Goal: Transaction & Acquisition: Book appointment/travel/reservation

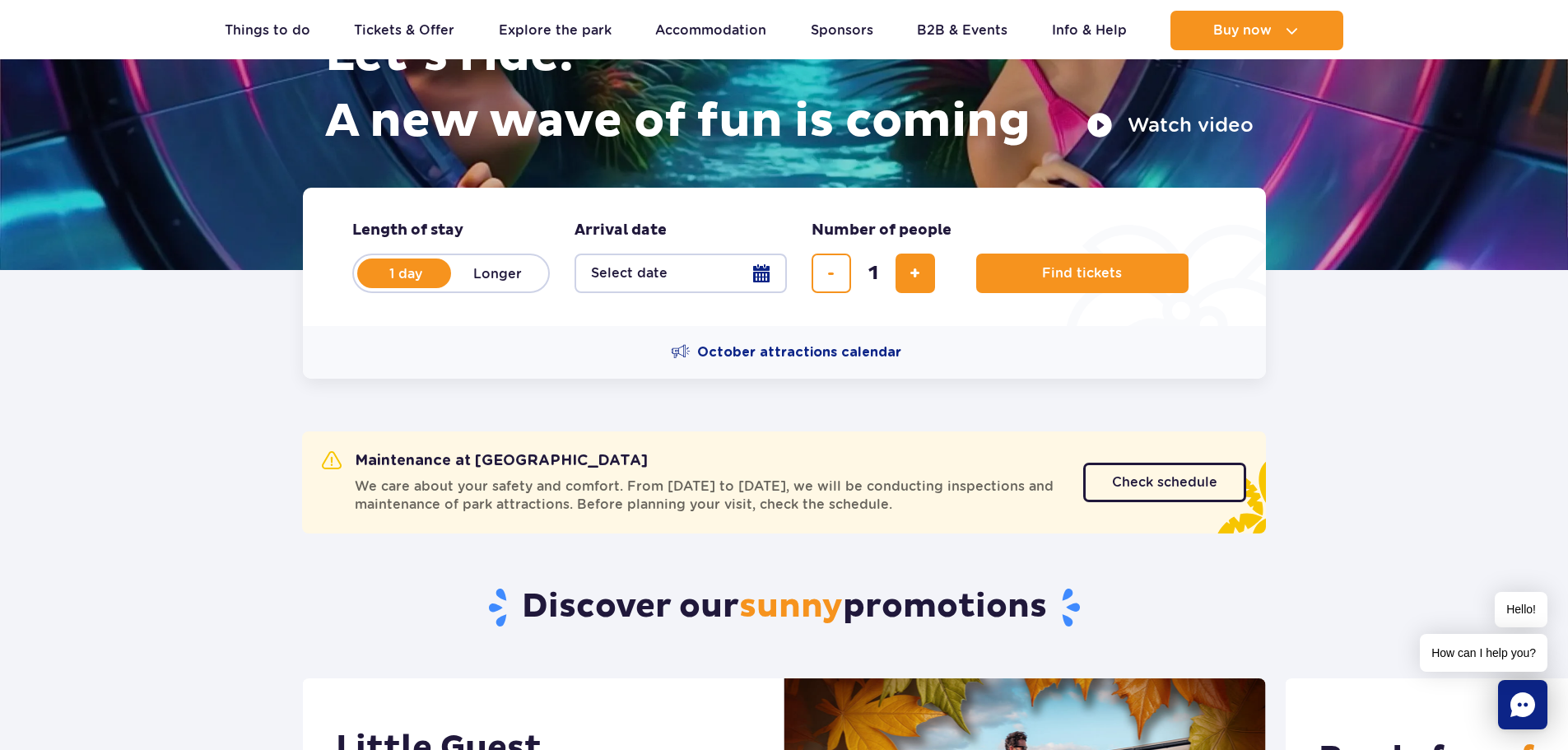
click at [762, 276] on button "Select date" at bounding box center [680, 273] width 212 height 40
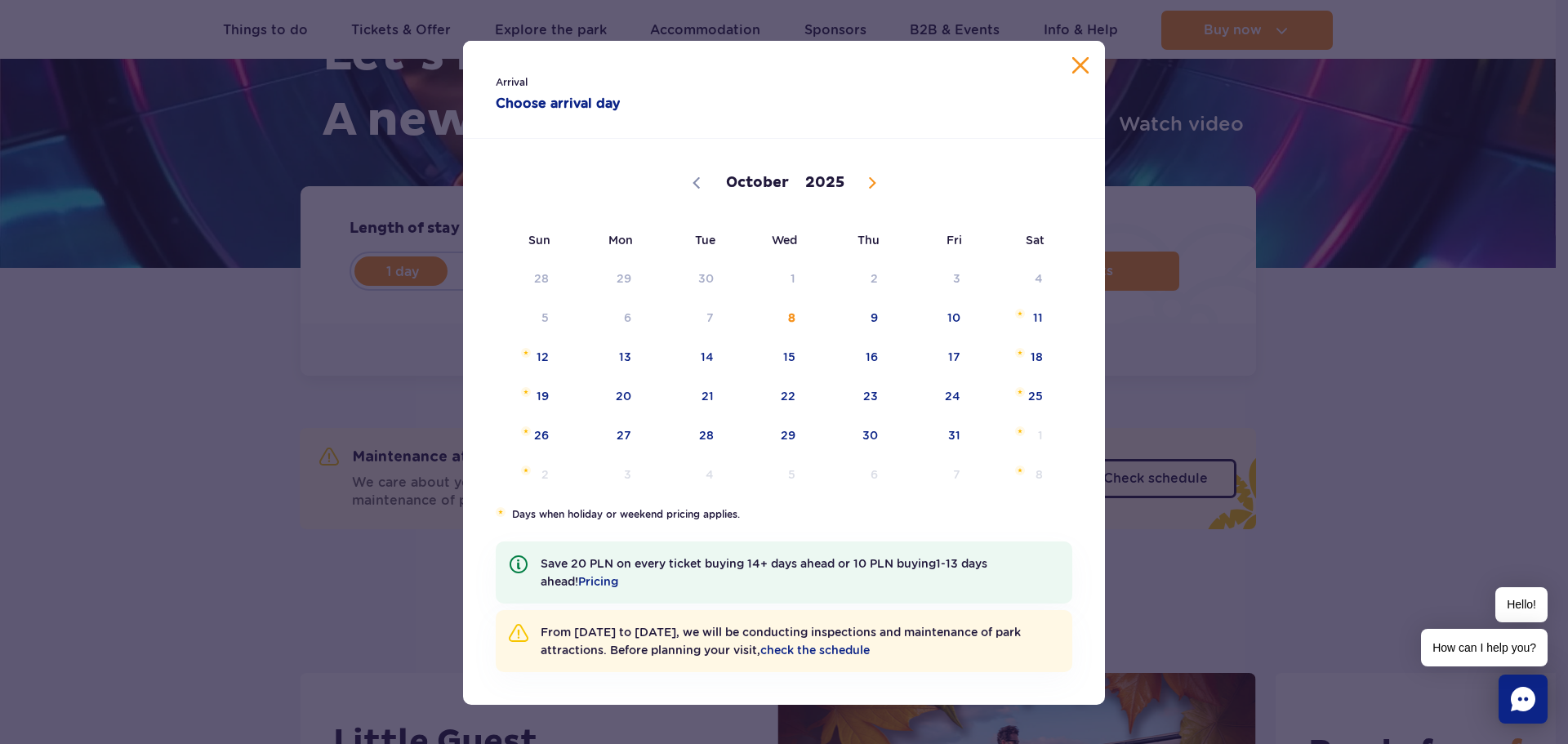
click at [869, 186] on icon at bounding box center [872, 183] width 12 height 12
select select "11"
click at [869, 186] on icon at bounding box center [872, 183] width 12 height 12
type input "2026"
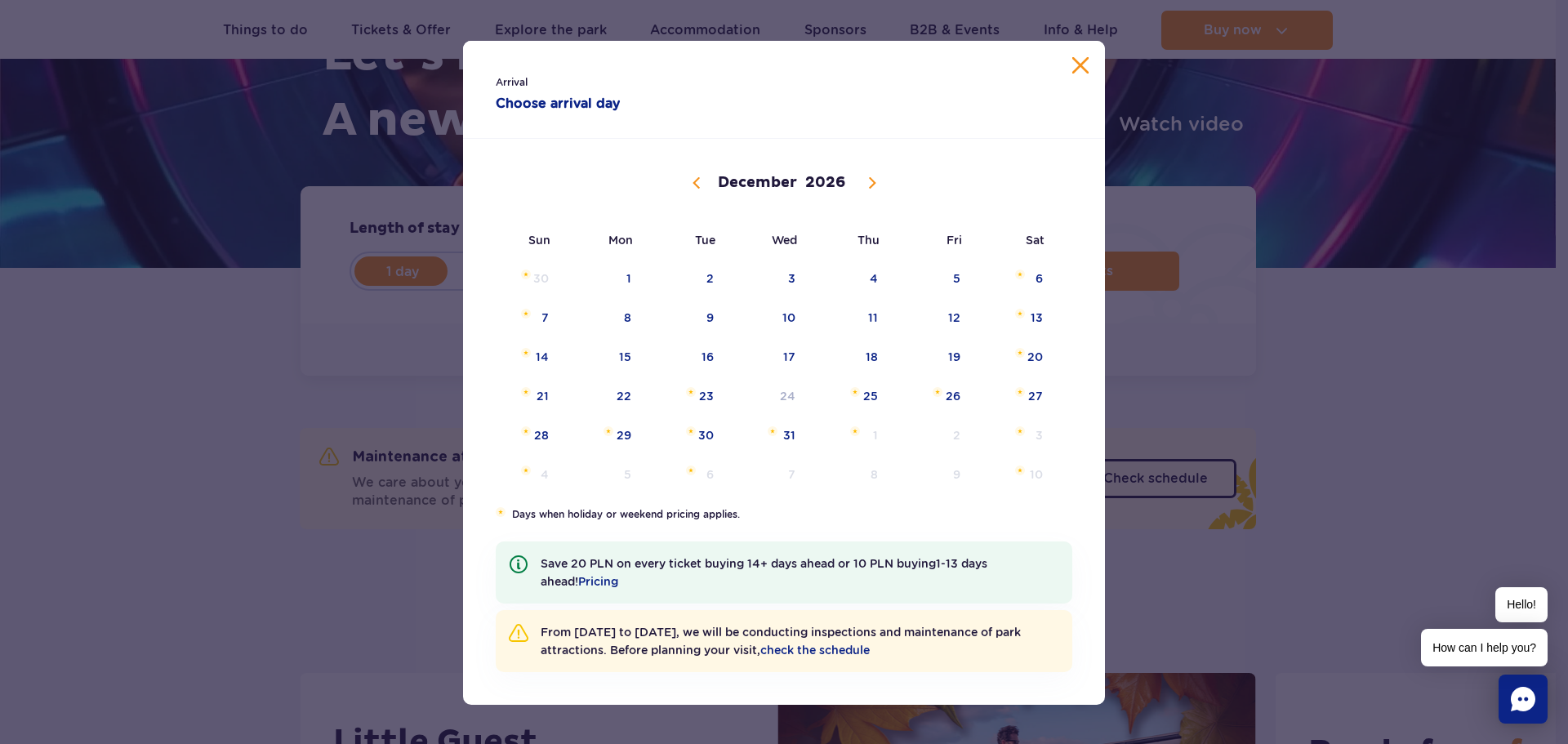
select select "0"
click at [619, 397] on span "19" at bounding box center [603, 396] width 82 height 38
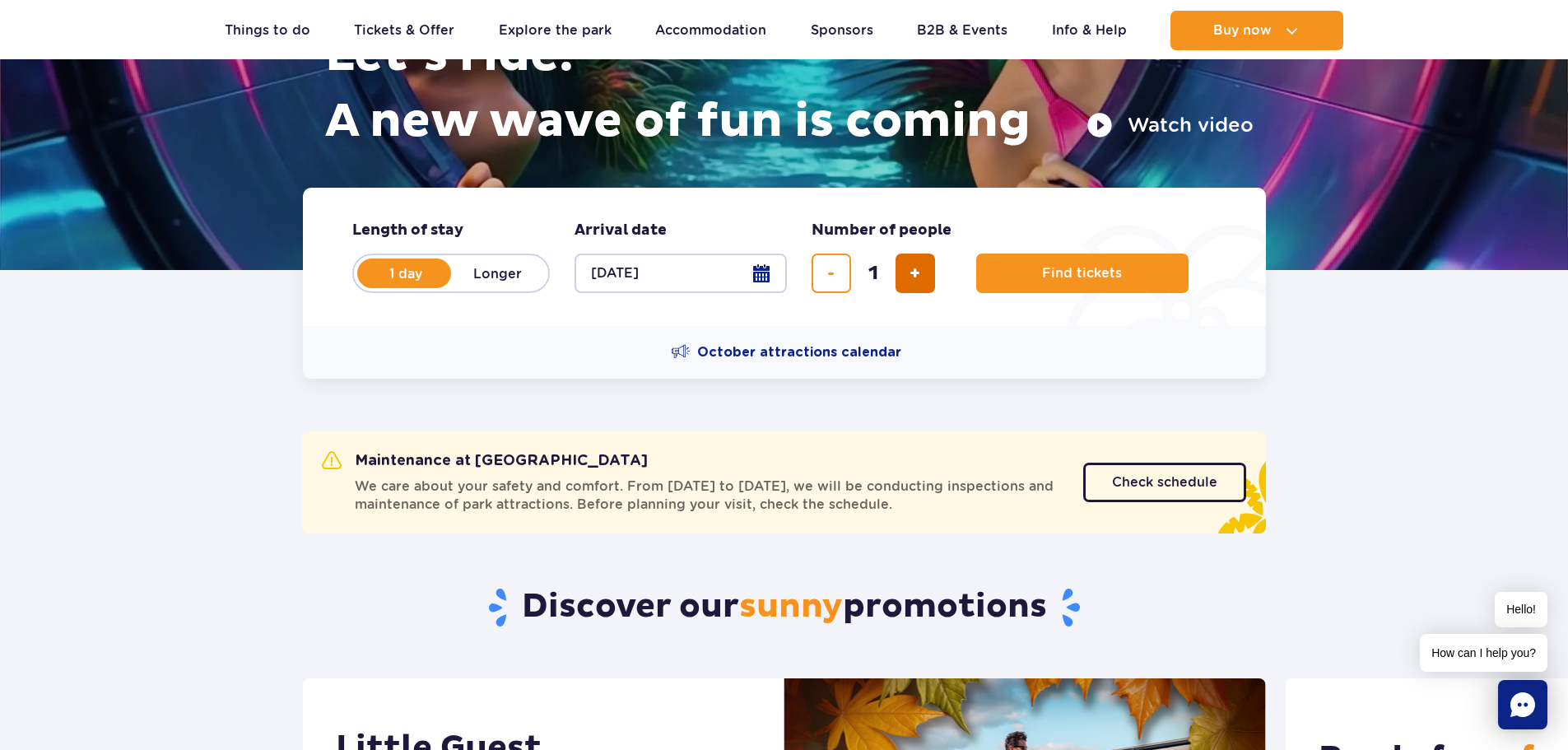
click at [914, 273] on span "add ticket" at bounding box center [915, 273] width 11 height 0
type input "4"
click at [1111, 277] on span "Find tickets" at bounding box center [1076, 273] width 80 height 15
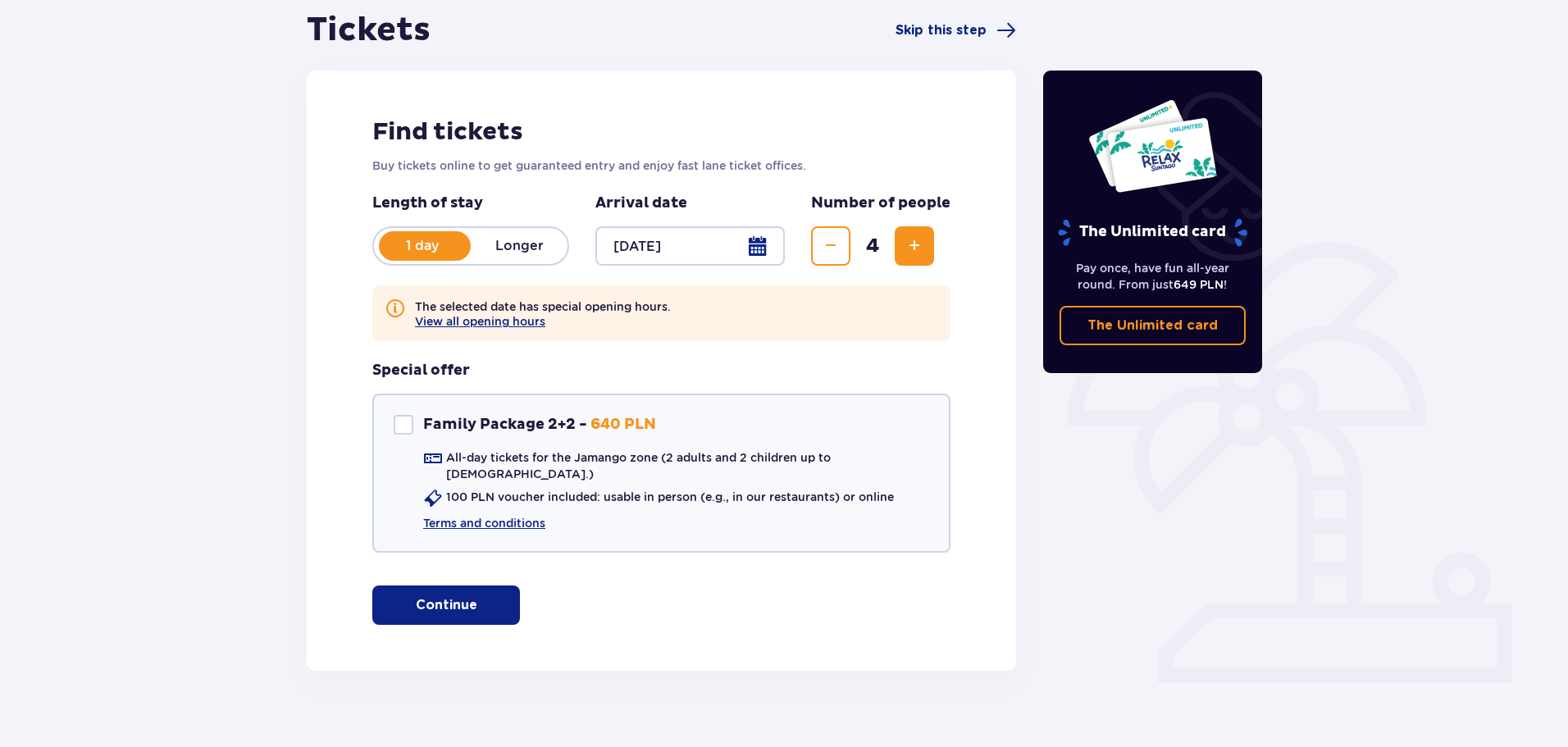
scroll to position [173, 0]
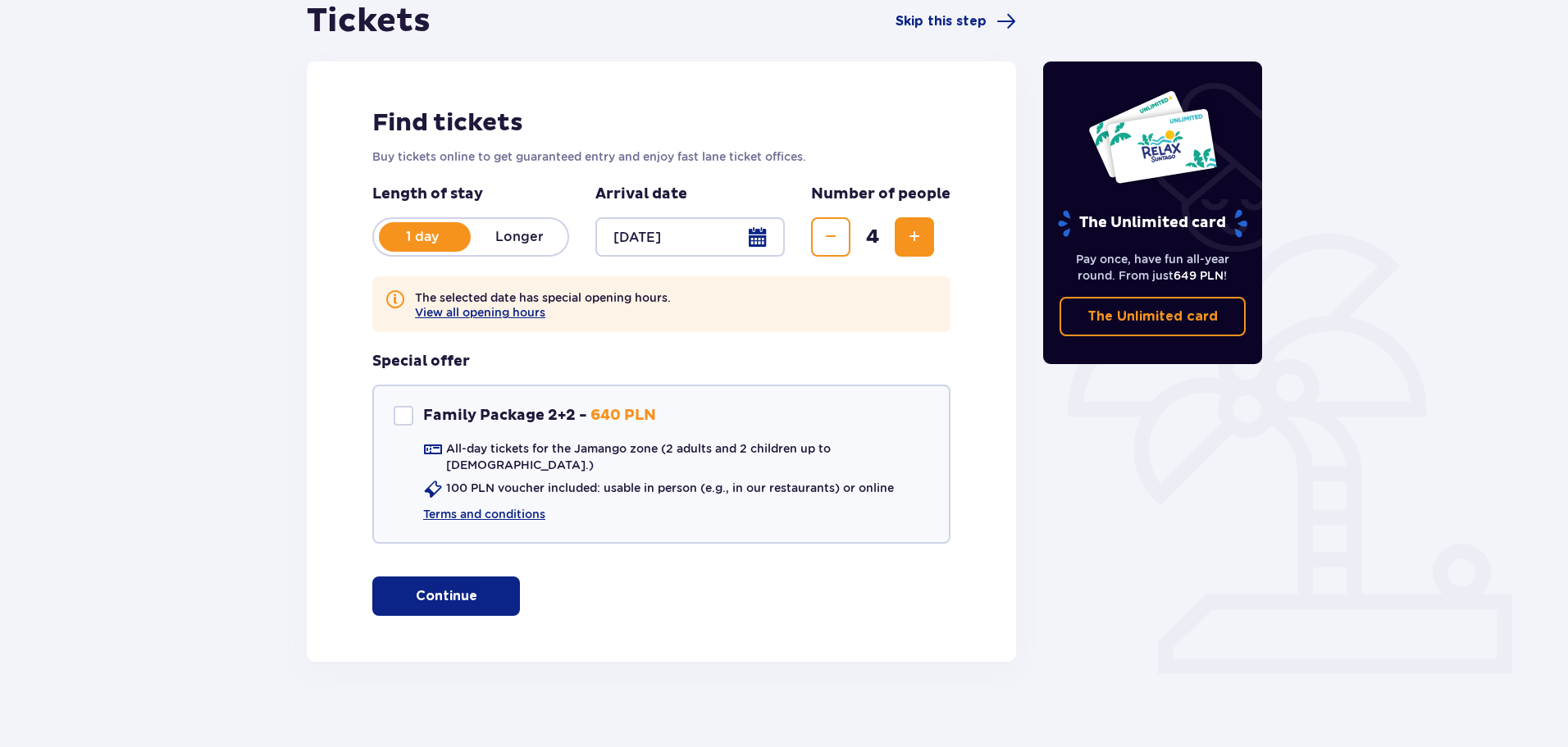
click at [467, 580] on button "Continue" at bounding box center [446, 596] width 148 height 40
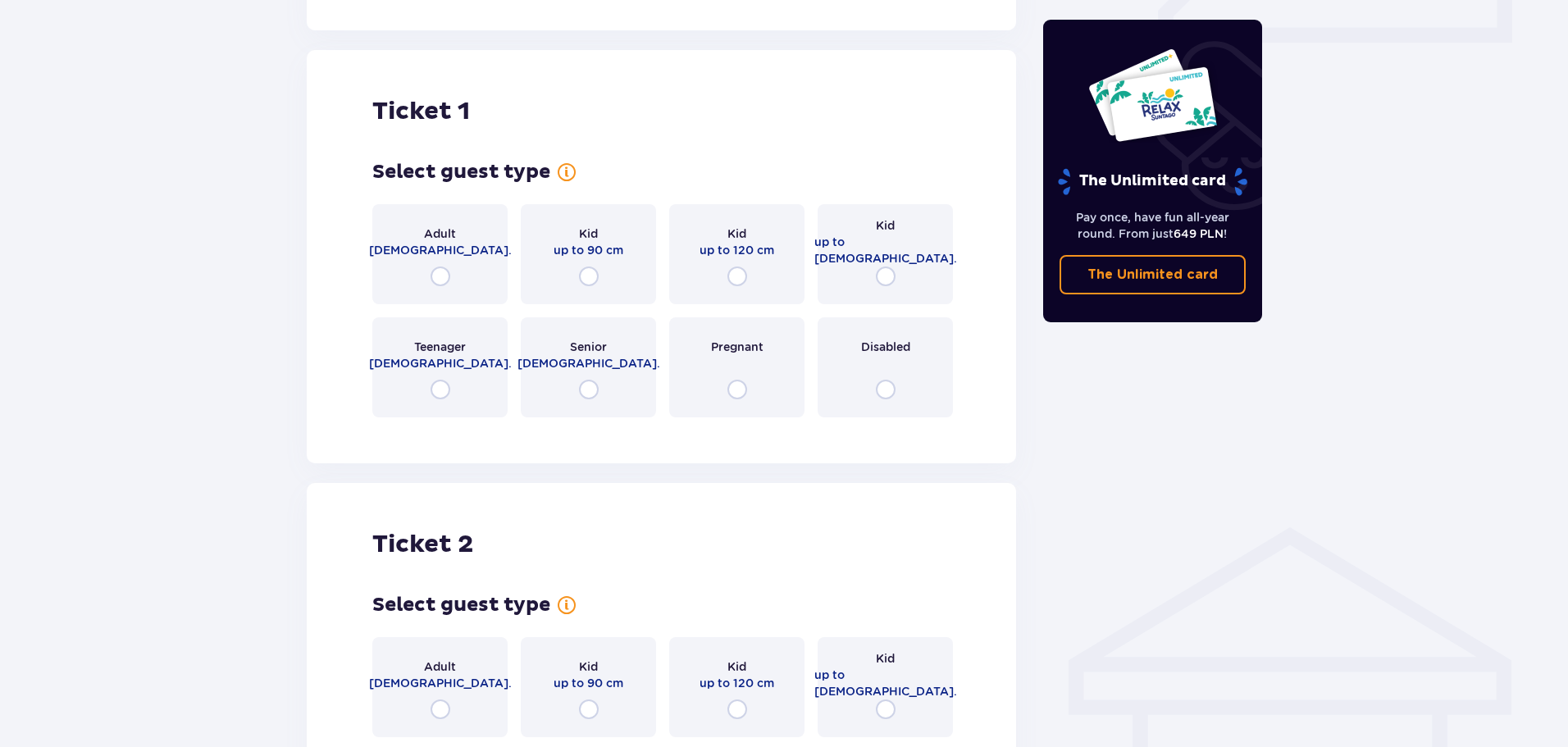
scroll to position [821, 0]
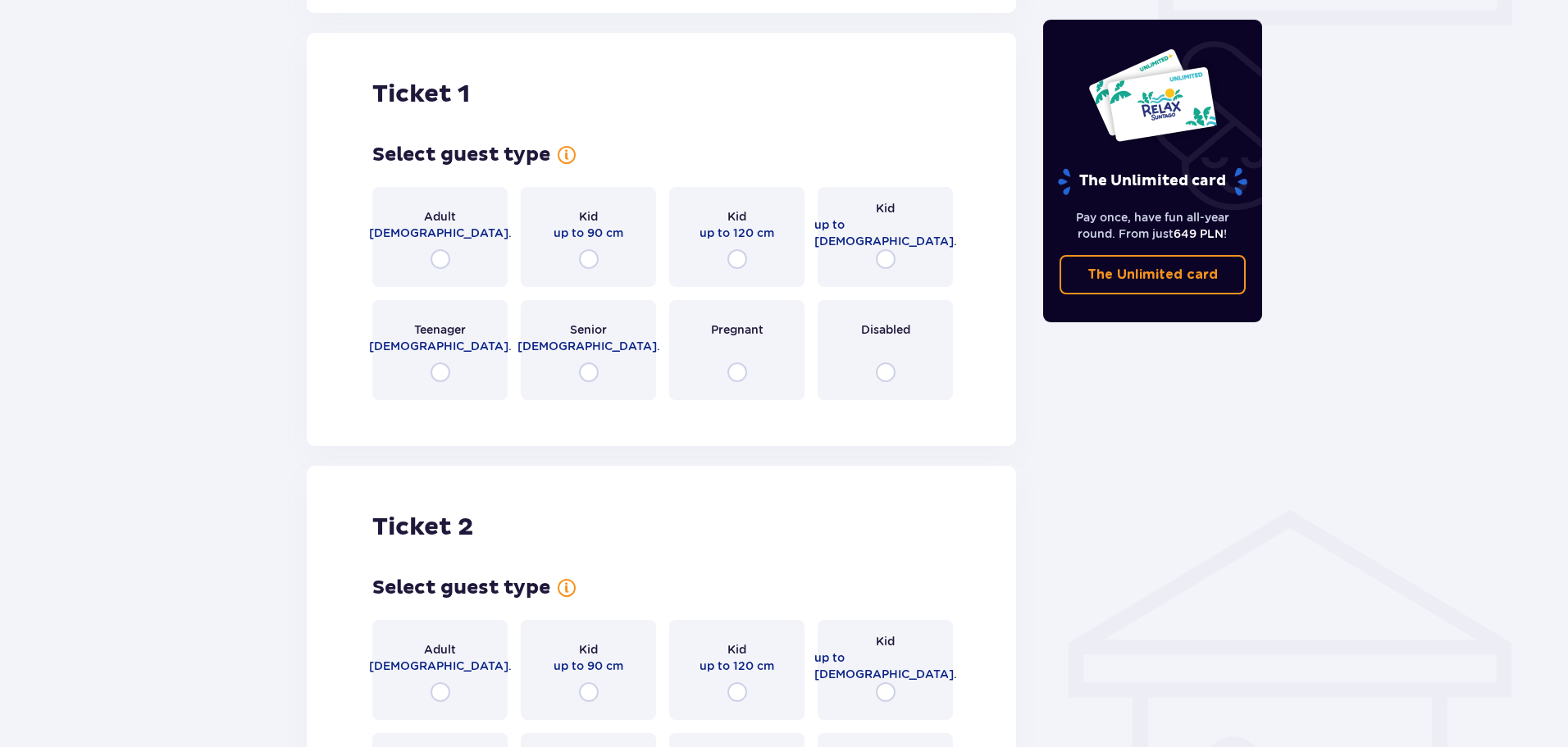
click at [444, 249] on input "radio" at bounding box center [441, 259] width 20 height 20
radio input "true"
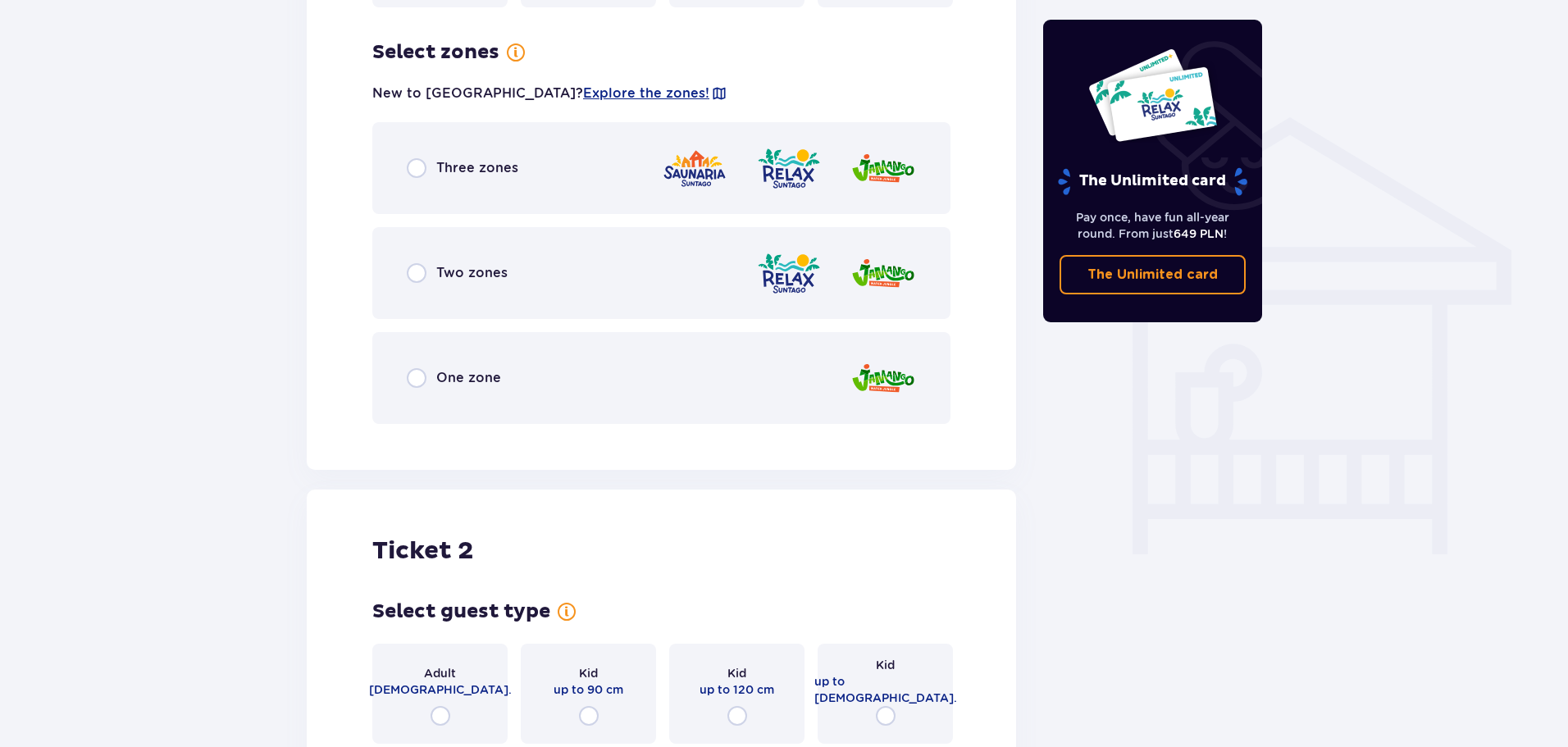
scroll to position [1222, 0]
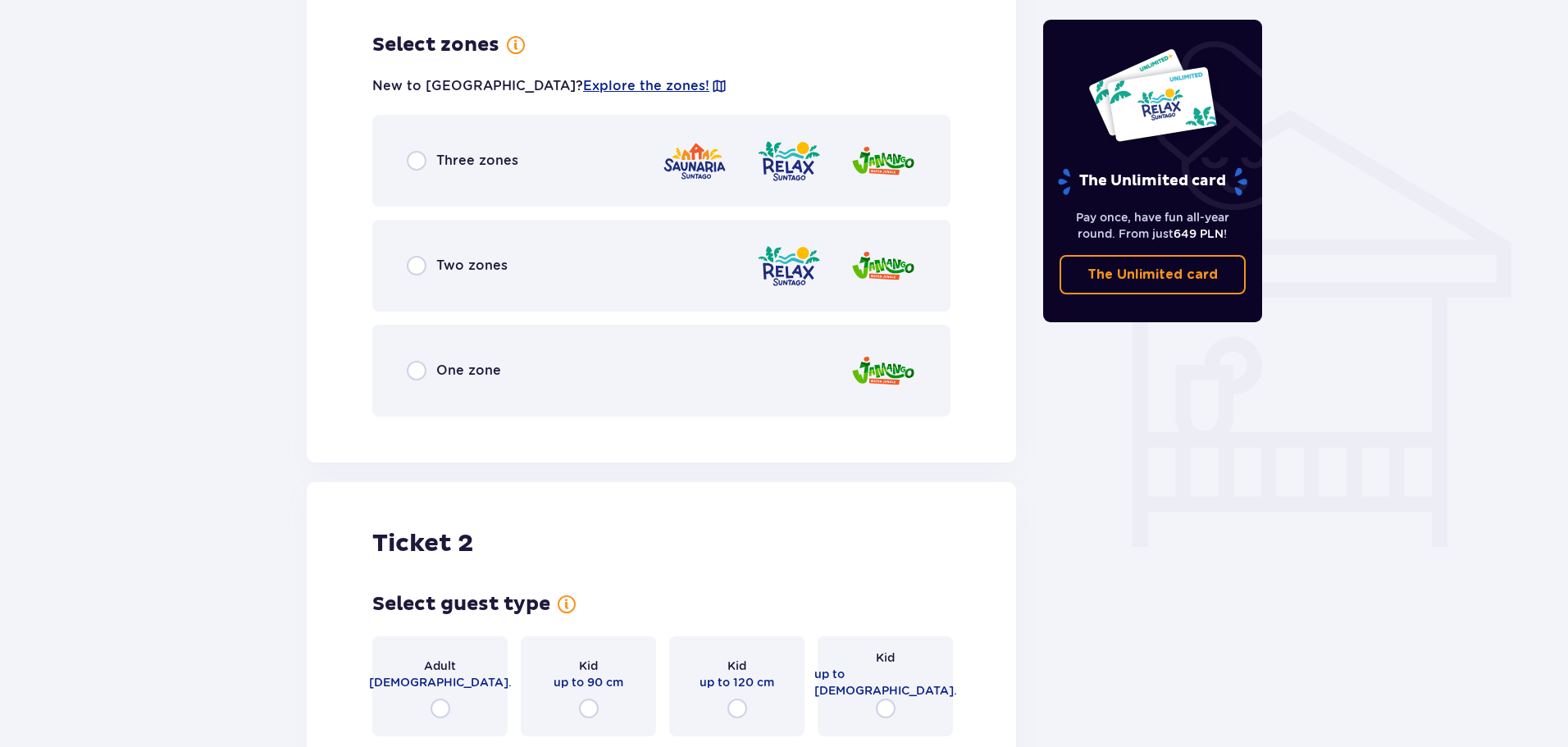
click at [415, 256] on input "radio" at bounding box center [417, 266] width 20 height 20
radio input "true"
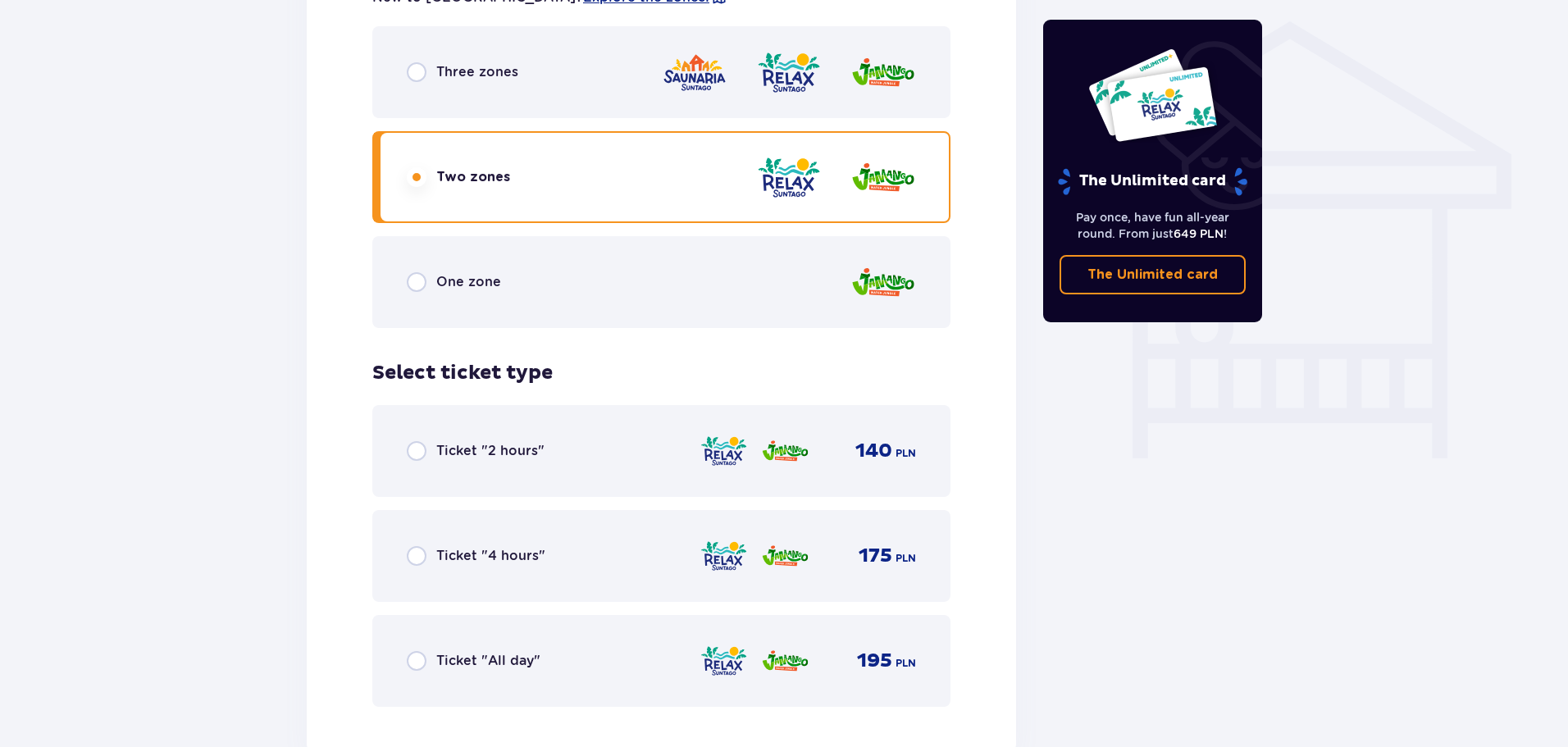
scroll to position [1392, 0]
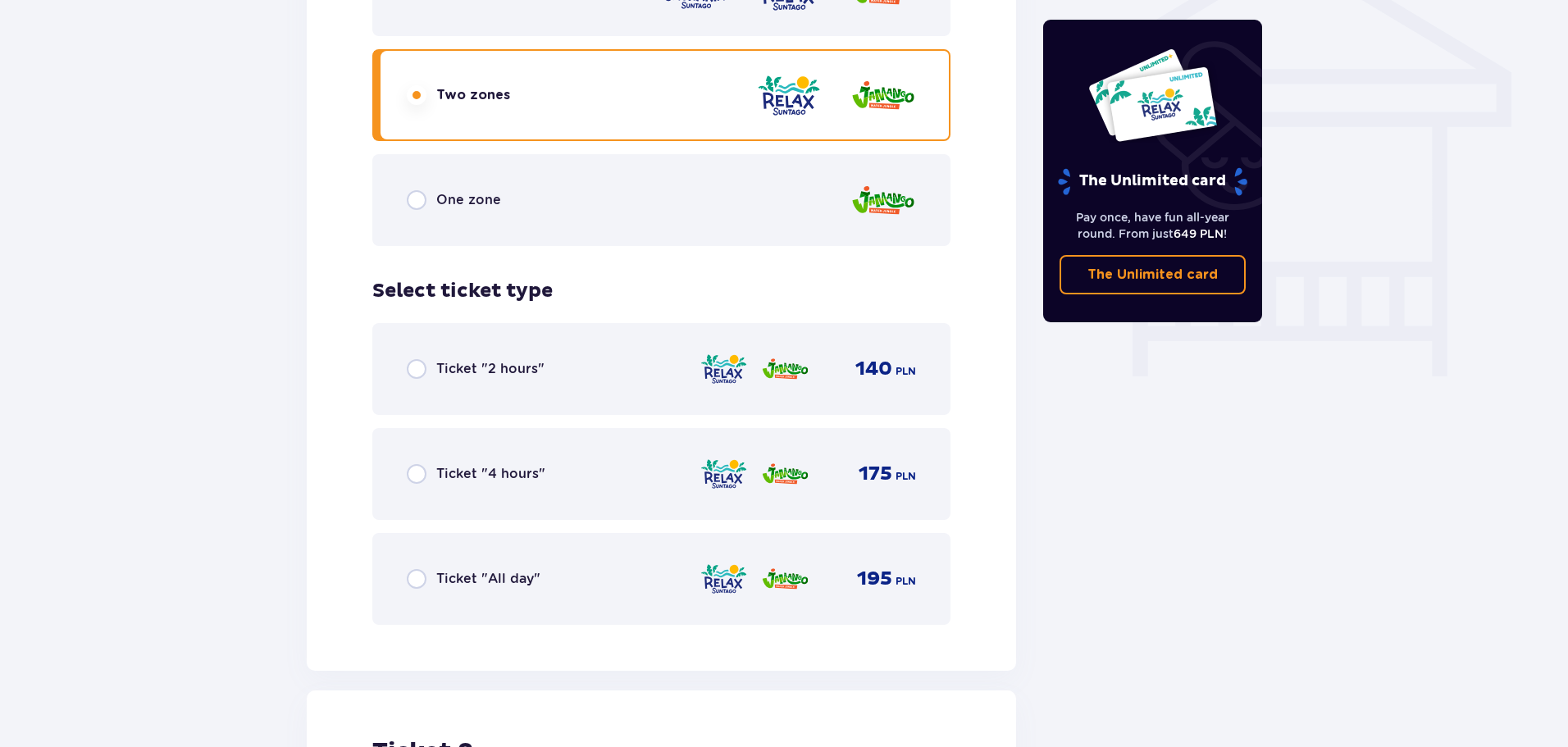
click at [428, 569] on div "Ticket "All day"" at bounding box center [474, 579] width 134 height 20
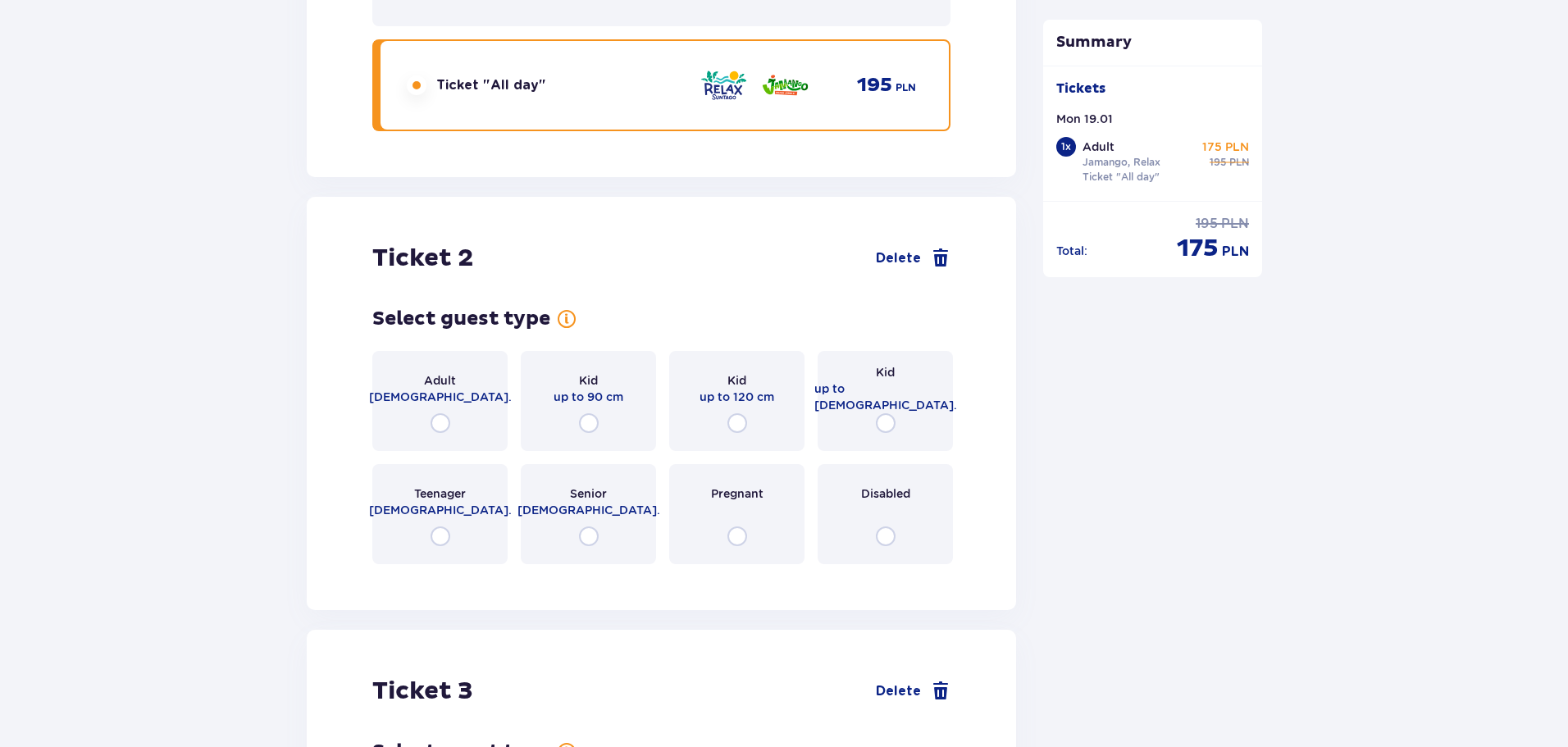
scroll to position [2050, 0]
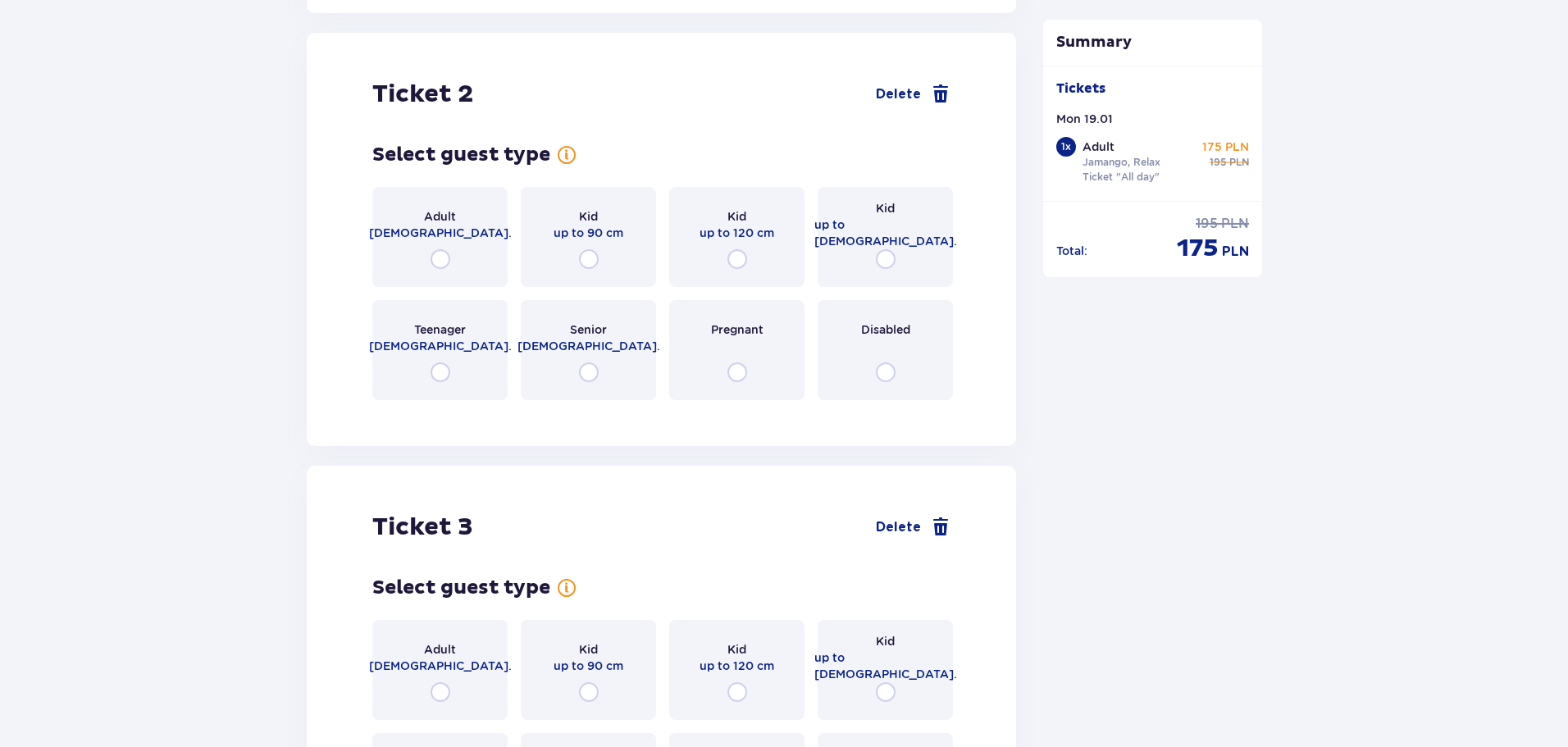
click at [440, 251] on input "radio" at bounding box center [441, 259] width 20 height 20
radio input "true"
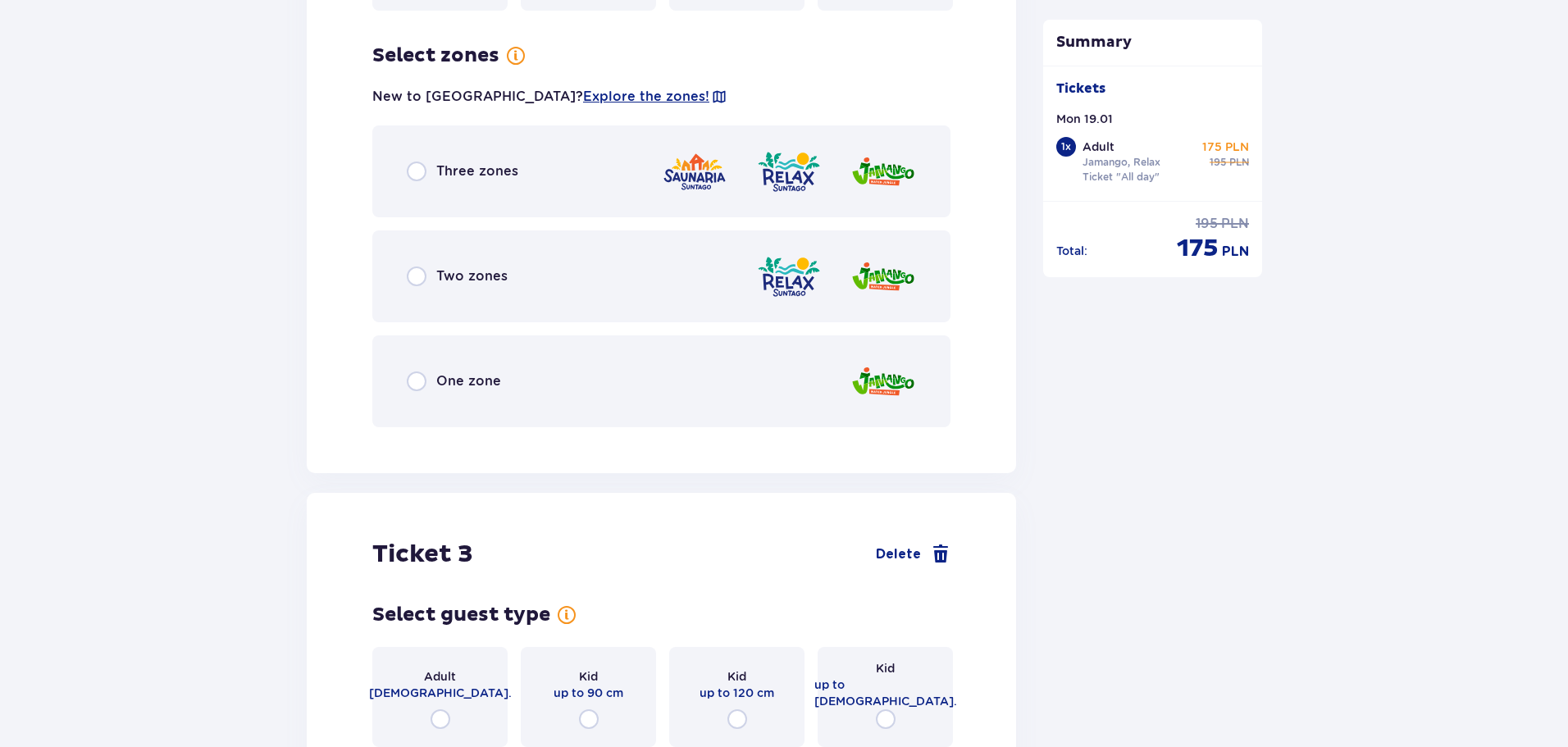
scroll to position [2450, 0]
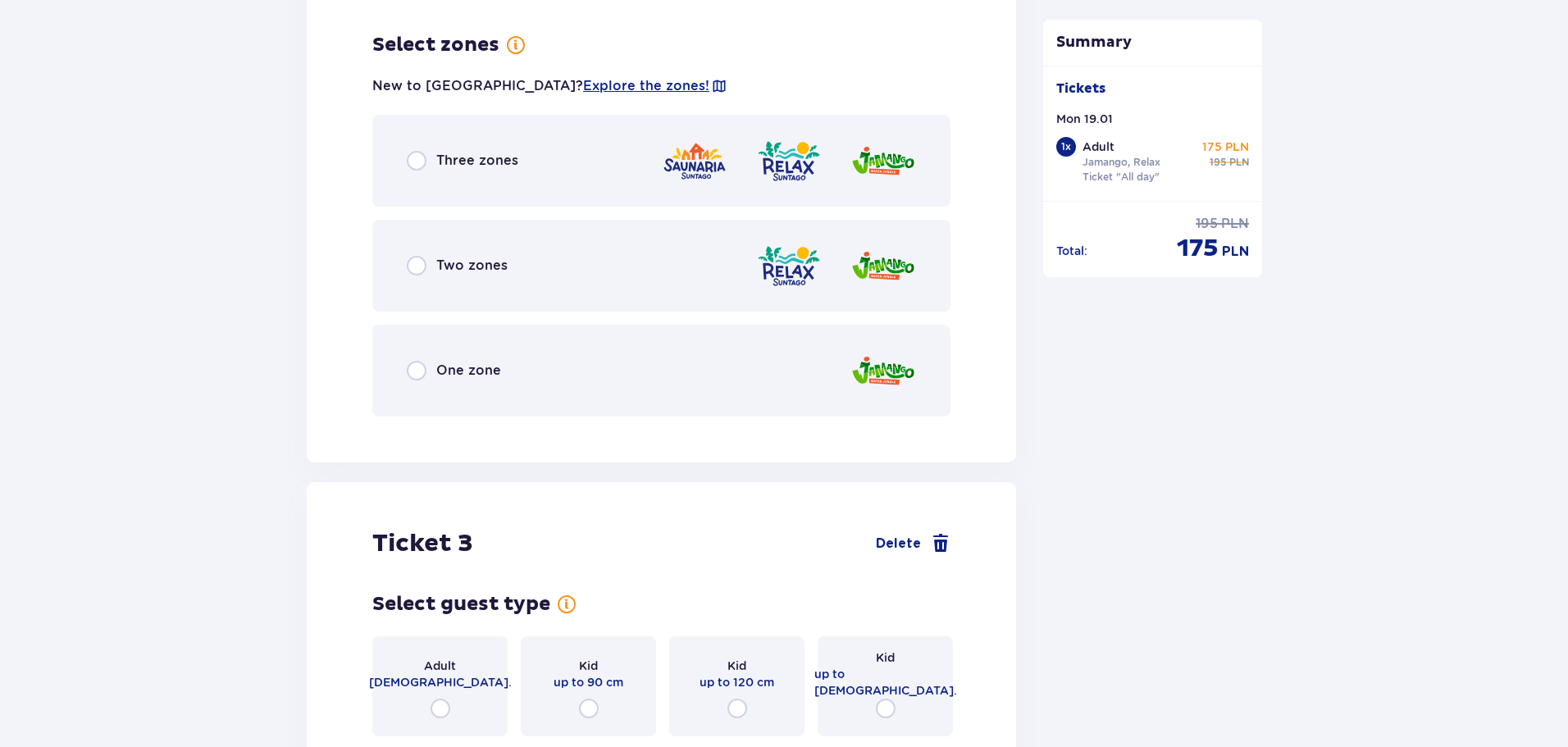
click at [424, 256] on input "radio" at bounding box center [417, 266] width 20 height 20
radio input "true"
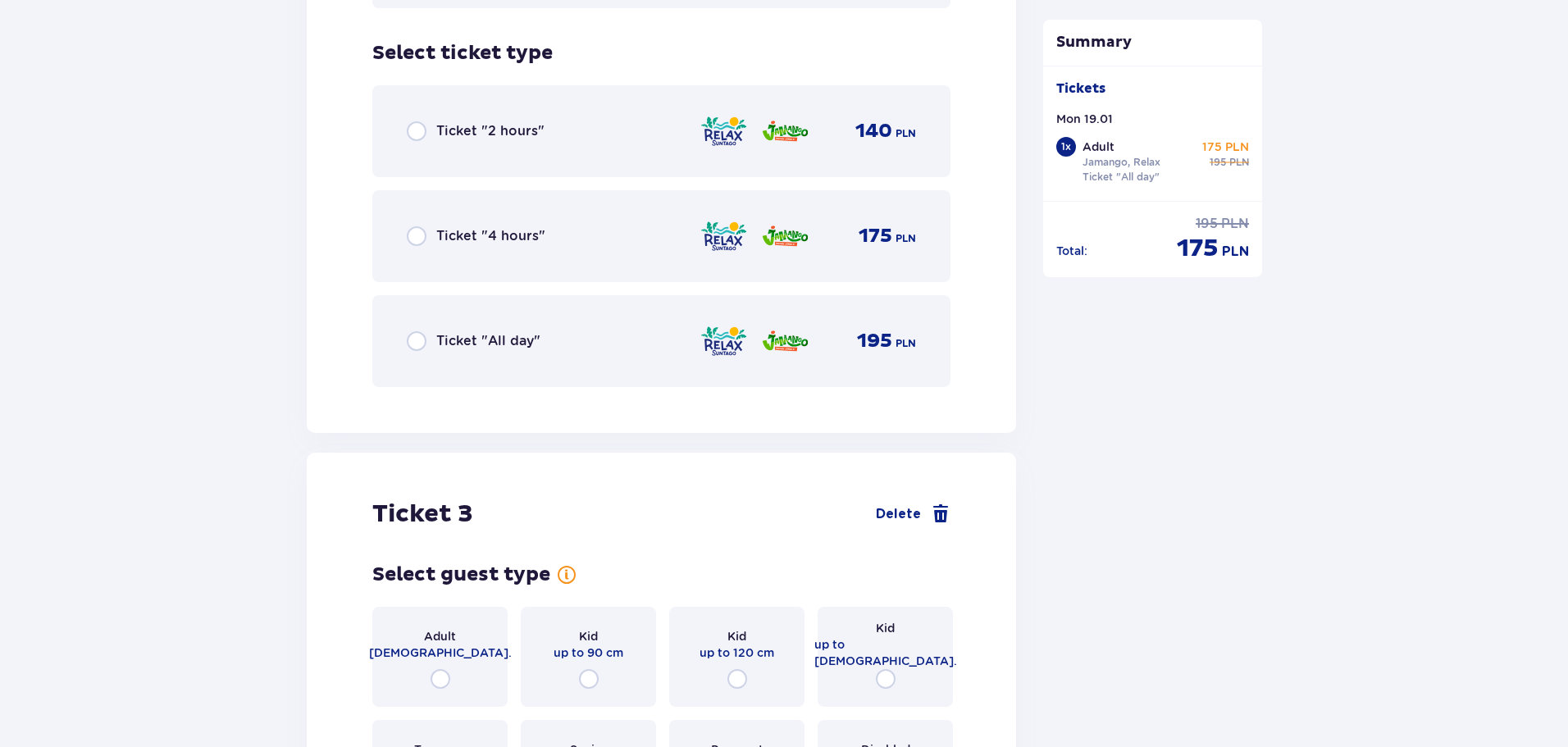
scroll to position [2867, 0]
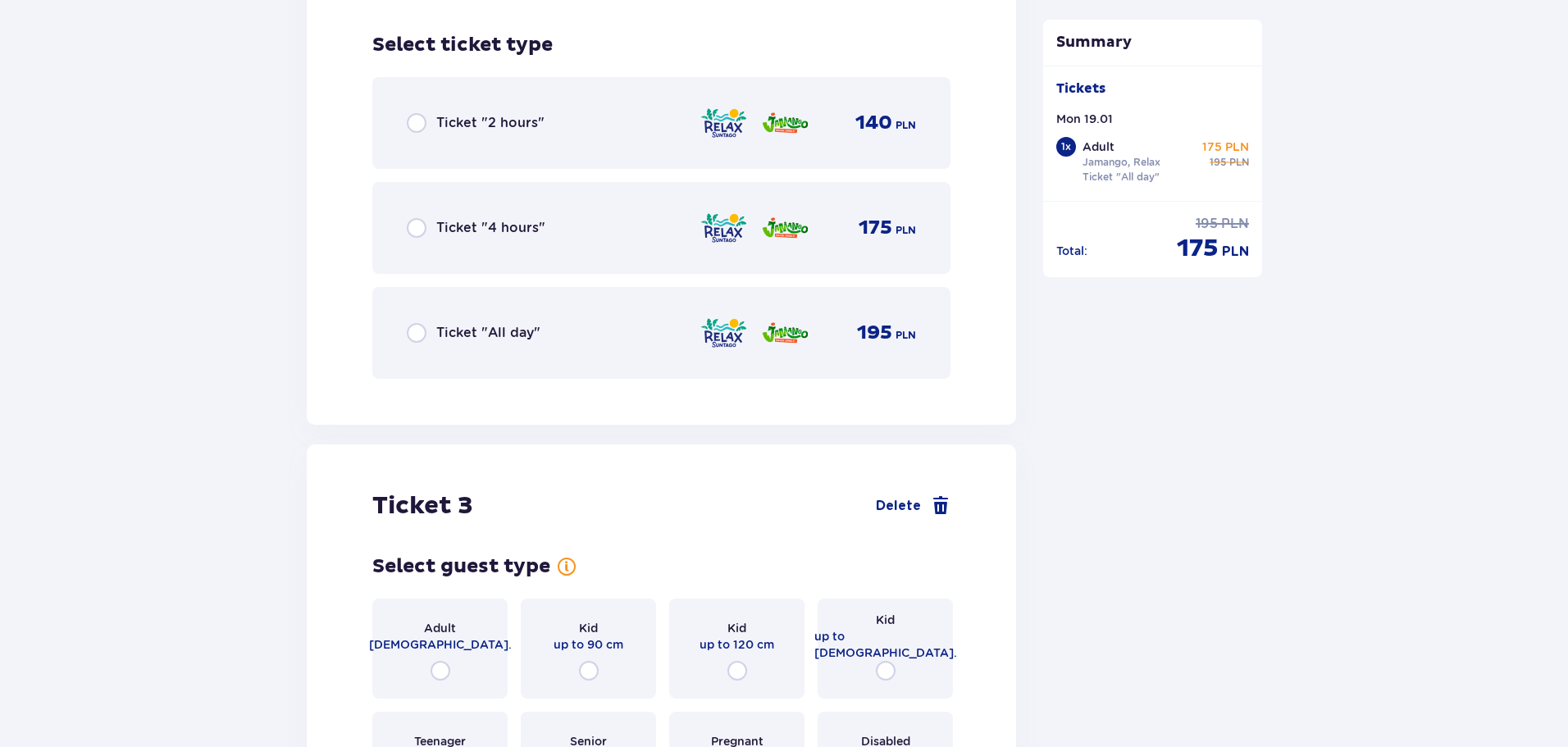
click at [417, 323] on input "radio" at bounding box center [417, 333] width 20 height 20
radio input "true"
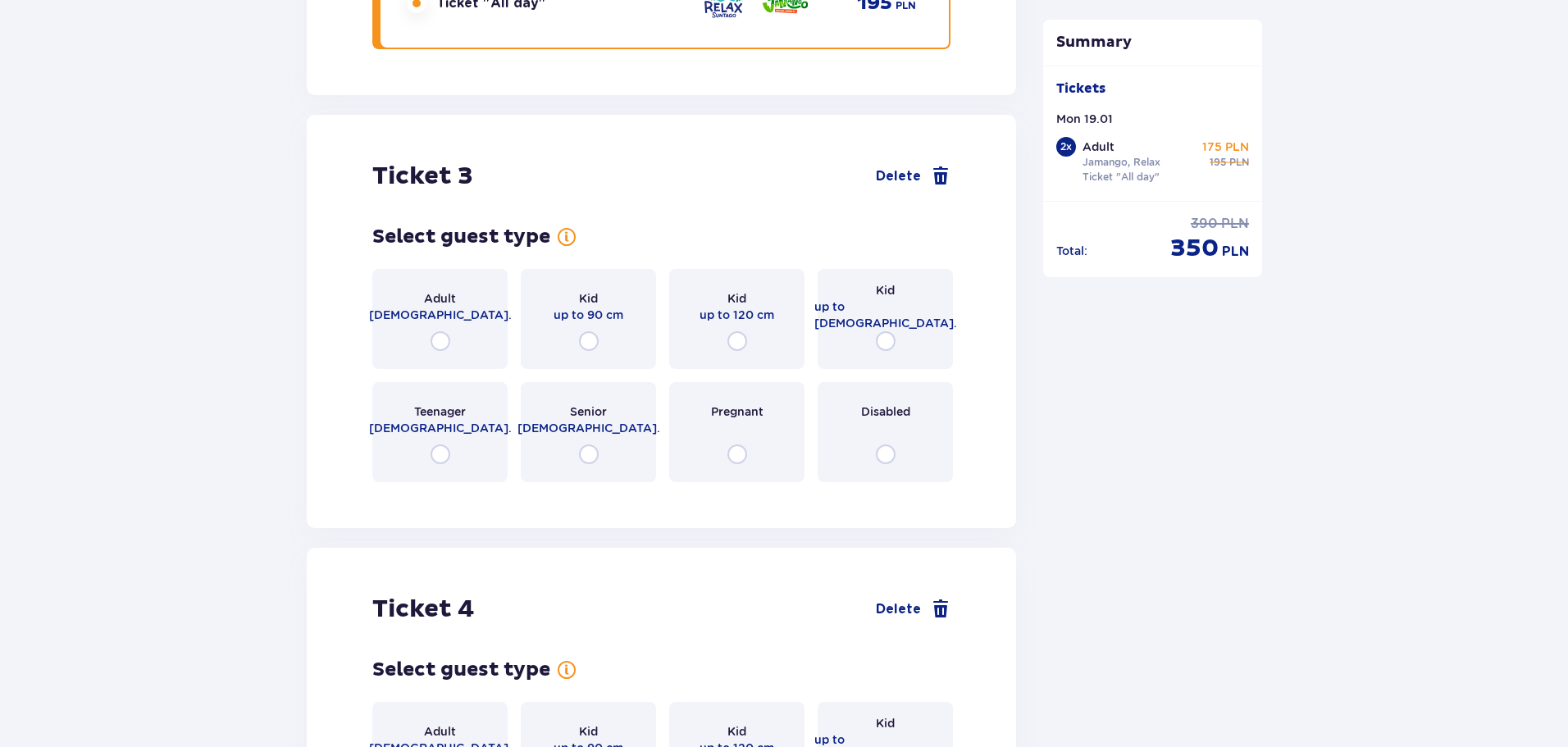
scroll to position [3279, 0]
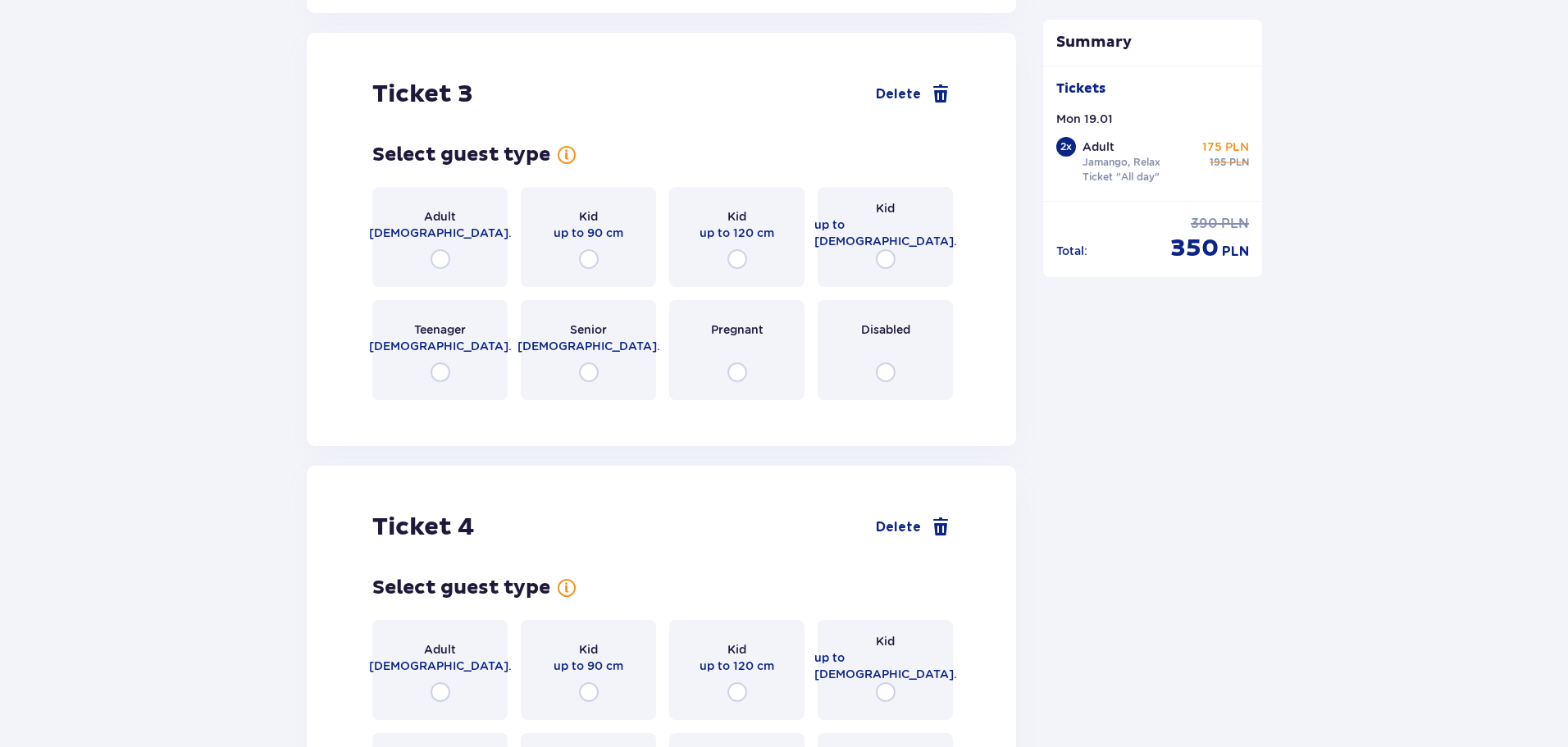
click at [738, 249] on input "radio" at bounding box center [737, 259] width 20 height 20
radio input "true"
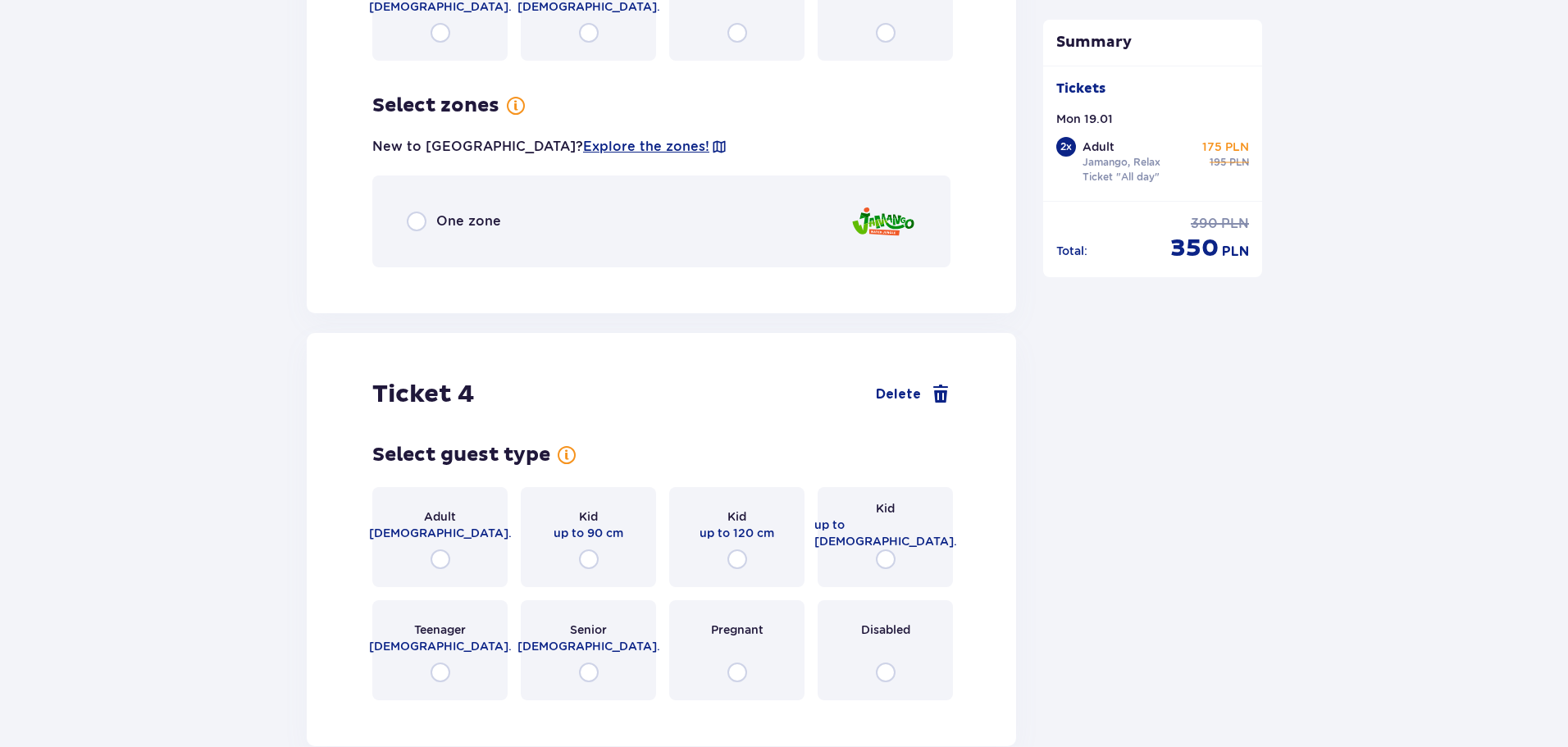
scroll to position [3678, 0]
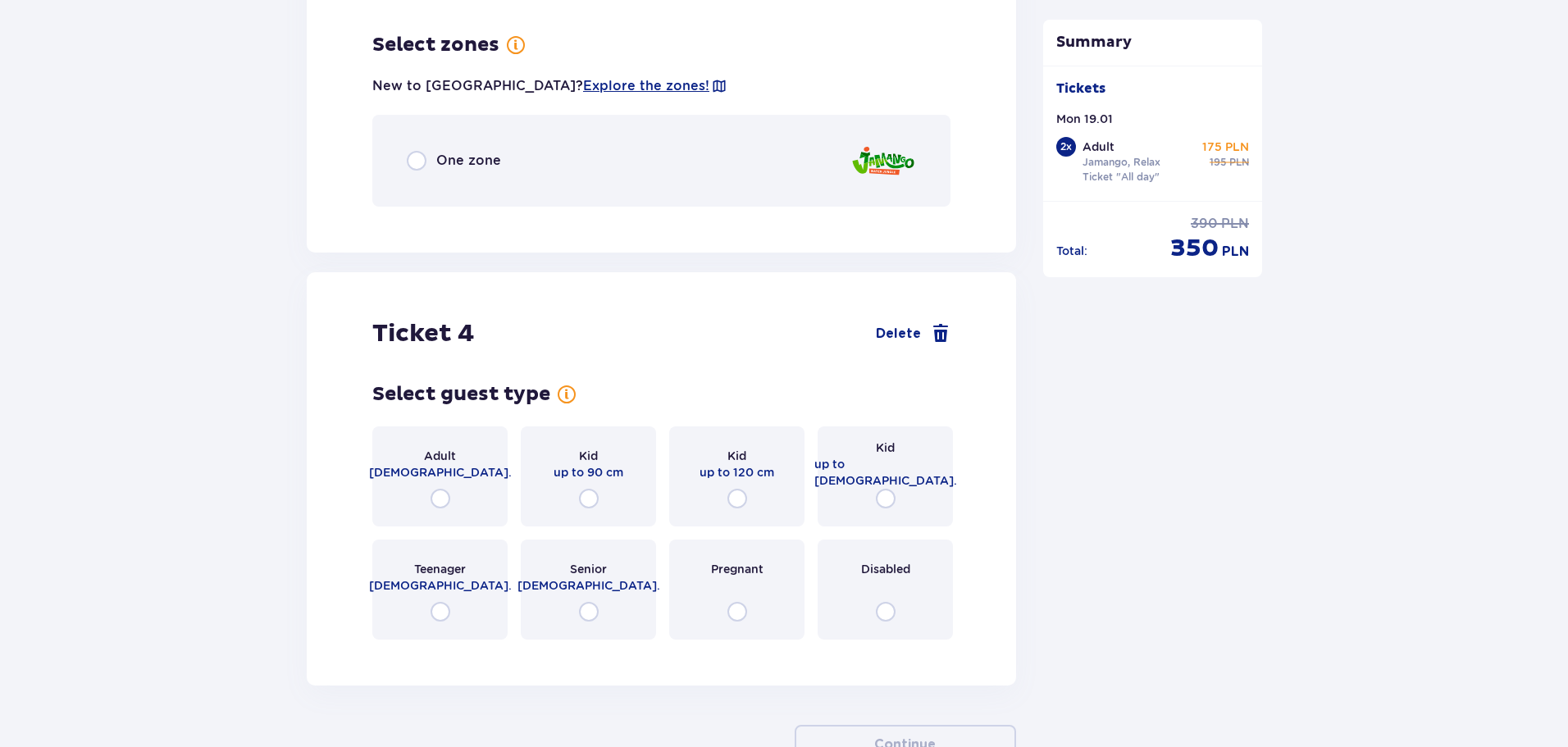
click at [424, 154] on input "radio" at bounding box center [417, 161] width 20 height 20
radio input "true"
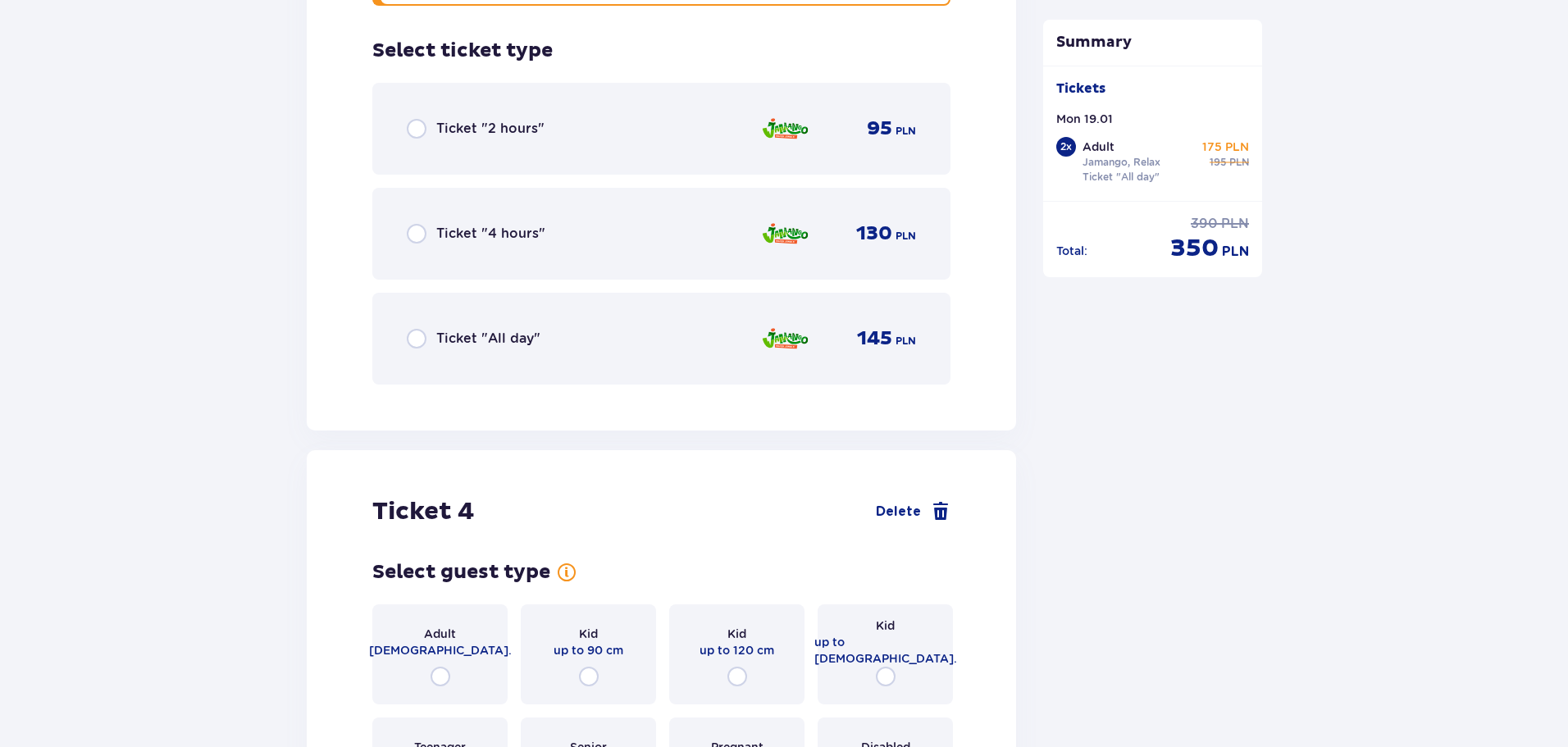
scroll to position [3885, 0]
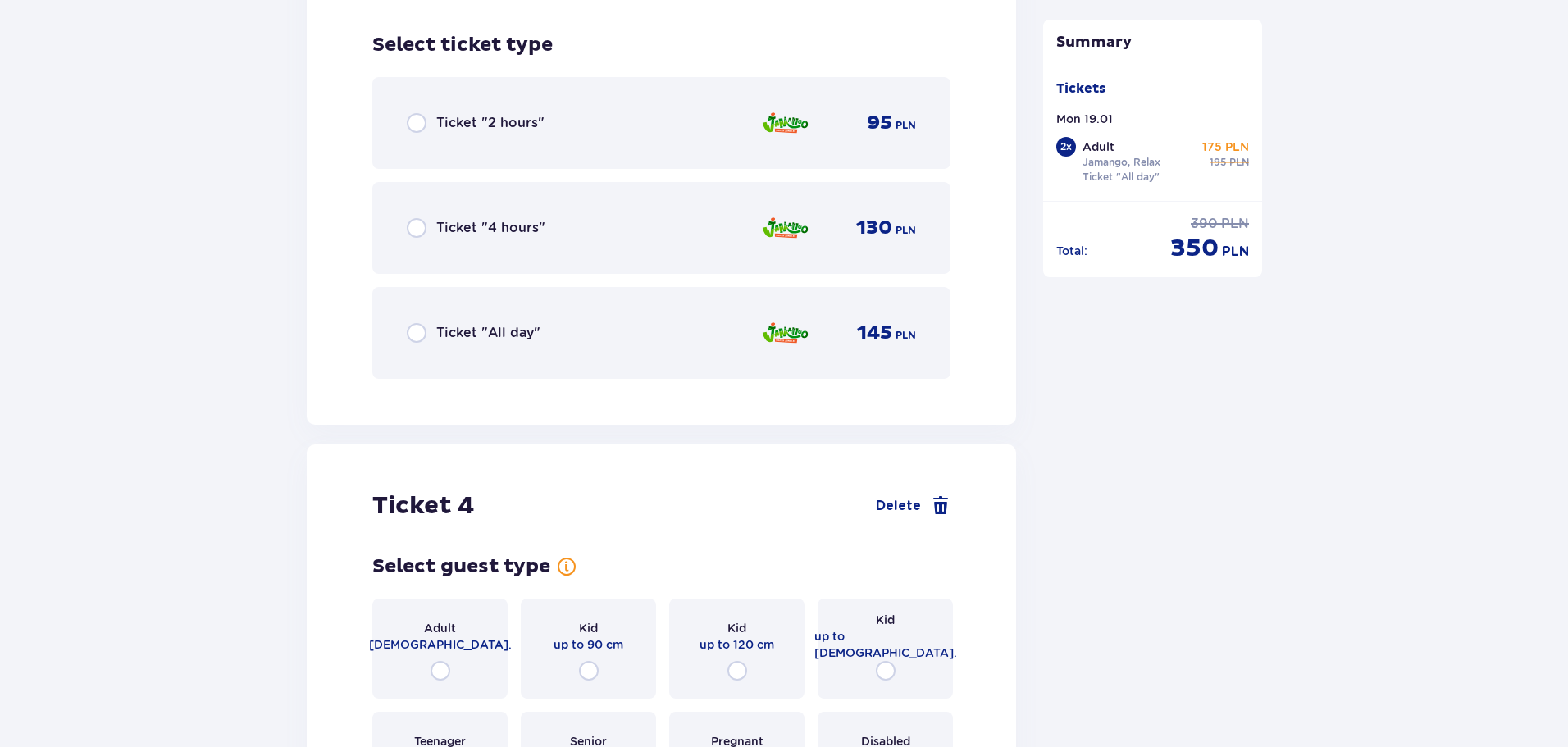
click at [410, 324] on input "radio" at bounding box center [417, 333] width 20 height 20
radio input "true"
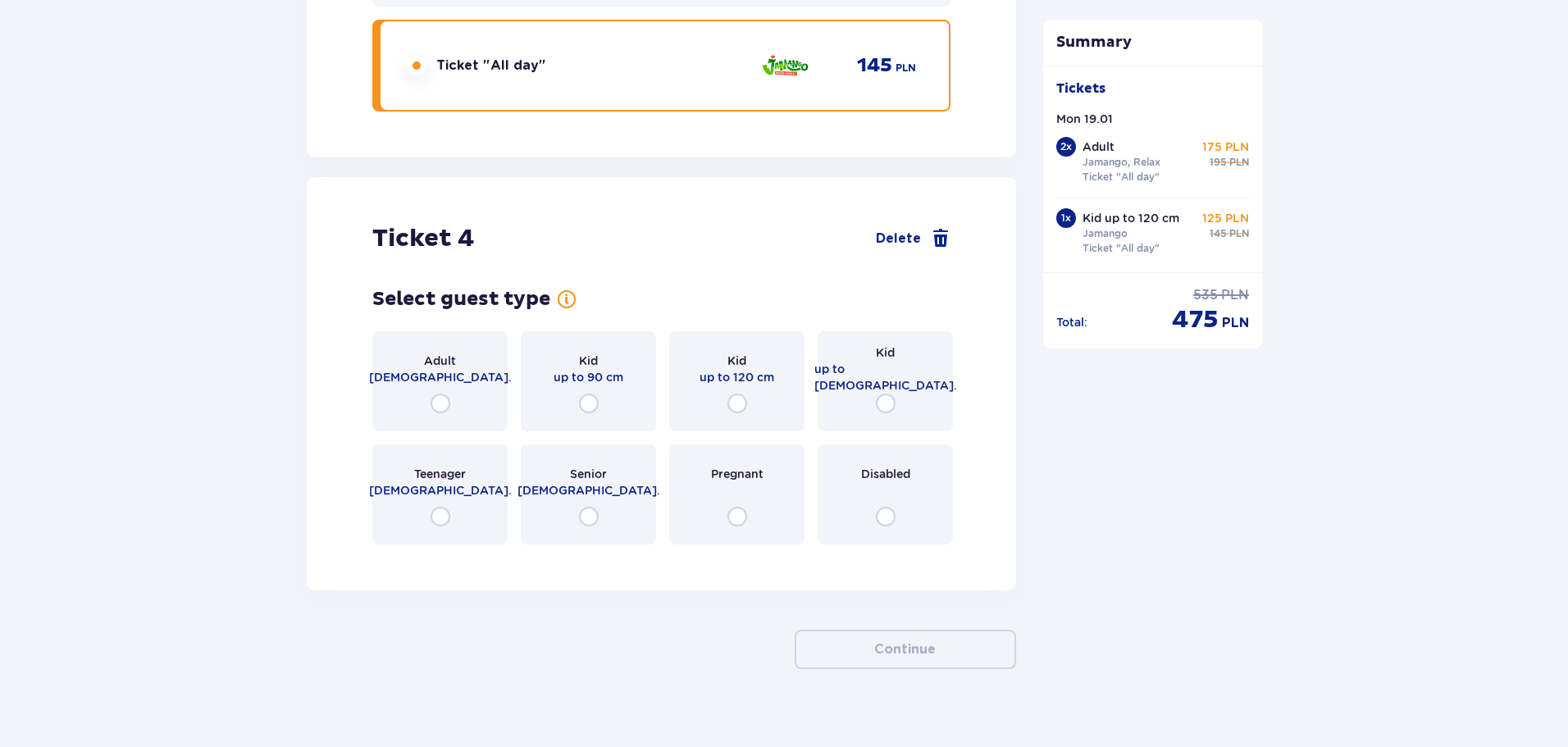
scroll to position [4159, 0]
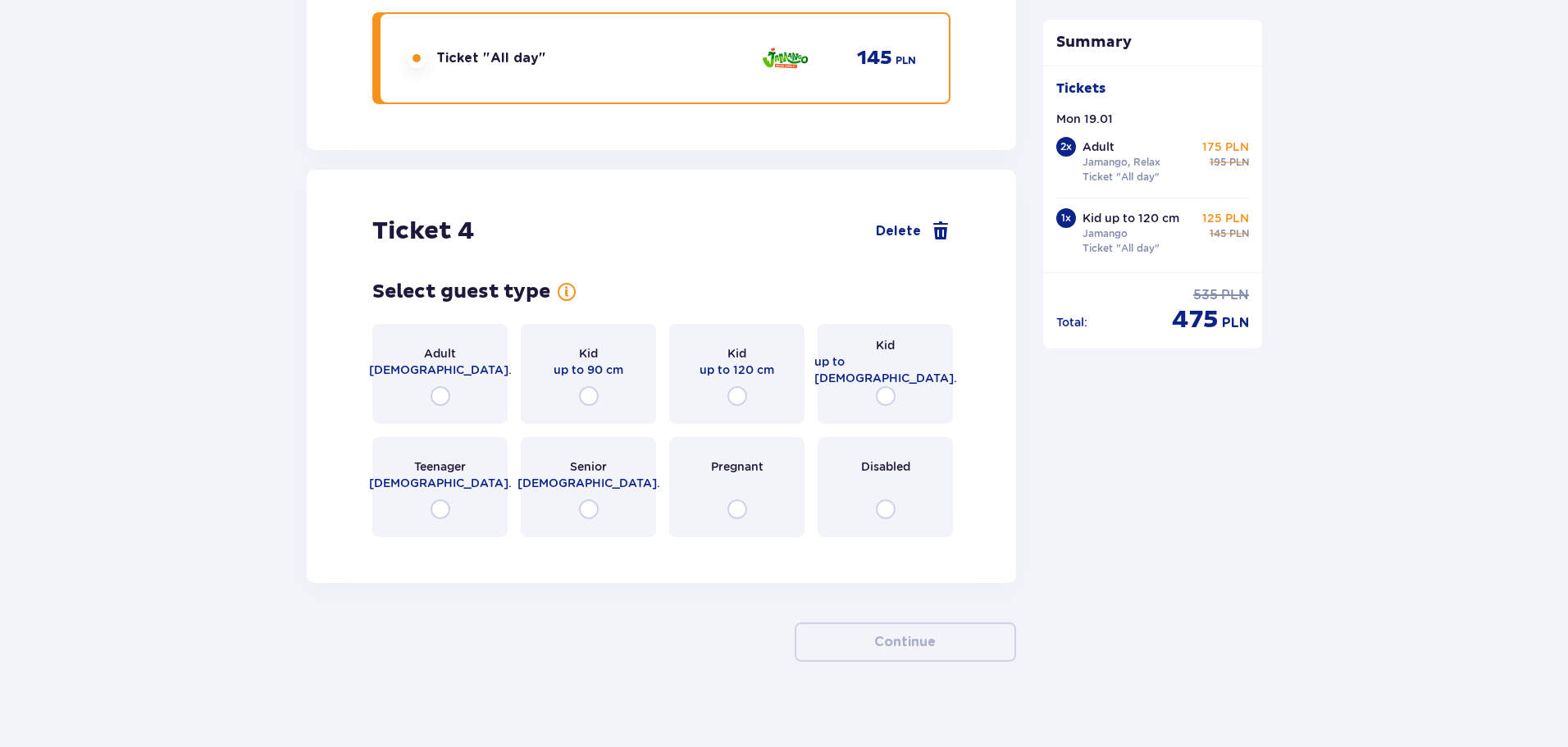
click at [888, 386] on input "radio" at bounding box center [886, 396] width 20 height 20
radio input "true"
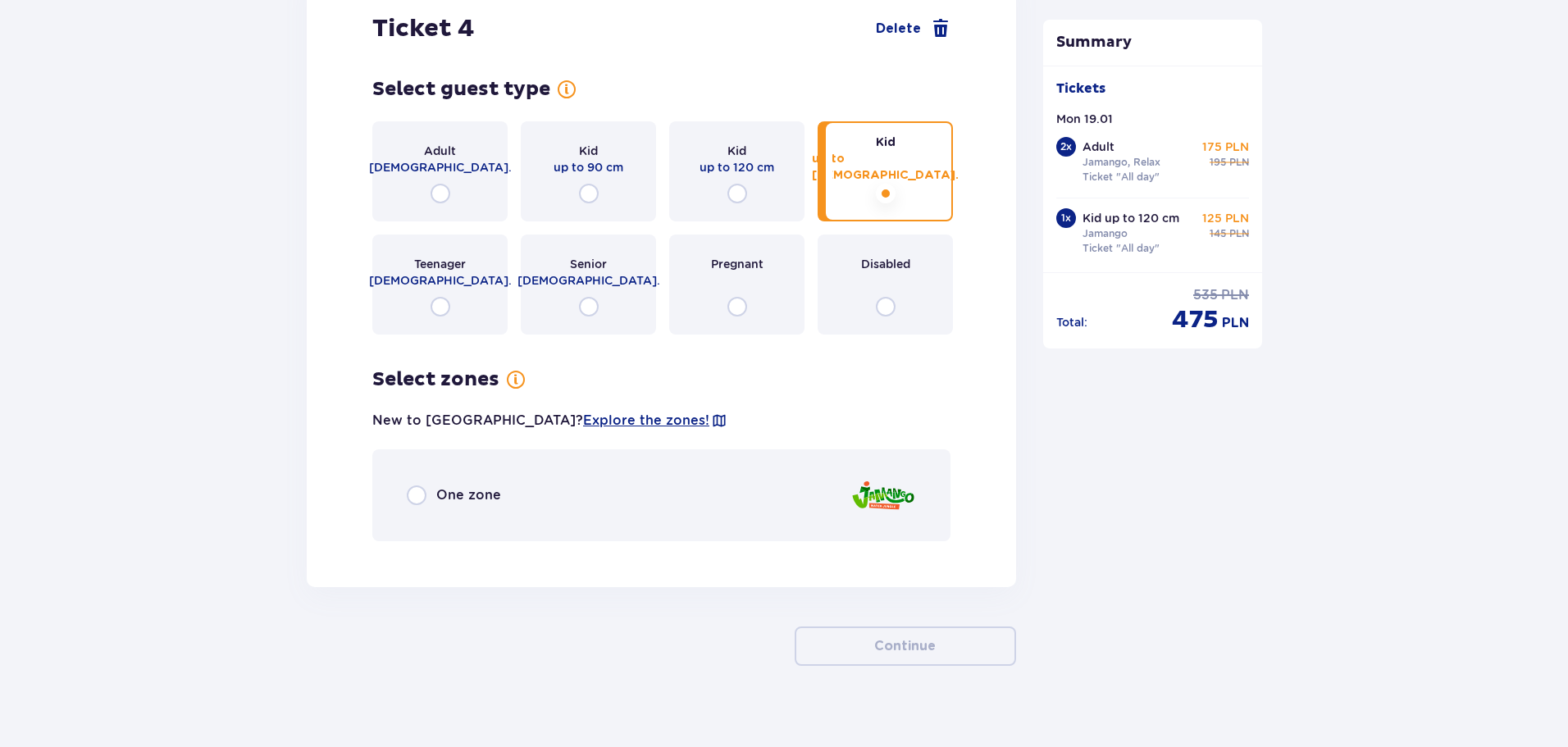
scroll to position [4366, 0]
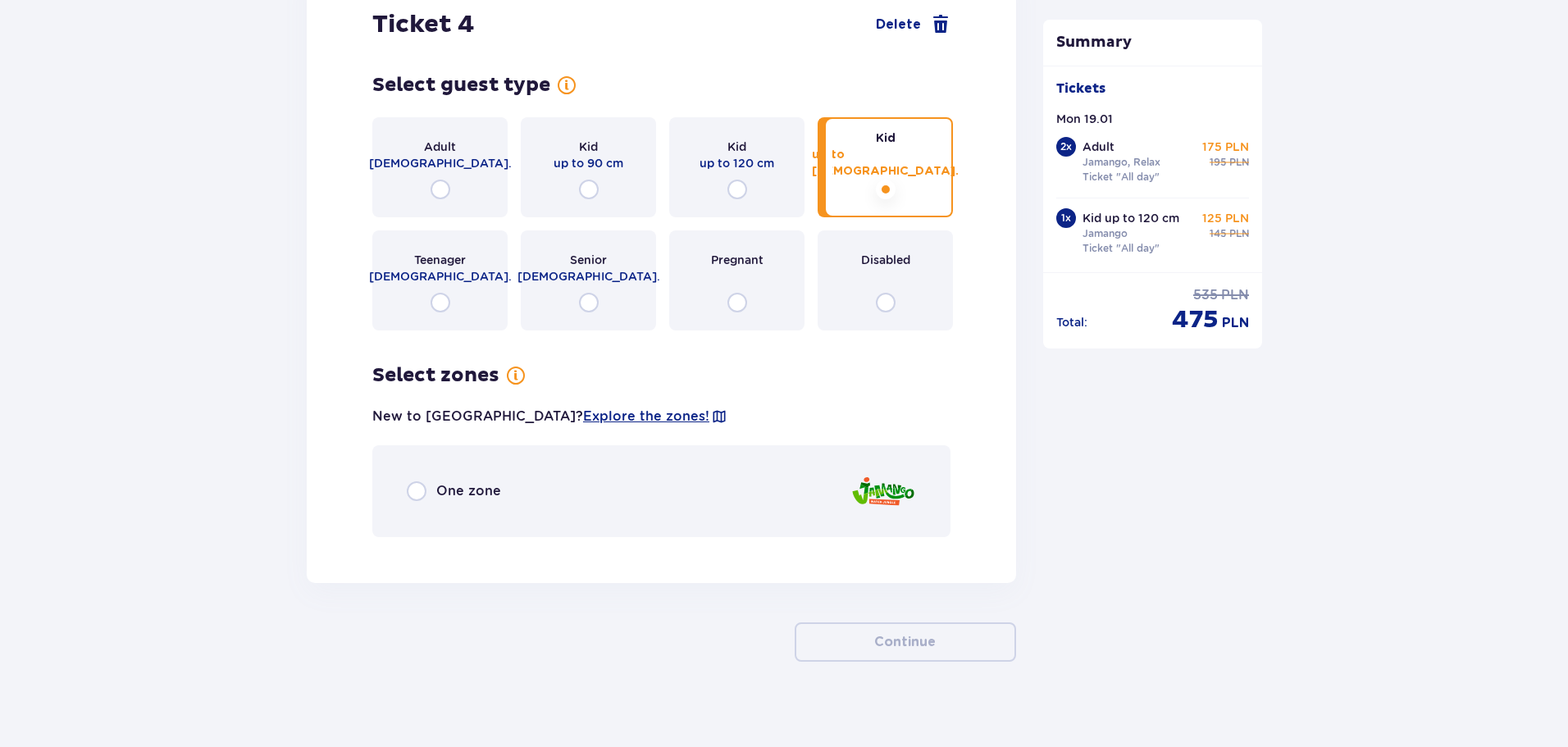
click at [418, 481] on input "radio" at bounding box center [417, 491] width 20 height 20
radio input "true"
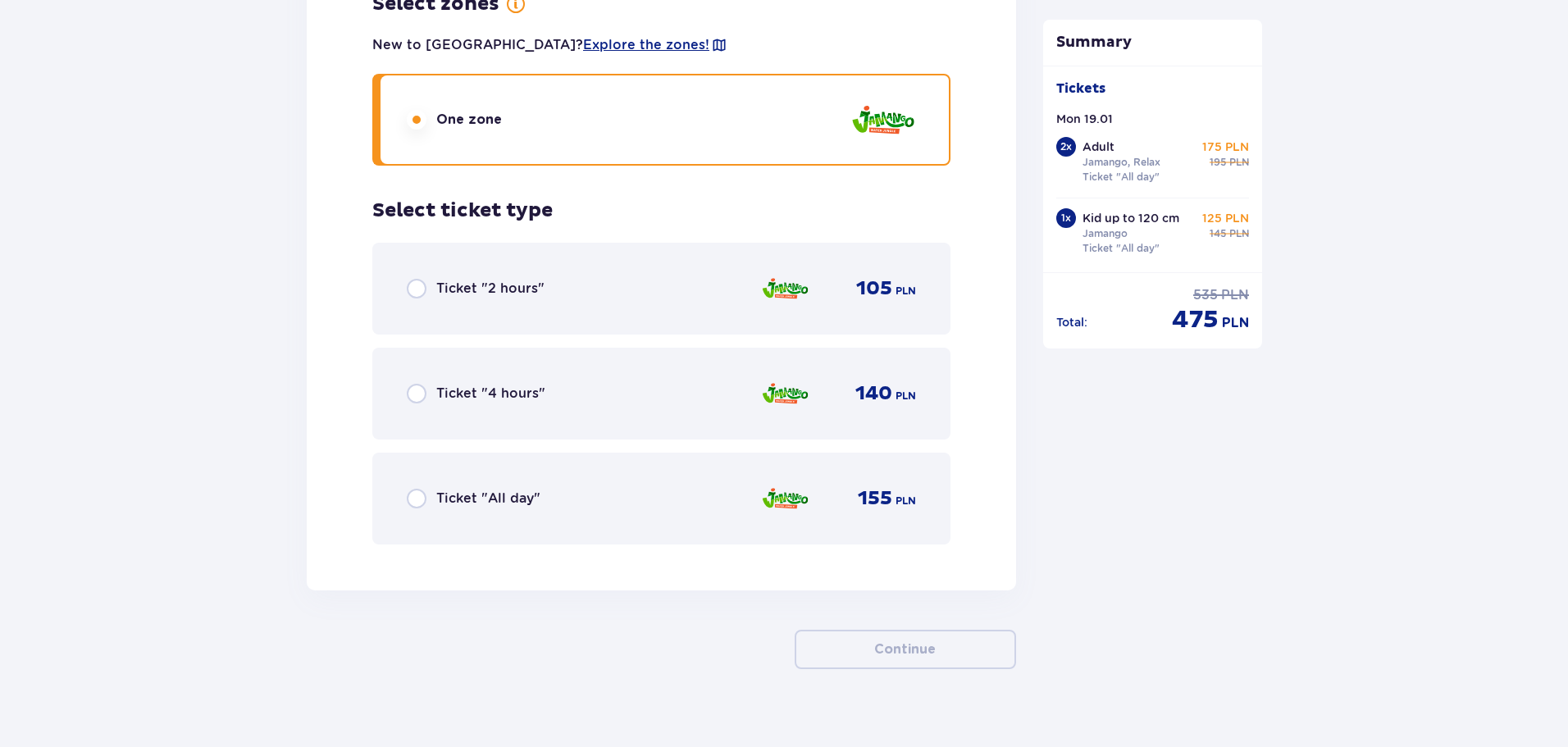
scroll to position [4745, 0]
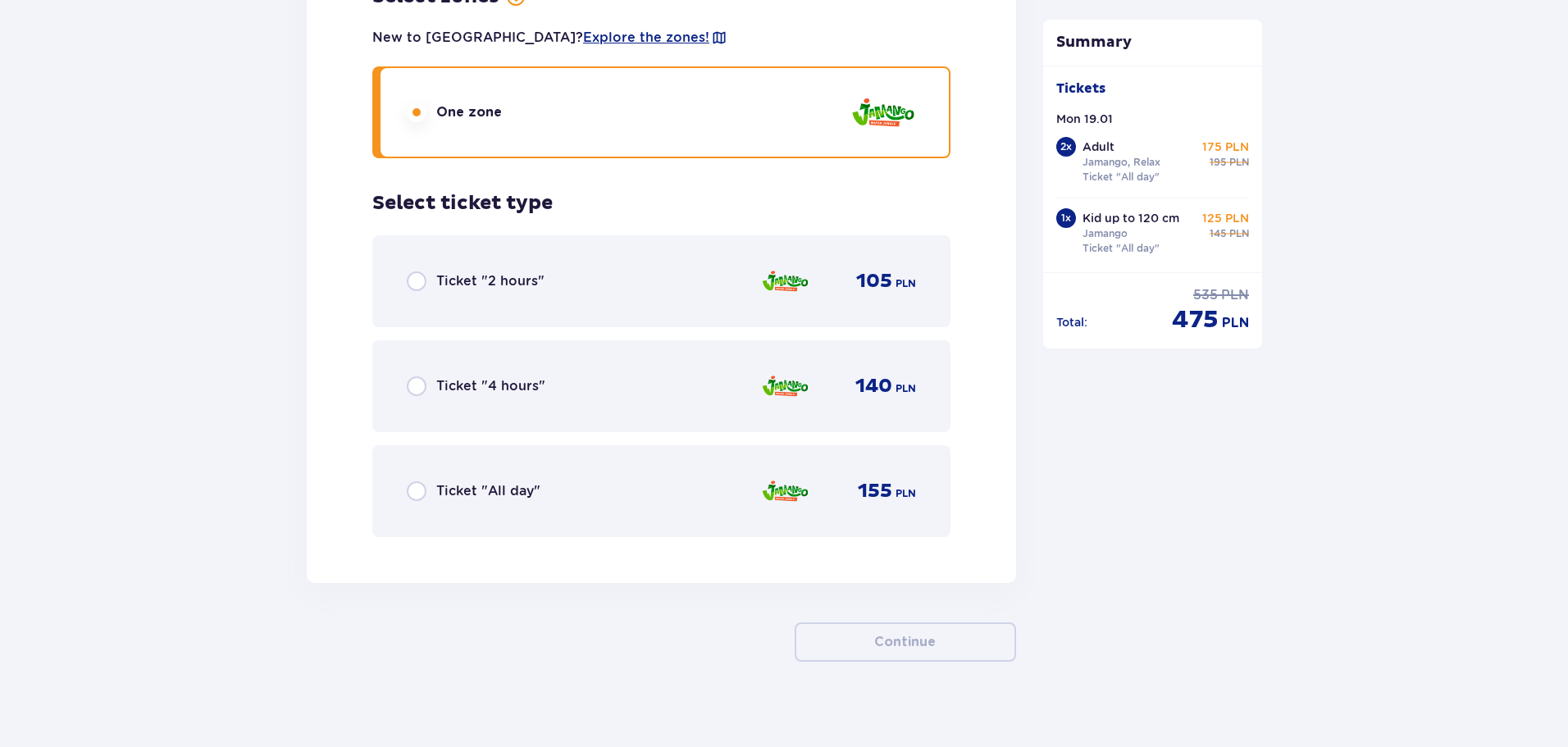
click at [418, 481] on input "radio" at bounding box center [417, 491] width 20 height 20
radio input "true"
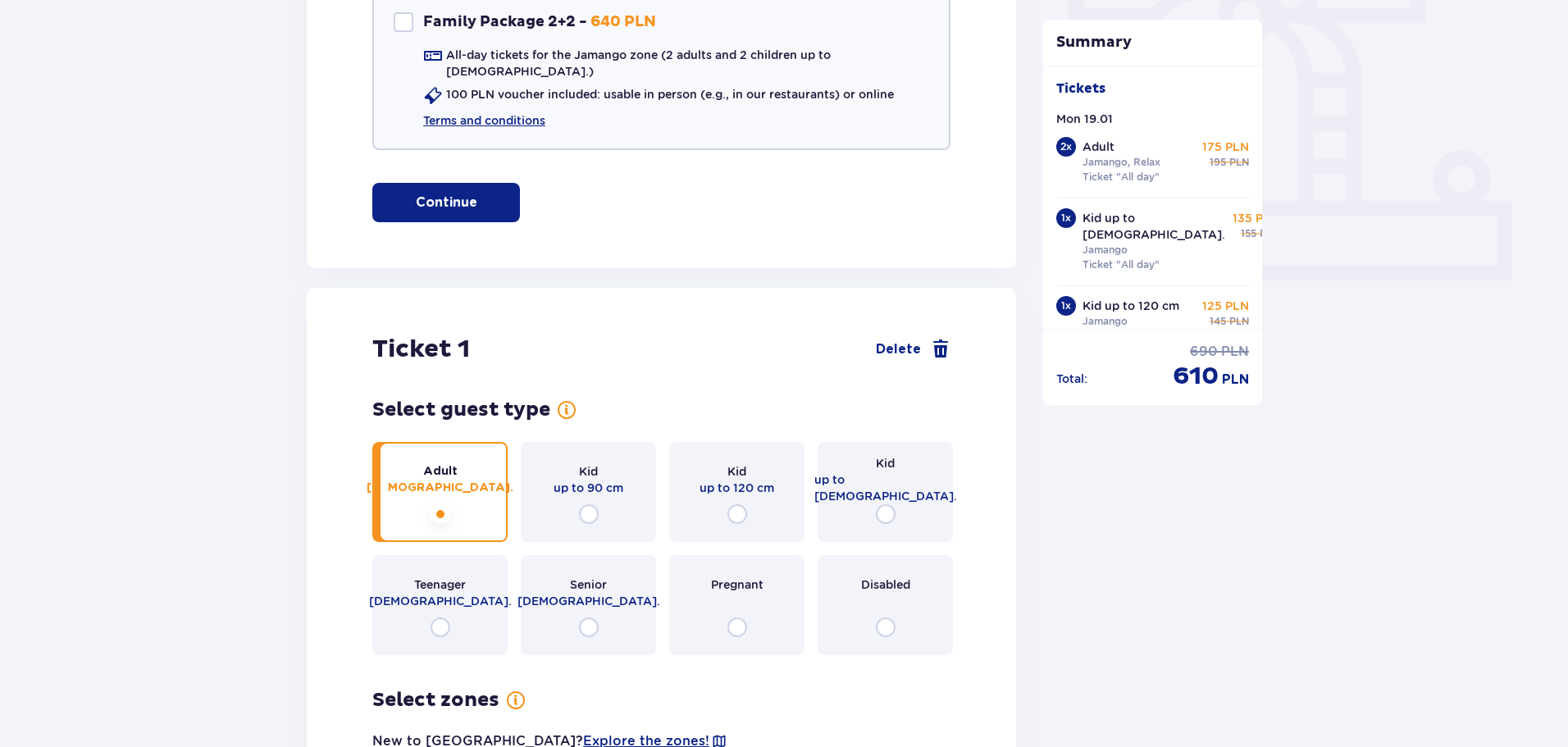
scroll to position [157, 0]
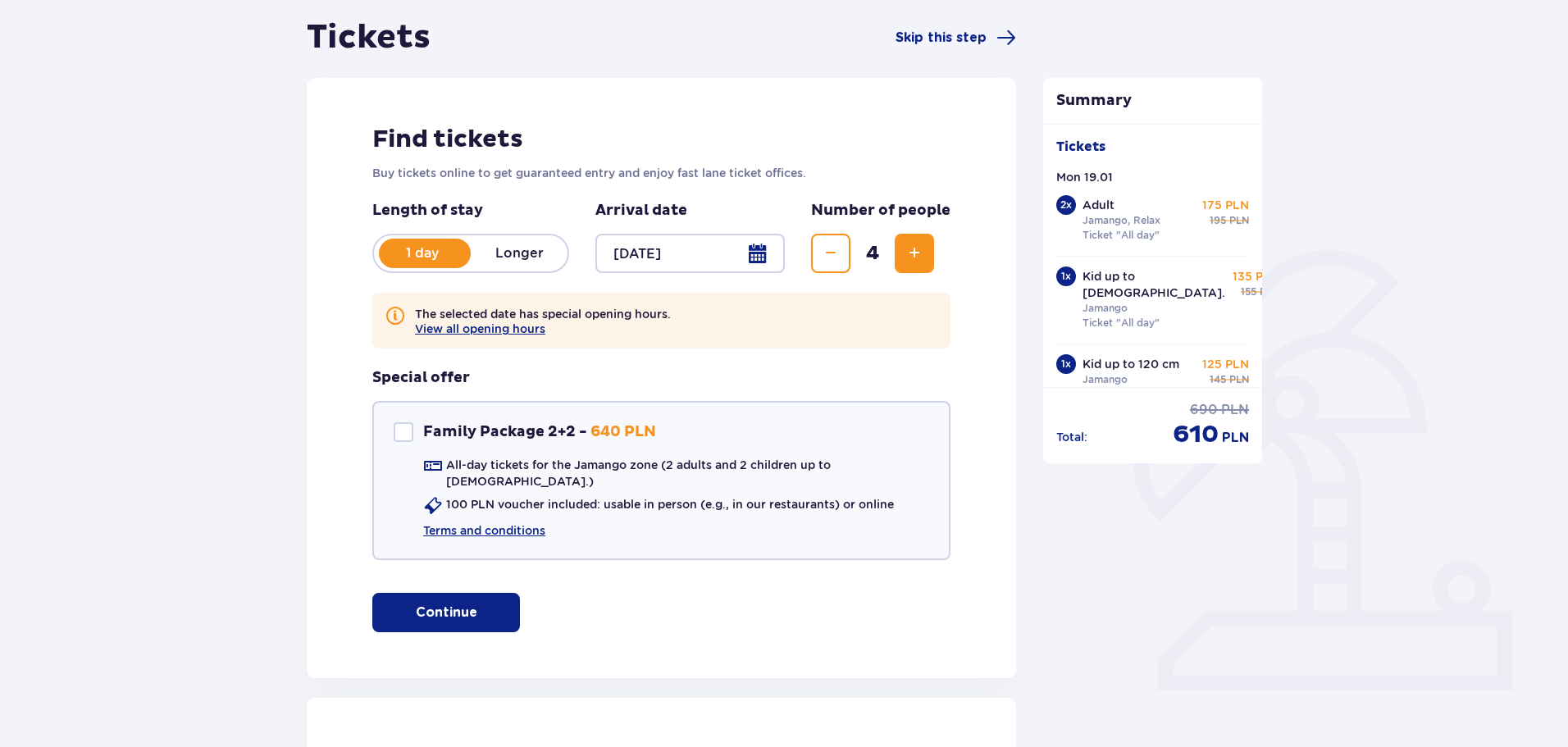
click at [760, 253] on div at bounding box center [689, 253] width 189 height 40
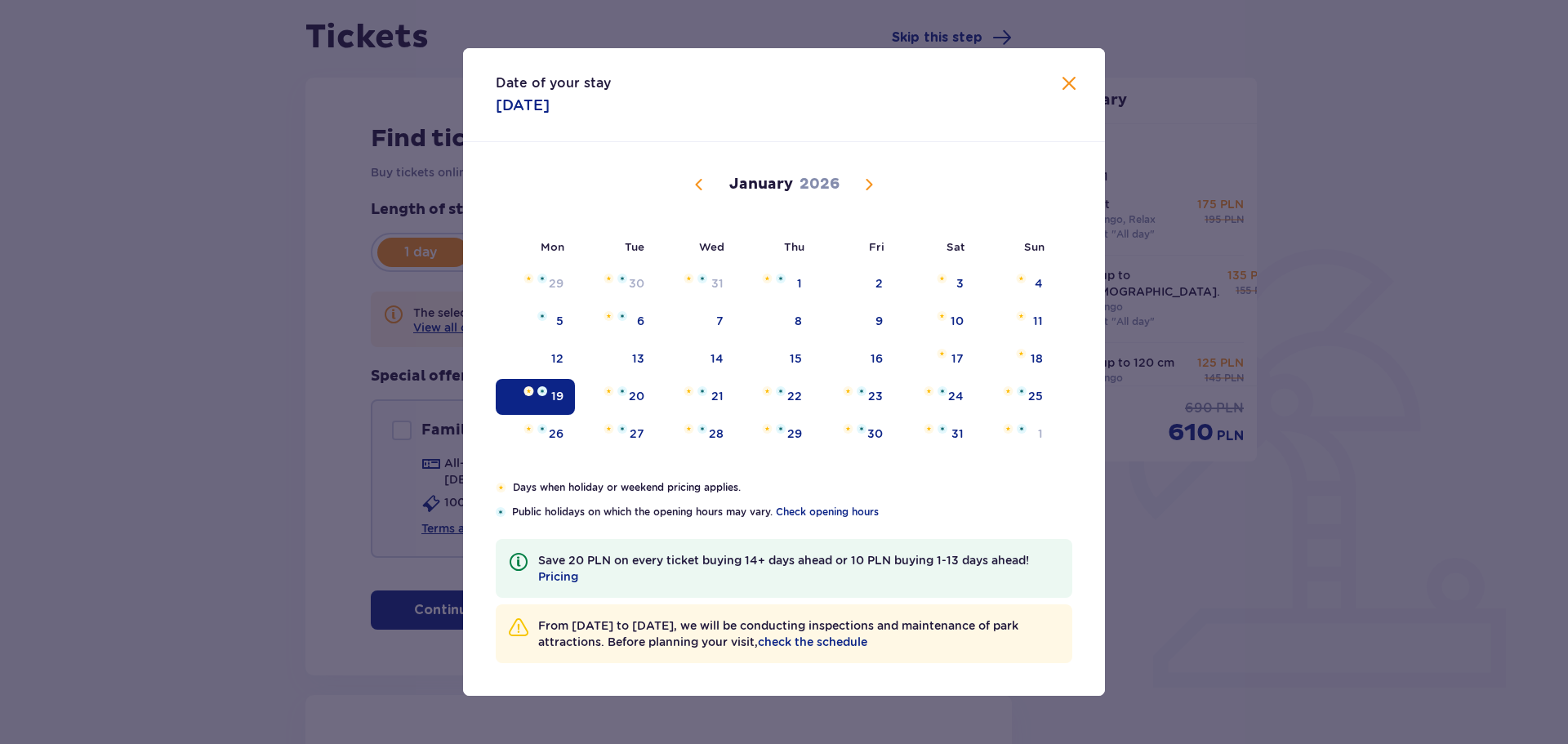
click at [866, 183] on span "Next month" at bounding box center [869, 185] width 20 height 20
click at [872, 185] on span "Next month" at bounding box center [869, 185] width 20 height 20
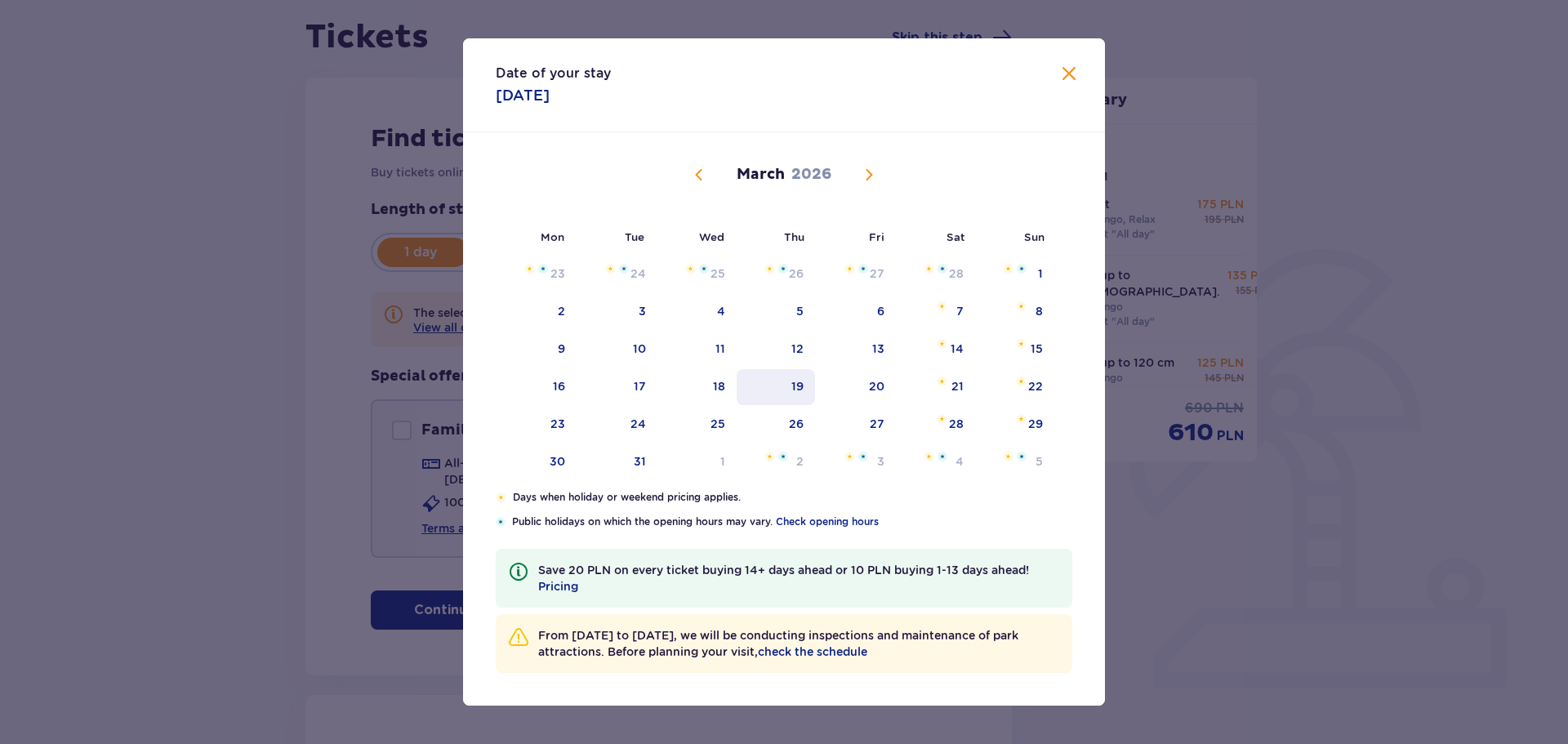
click at [796, 390] on div "19" at bounding box center [798, 386] width 12 height 16
type input "19.03.26"
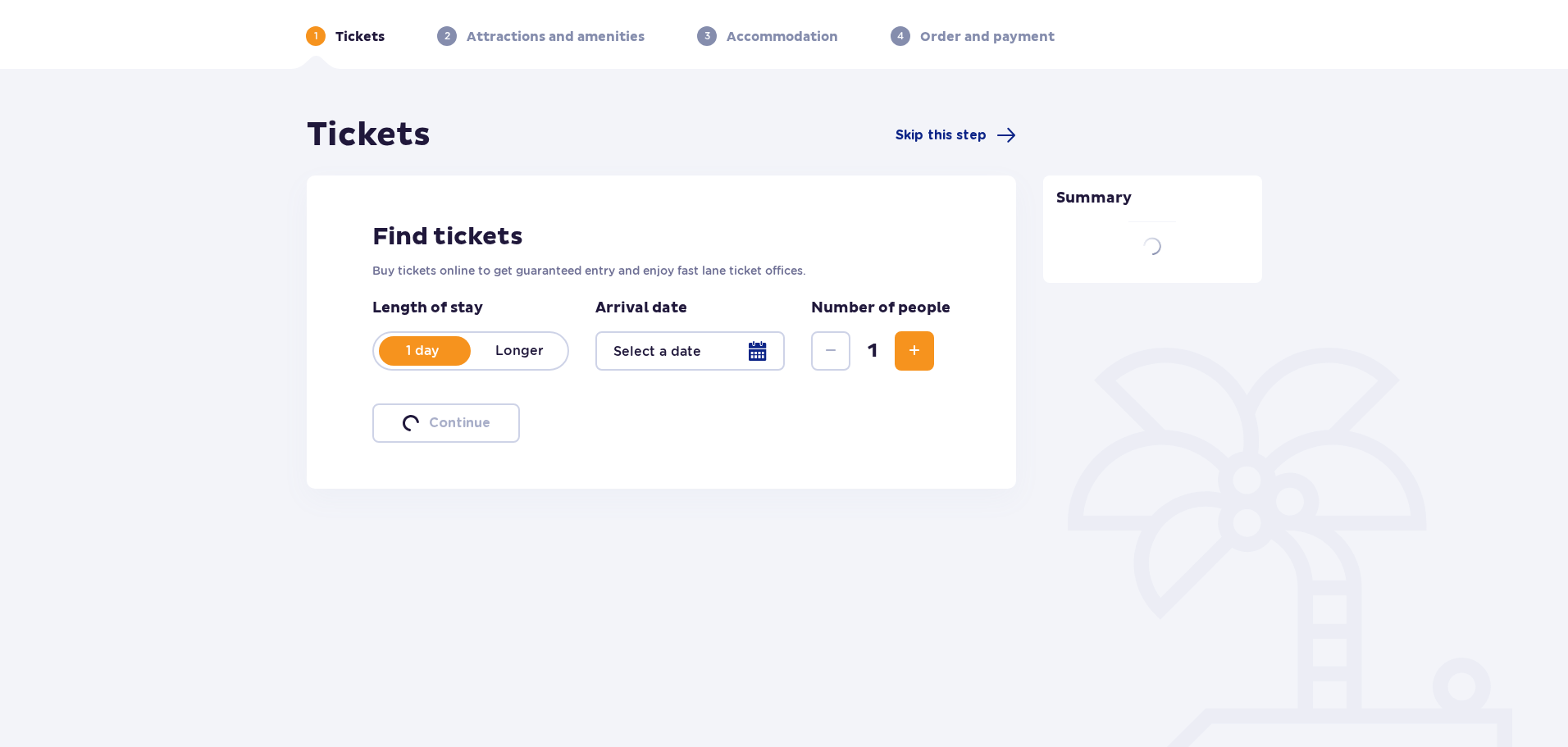
scroll to position [88, 0]
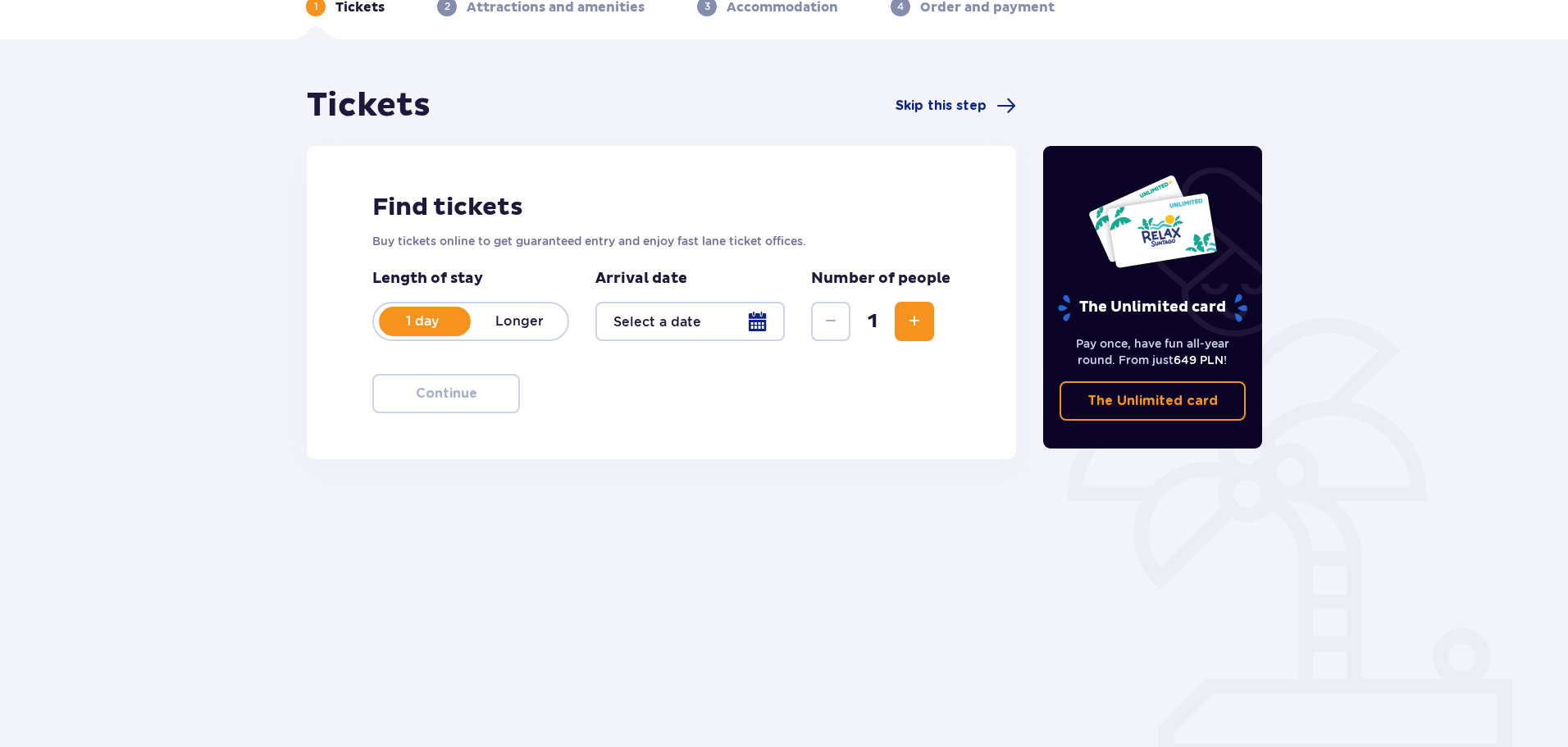
click at [762, 324] on div at bounding box center [689, 322] width 189 height 40
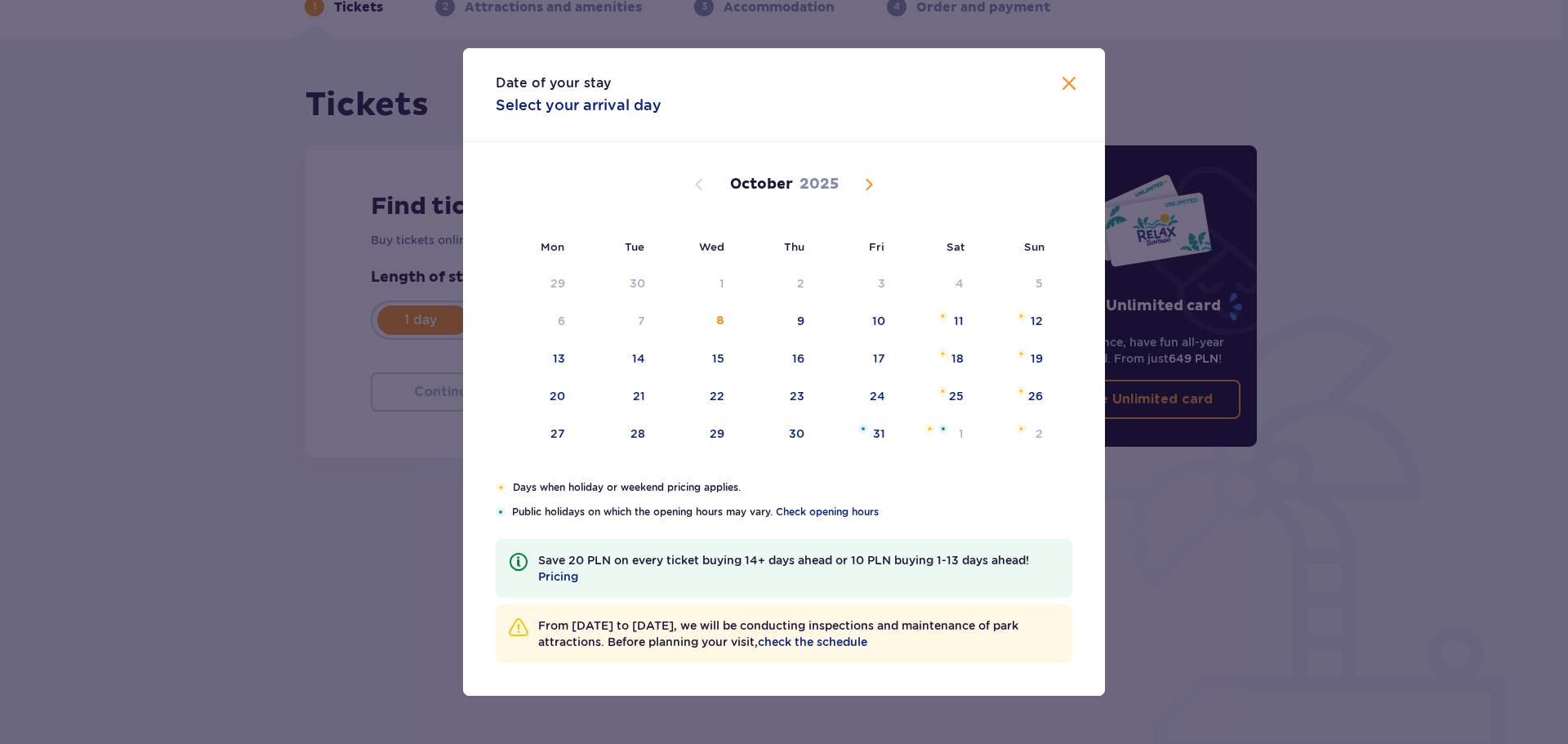
click at [1069, 85] on span "Close" at bounding box center [1069, 84] width 20 height 20
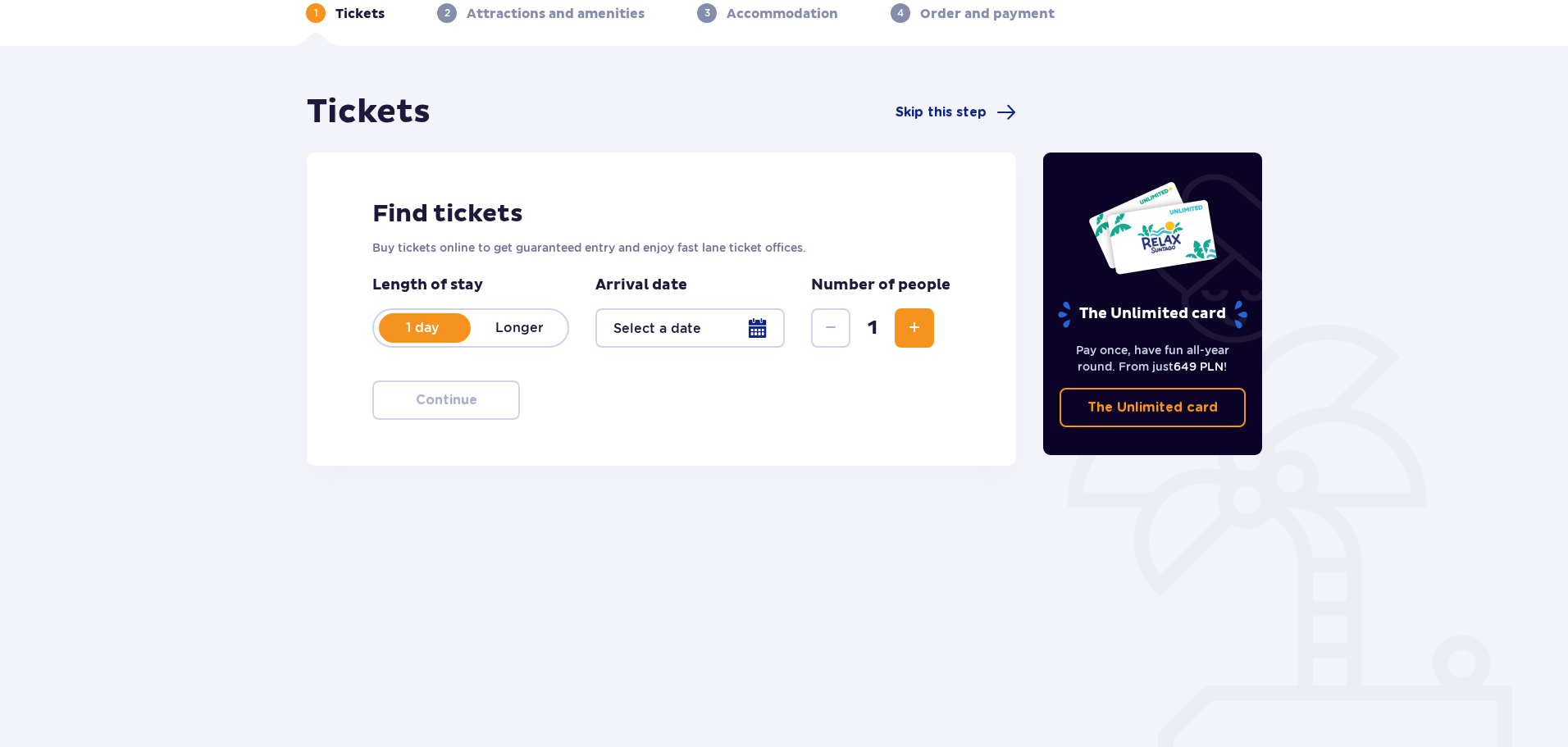
scroll to position [88, 0]
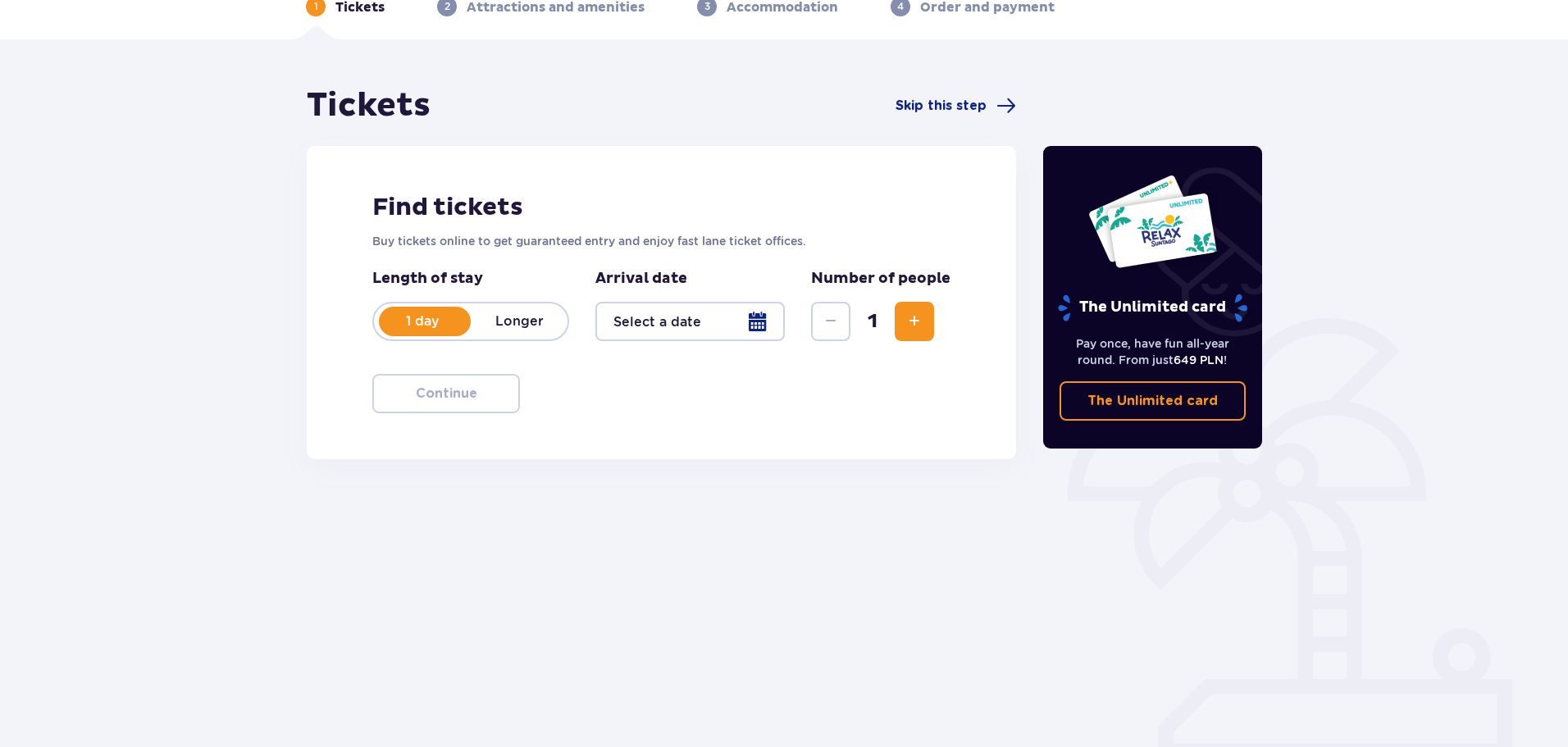
click at [756, 325] on div at bounding box center [689, 322] width 189 height 40
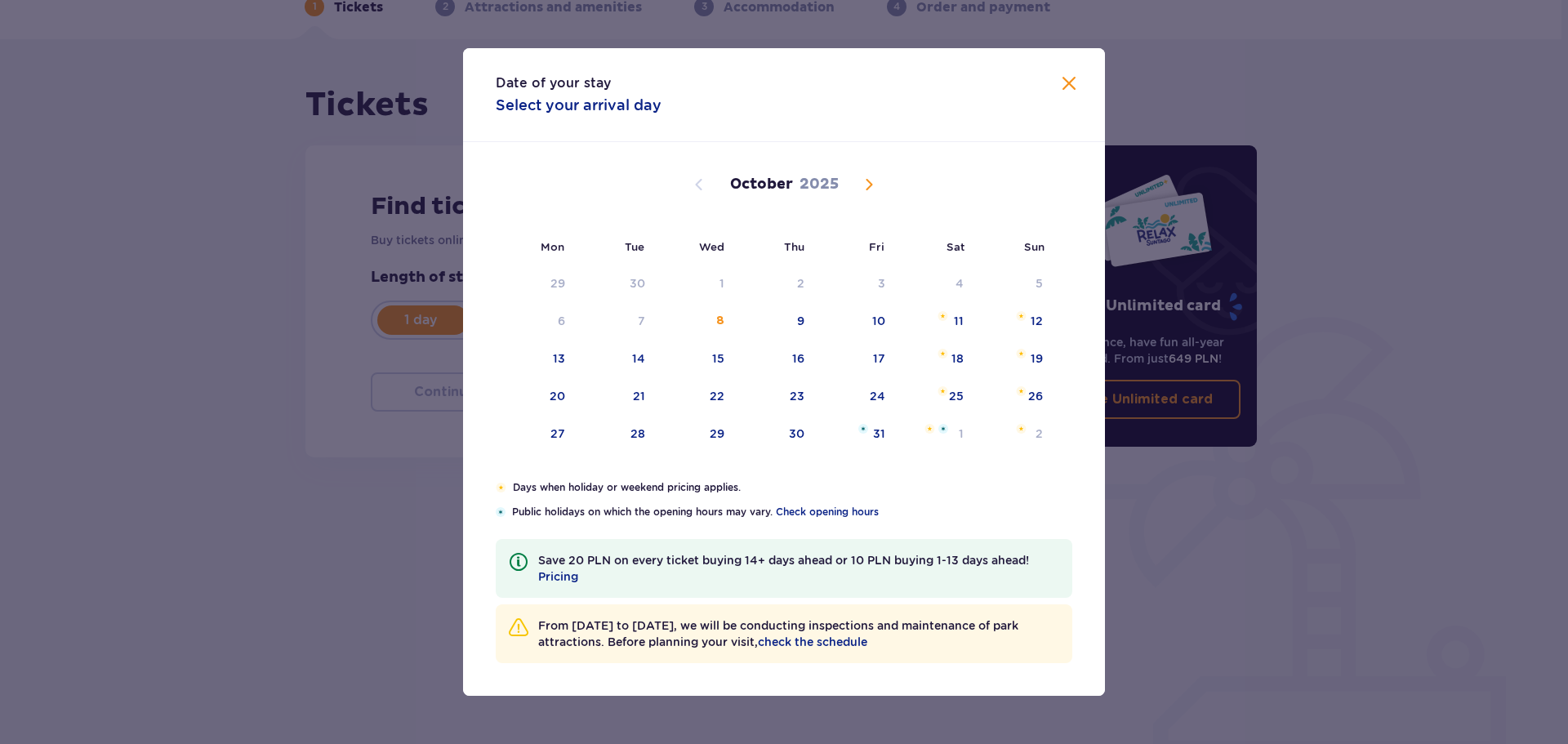
click at [879, 183] on div "October 2025" at bounding box center [784, 185] width 541 height 20
click at [872, 182] on span "Next month" at bounding box center [869, 185] width 20 height 20
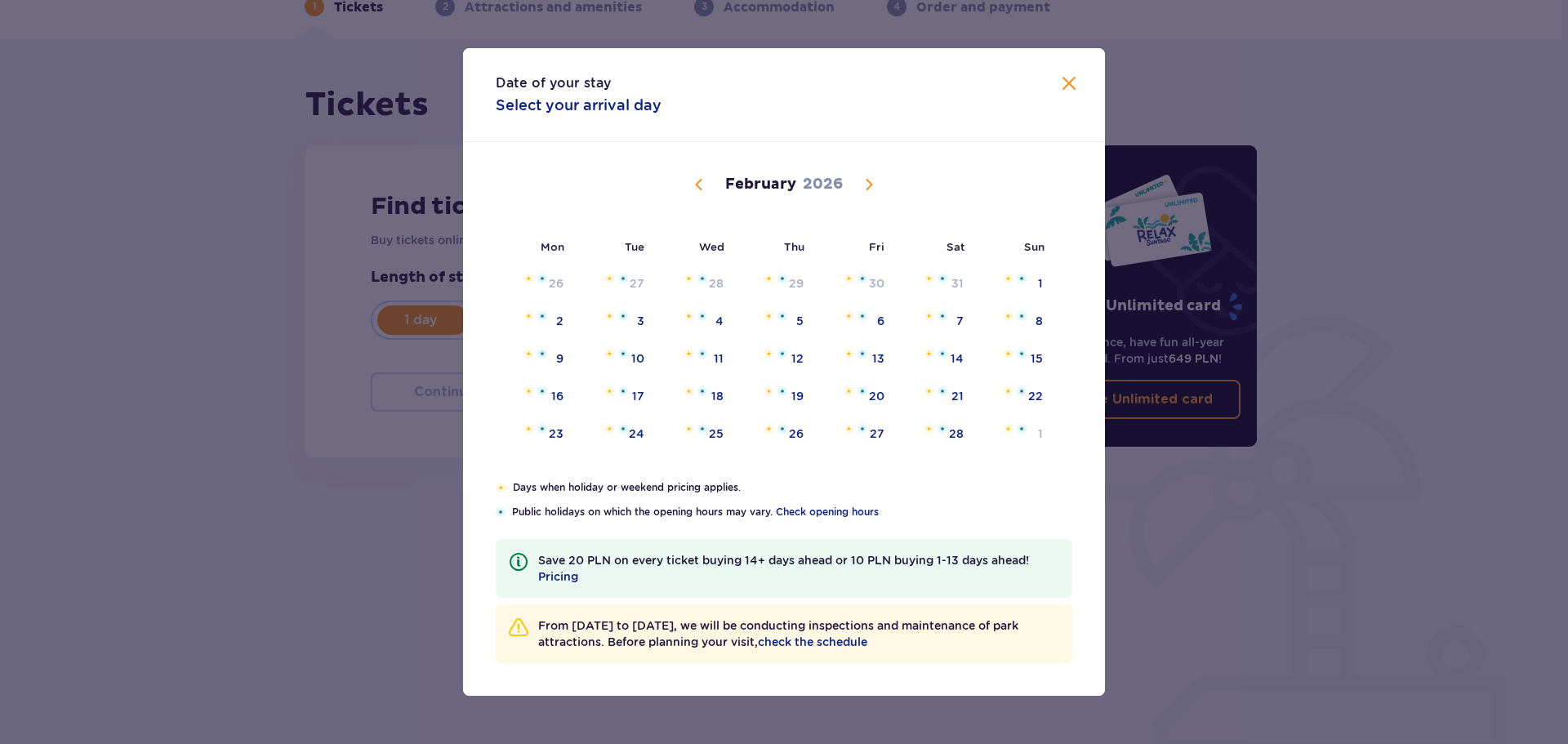
click at [872, 182] on span "Next month" at bounding box center [869, 185] width 20 height 20
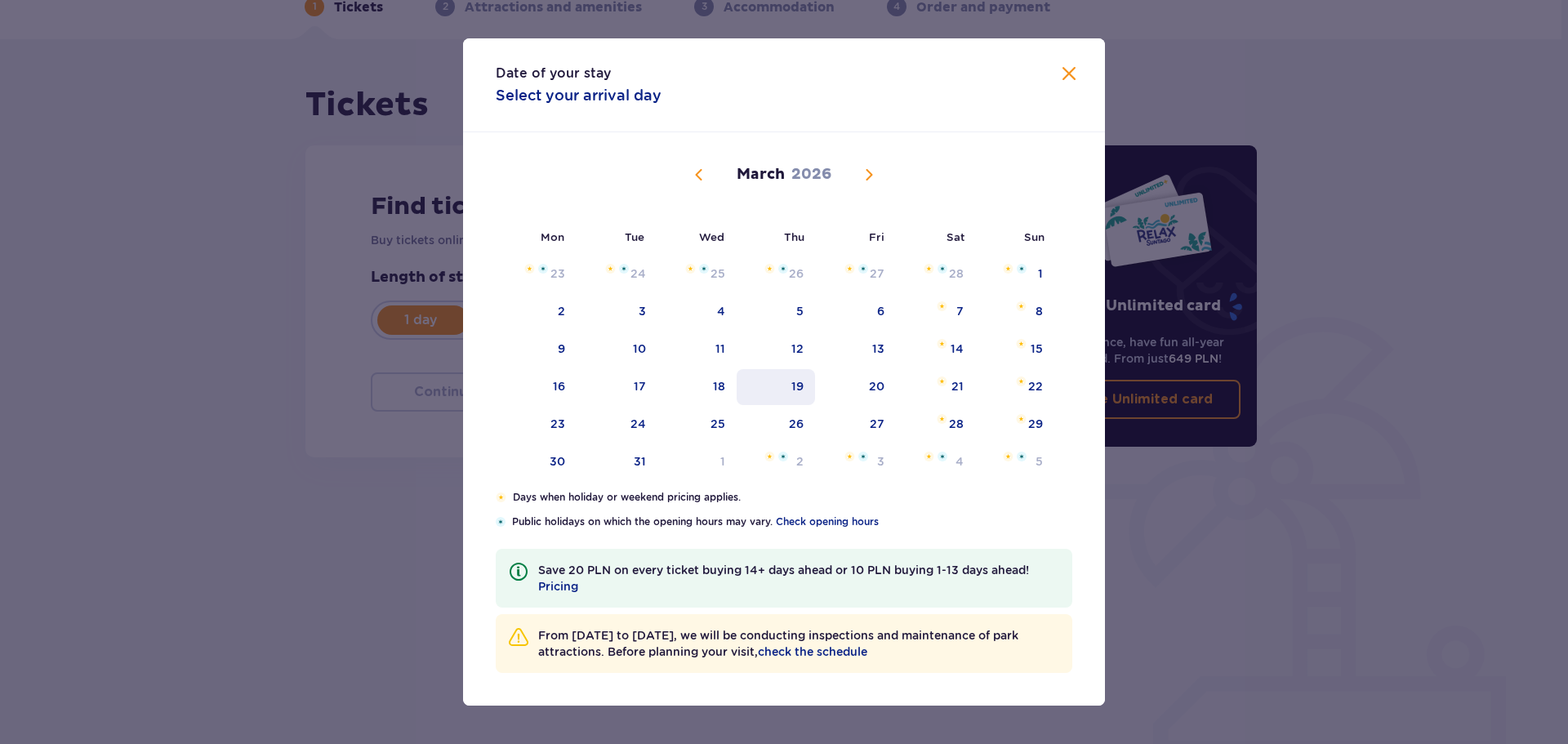
click at [803, 387] on div "19" at bounding box center [776, 387] width 79 height 36
type input "19.03.26"
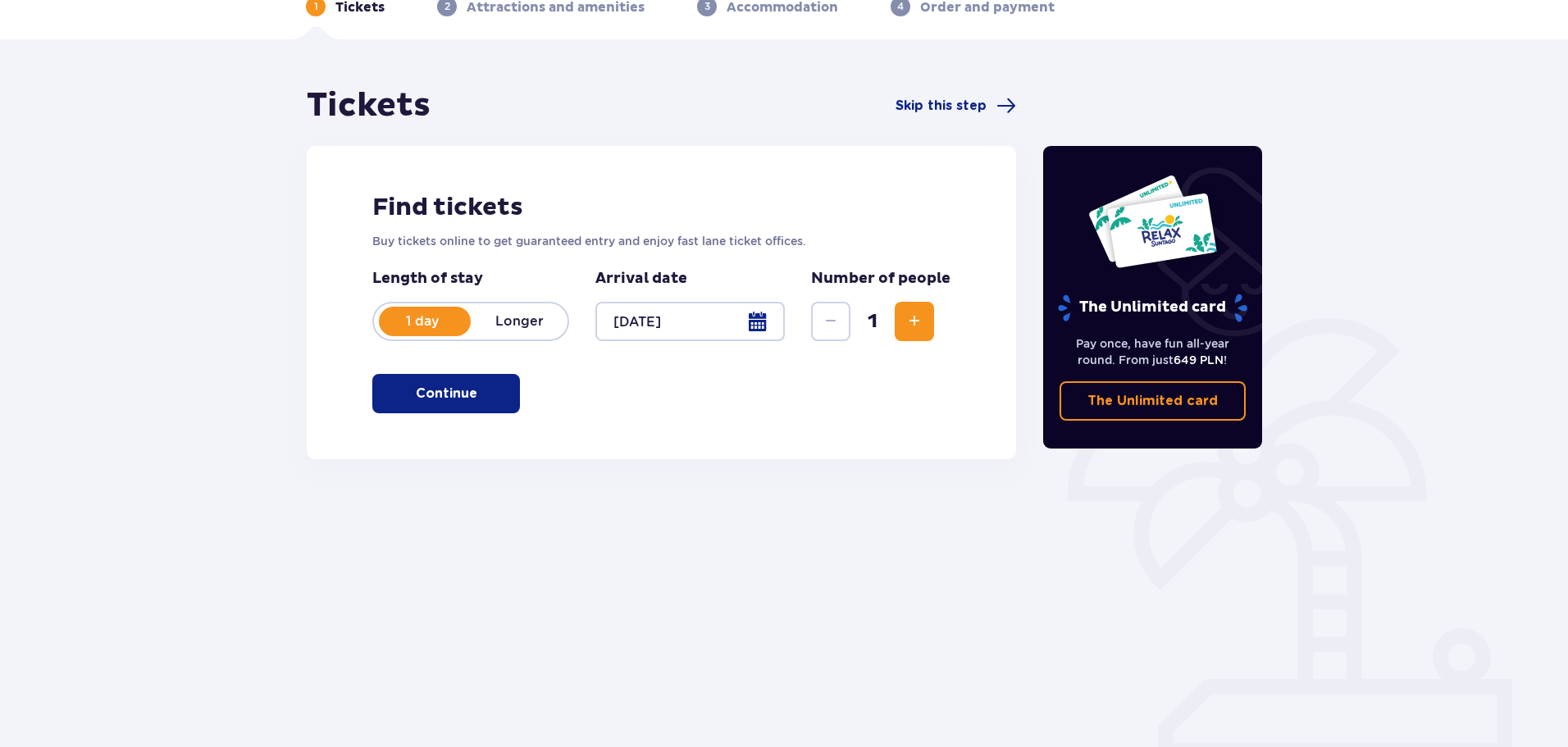
click at [913, 331] on span "Increase" at bounding box center [915, 321] width 20 height 20
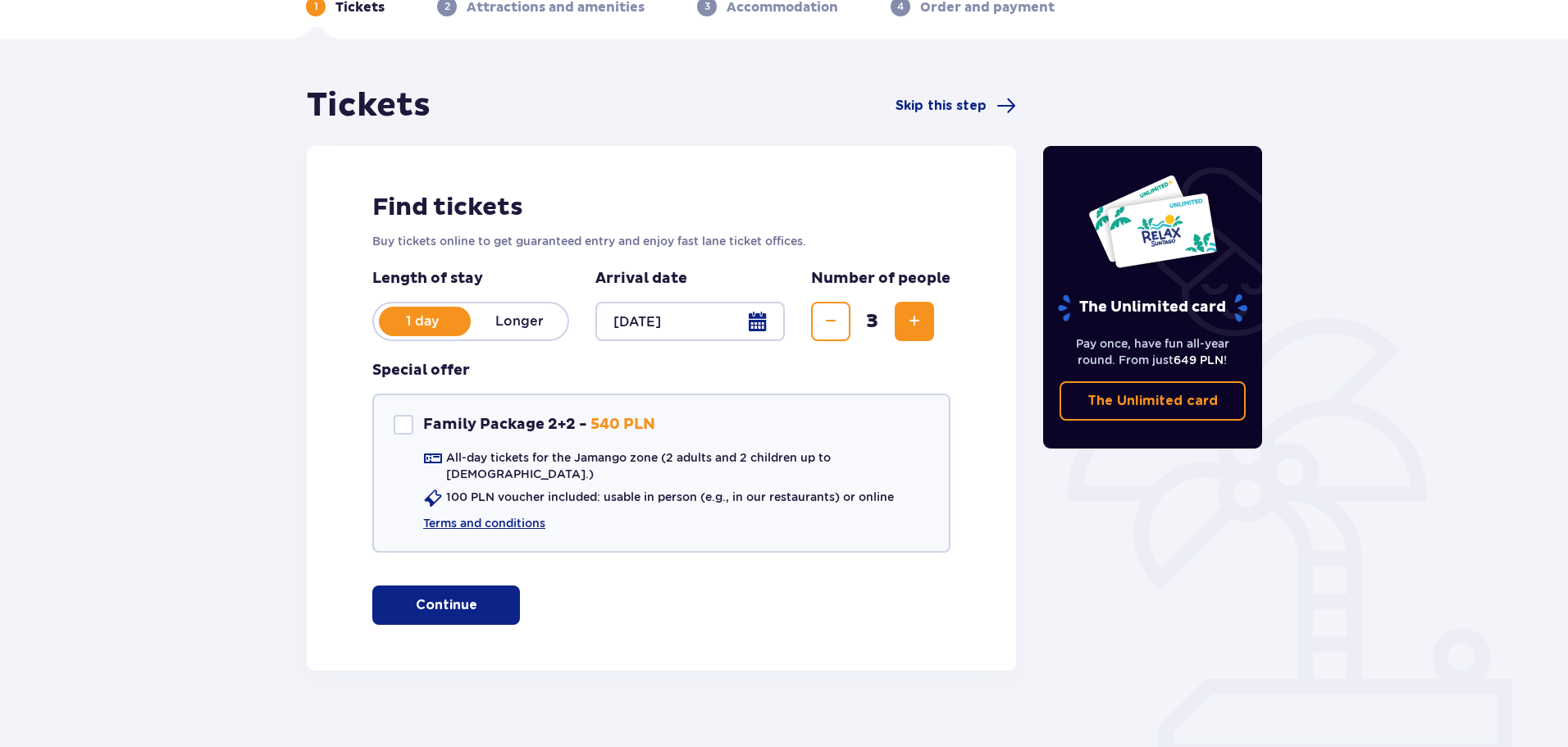
click at [913, 331] on span "Increase" at bounding box center [915, 321] width 20 height 20
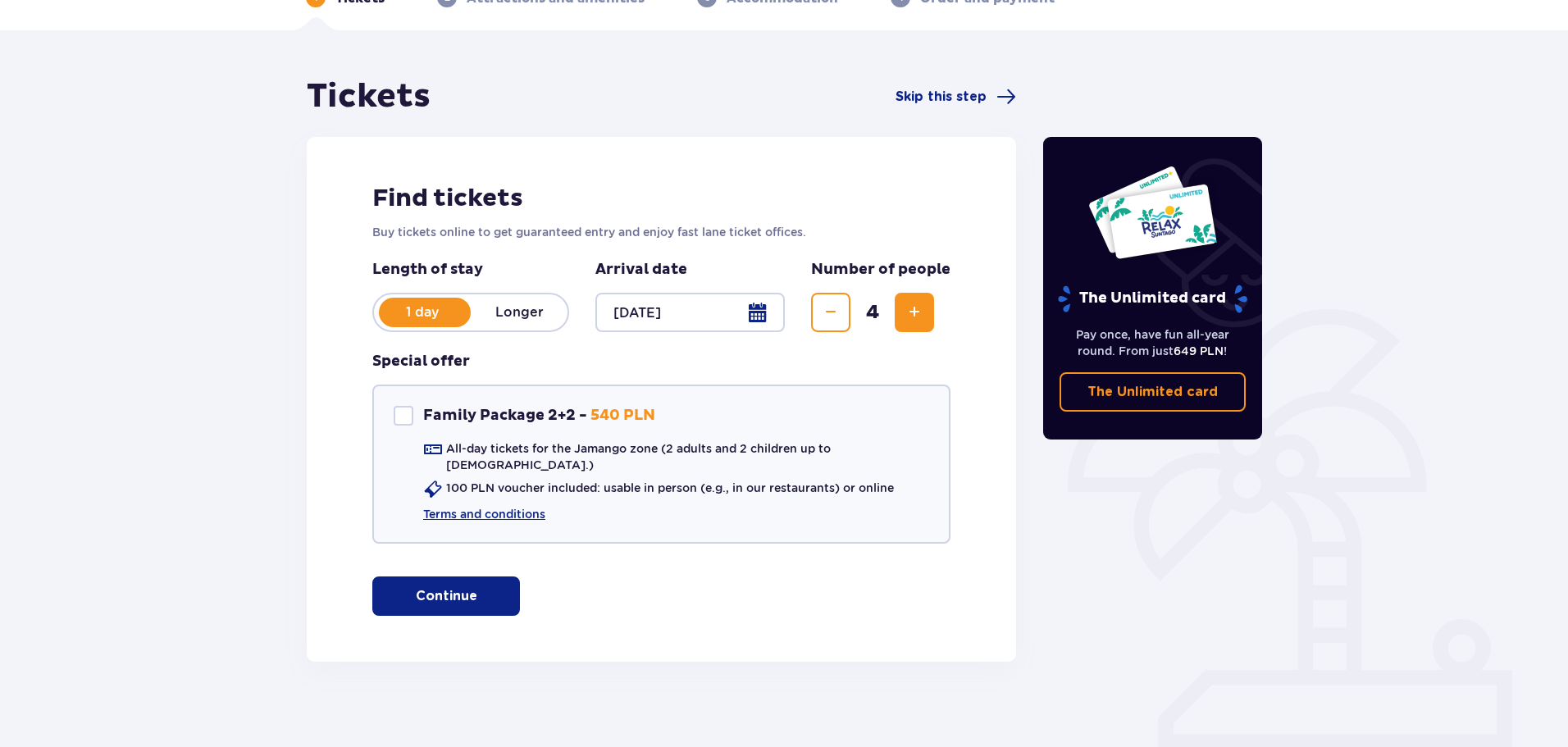
click at [419, 576] on button "Continue" at bounding box center [446, 596] width 148 height 40
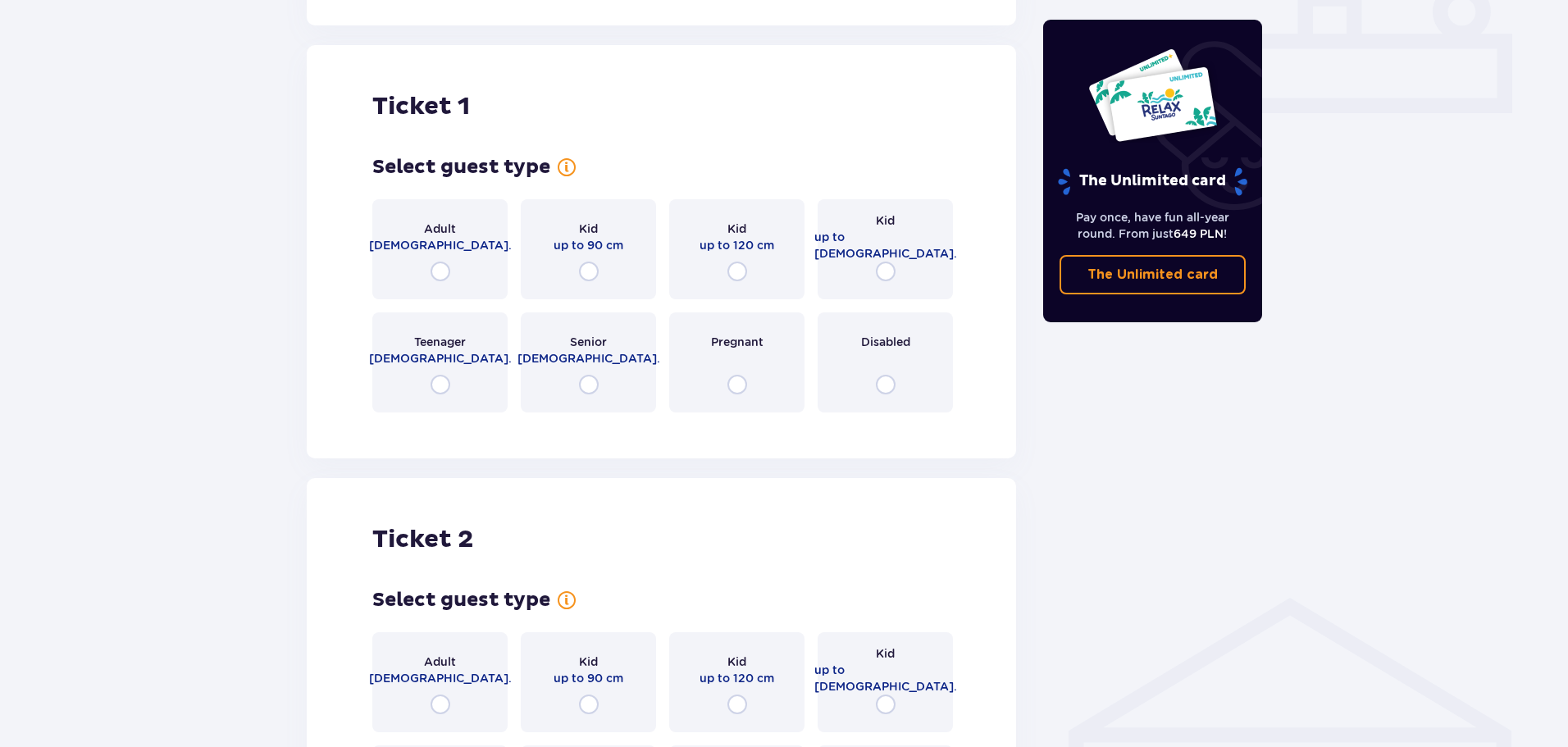
scroll to position [746, 0]
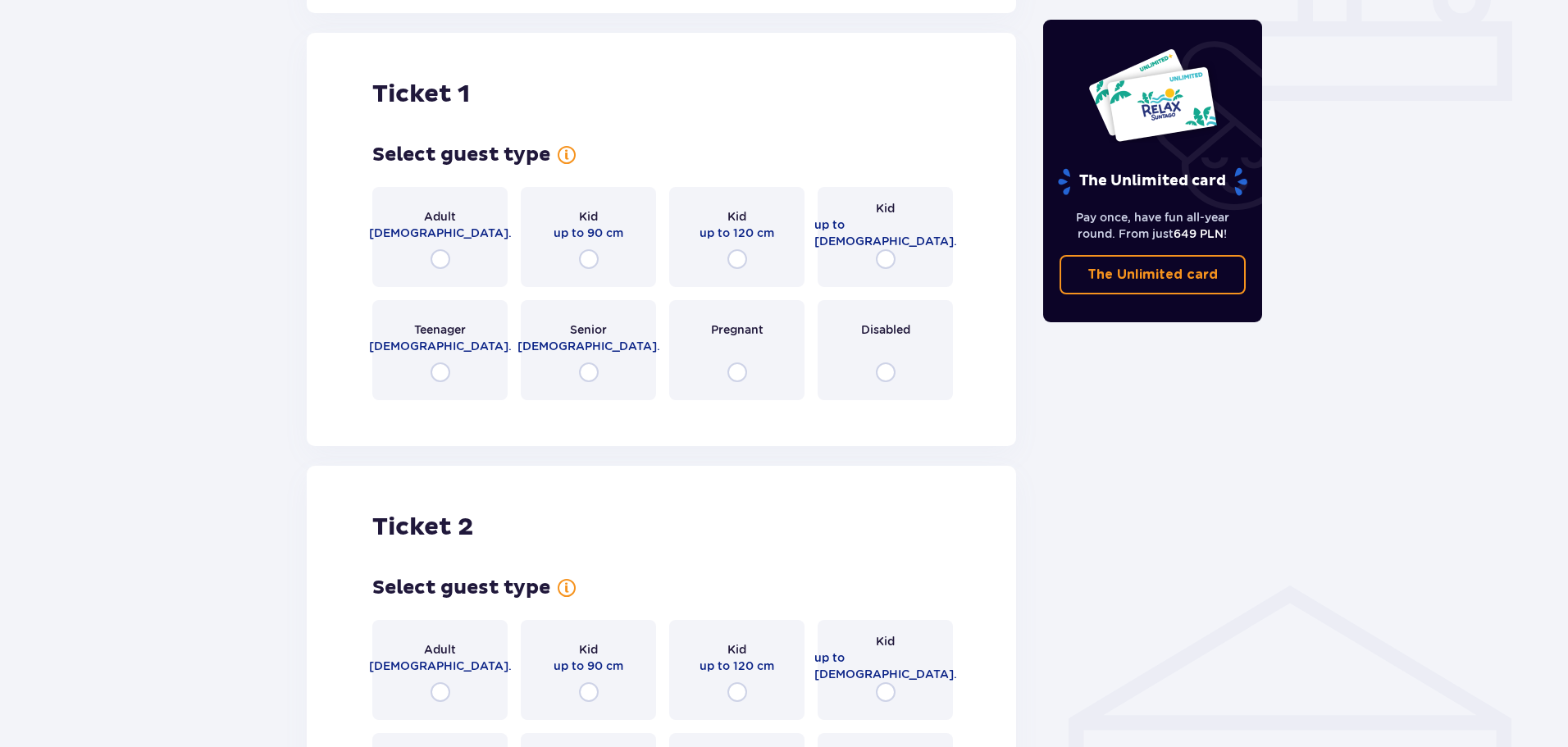
click at [438, 249] on input "radio" at bounding box center [441, 259] width 20 height 20
radio input "true"
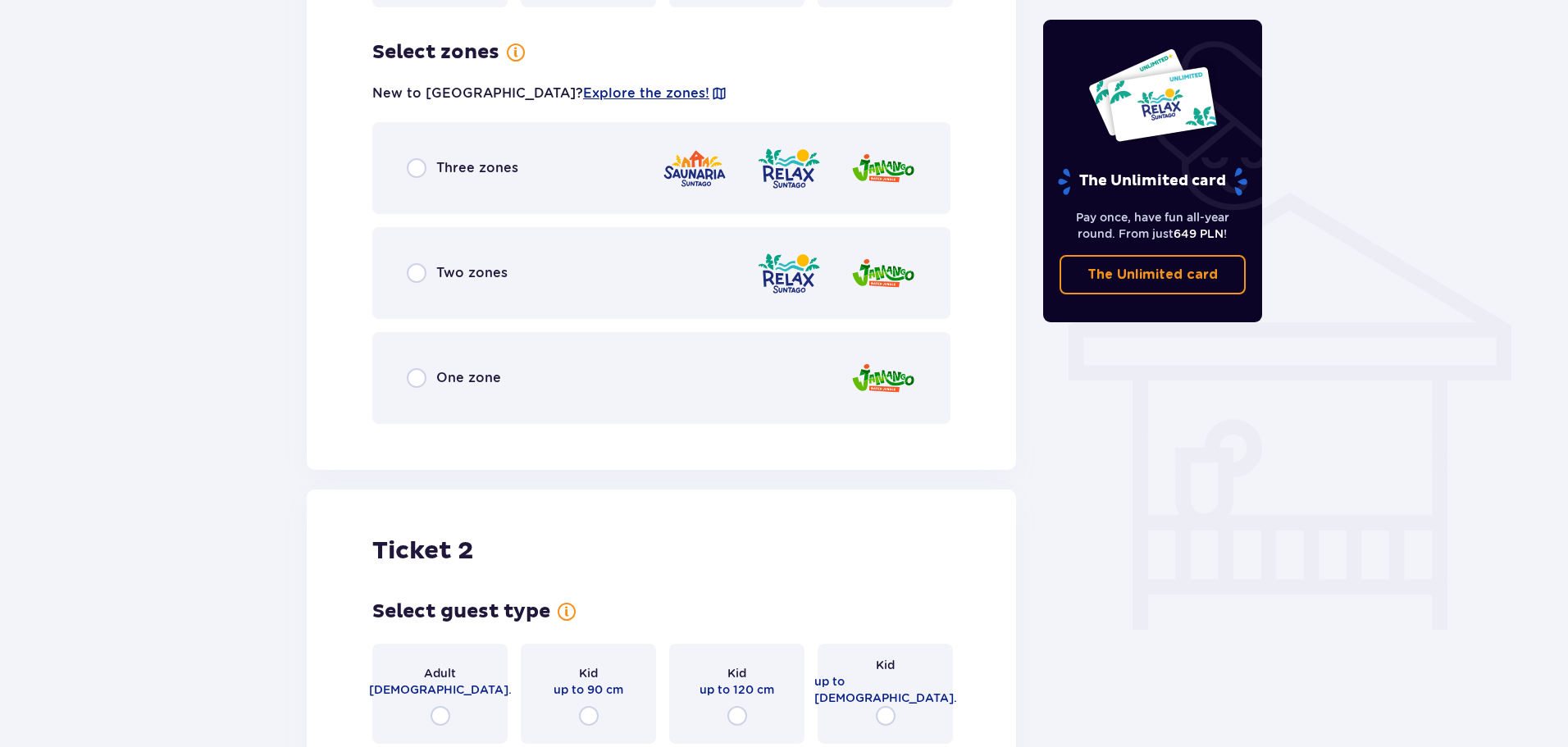
scroll to position [1147, 0]
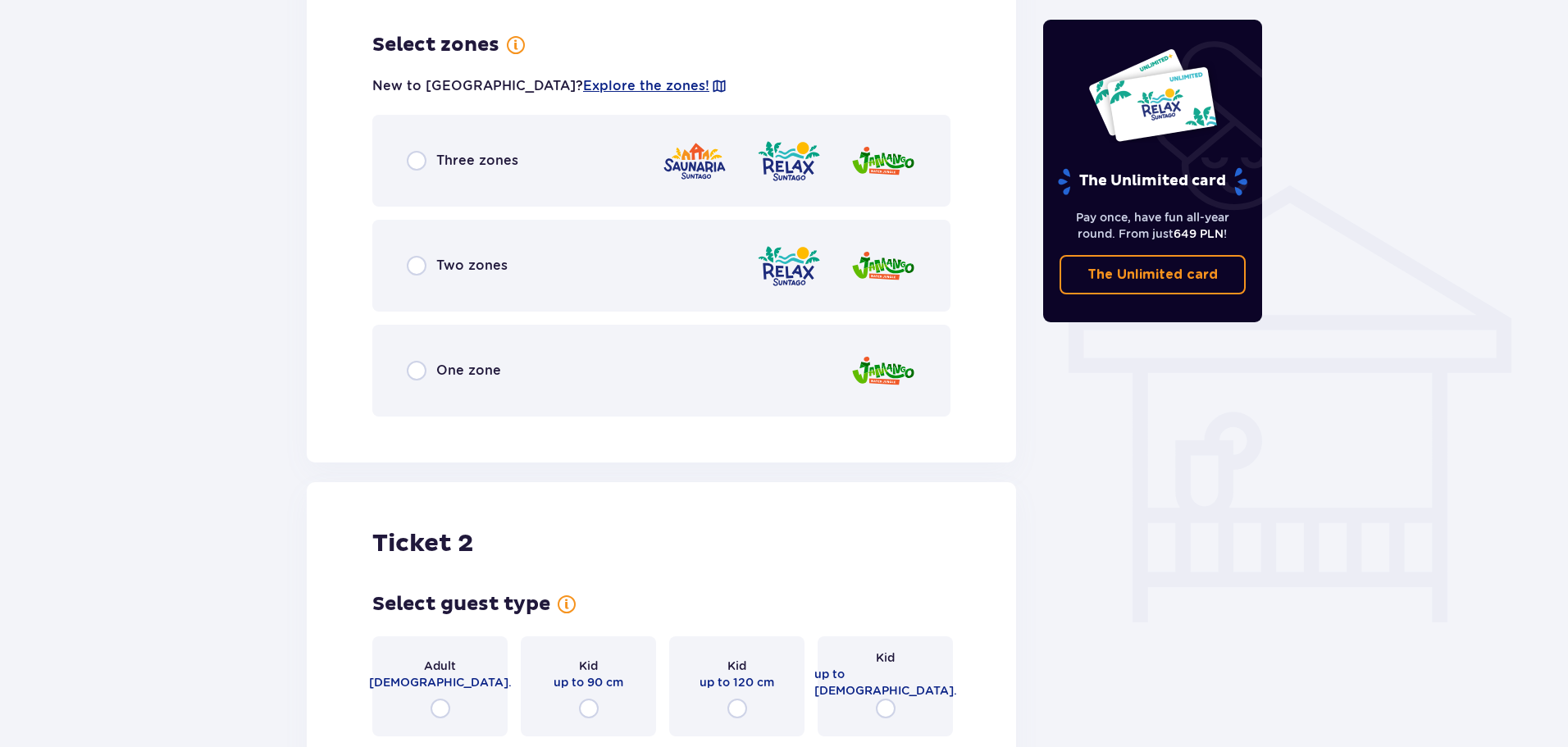
click at [419, 256] on input "radio" at bounding box center [417, 266] width 20 height 20
radio input "true"
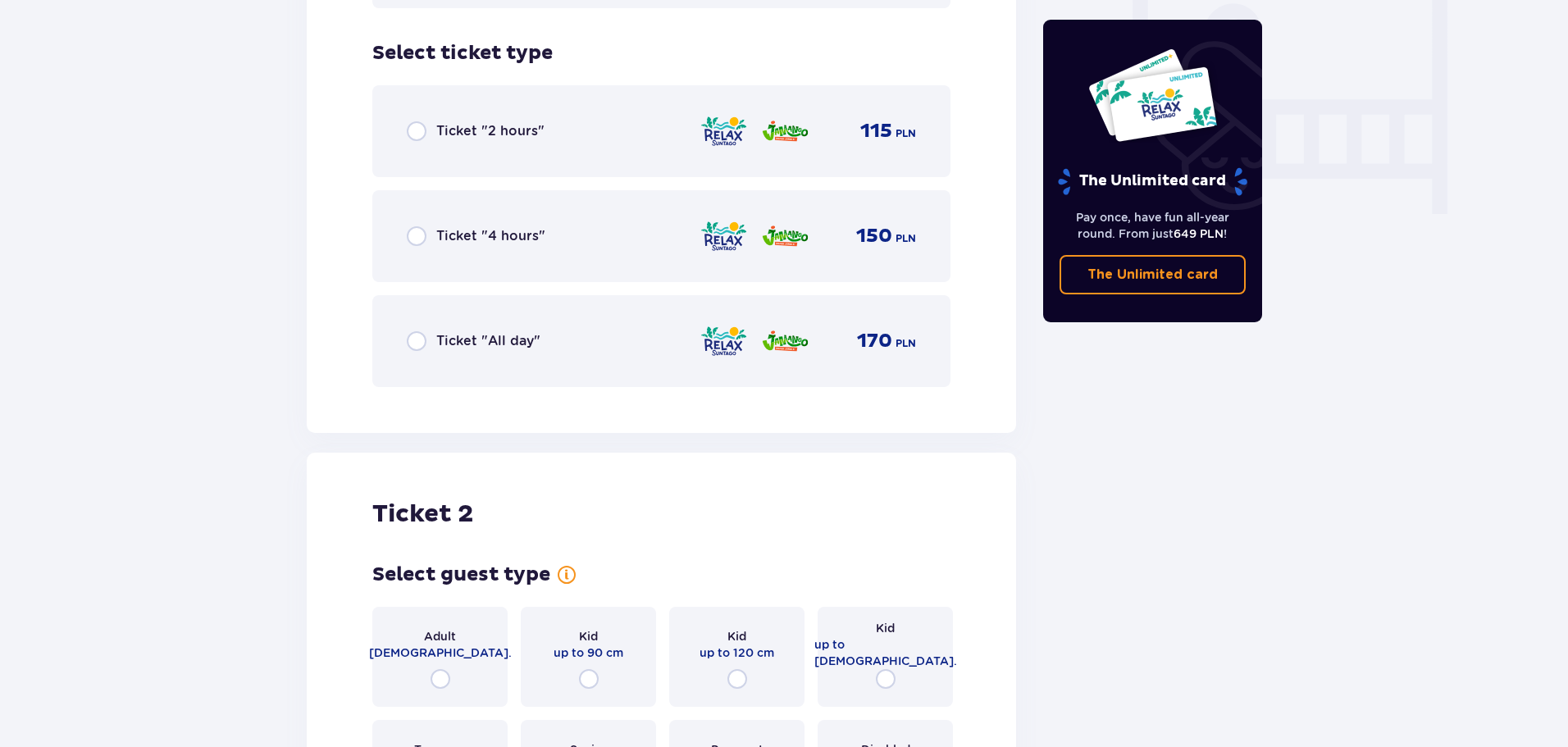
scroll to position [1563, 0]
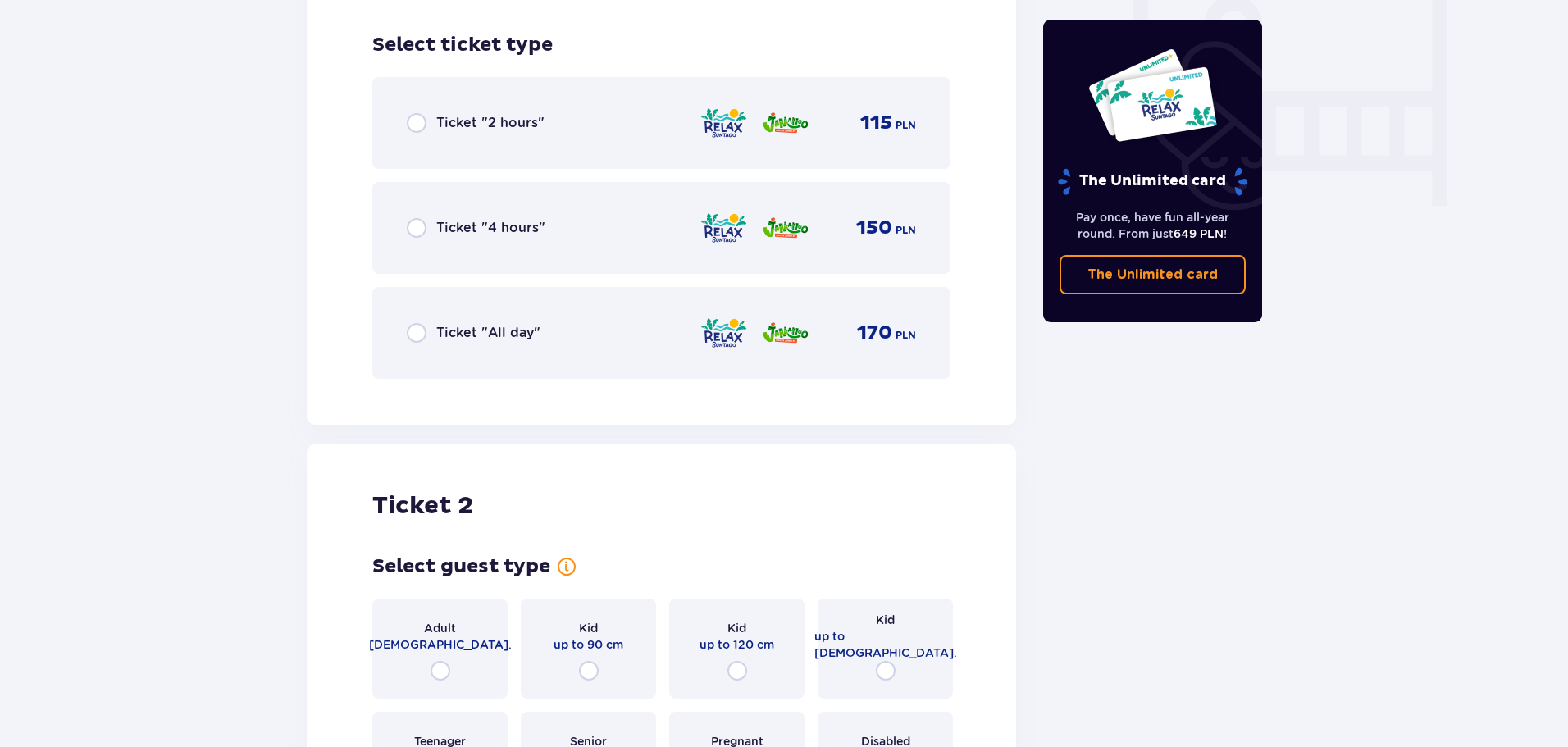
click at [417, 323] on input "radio" at bounding box center [417, 333] width 20 height 20
radio input "true"
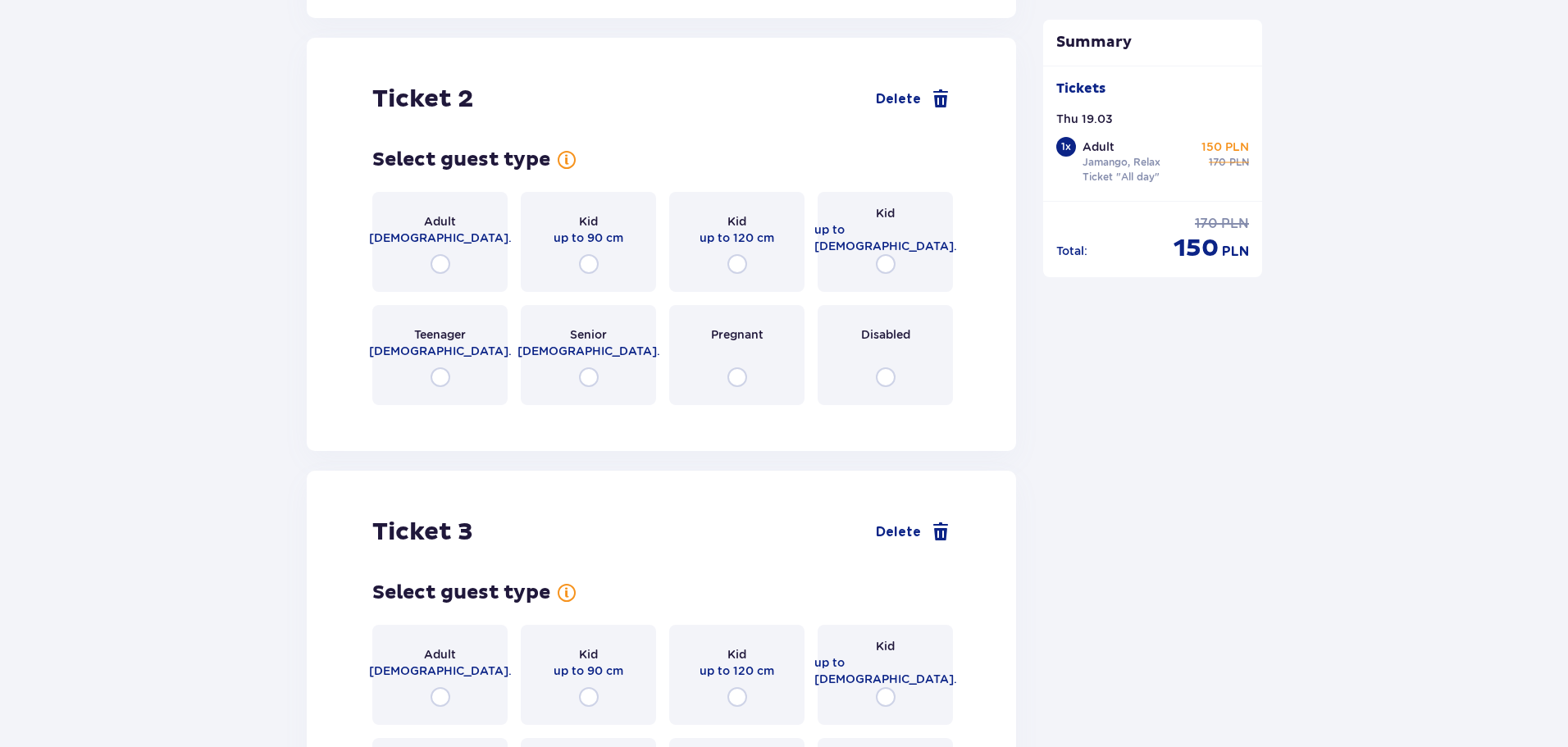
scroll to position [1974, 0]
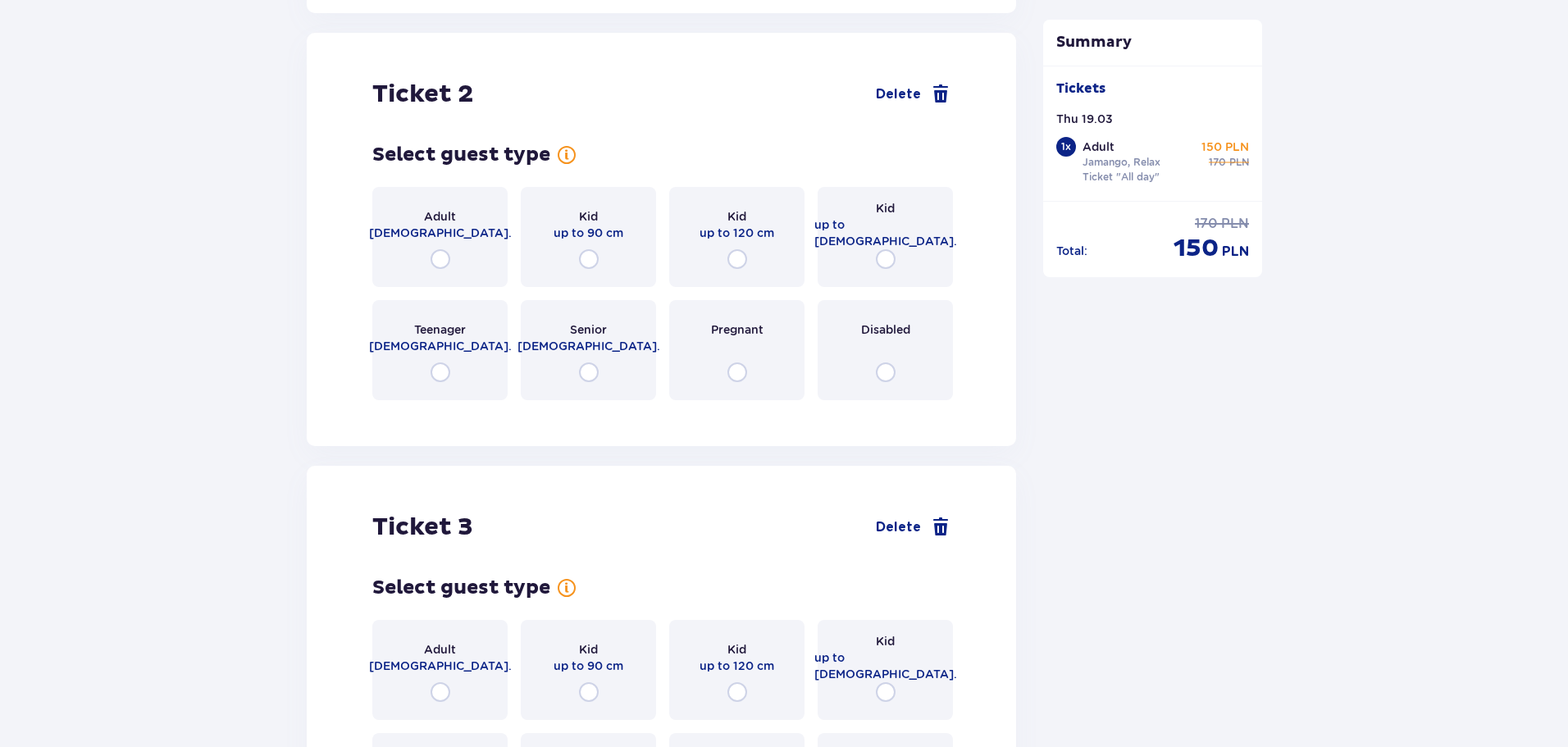
click at [441, 249] on input "radio" at bounding box center [441, 259] width 20 height 20
radio input "true"
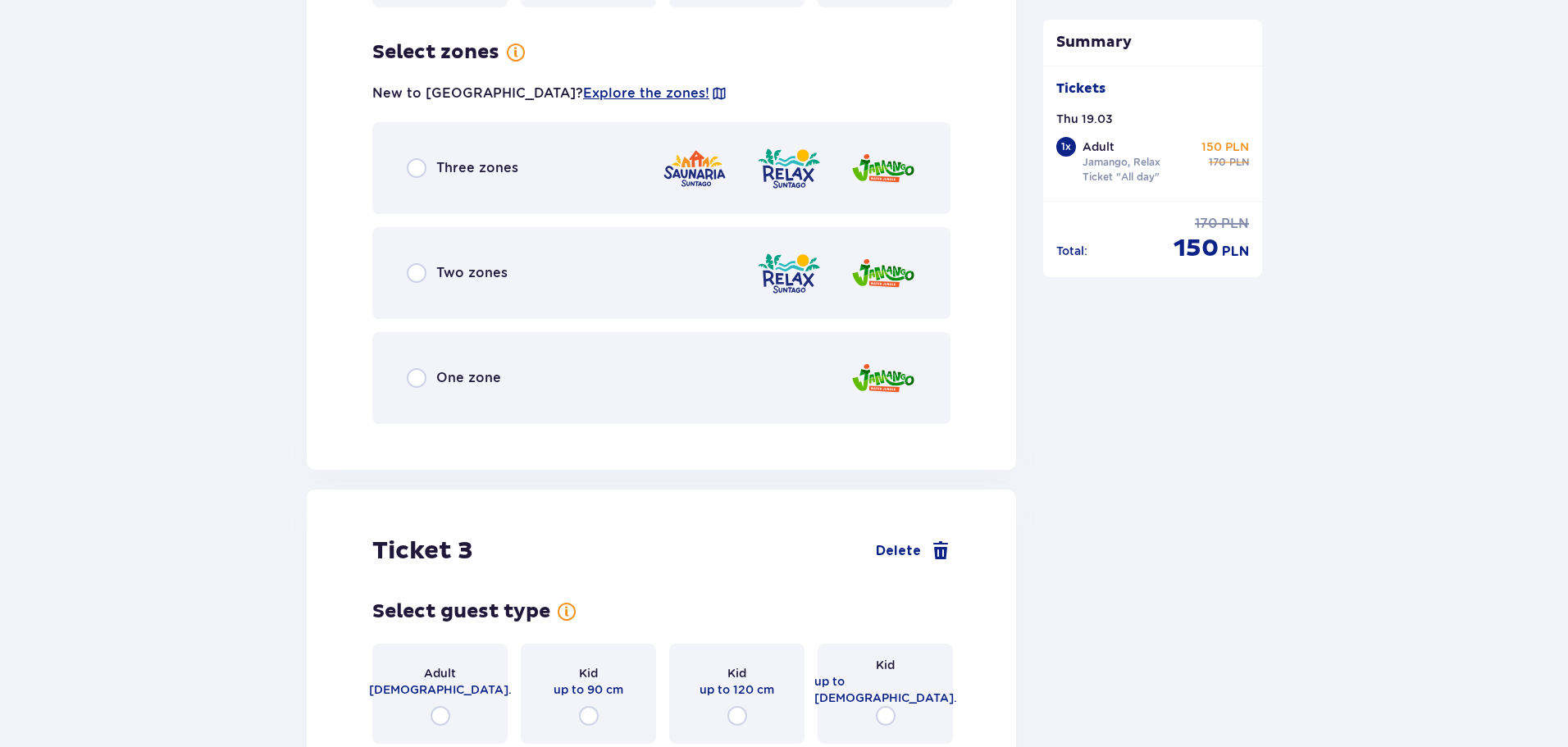
scroll to position [2375, 0]
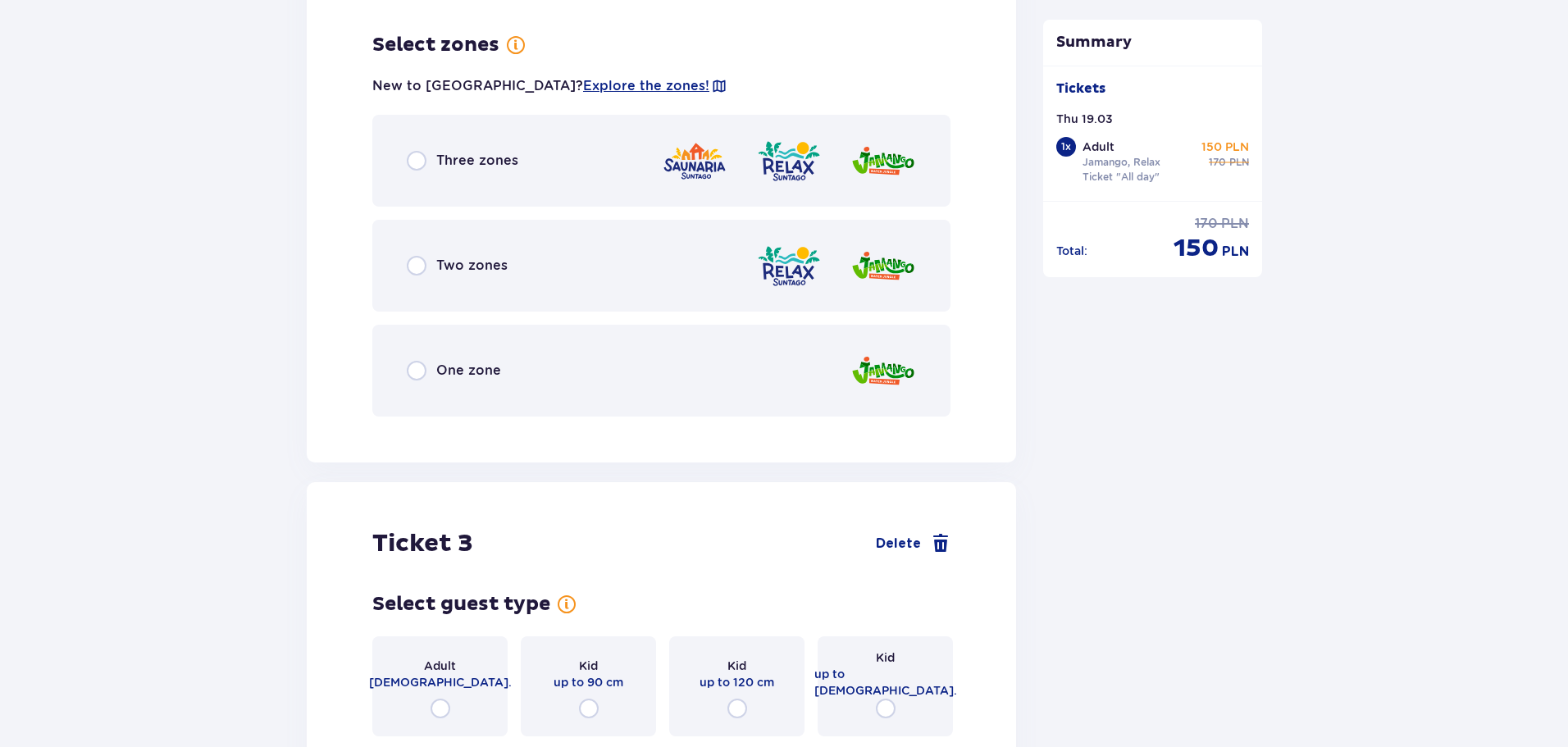
click at [415, 256] on input "radio" at bounding box center [417, 266] width 20 height 20
radio input "true"
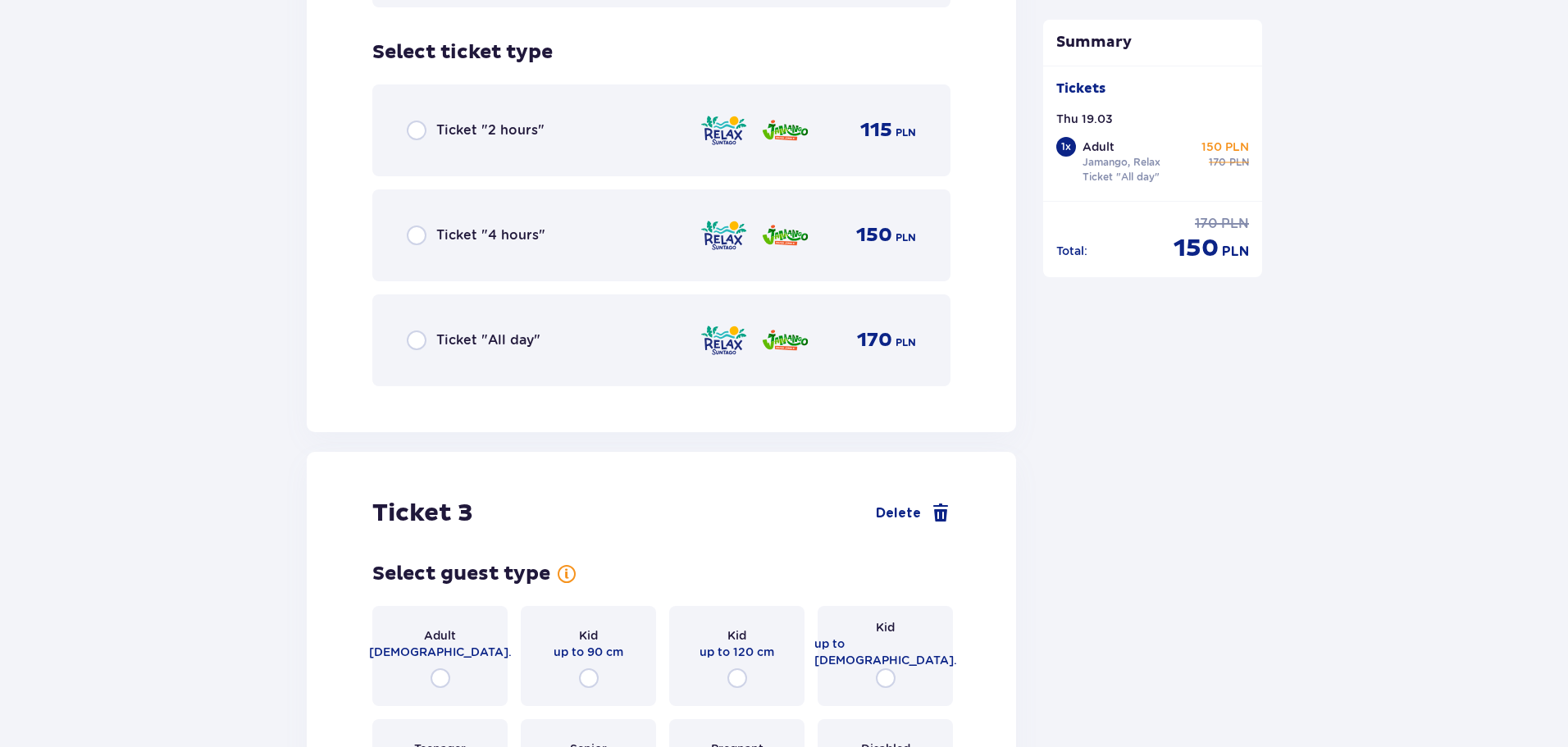
scroll to position [2791, 0]
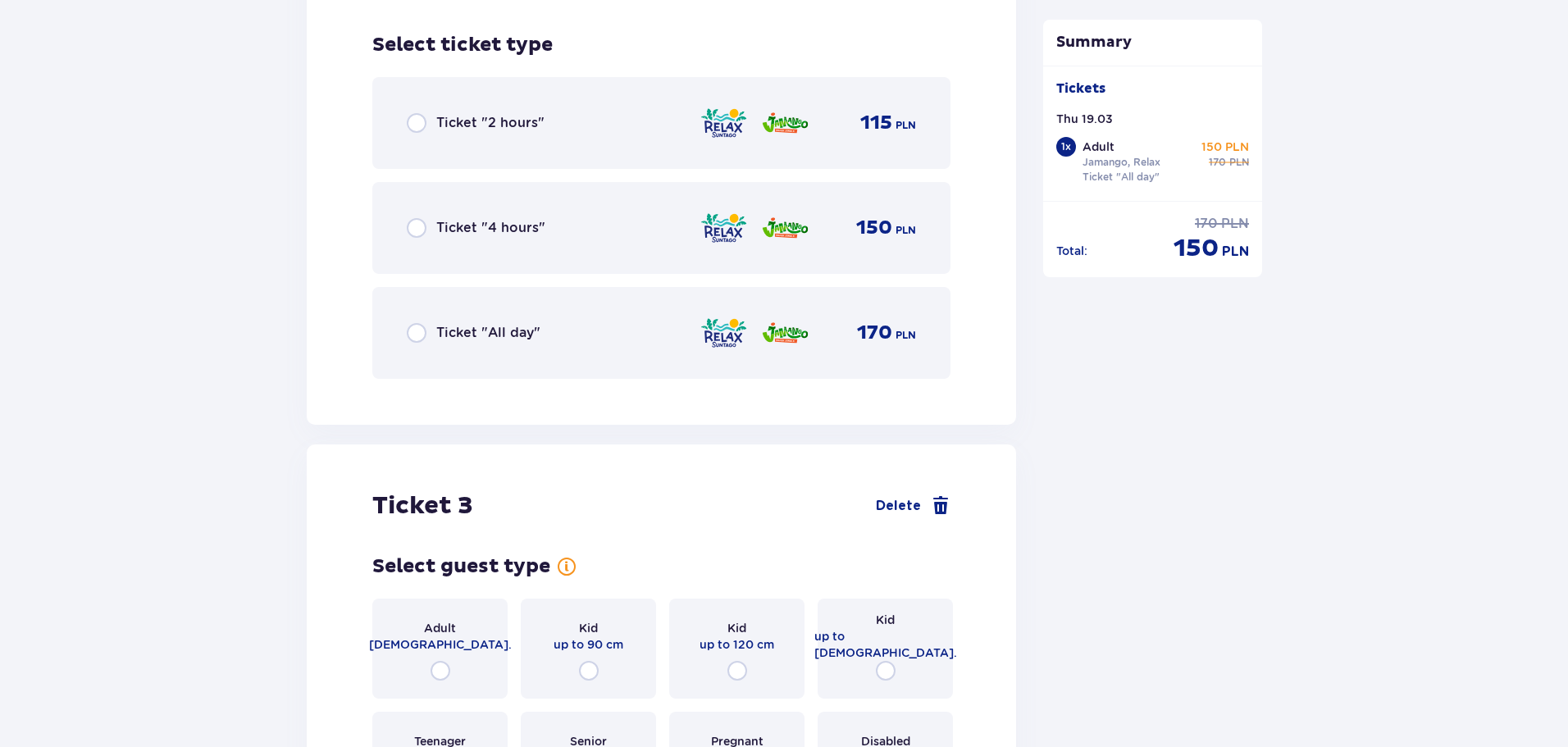
click at [428, 323] on div "Ticket "All day"" at bounding box center [474, 333] width 134 height 20
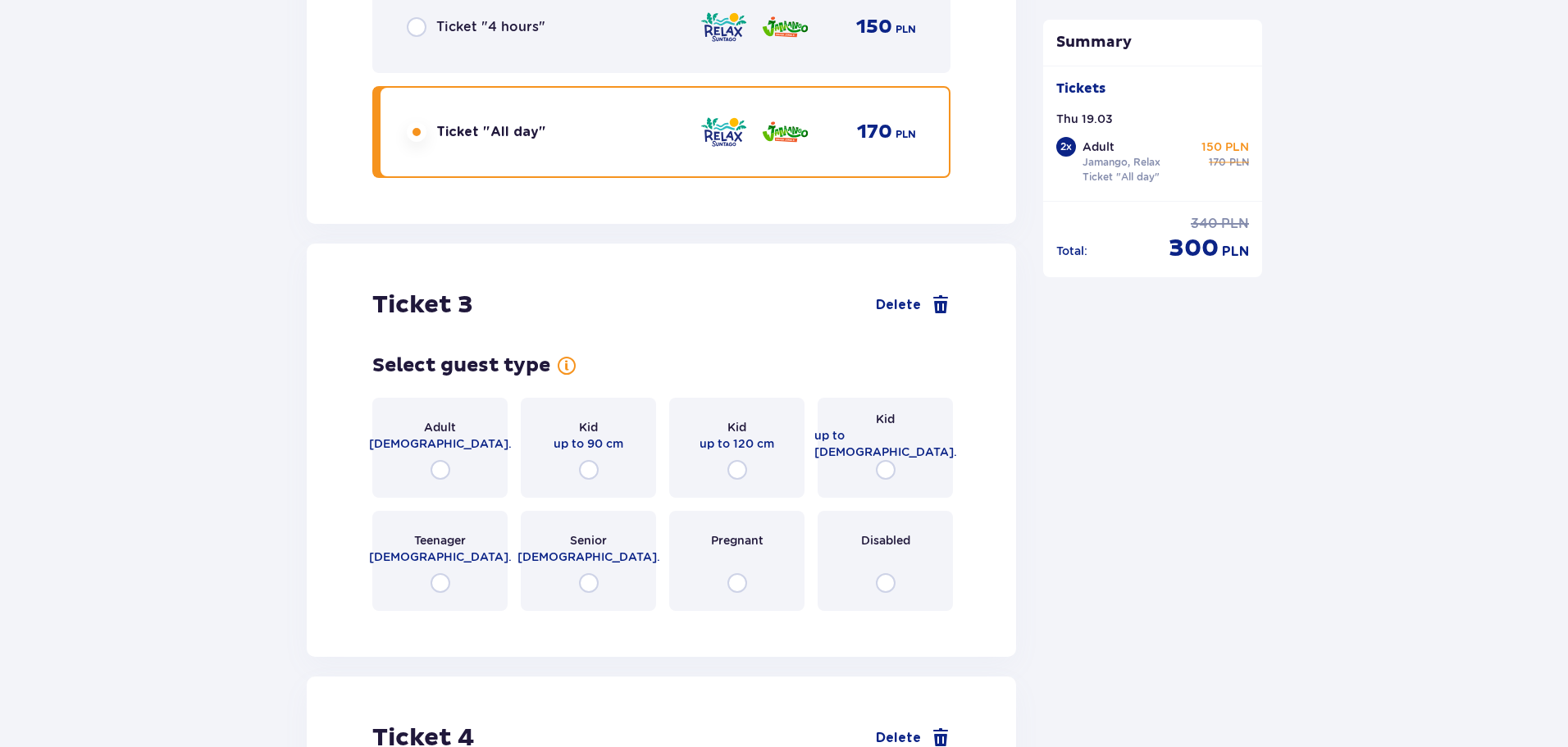
scroll to position [3203, 0]
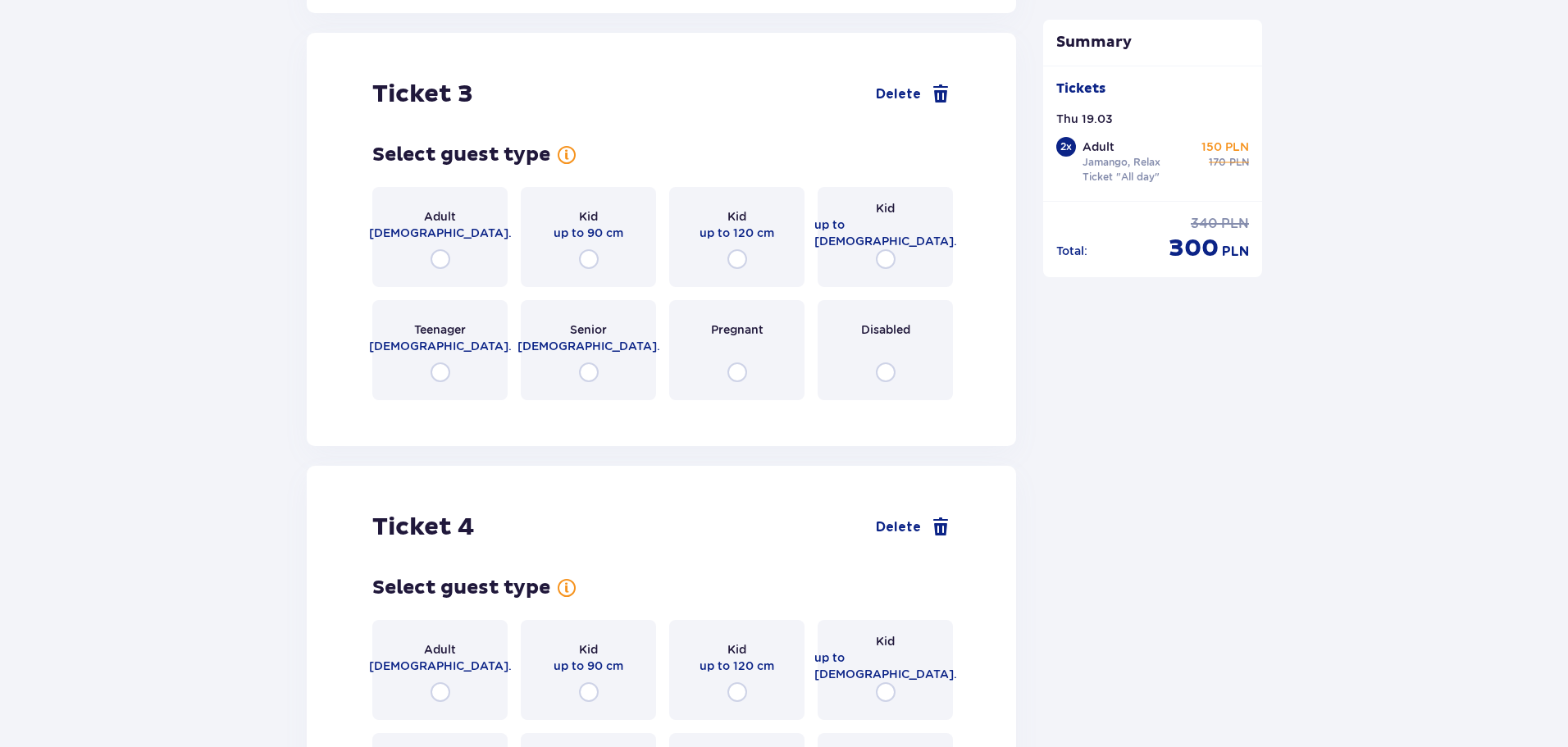
click at [741, 251] on input "radio" at bounding box center [737, 259] width 20 height 20
radio input "true"
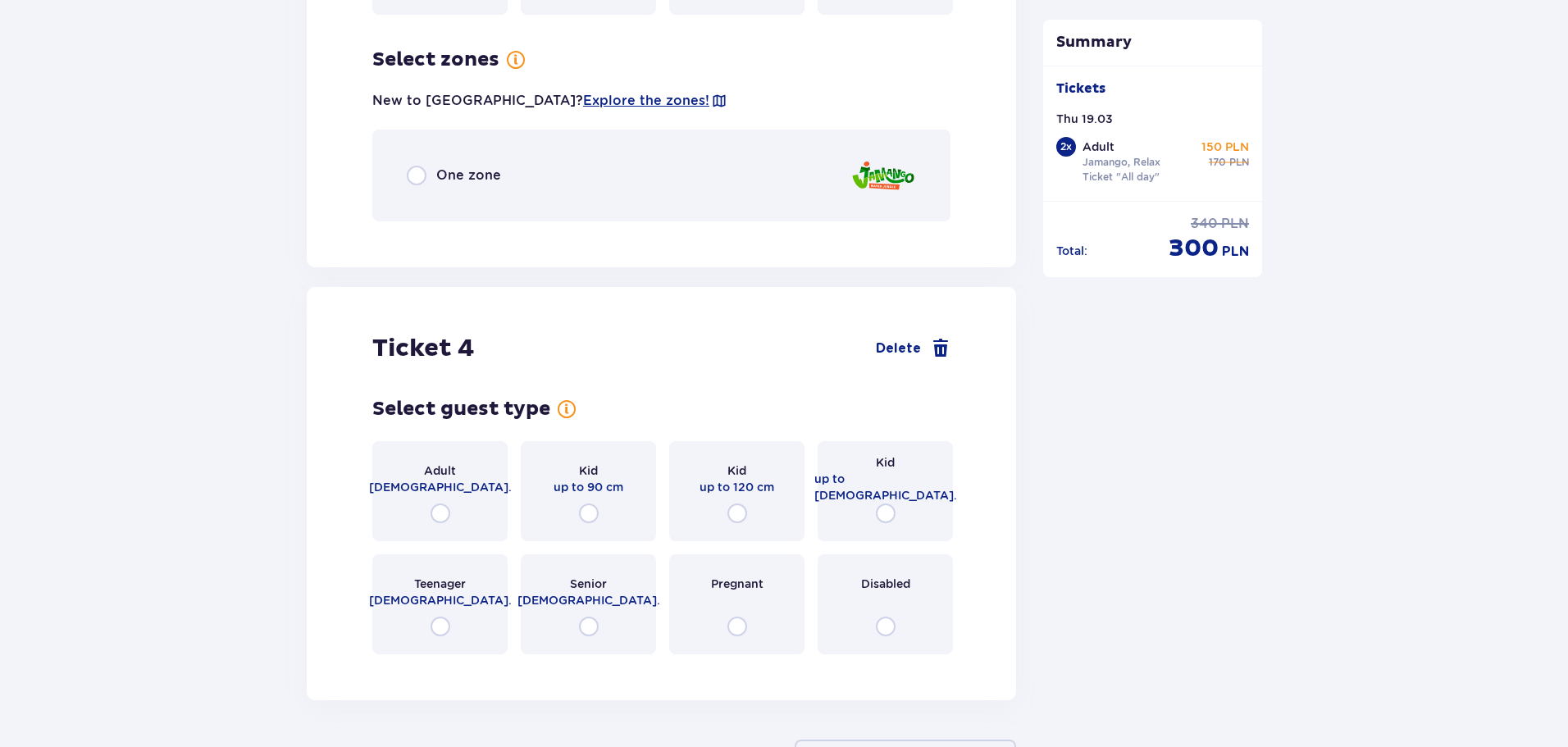
scroll to position [3603, 0]
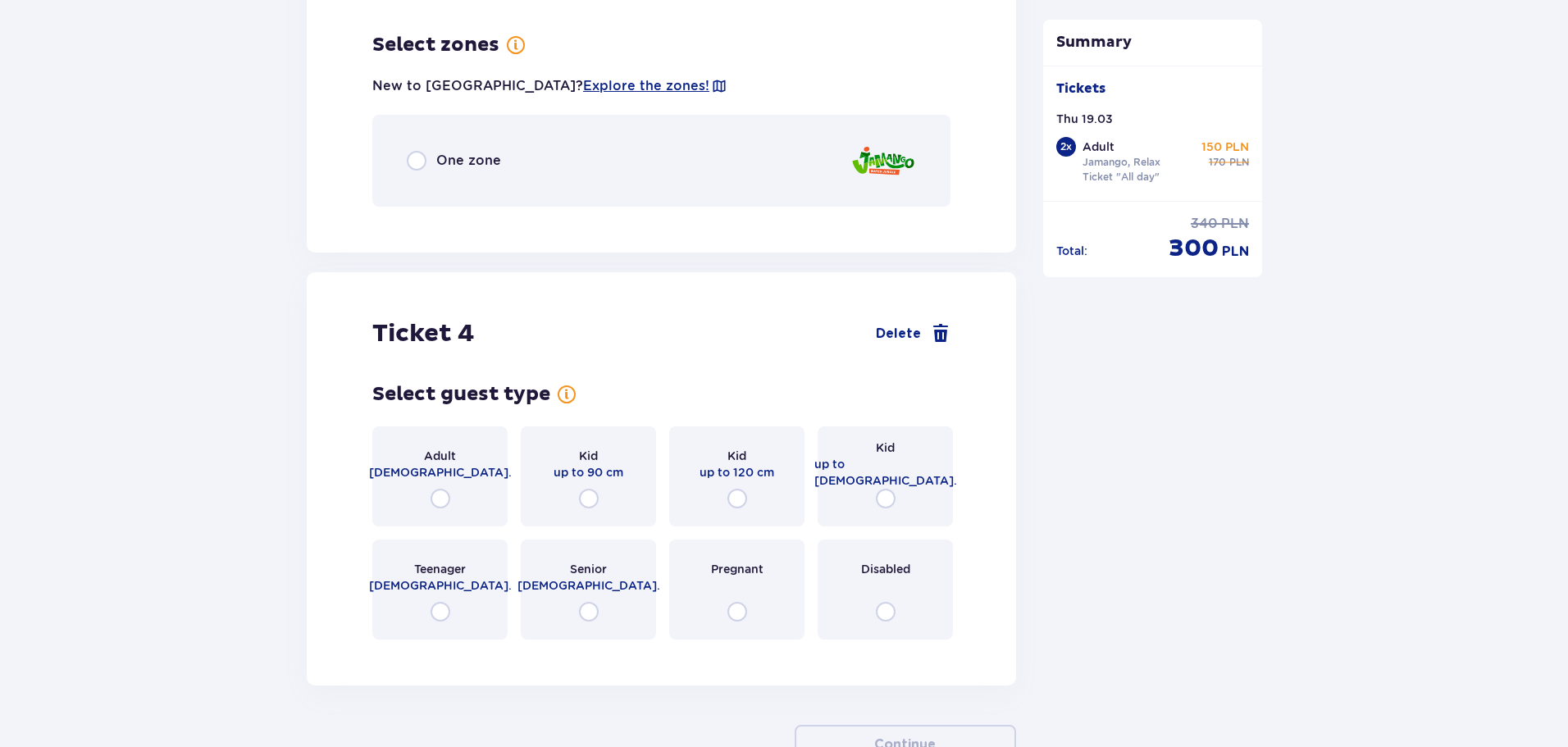
click at [416, 151] on input "radio" at bounding box center [417, 161] width 20 height 20
radio input "true"
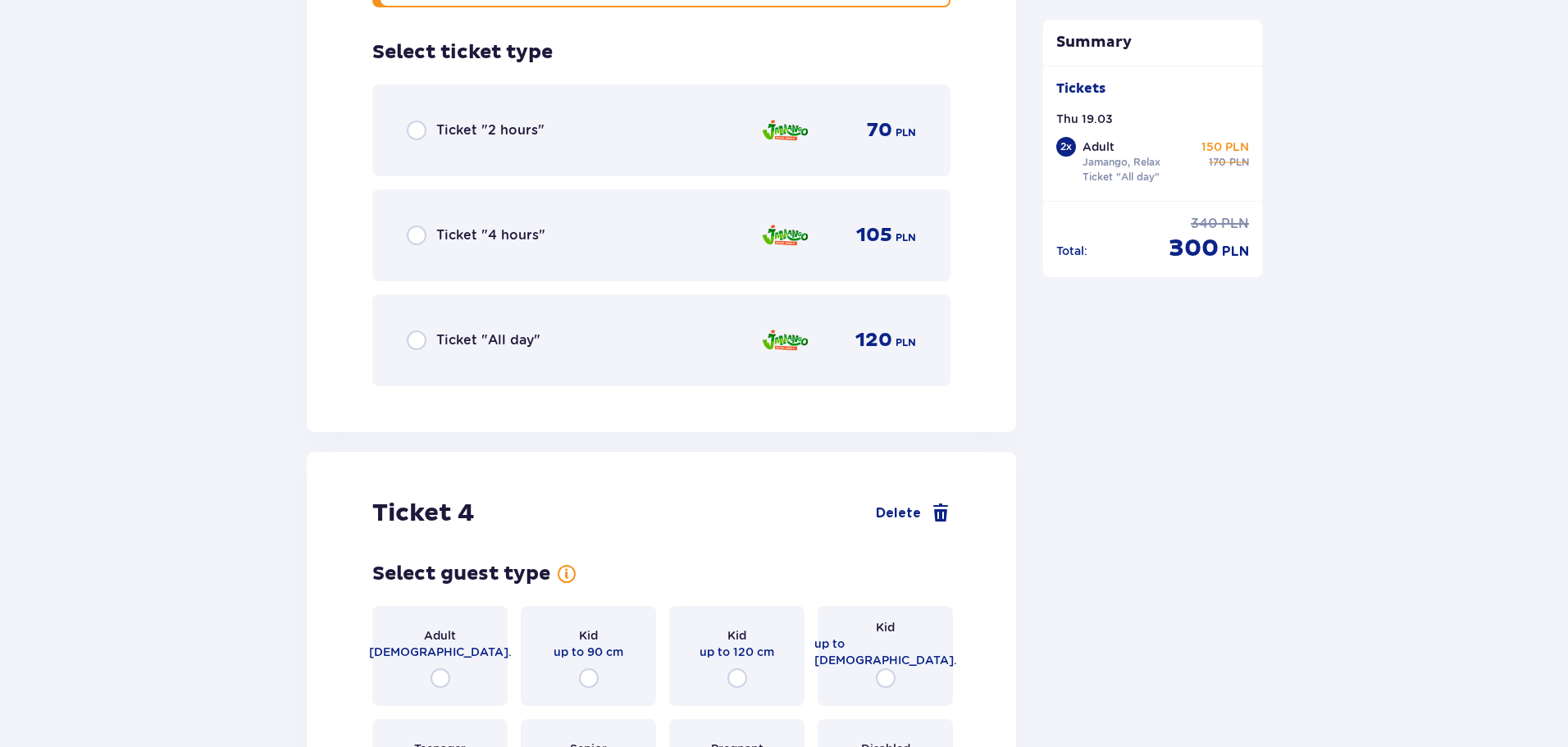
scroll to position [3809, 0]
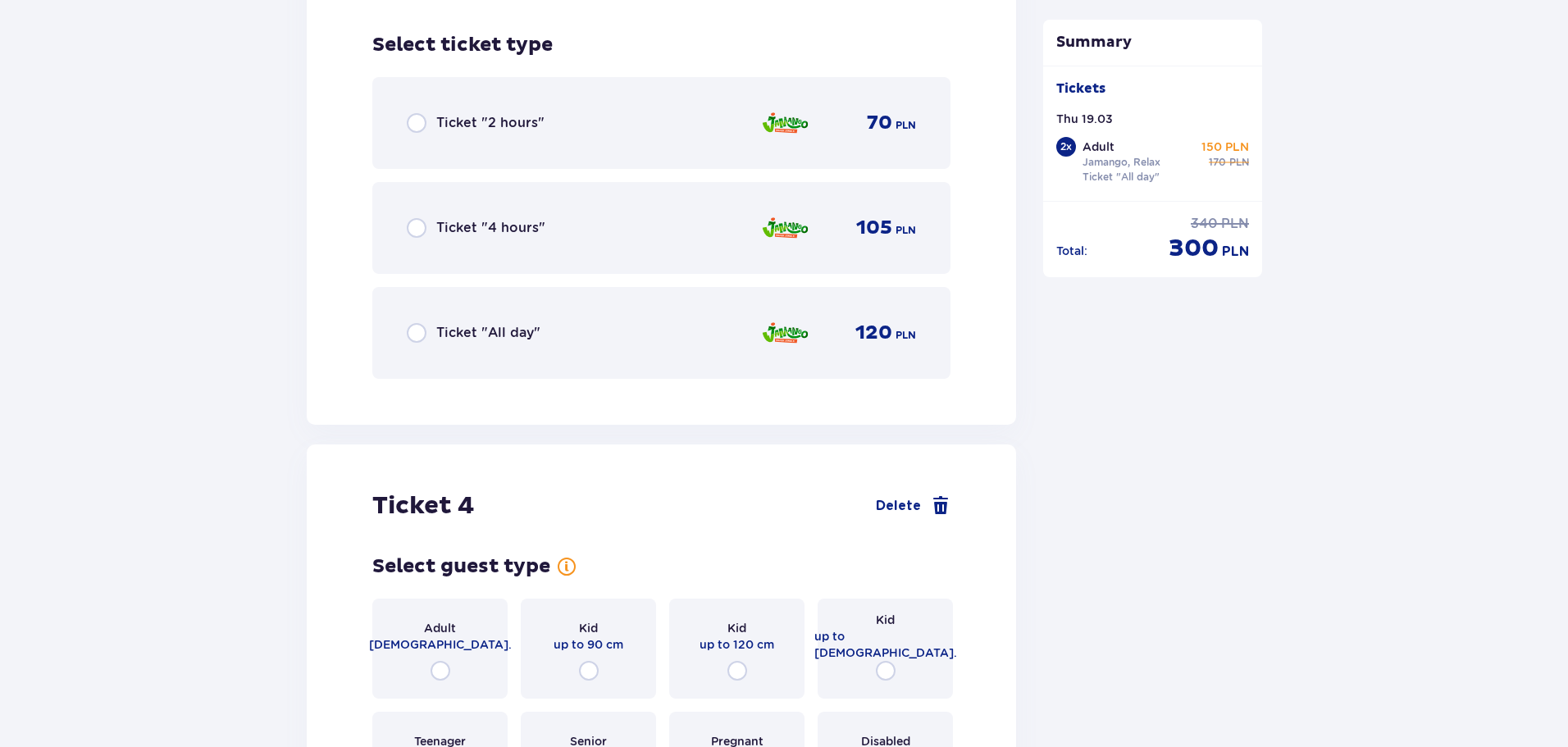
click at [417, 324] on input "radio" at bounding box center [417, 333] width 20 height 20
radio input "true"
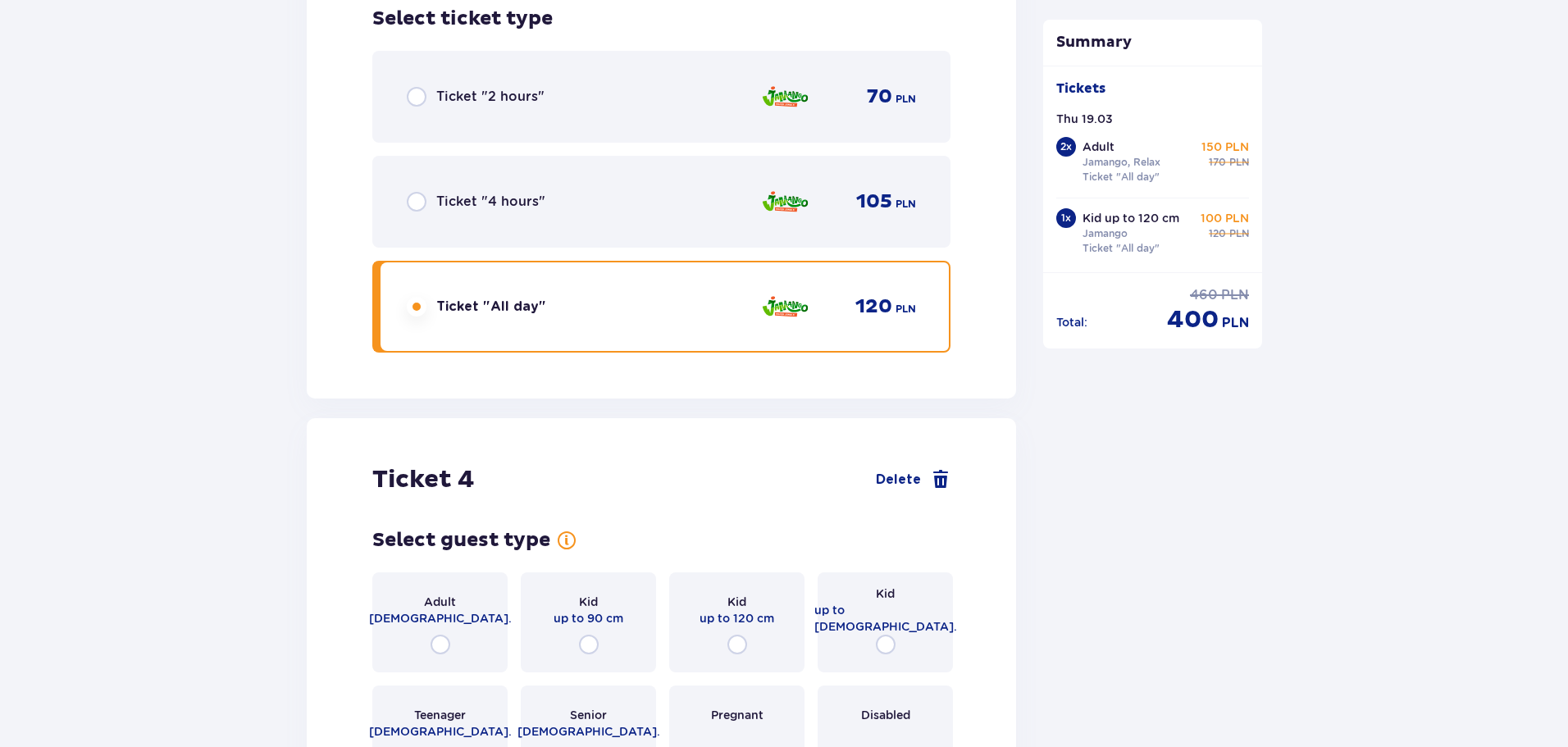
scroll to position [4084, 0]
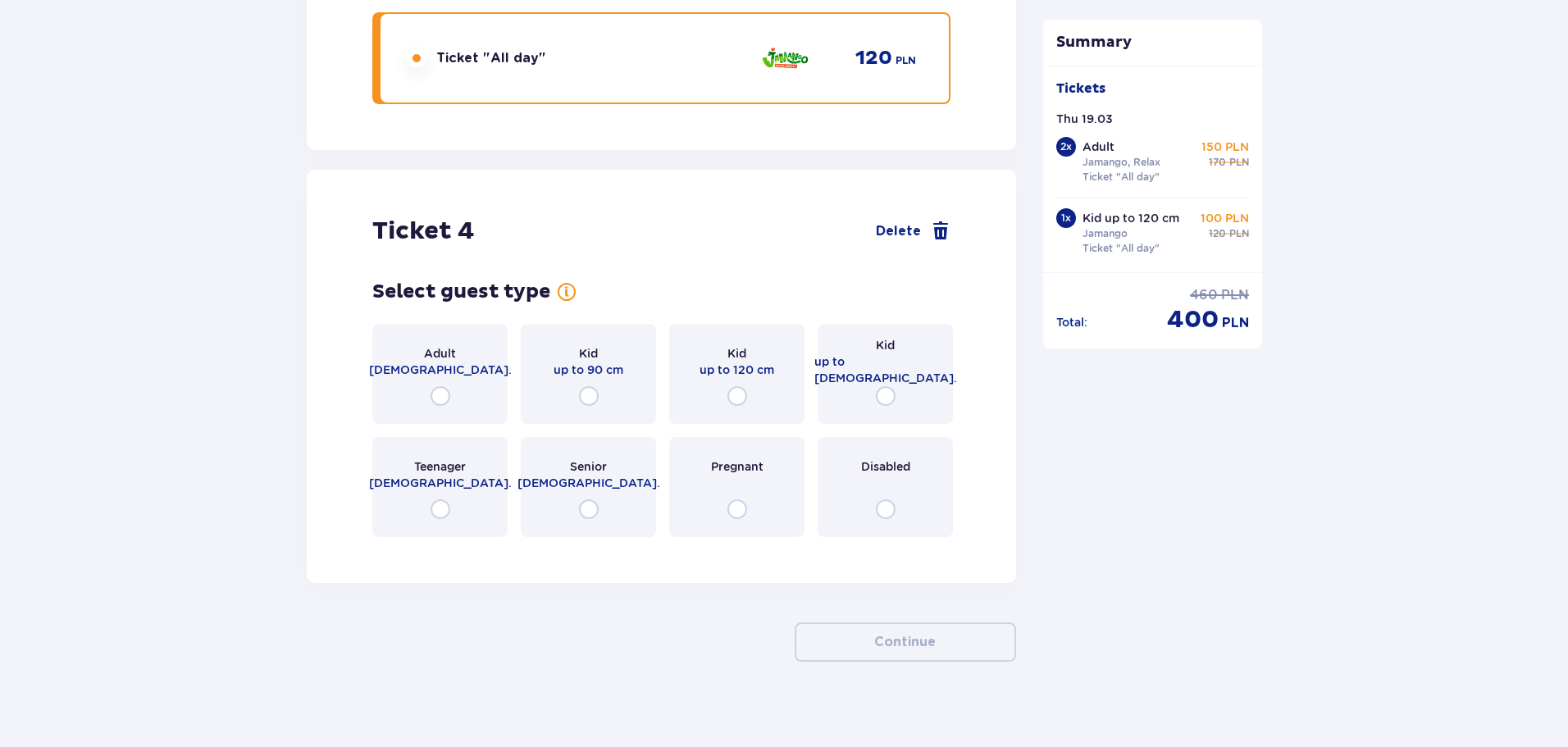
click at [892, 386] on input "radio" at bounding box center [886, 396] width 20 height 20
radio input "true"
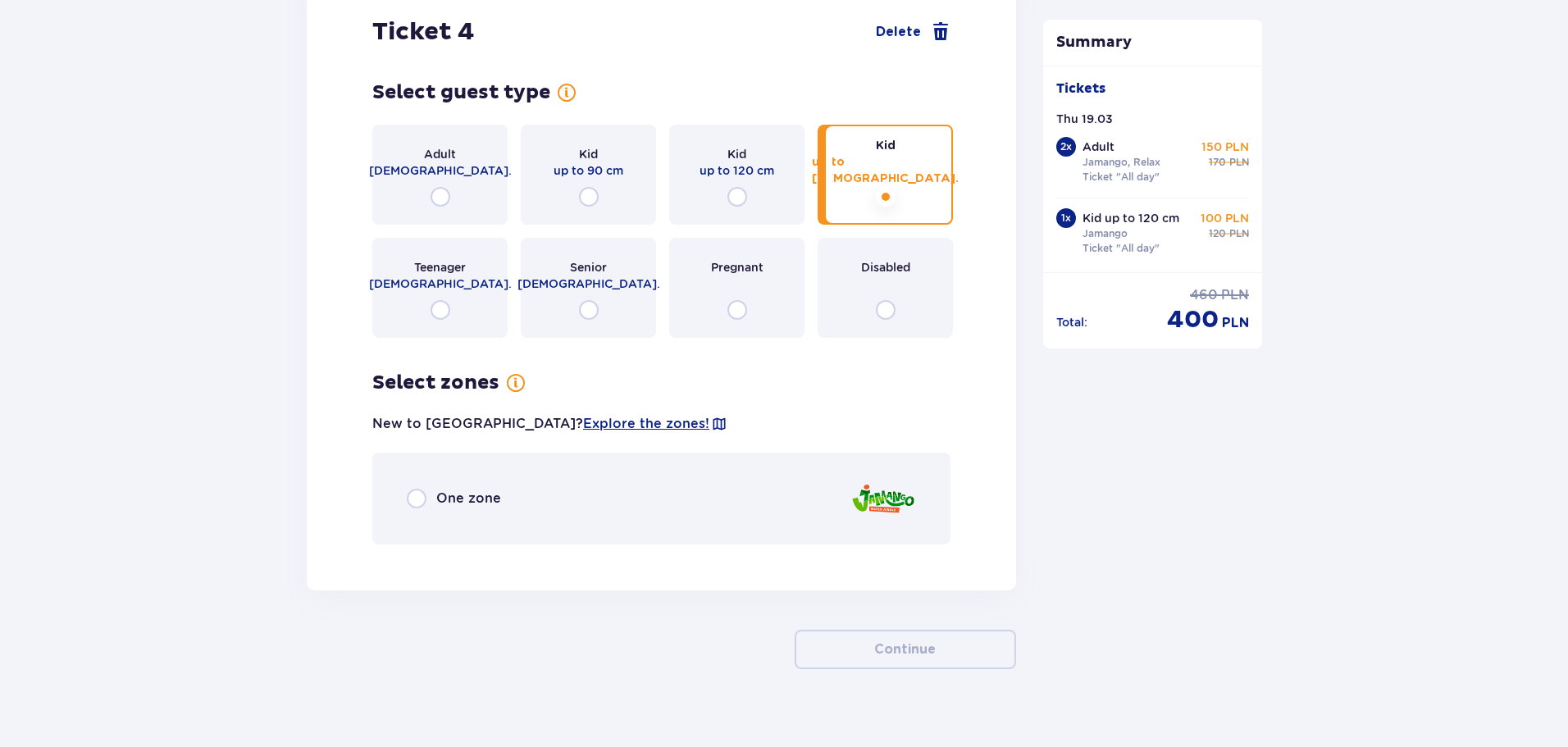
scroll to position [4291, 0]
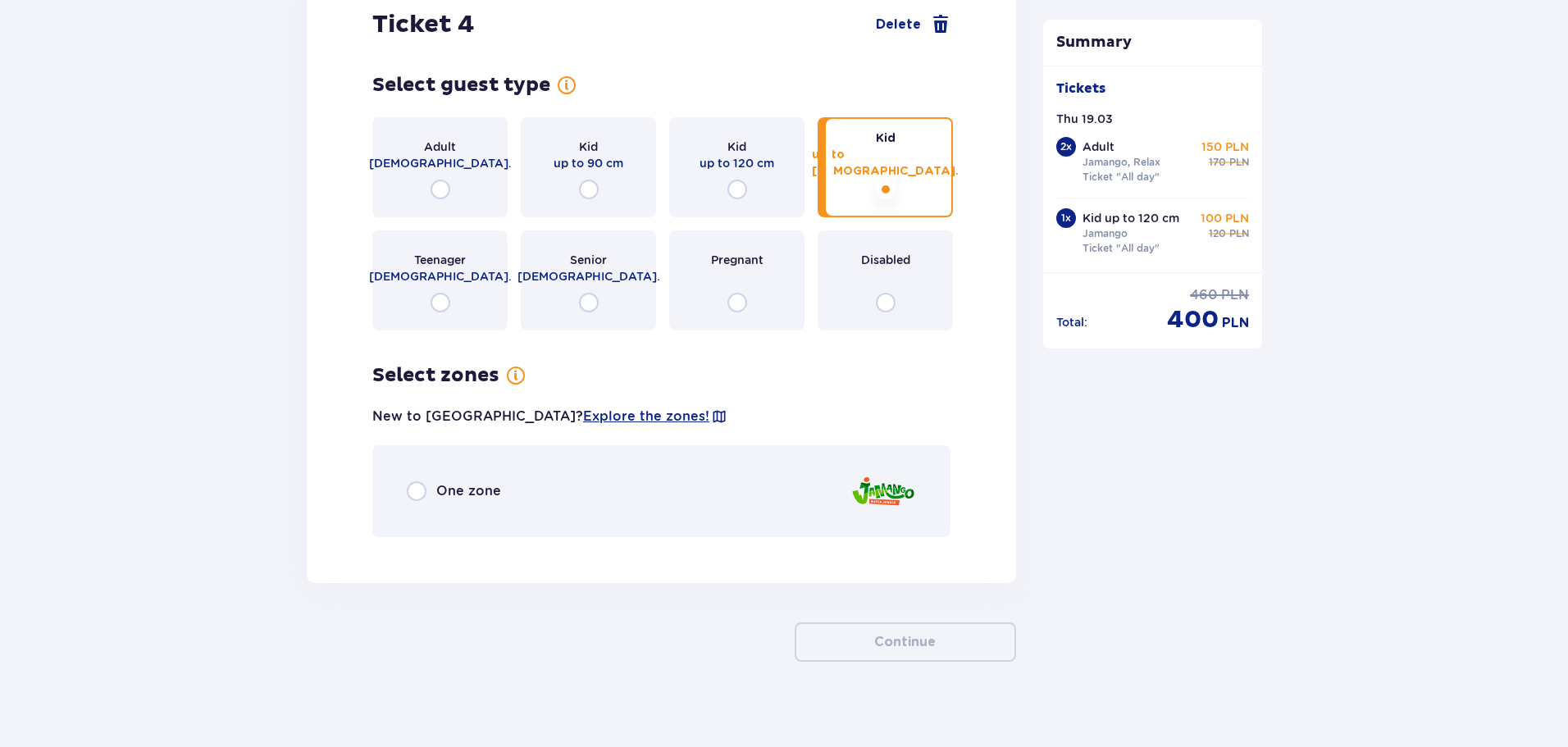
click at [420, 481] on input "radio" at bounding box center [417, 491] width 20 height 20
radio input "true"
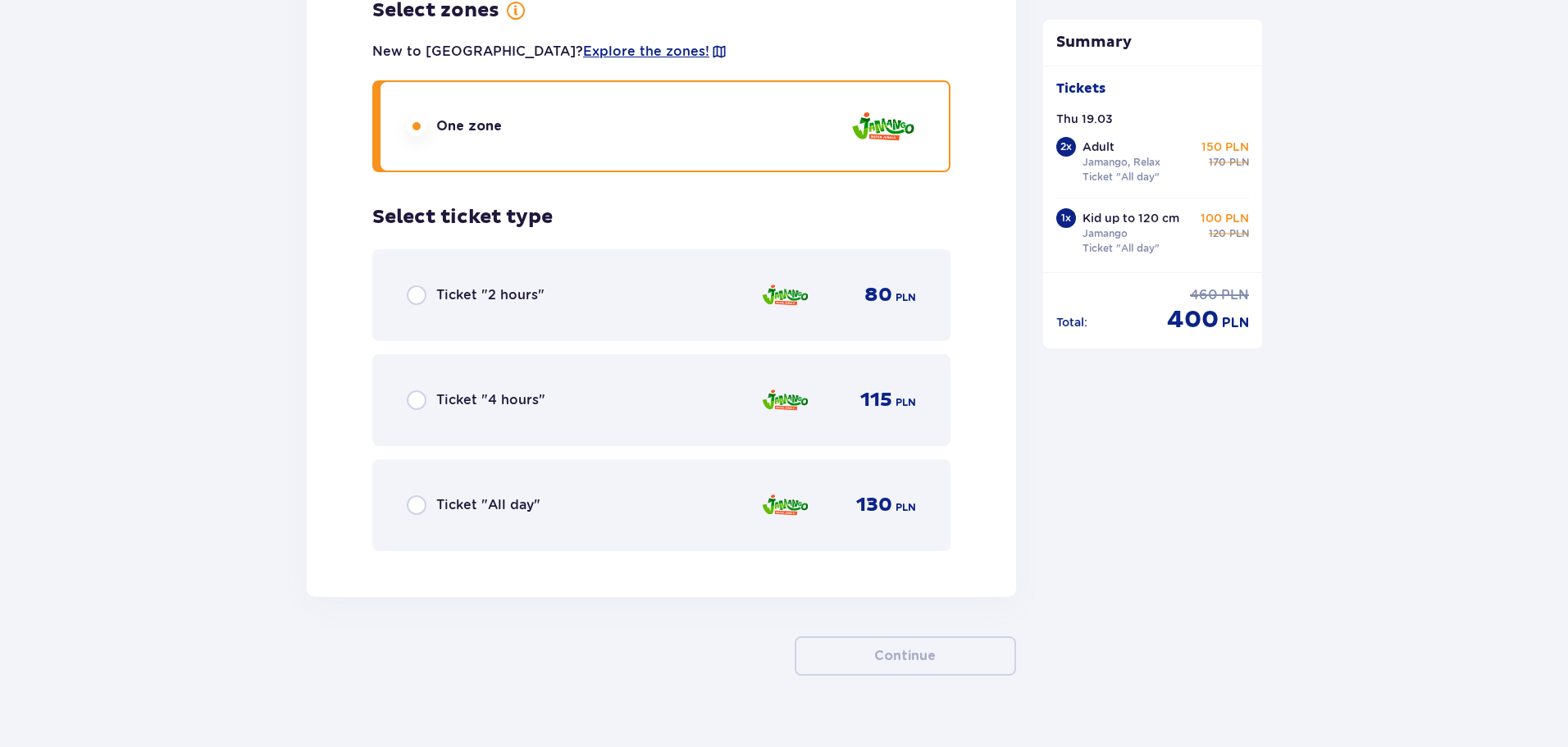
scroll to position [4669, 0]
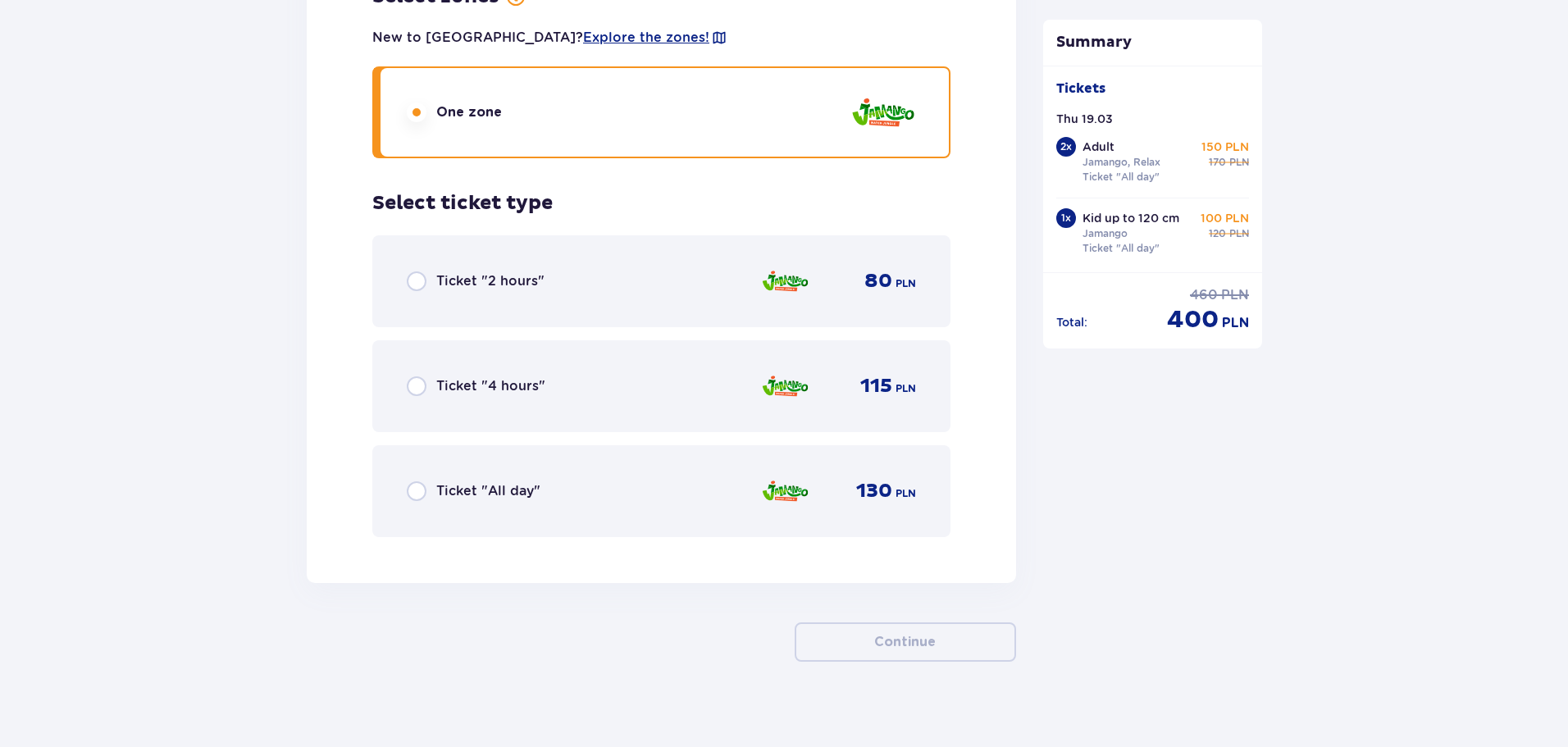
click at [419, 481] on input "radio" at bounding box center [417, 491] width 20 height 20
radio input "true"
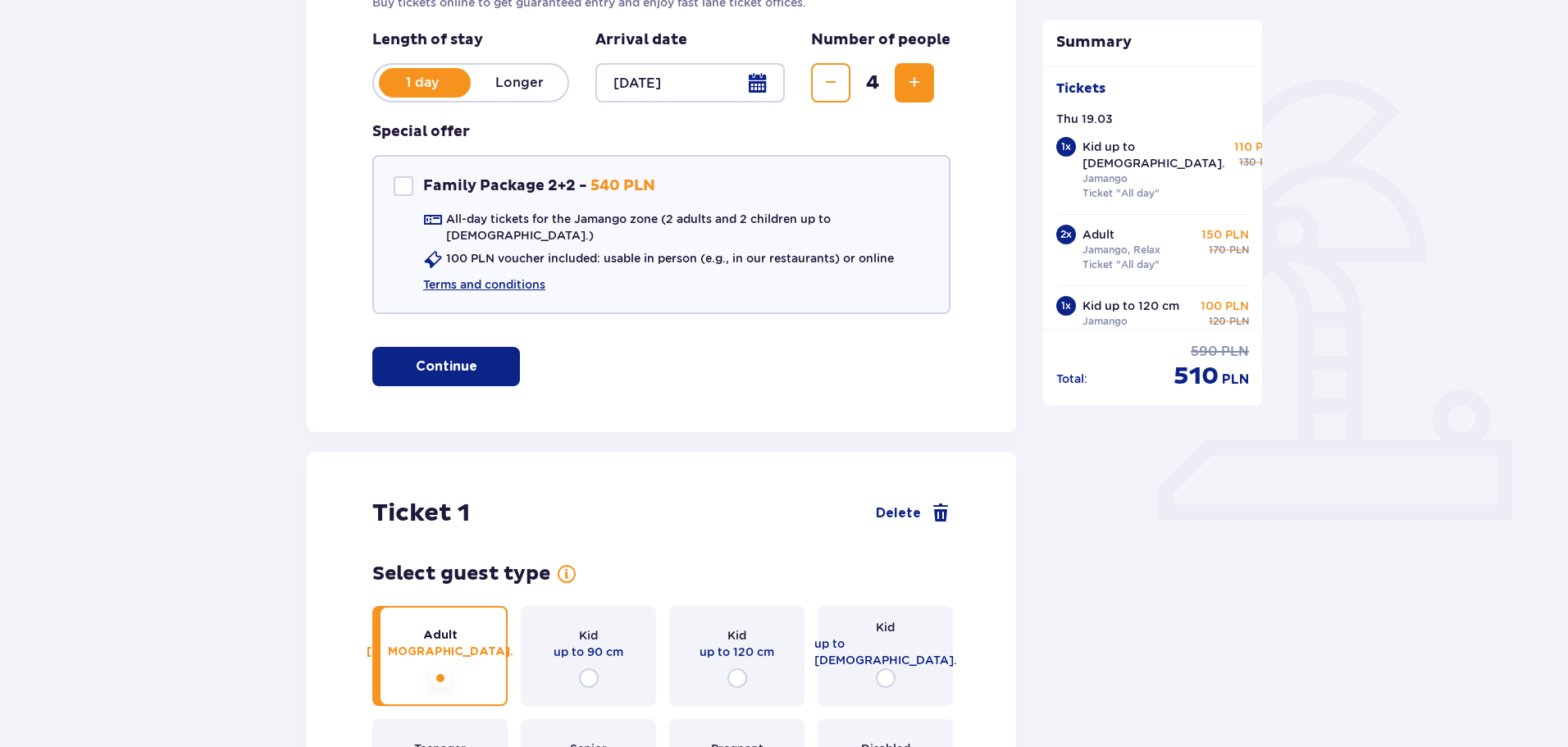
scroll to position [0, 0]
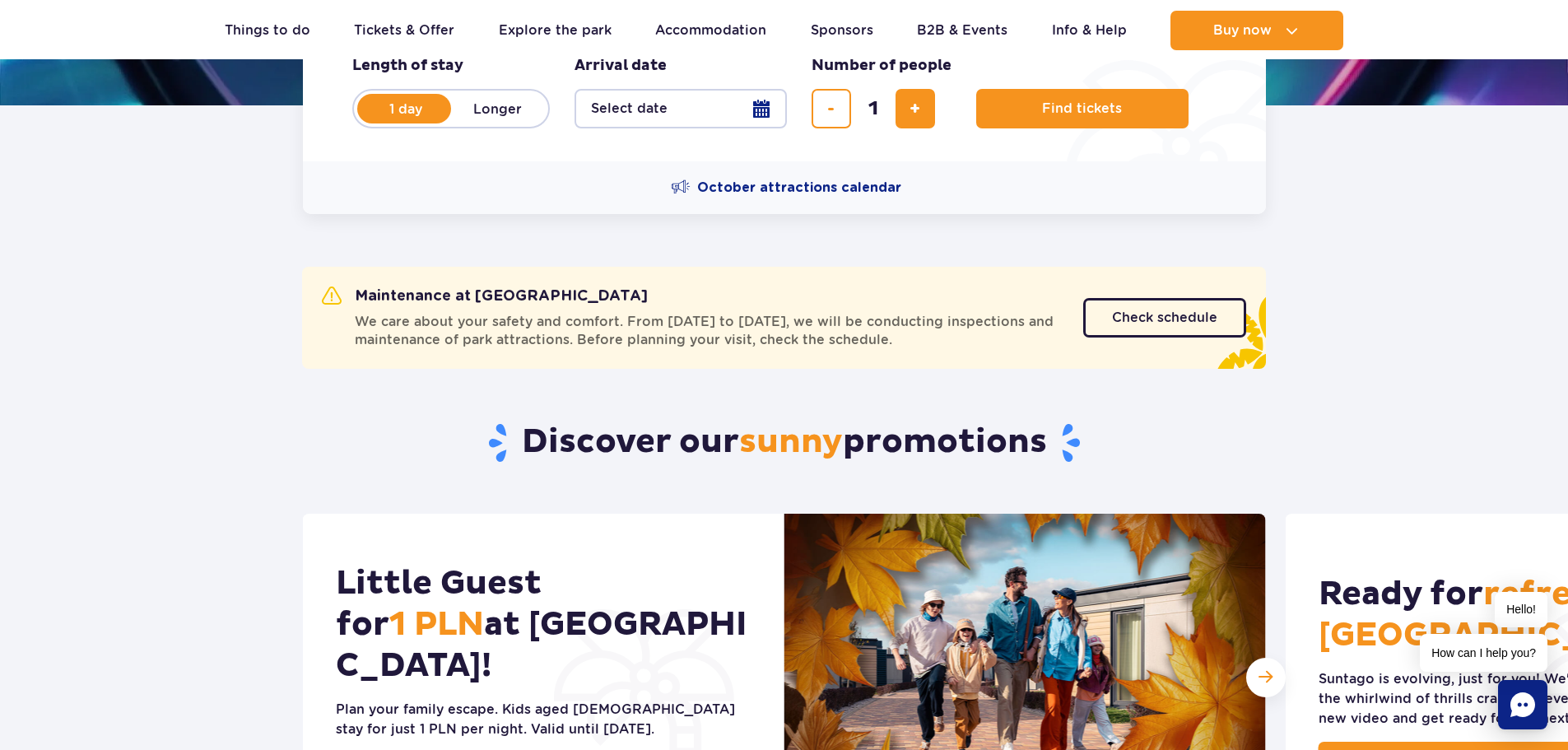
scroll to position [329, 0]
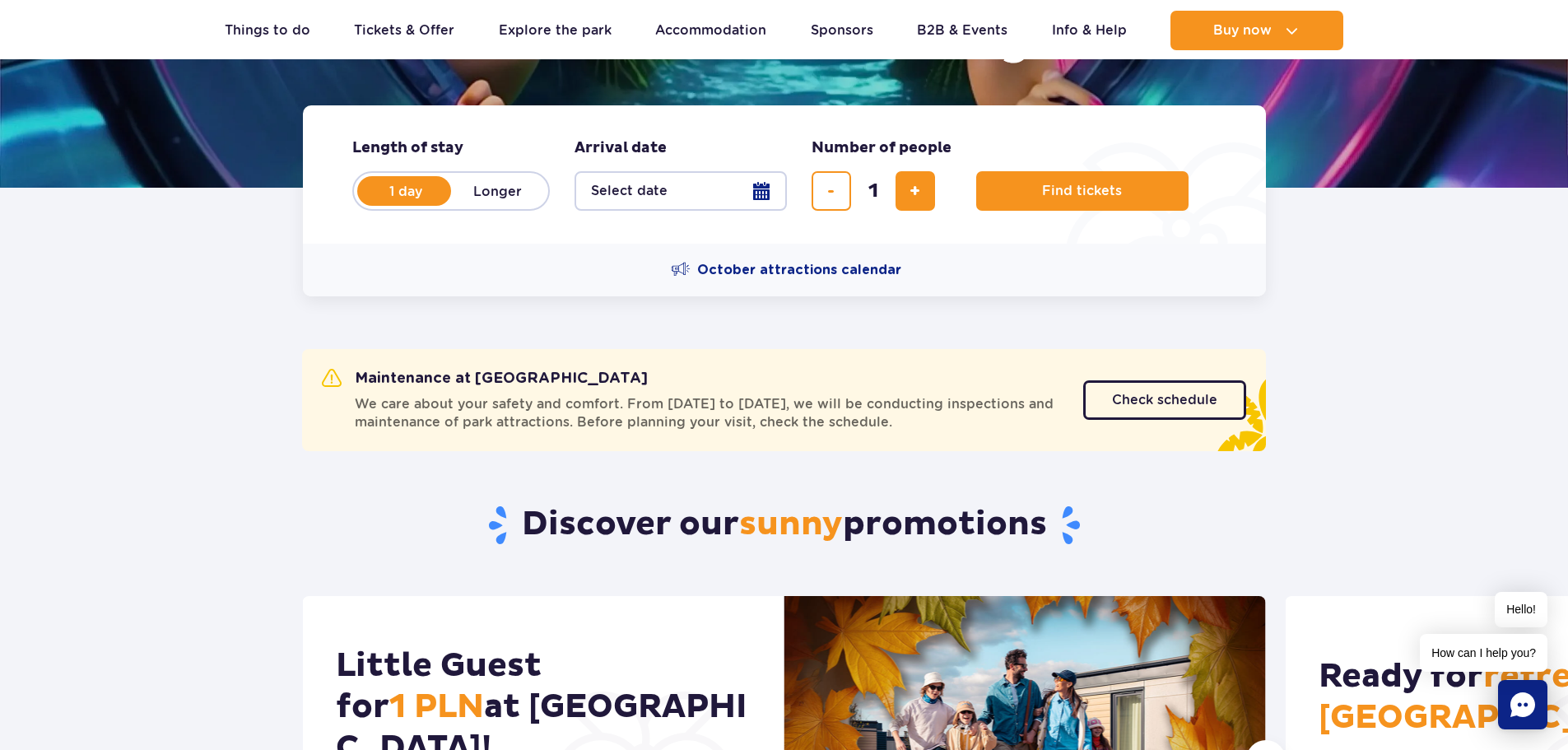
click at [754, 193] on button "Select date" at bounding box center [680, 191] width 212 height 40
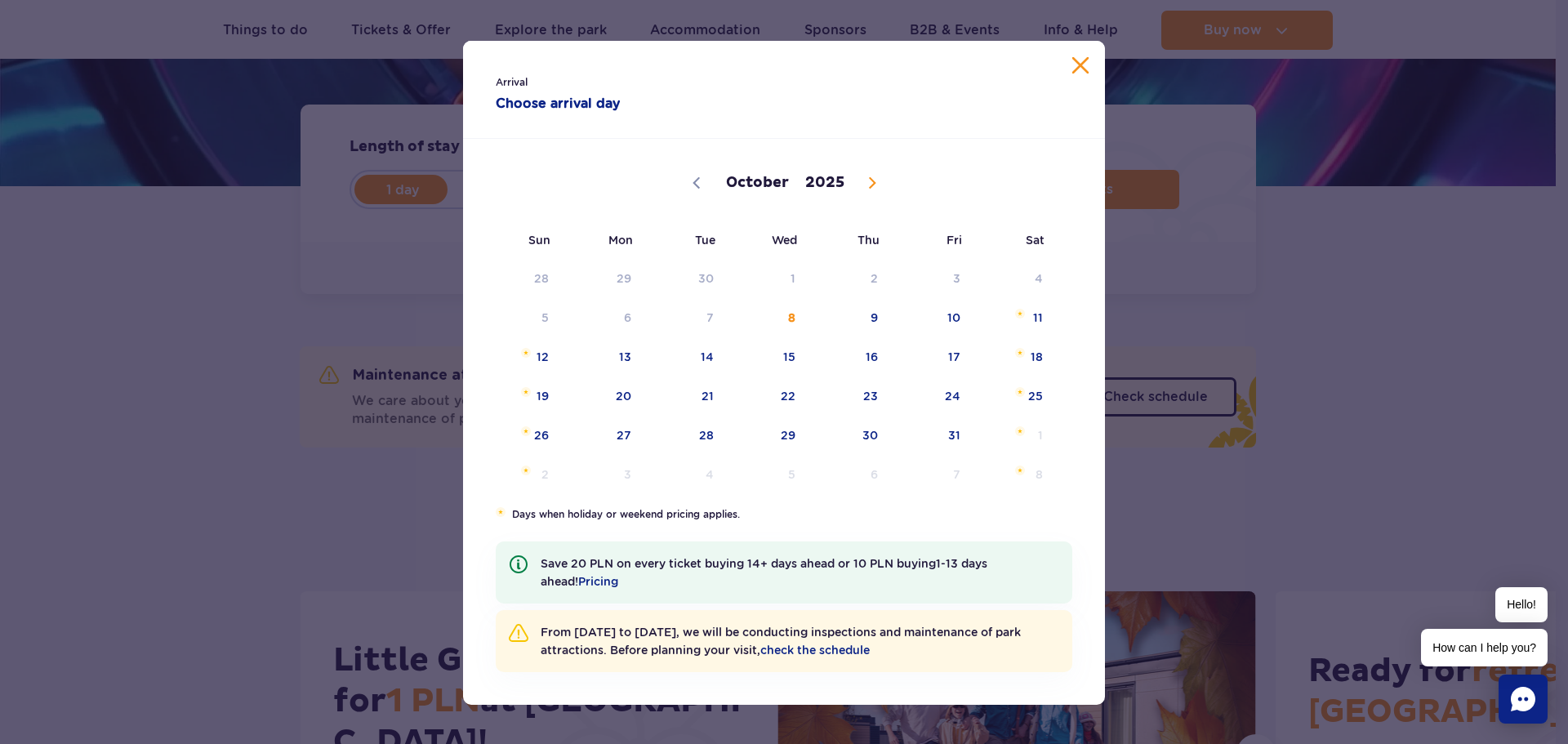
click at [869, 183] on icon at bounding box center [872, 183] width 6 height 11
select select "10"
click at [614, 397] on span "17" at bounding box center [603, 396] width 82 height 38
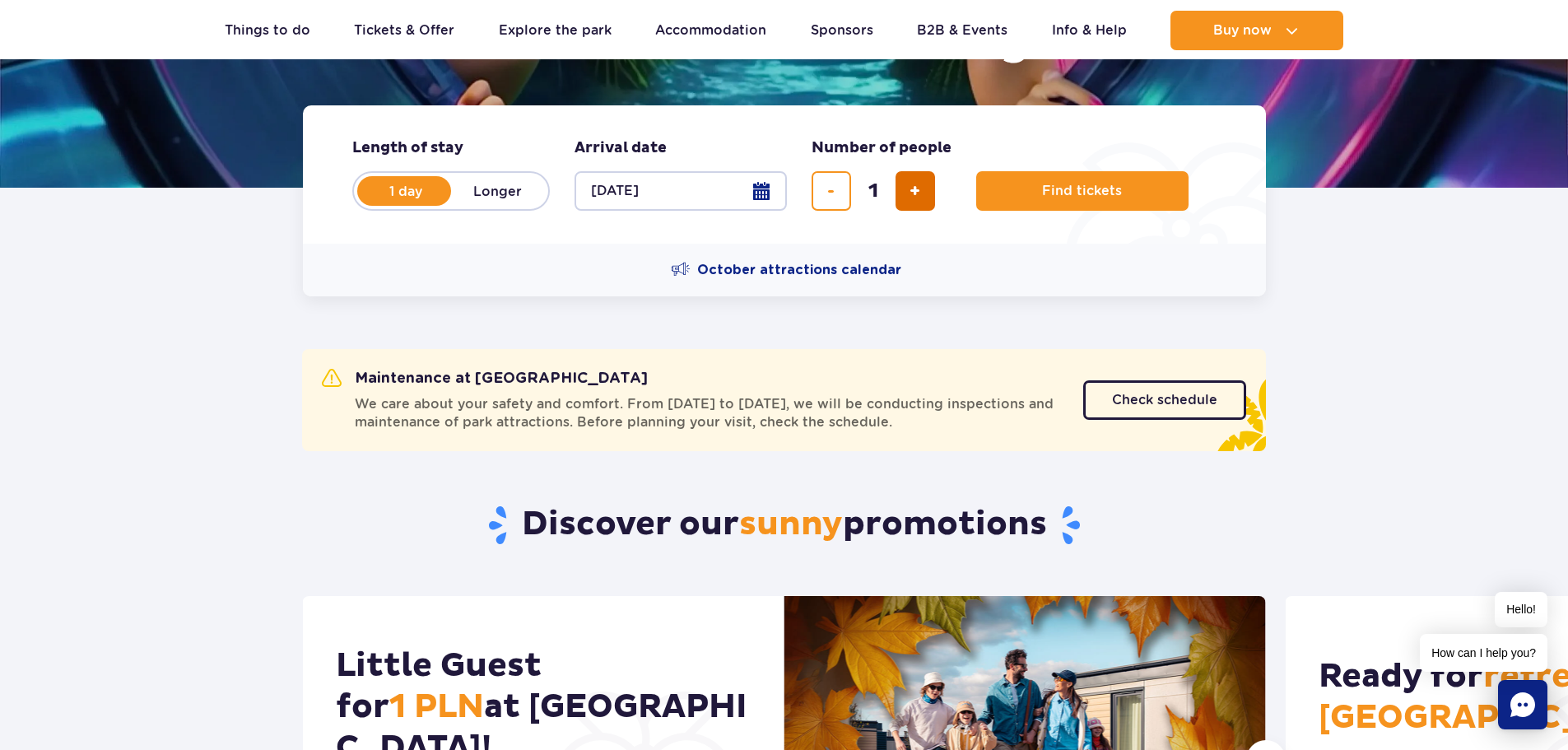
click at [920, 191] on span "add ticket" at bounding box center [915, 191] width 11 height 0
type input "4"
click at [1068, 198] on span "Find tickets" at bounding box center [1076, 191] width 80 height 15
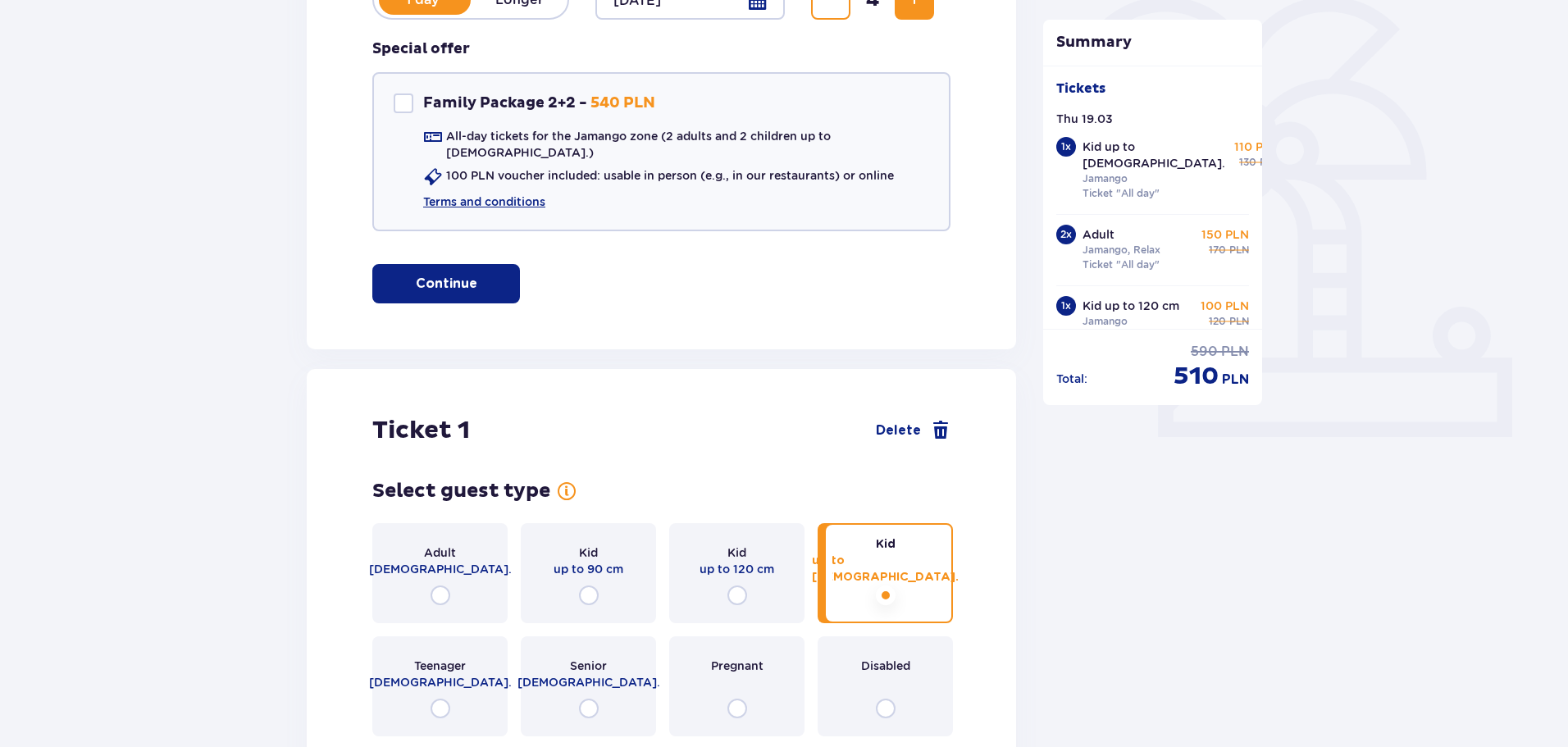
scroll to position [328, 0]
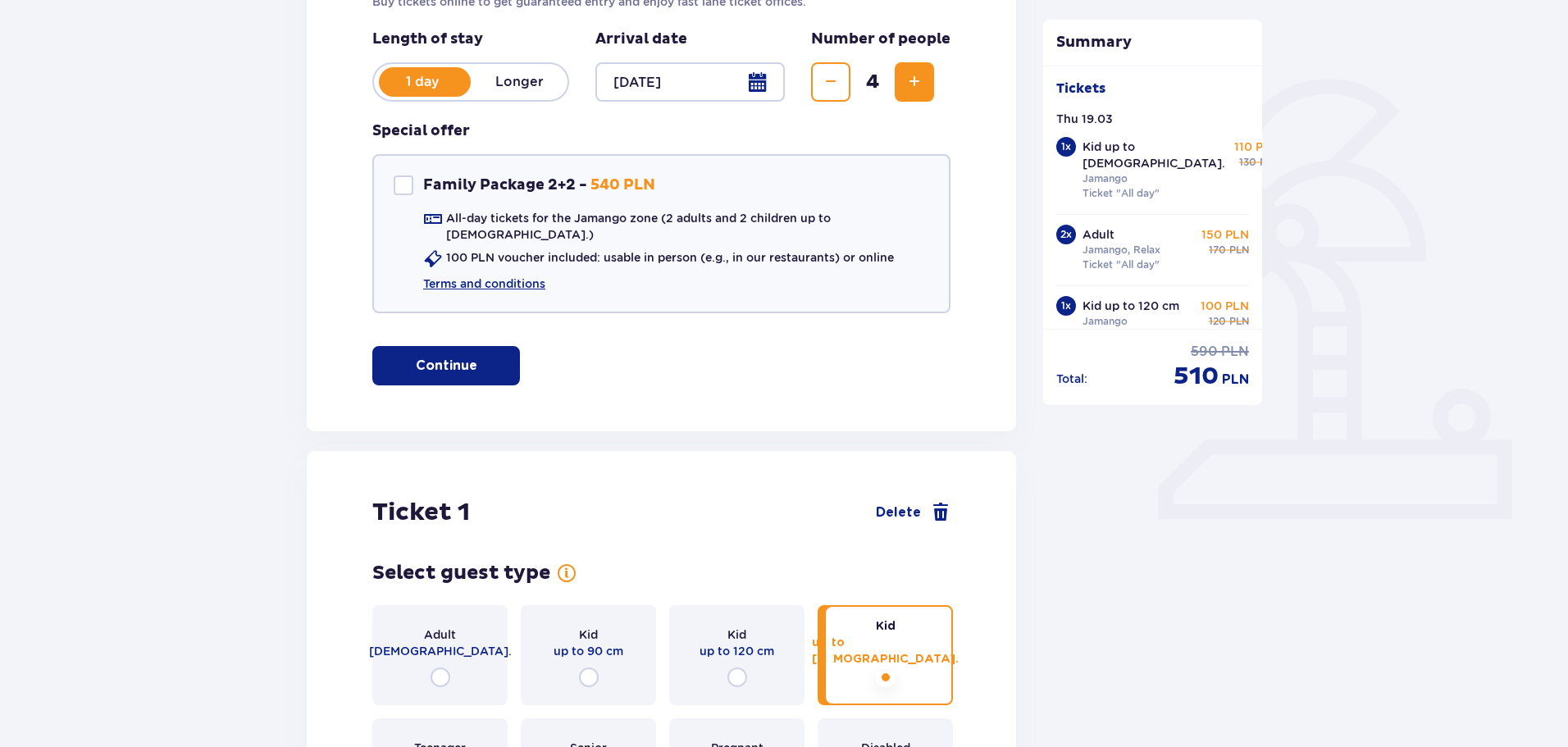
click at [459, 357] on p "Continue" at bounding box center [447, 366] width 62 height 18
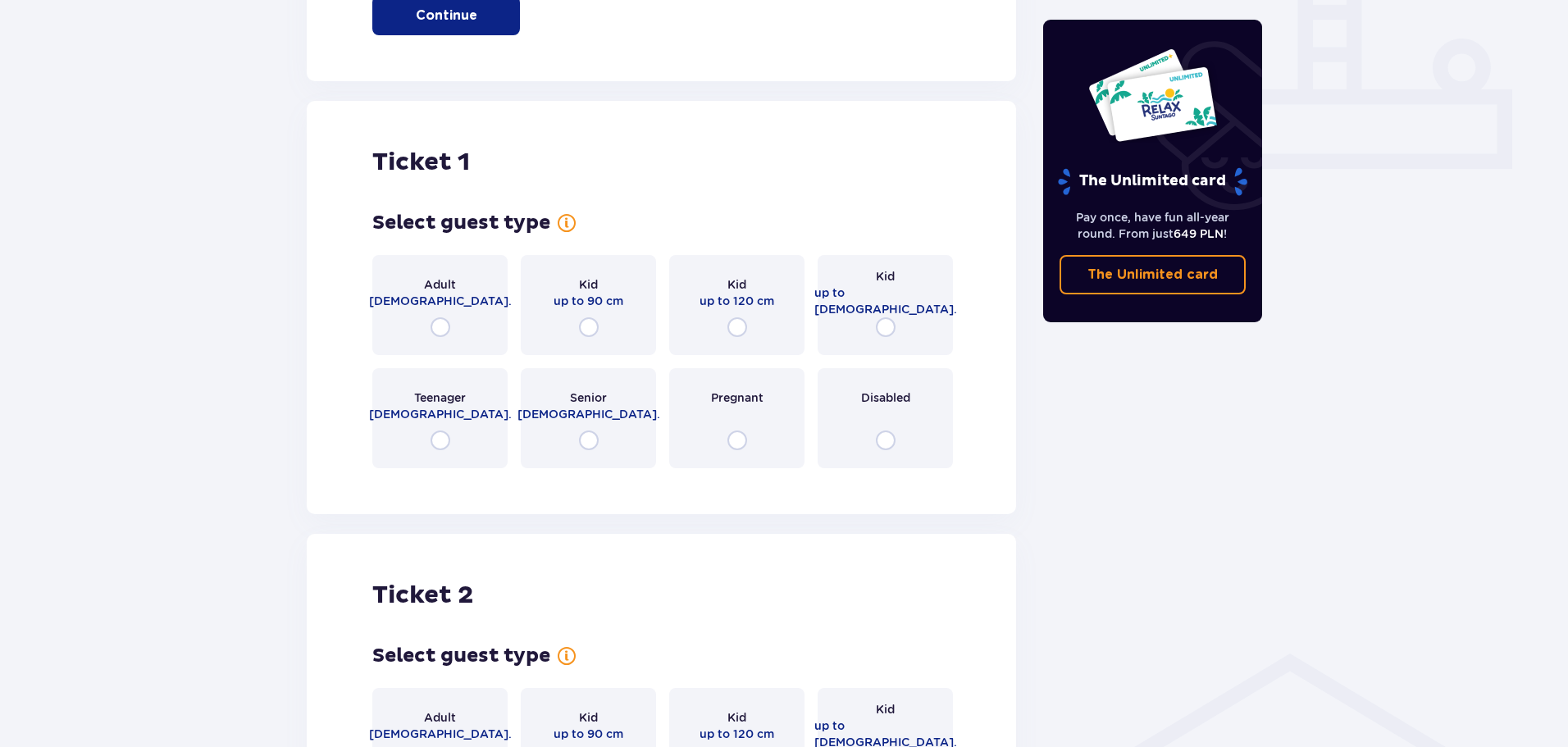
scroll to position [760, 0]
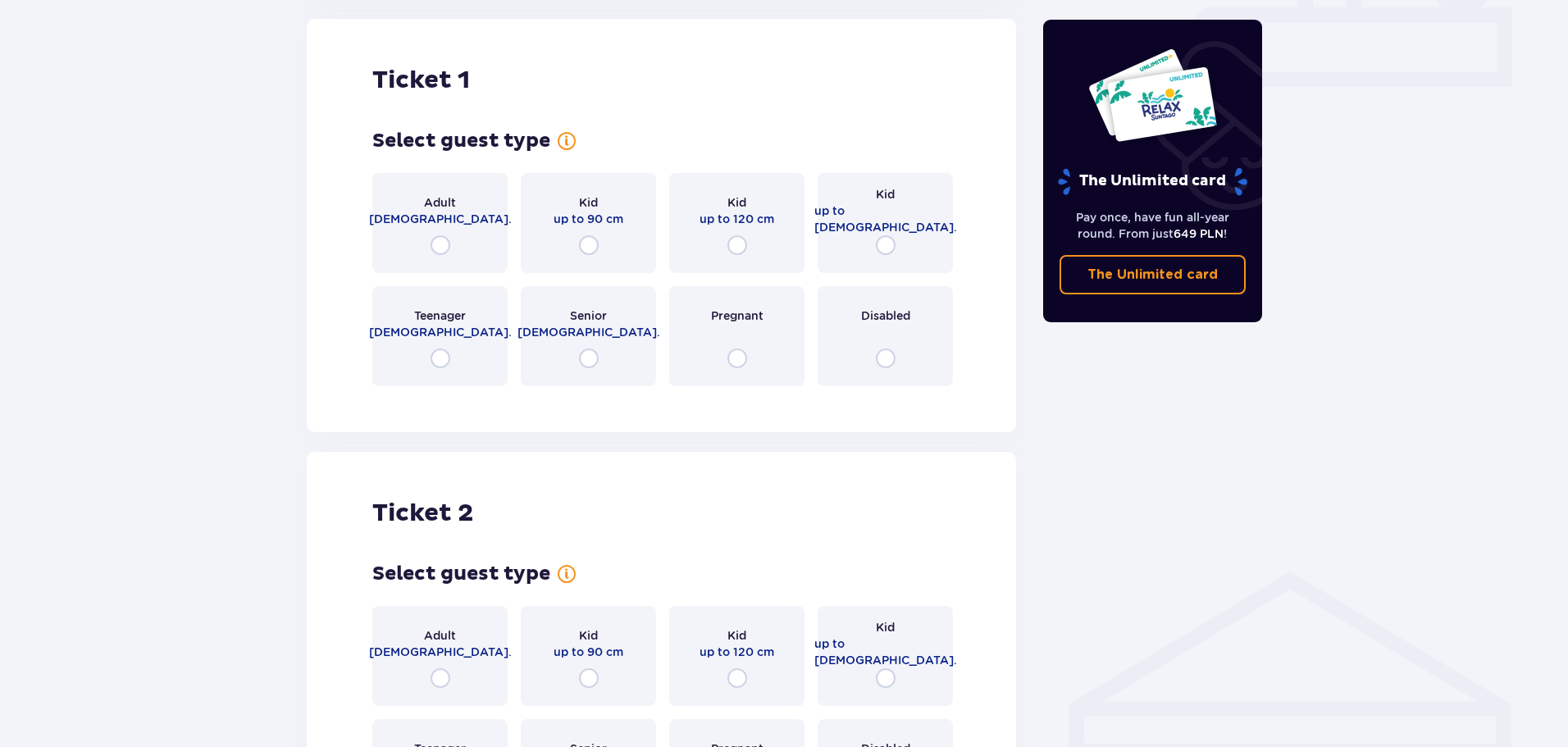
click at [442, 235] on input "radio" at bounding box center [441, 245] width 20 height 20
radio input "true"
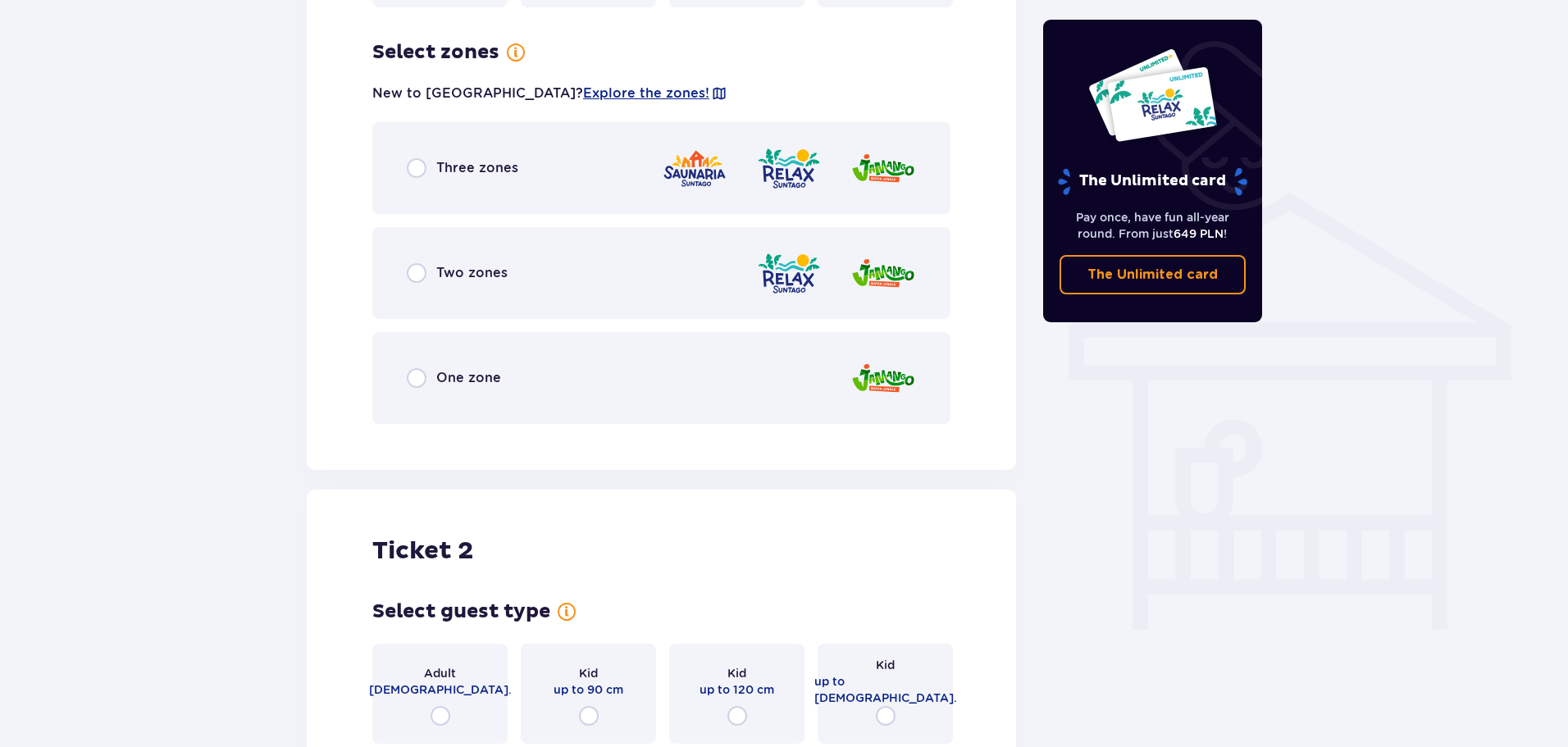
scroll to position [1147, 0]
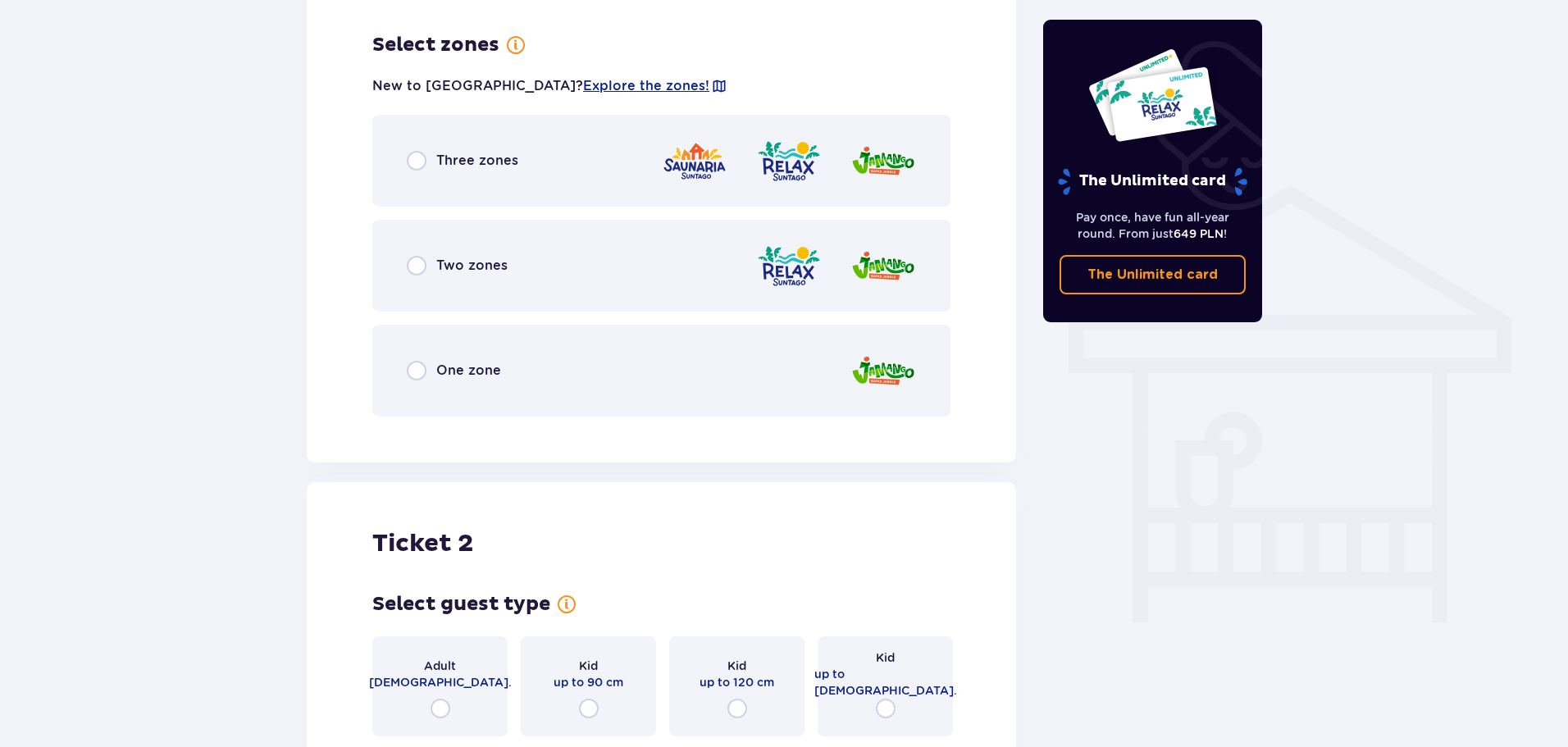
click at [413, 256] on input "radio" at bounding box center [417, 266] width 20 height 20
radio input "true"
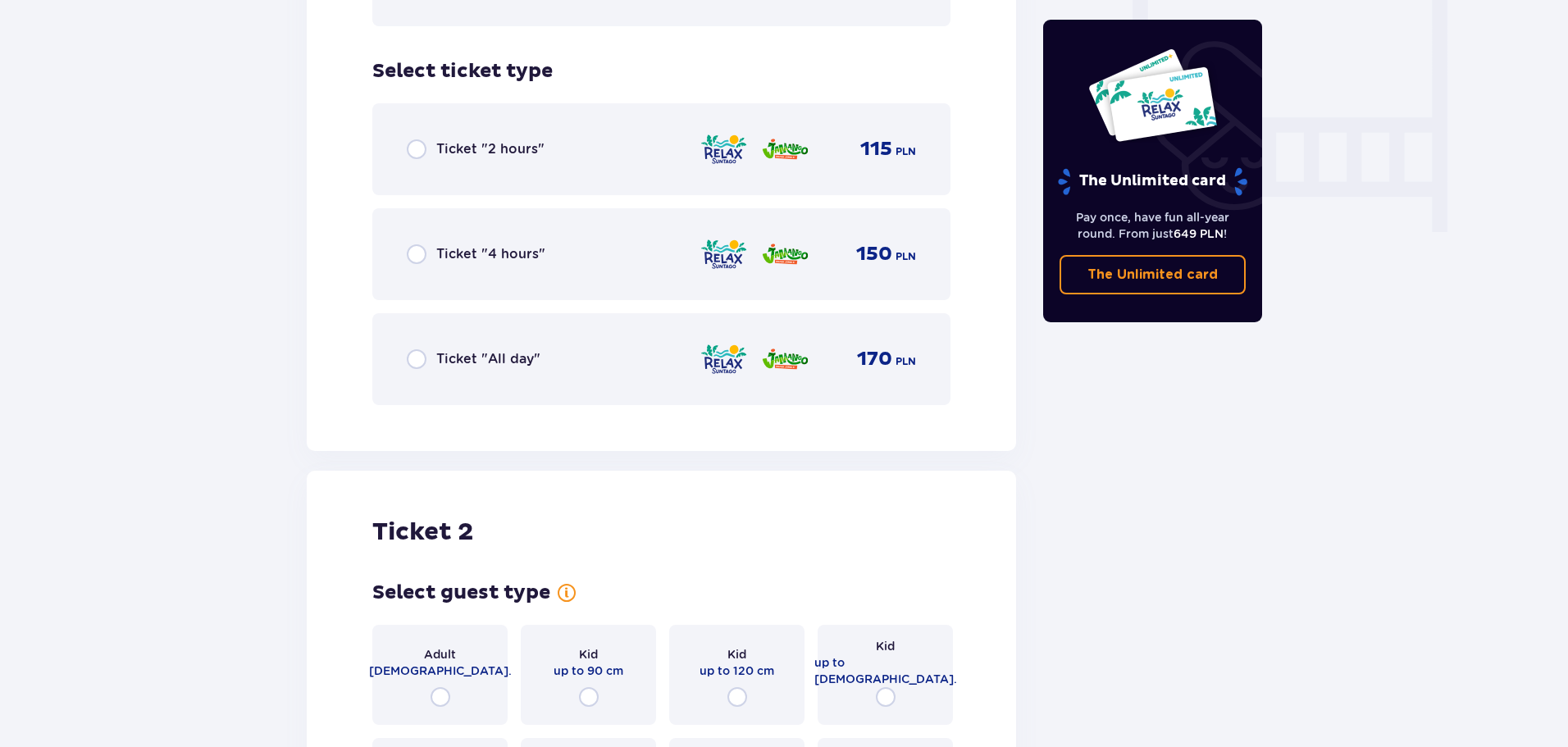
scroll to position [1563, 0]
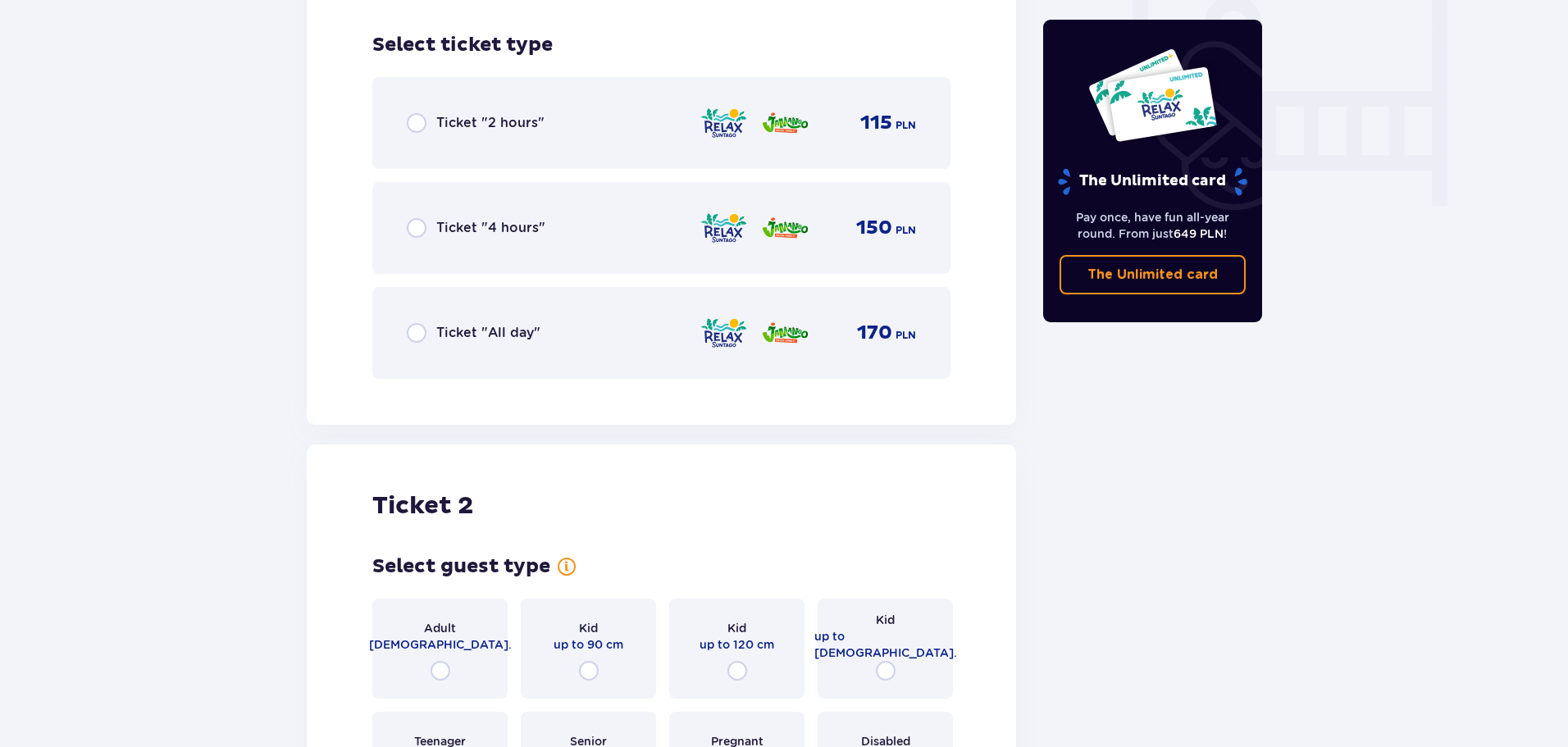
click at [415, 324] on input "radio" at bounding box center [417, 333] width 20 height 20
radio input "true"
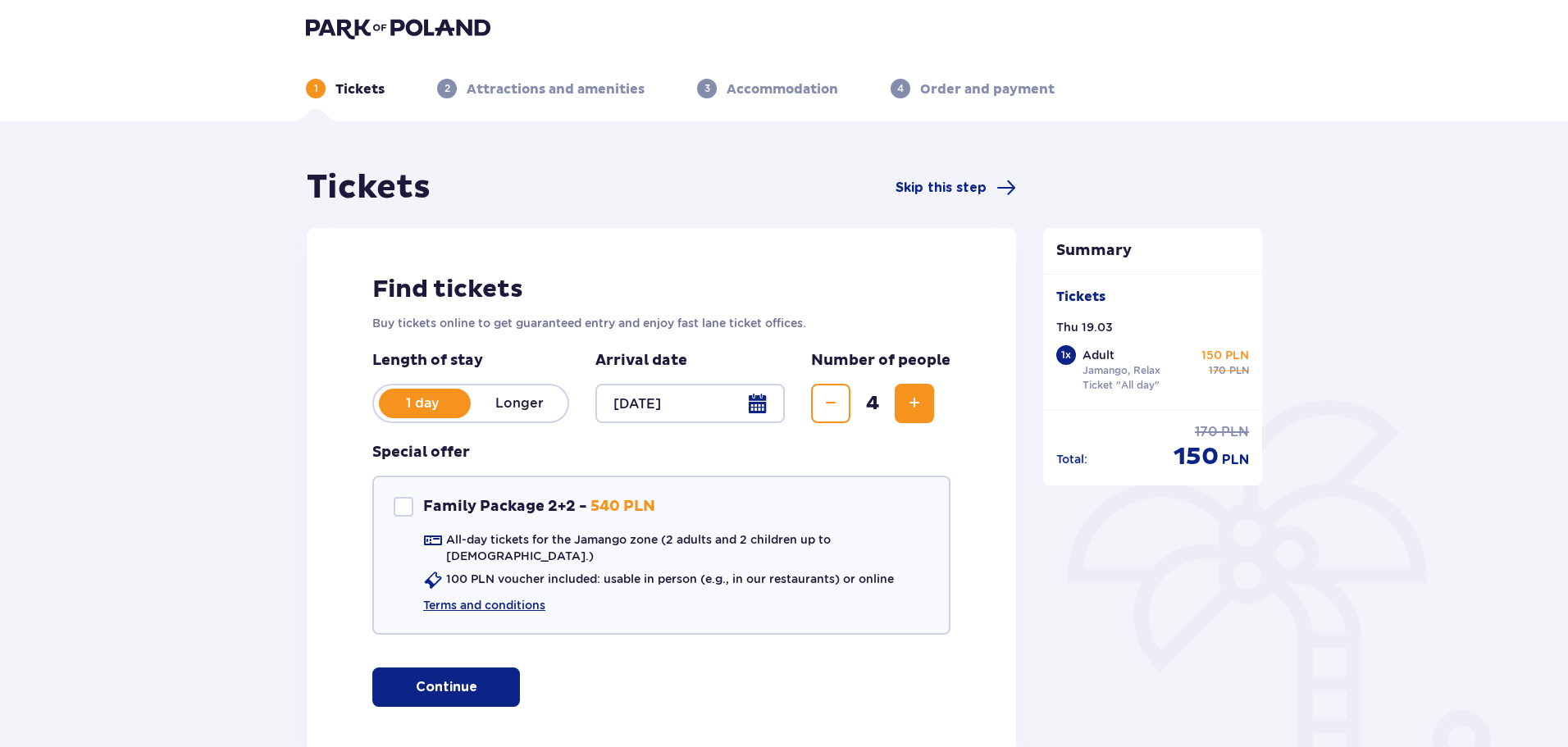
scroll to position [0, 0]
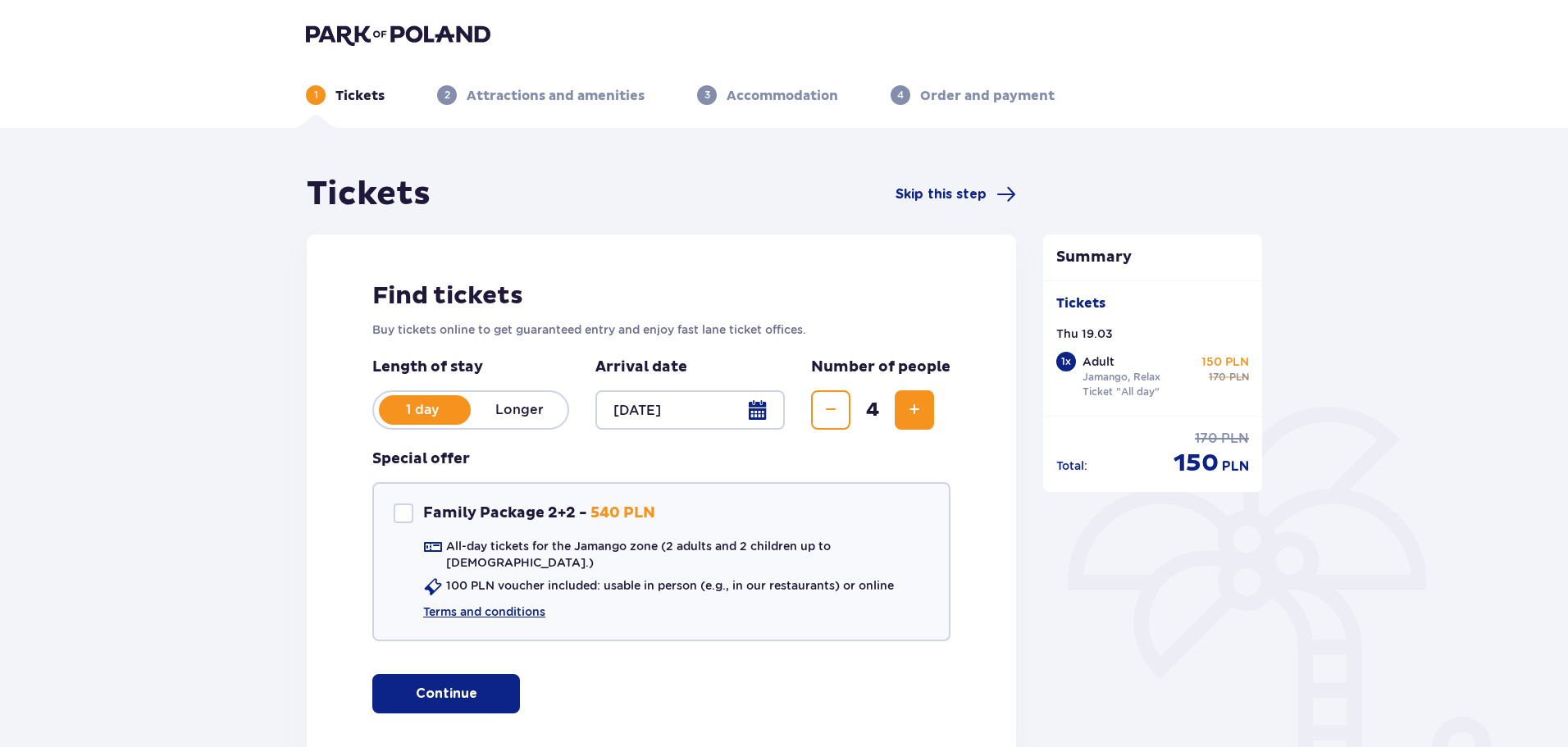
click at [770, 407] on div at bounding box center [689, 410] width 189 height 40
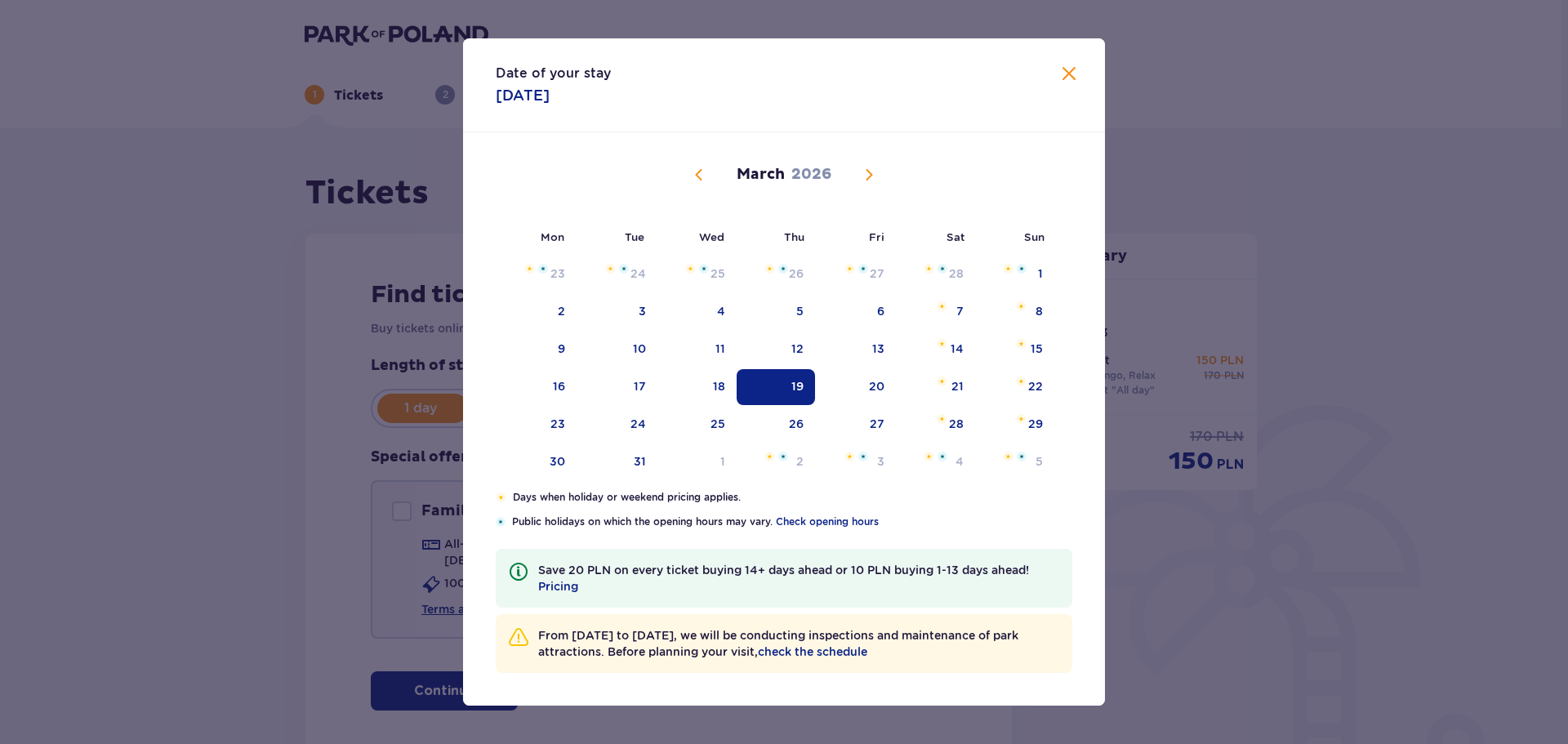
click at [701, 175] on span "Previous month" at bounding box center [699, 175] width 20 height 20
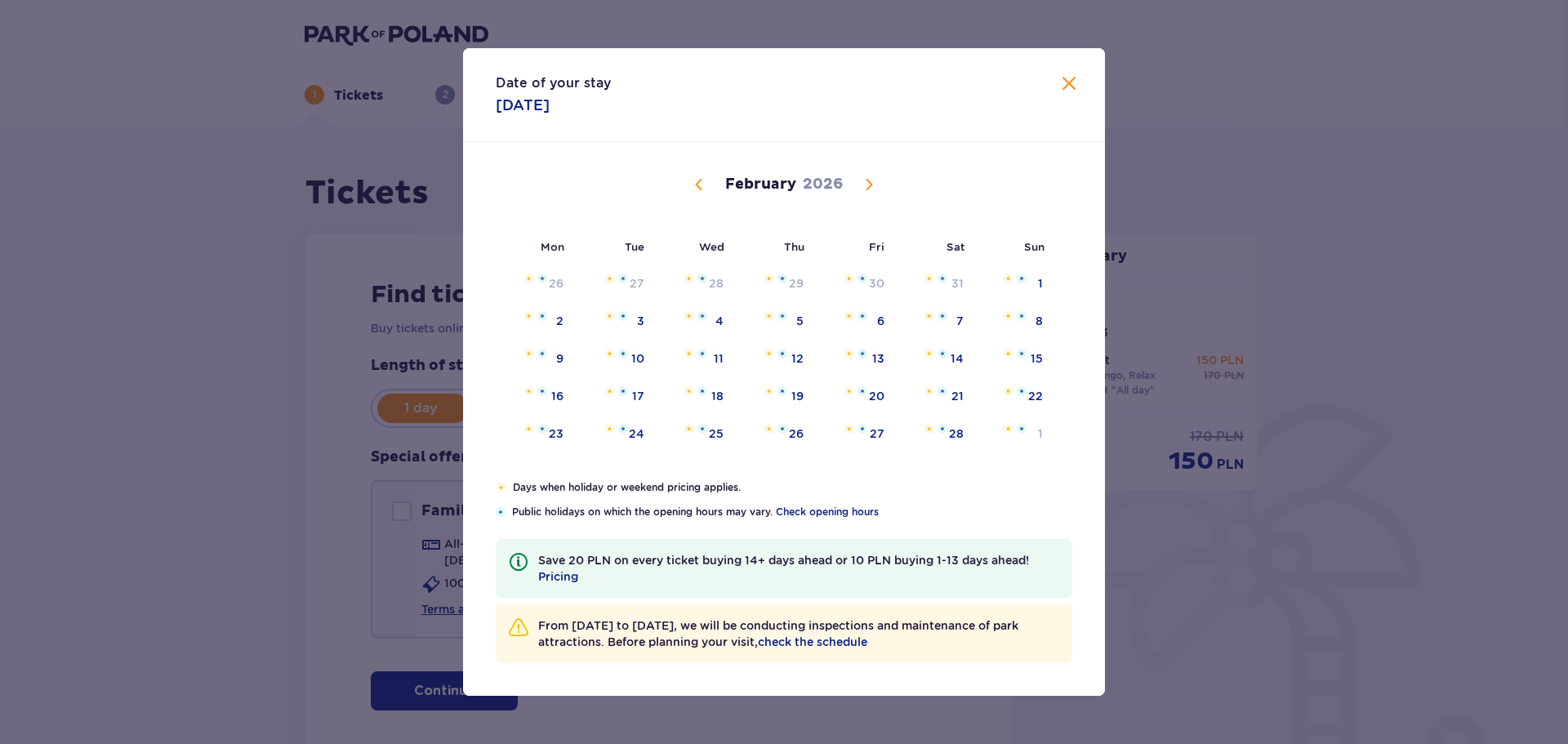
click at [699, 175] on span "Previous month" at bounding box center [699, 185] width 20 height 20
click at [557, 396] on div "17" at bounding box center [559, 396] width 12 height 16
type input "[DATE]"
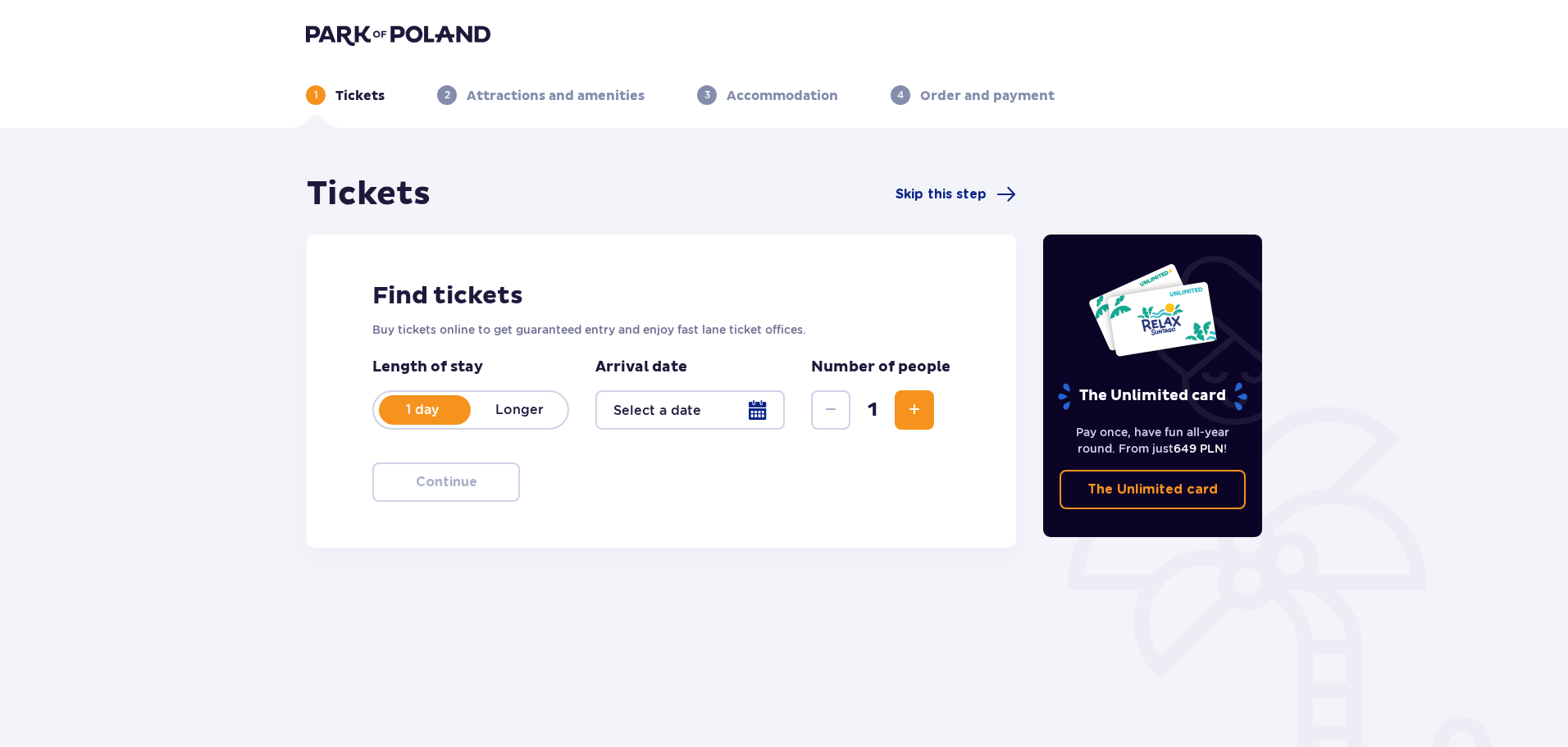
scroll to position [88, 0]
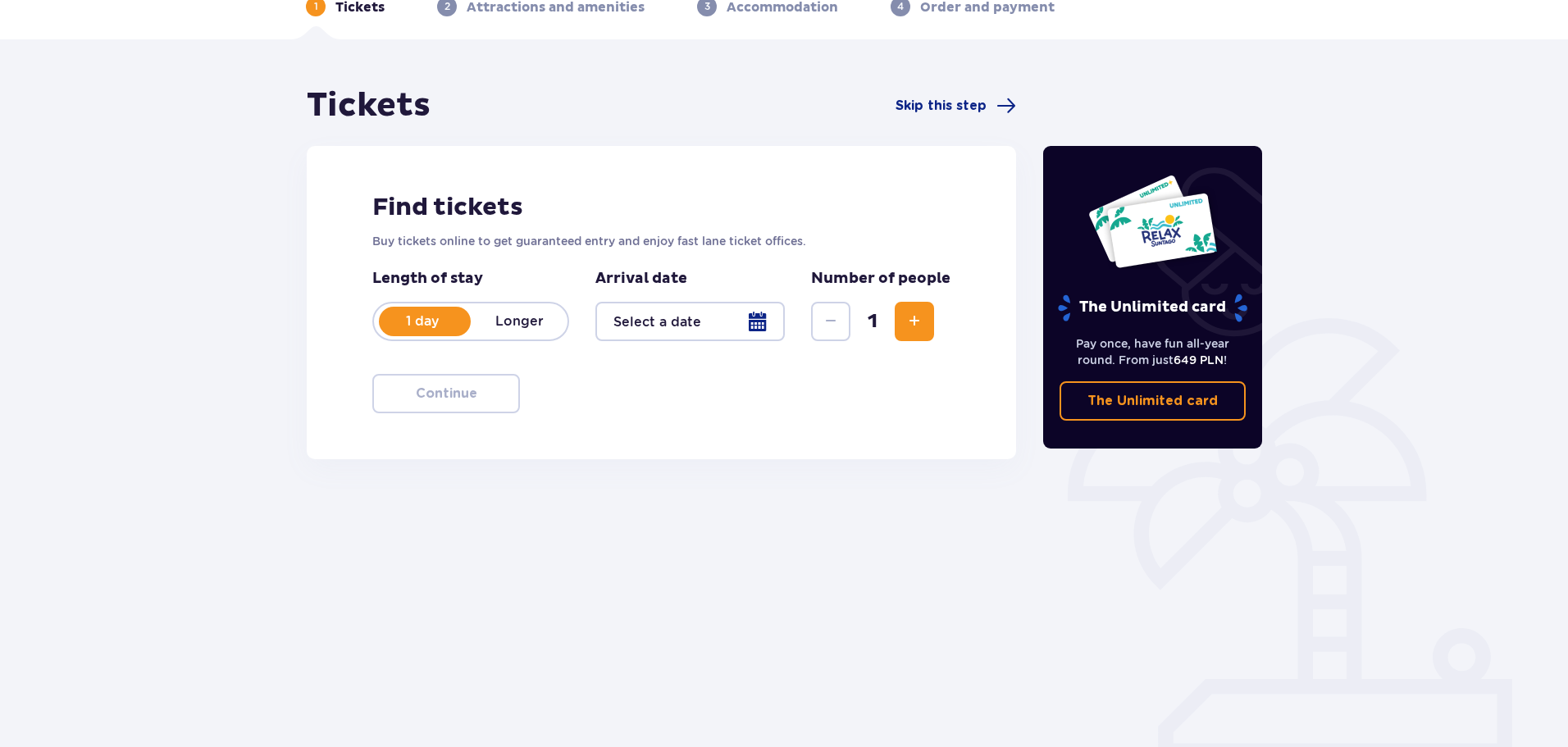
click at [756, 320] on div at bounding box center [689, 322] width 189 height 40
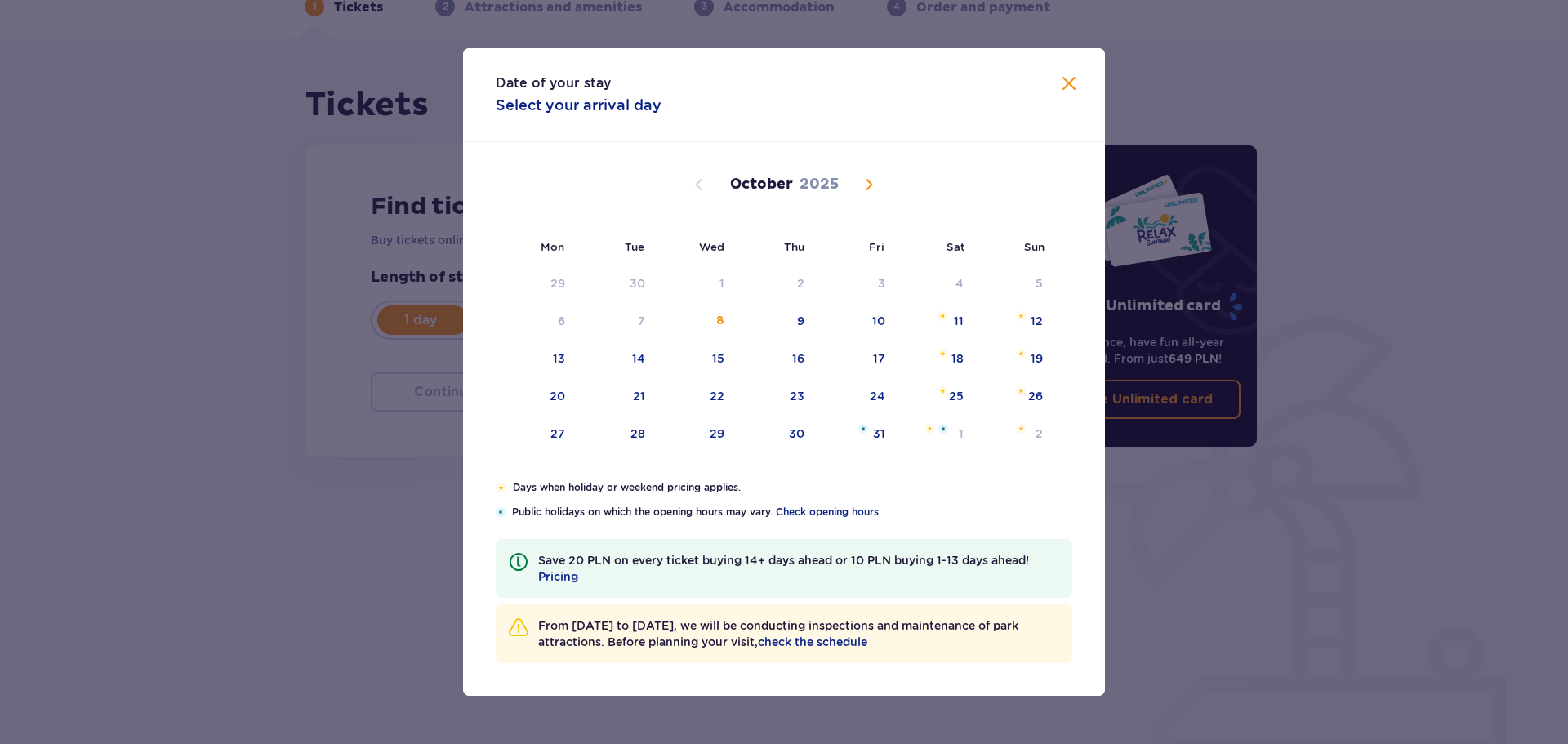
click at [866, 178] on span "Next month" at bounding box center [869, 185] width 20 height 20
click at [563, 400] on div "17" at bounding box center [559, 396] width 12 height 16
type input "[DATE]"
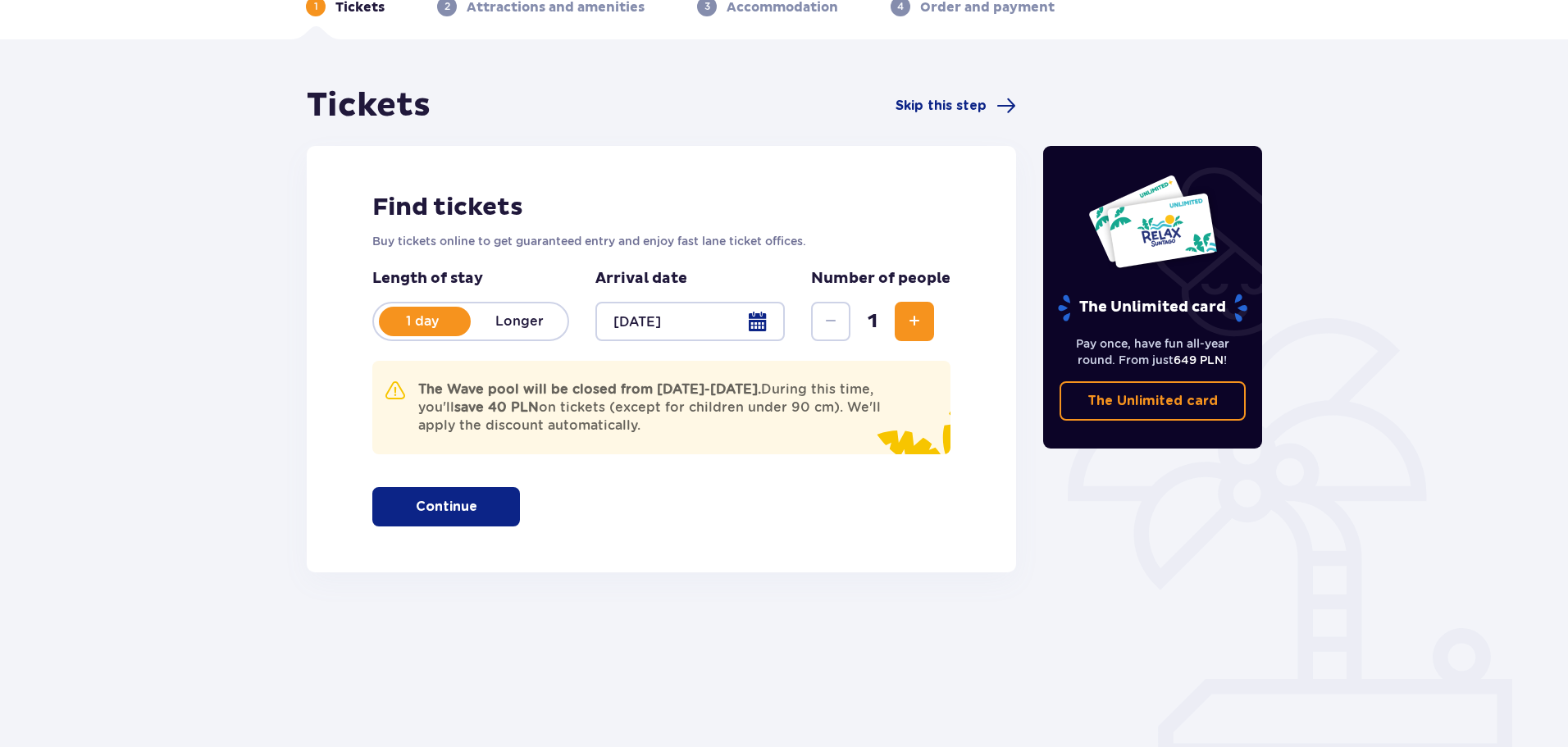
click at [908, 322] on span "Increase" at bounding box center [915, 321] width 20 height 20
click at [916, 322] on span "Increase" at bounding box center [915, 321] width 20 height 20
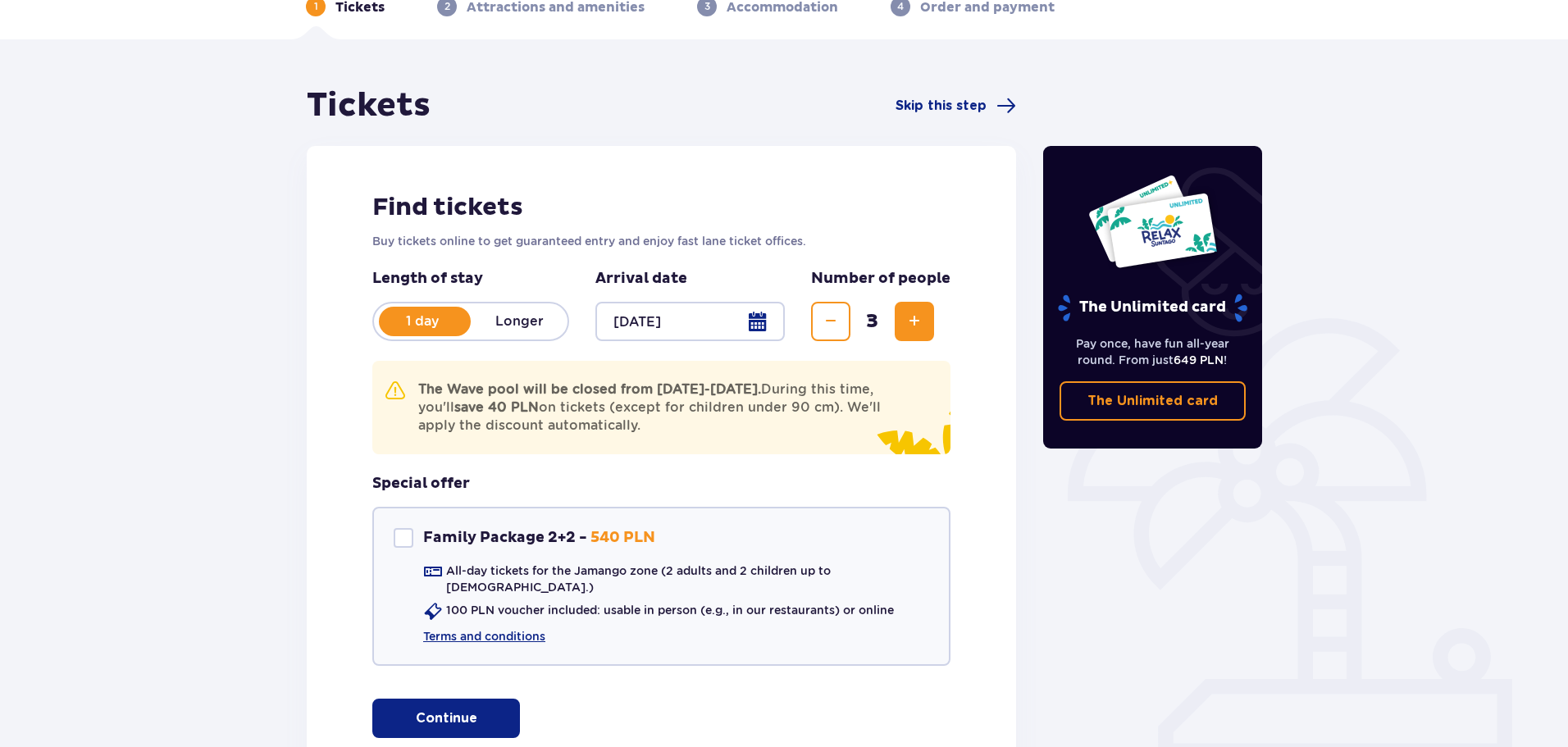
click at [917, 321] on span "Increase" at bounding box center [915, 321] width 20 height 20
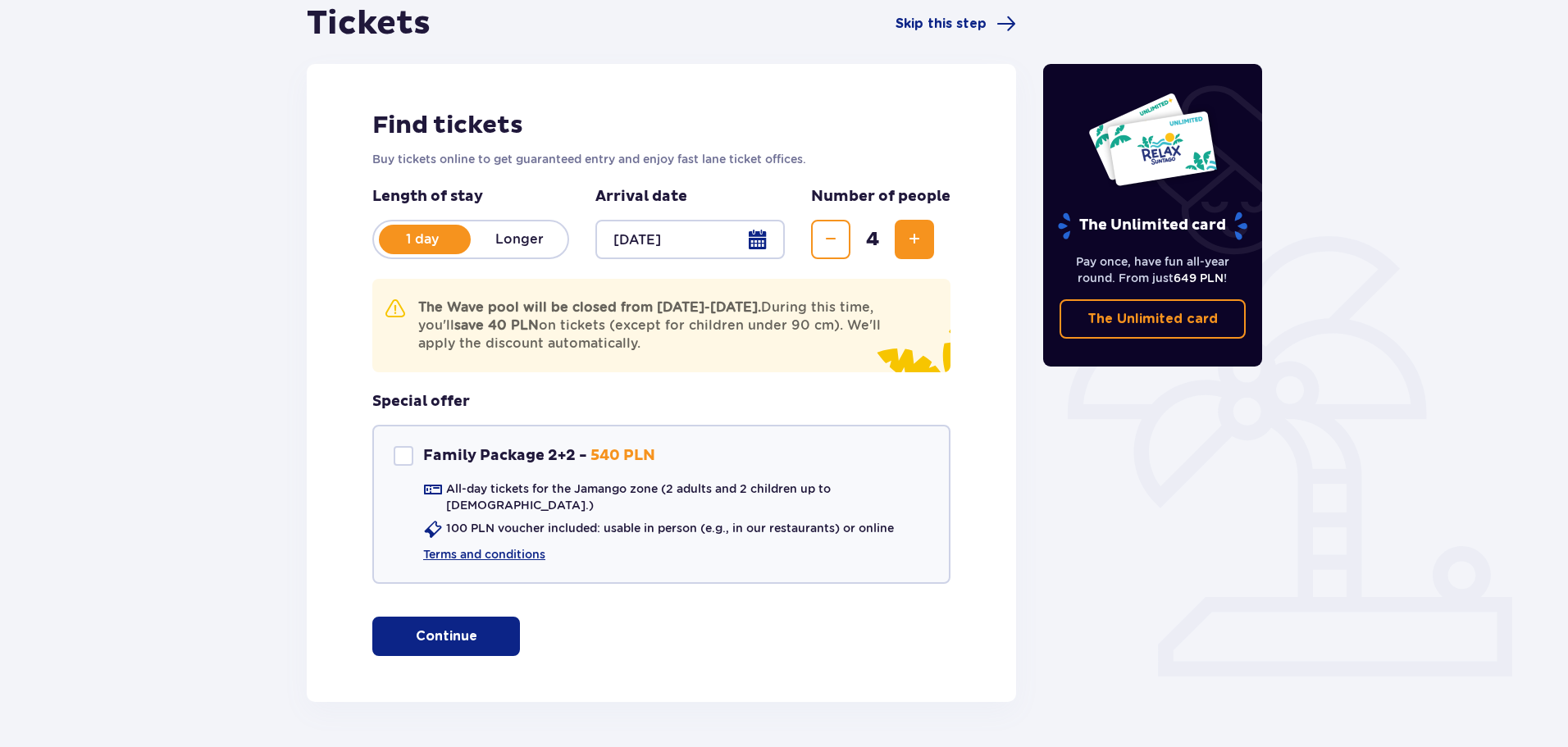
scroll to position [210, 0]
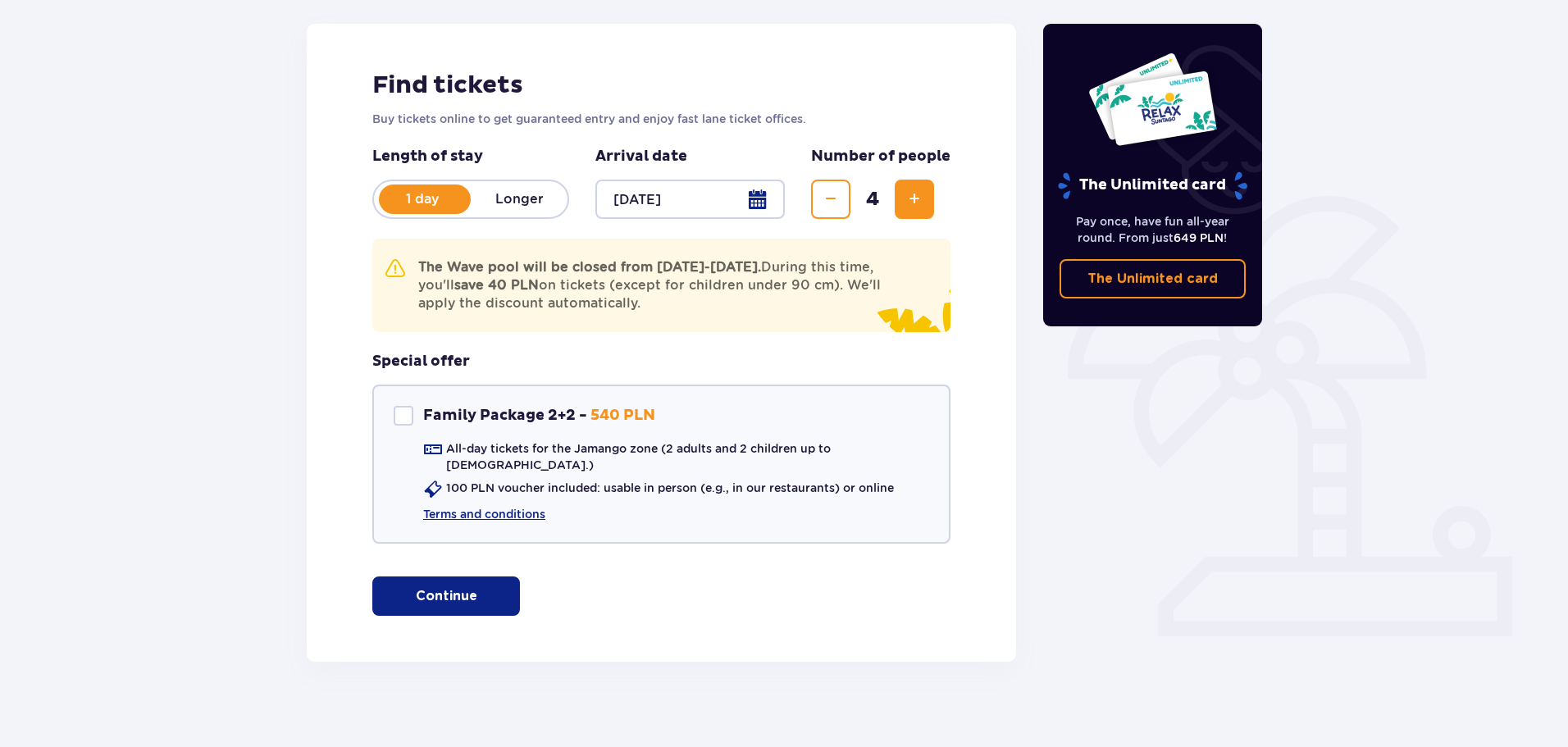
click at [456, 587] on p "Continue" at bounding box center [447, 596] width 62 height 18
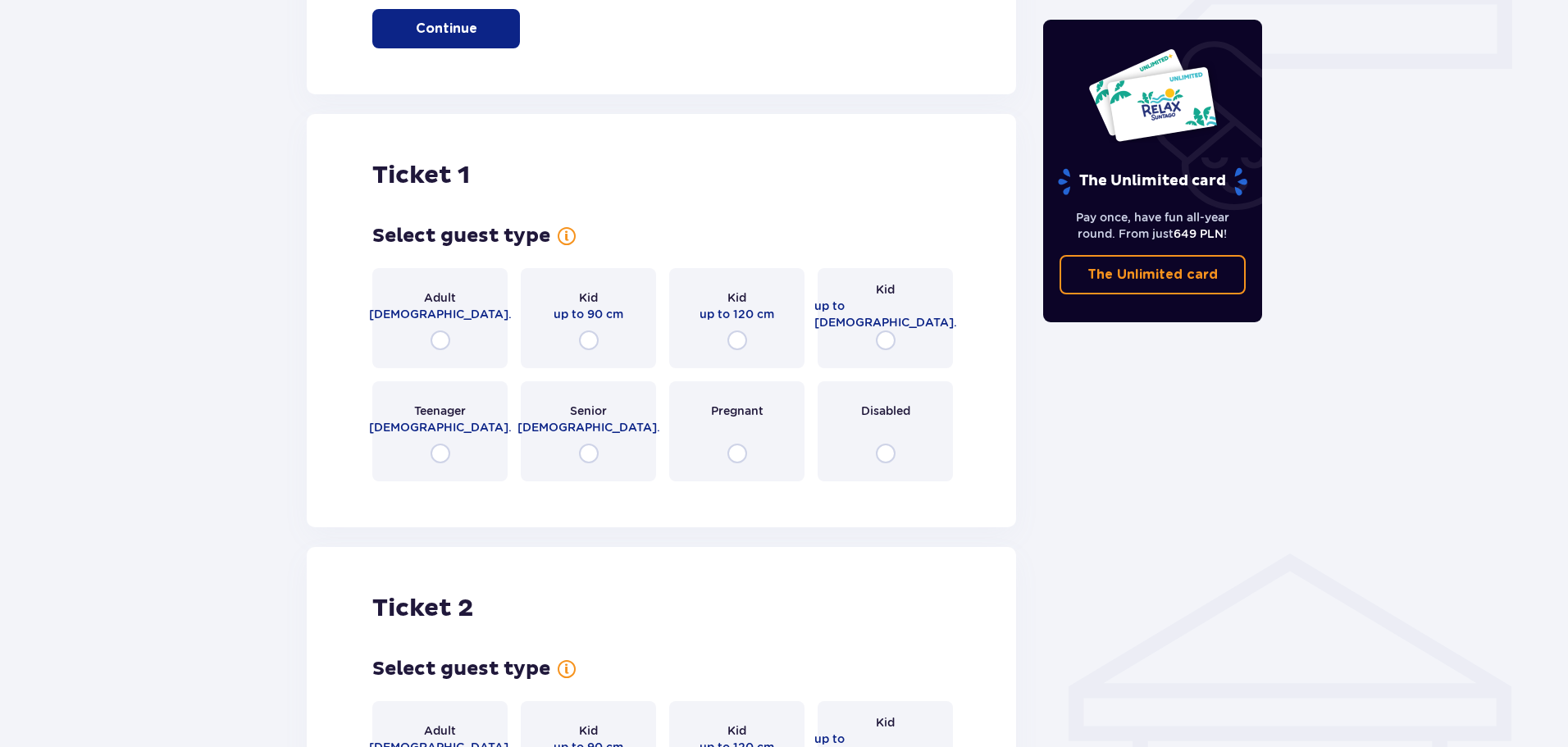
scroll to position [859, 0]
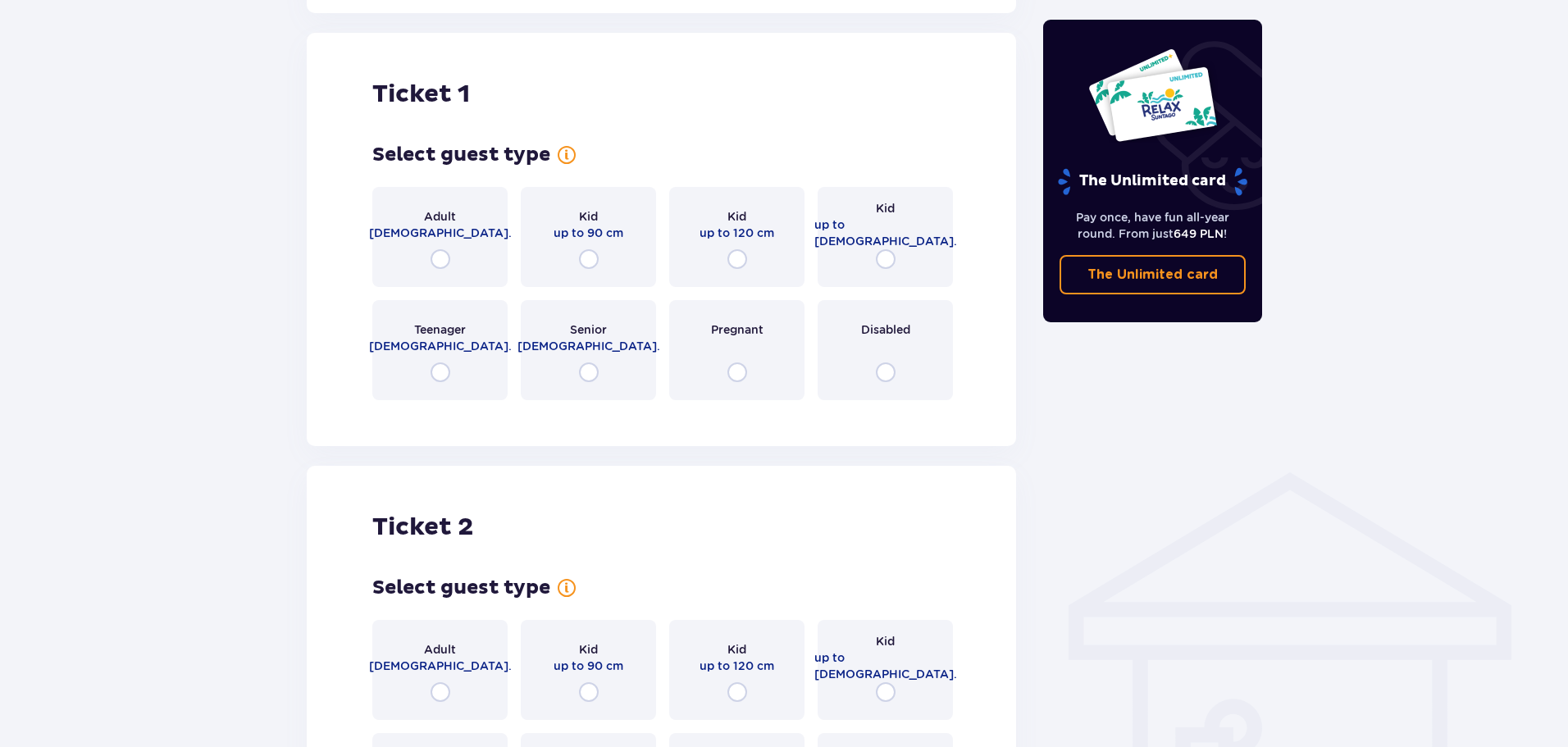
click at [440, 249] on input "radio" at bounding box center [441, 259] width 20 height 20
radio input "true"
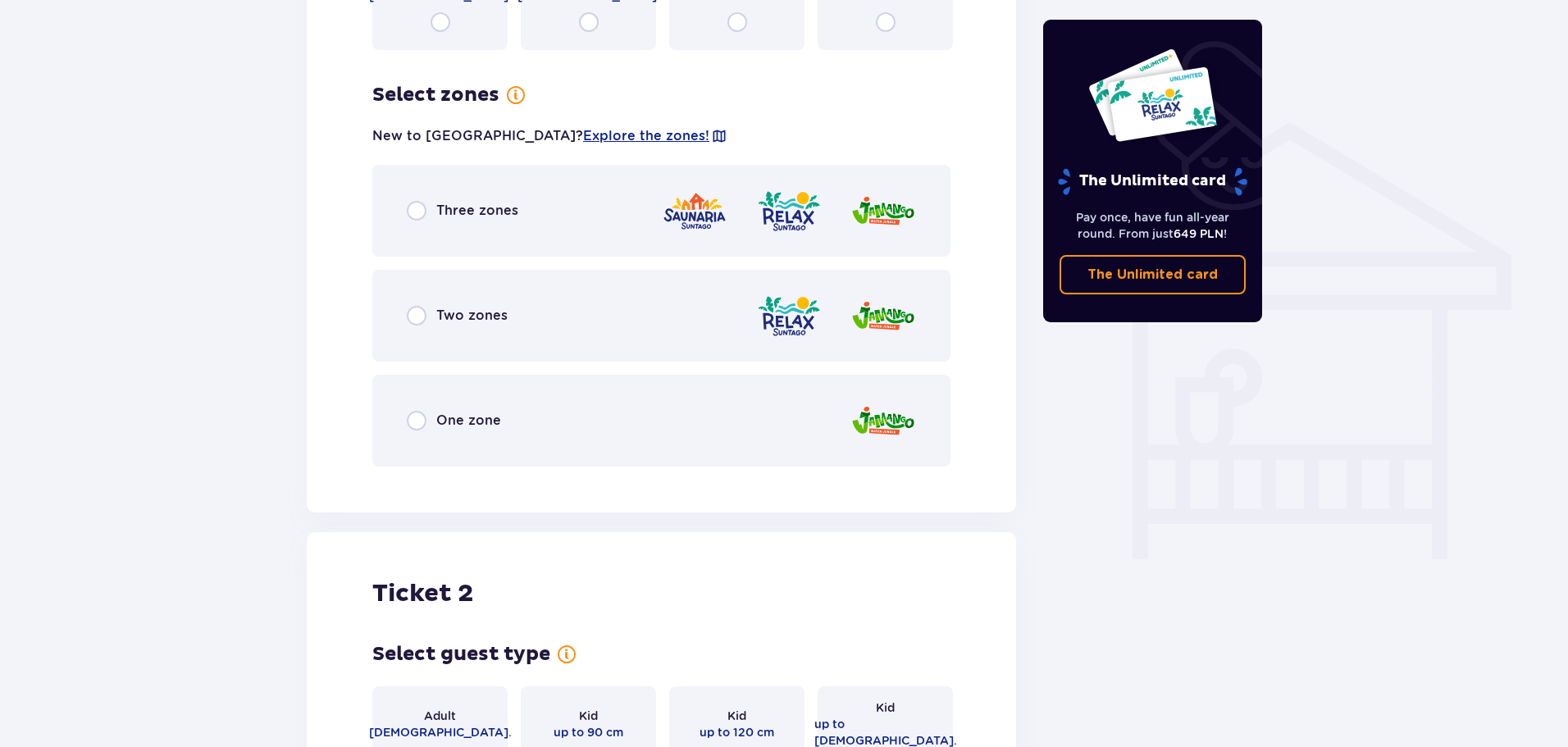
scroll to position [1260, 0]
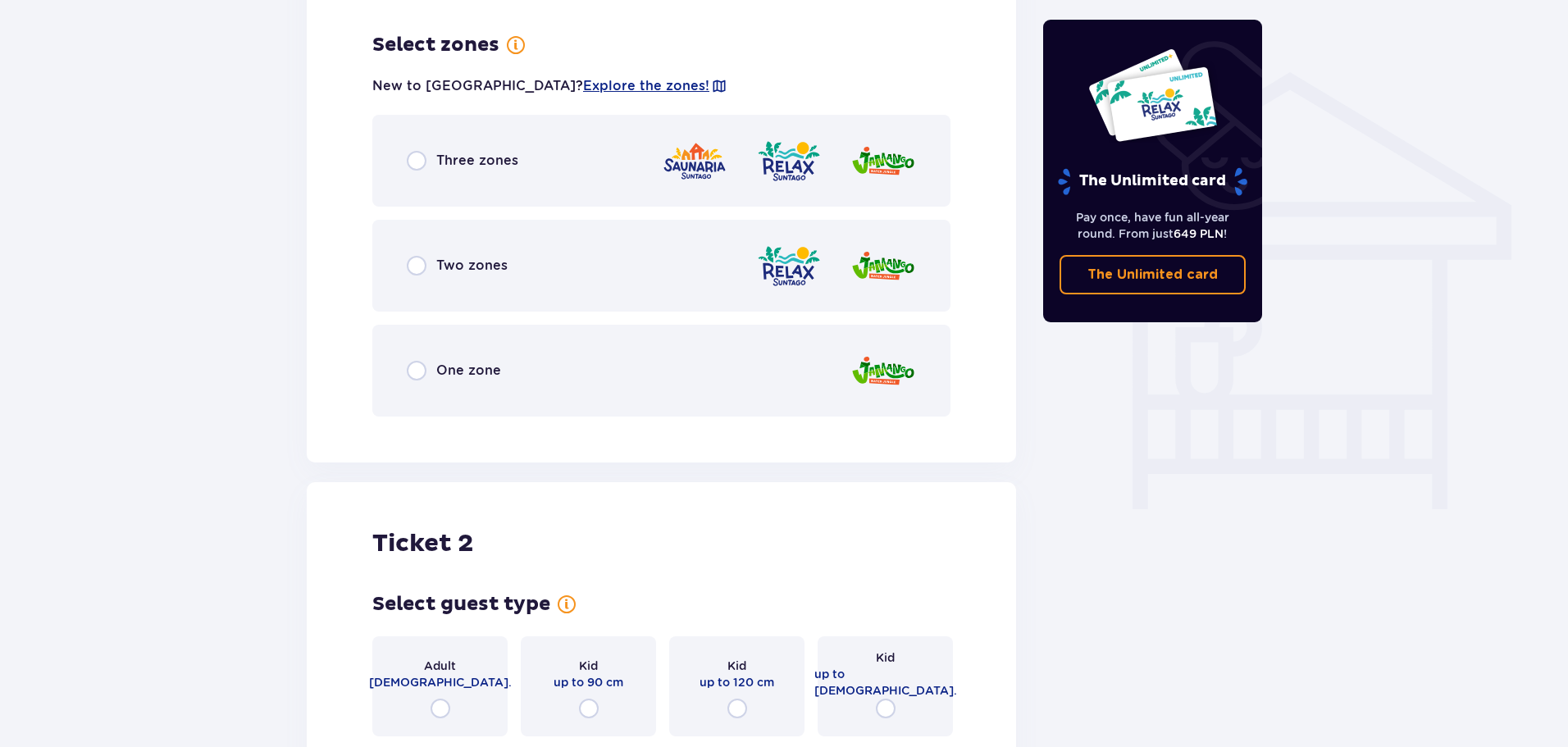
click at [419, 256] on input "radio" at bounding box center [417, 266] width 20 height 20
radio input "true"
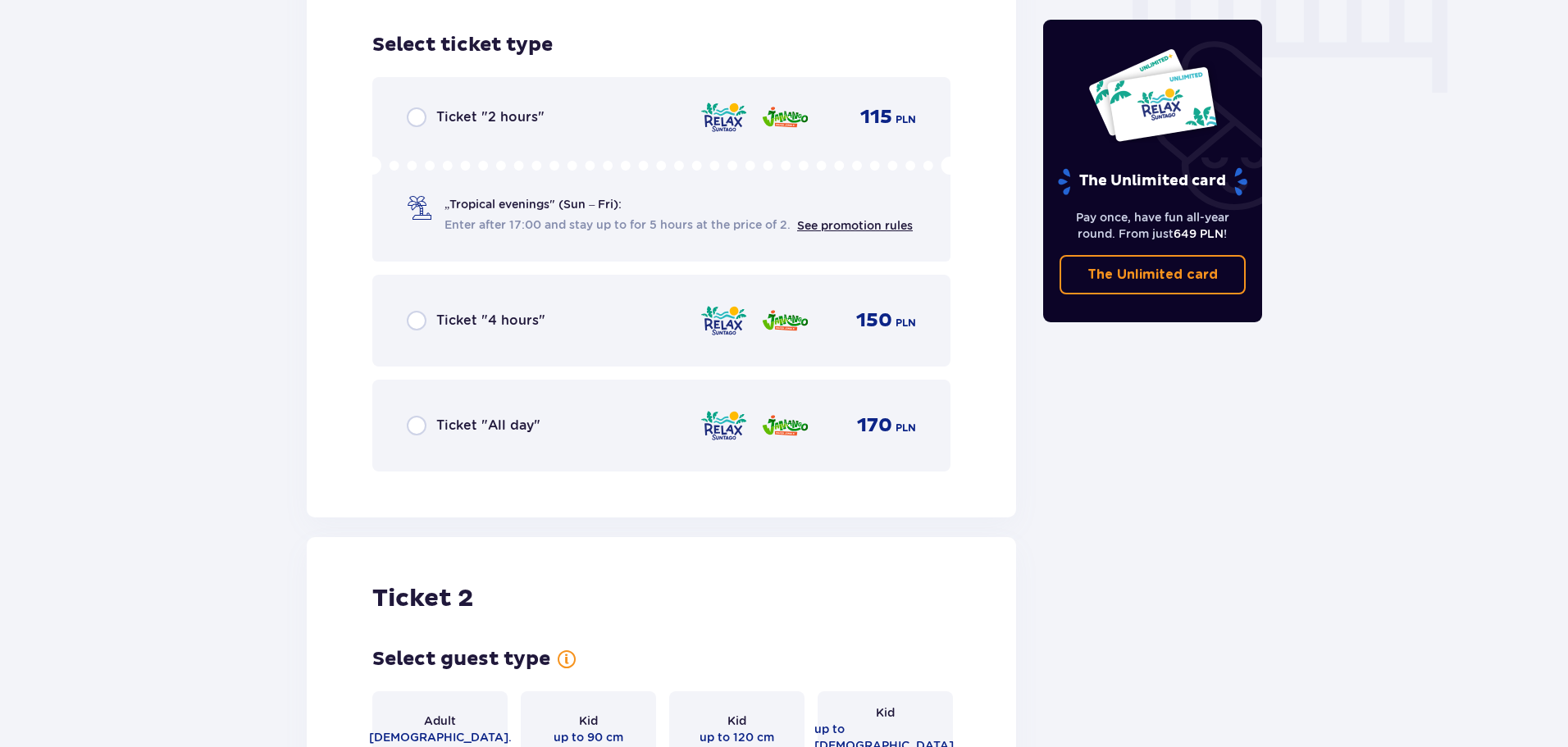
scroll to position [1594, 0]
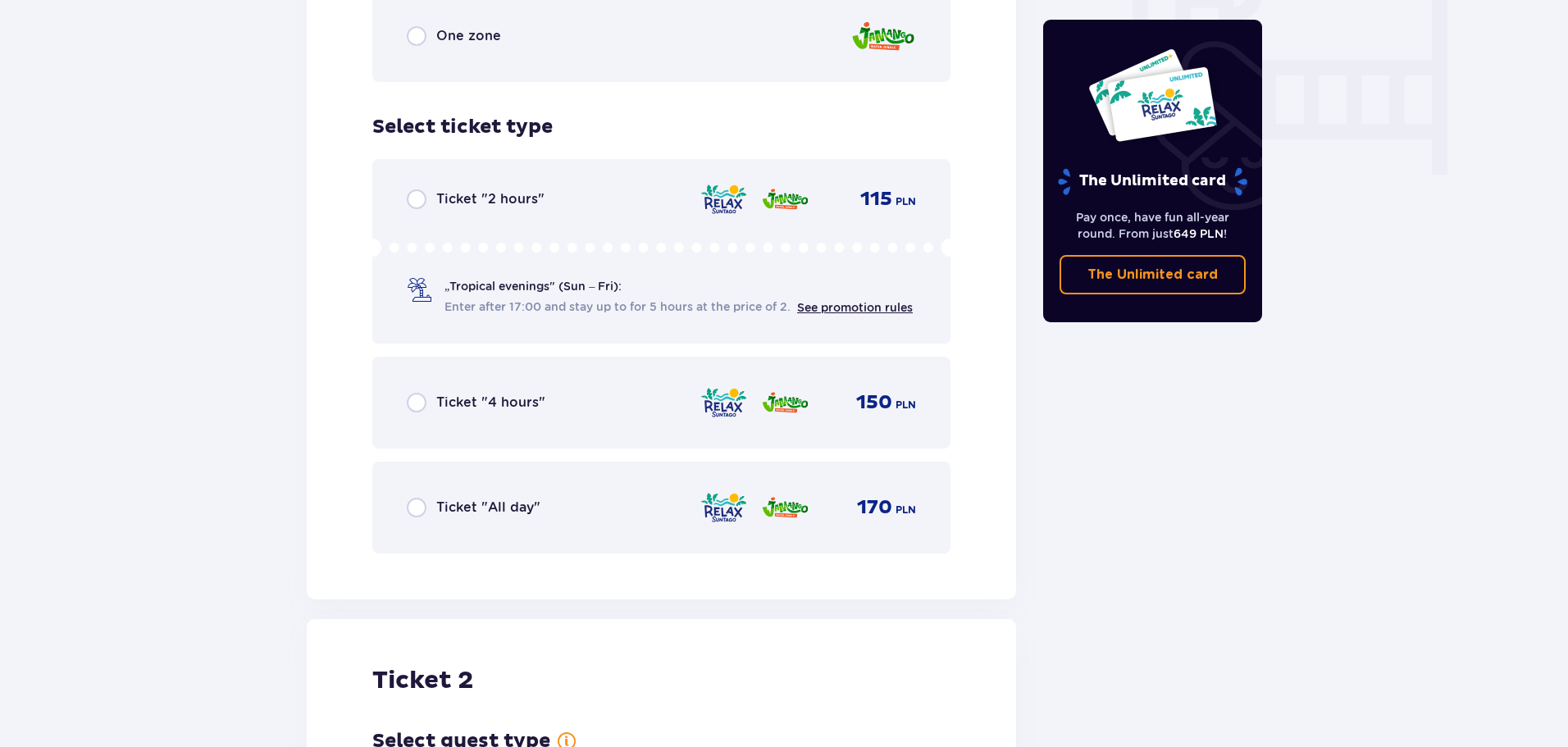
click at [391, 499] on div "Ticket "All day" 170 PLN" at bounding box center [661, 507] width 578 height 92
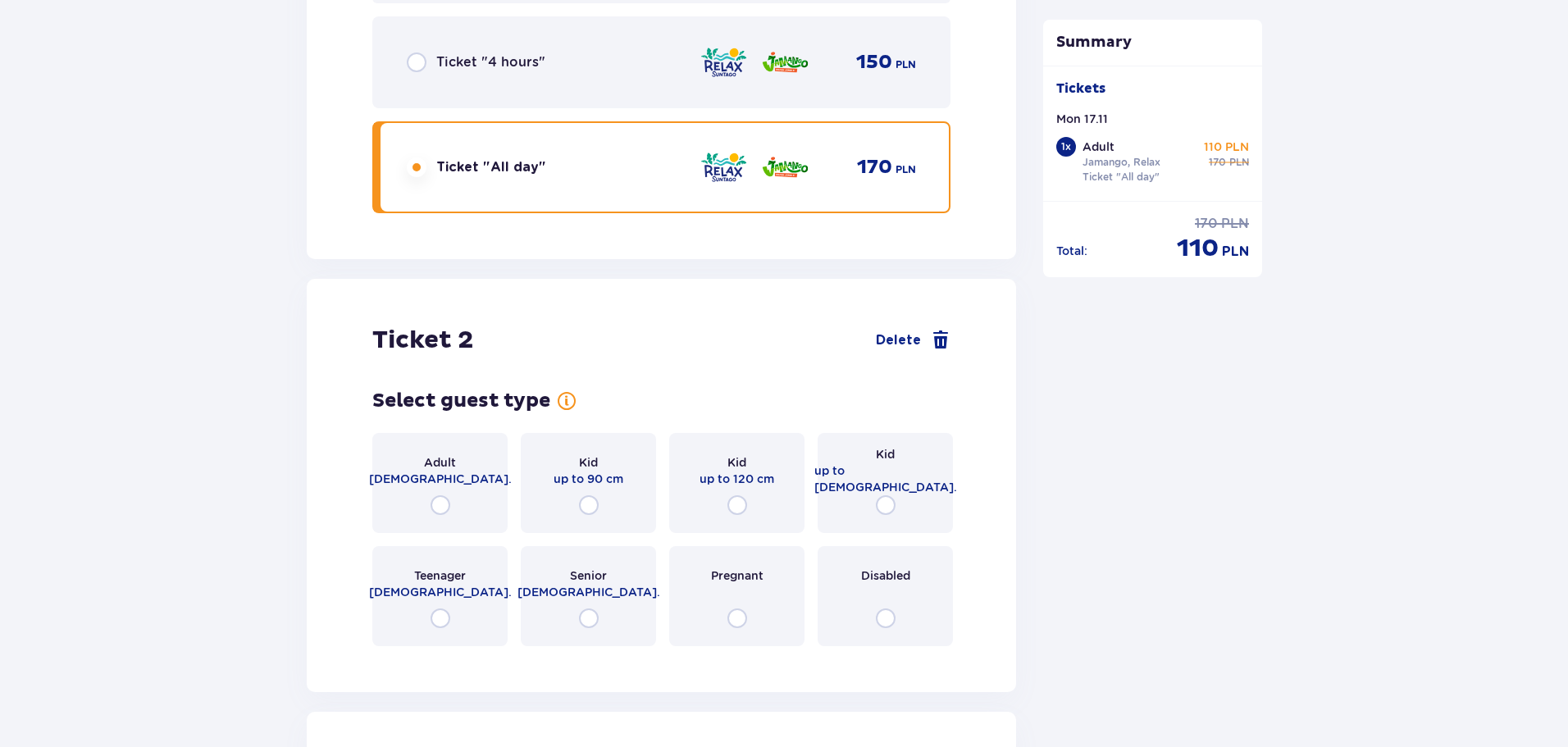
scroll to position [1852, 0]
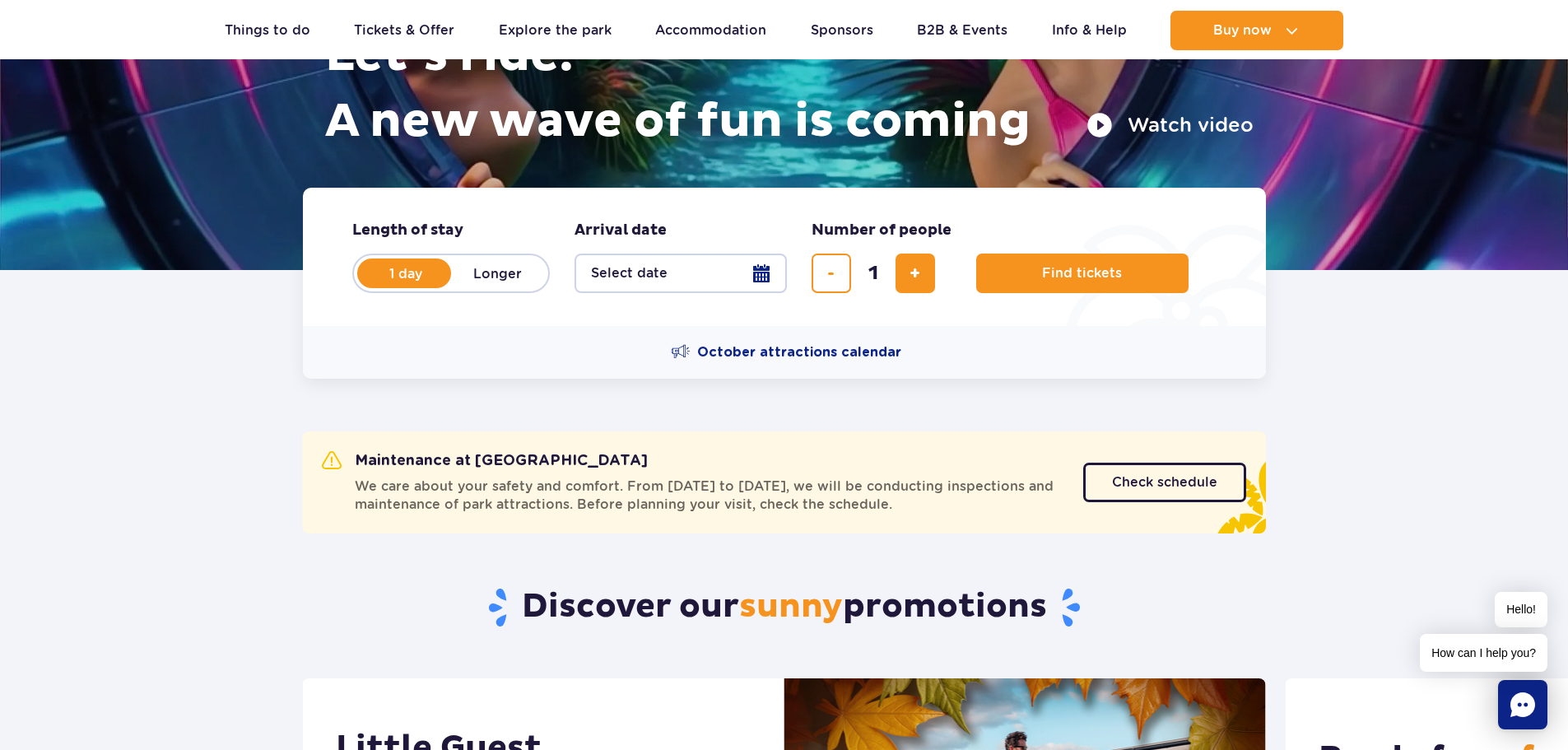
scroll to position [329, 0]
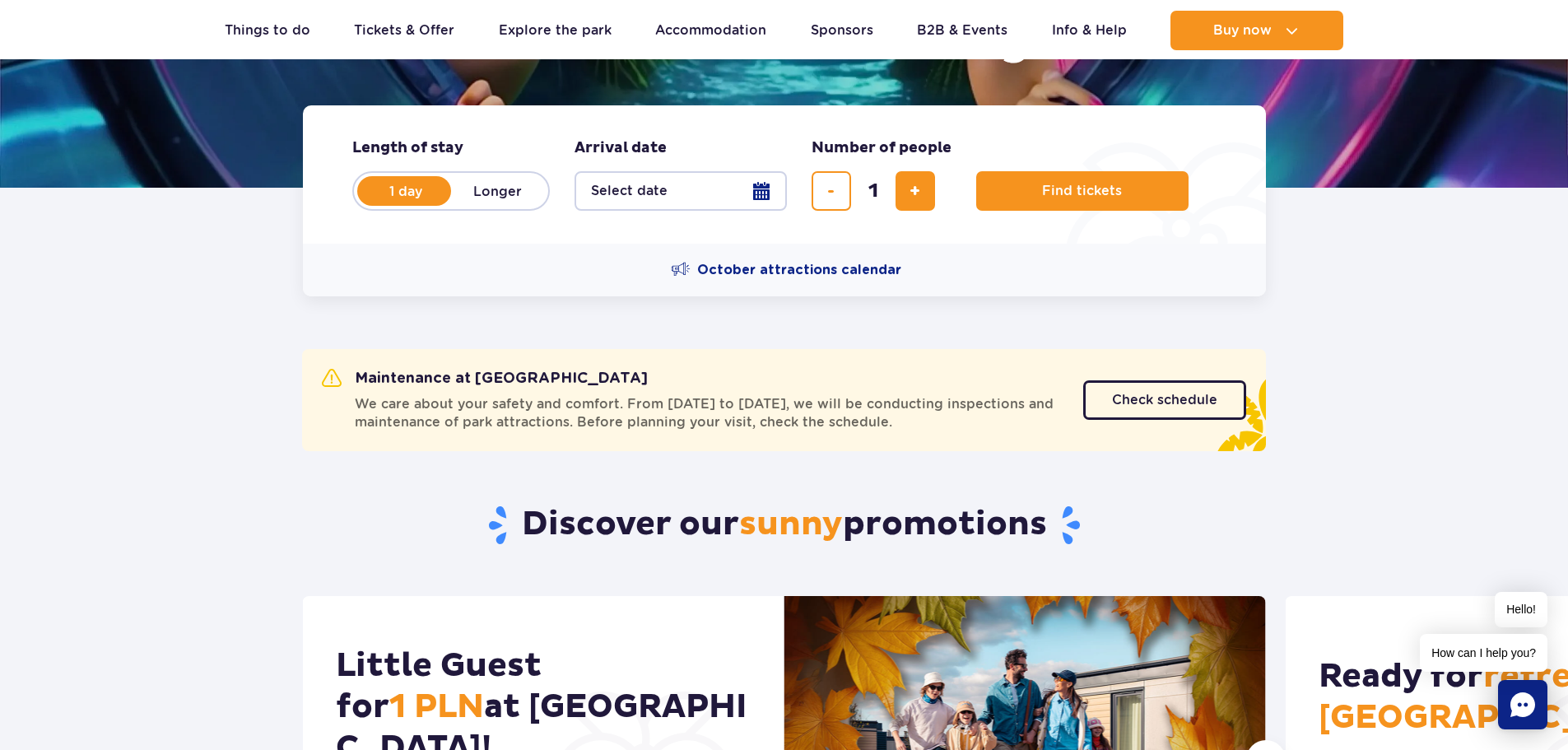
click at [762, 193] on button "Select date" at bounding box center [680, 191] width 212 height 40
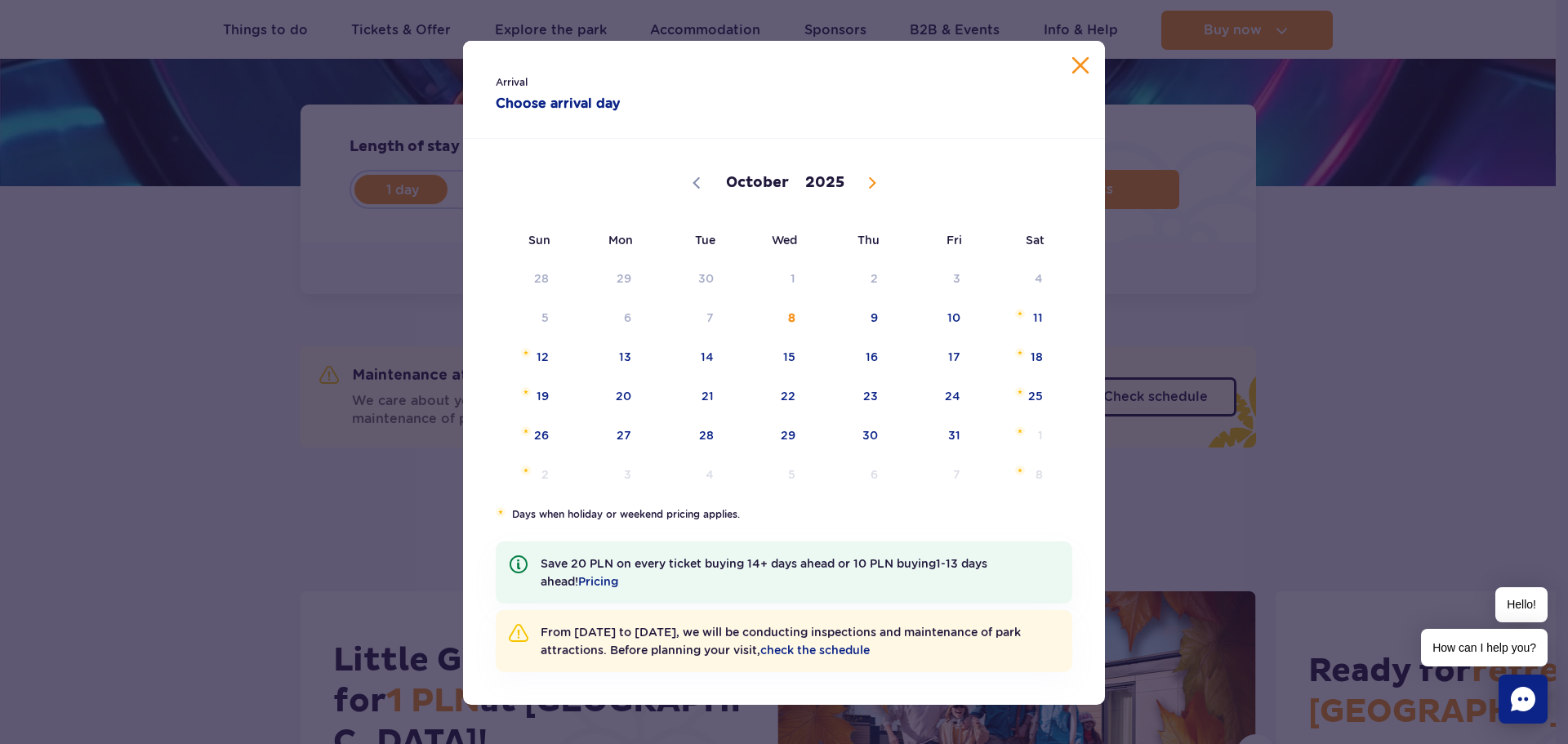
click at [869, 184] on icon at bounding box center [872, 183] width 12 height 12
select select "11"
click at [869, 184] on icon at bounding box center [872, 183] width 12 height 12
type input "2026"
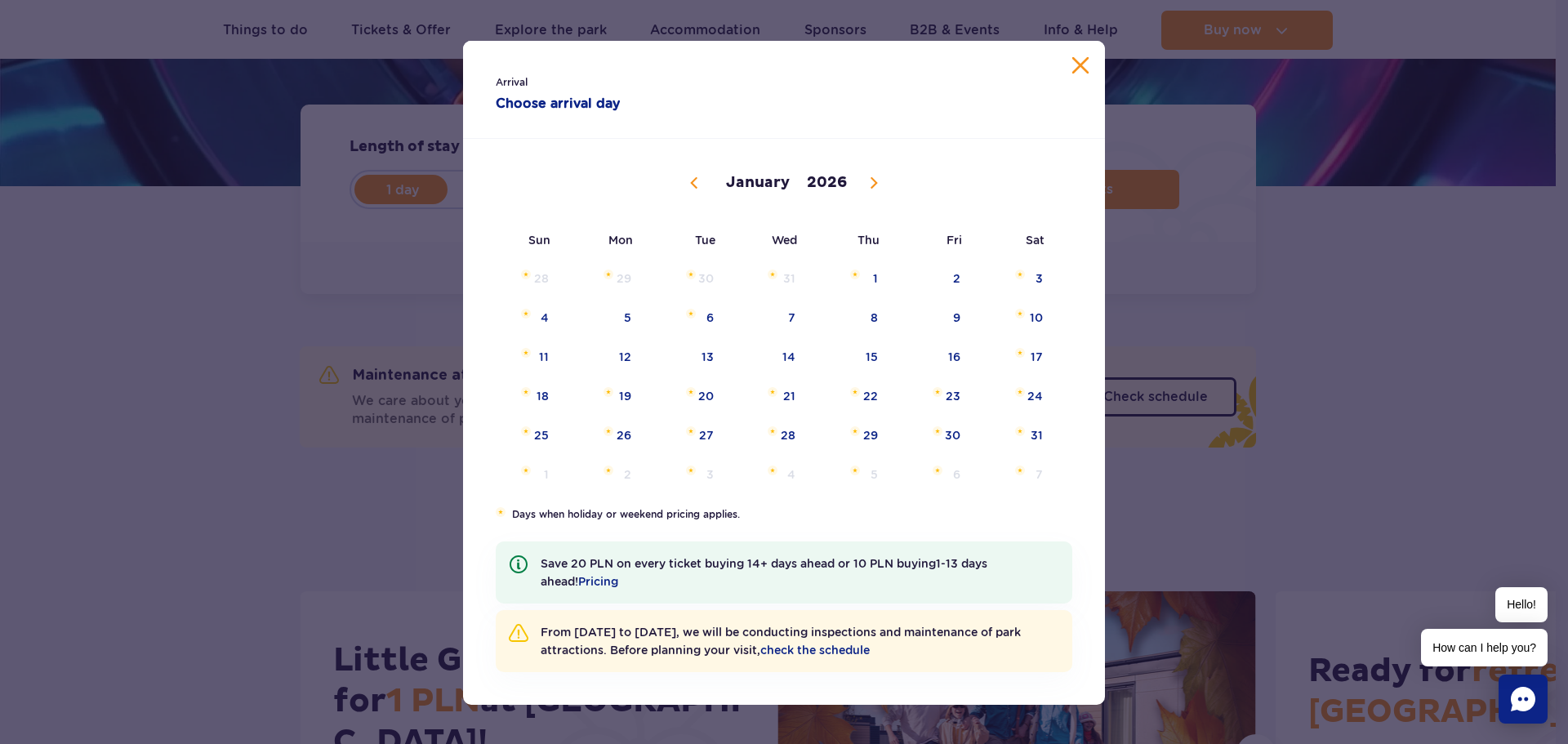
click at [872, 184] on icon at bounding box center [874, 183] width 6 height 11
select select "1"
click at [541, 319] on span "8" at bounding box center [520, 318] width 82 height 38
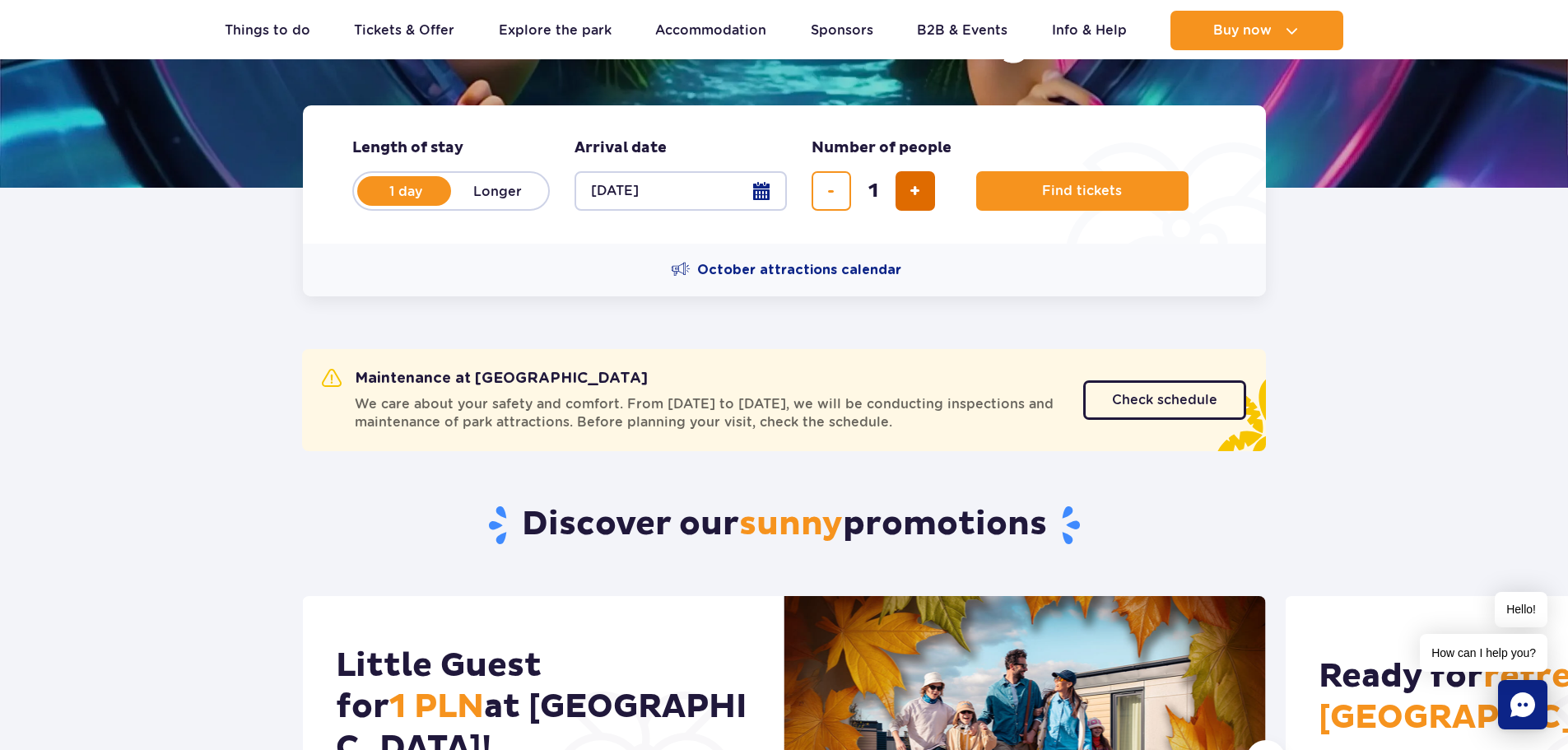
click at [917, 191] on span "add ticket" at bounding box center [915, 191] width 11 height 0
type input "4"
click at [1100, 182] on button "Find tickets" at bounding box center [1082, 191] width 212 height 40
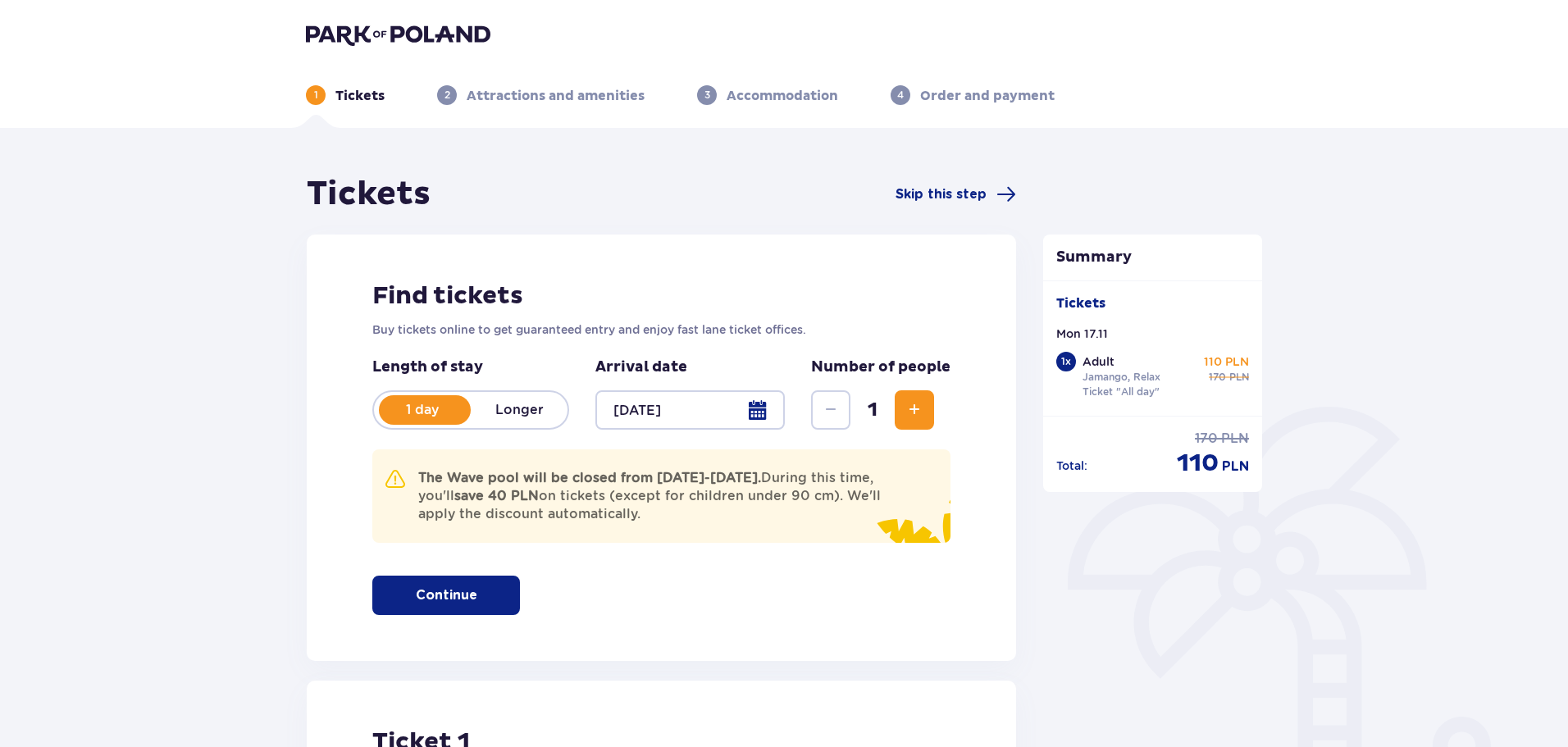
click at [751, 418] on div at bounding box center [689, 410] width 189 height 40
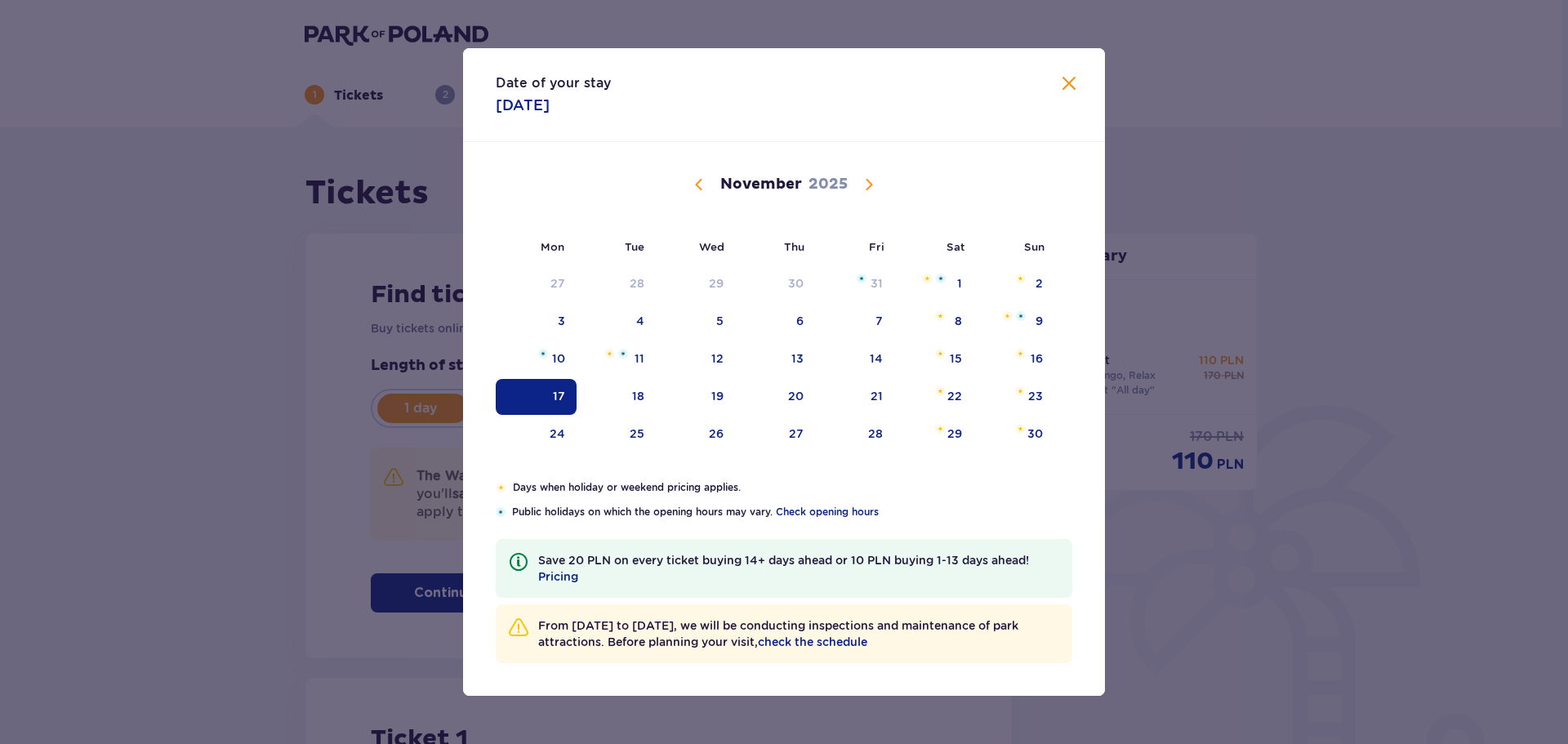
click at [874, 182] on span "Next month" at bounding box center [869, 185] width 20 height 20
click at [871, 185] on span "Next month" at bounding box center [869, 185] width 20 height 20
click at [562, 357] on div "9" at bounding box center [559, 358] width 7 height 16
type input "[DATE]"
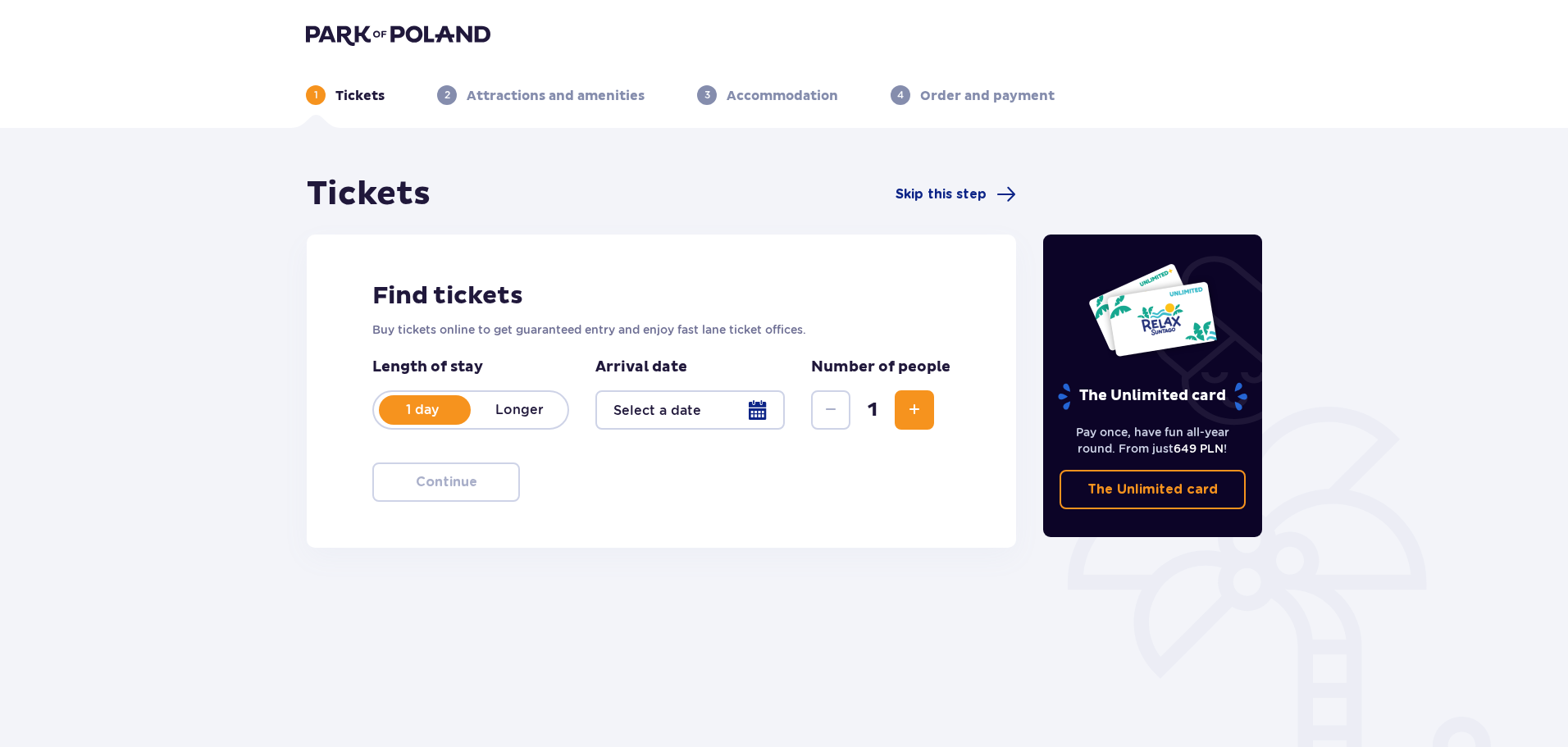
click at [756, 409] on div at bounding box center [689, 410] width 189 height 40
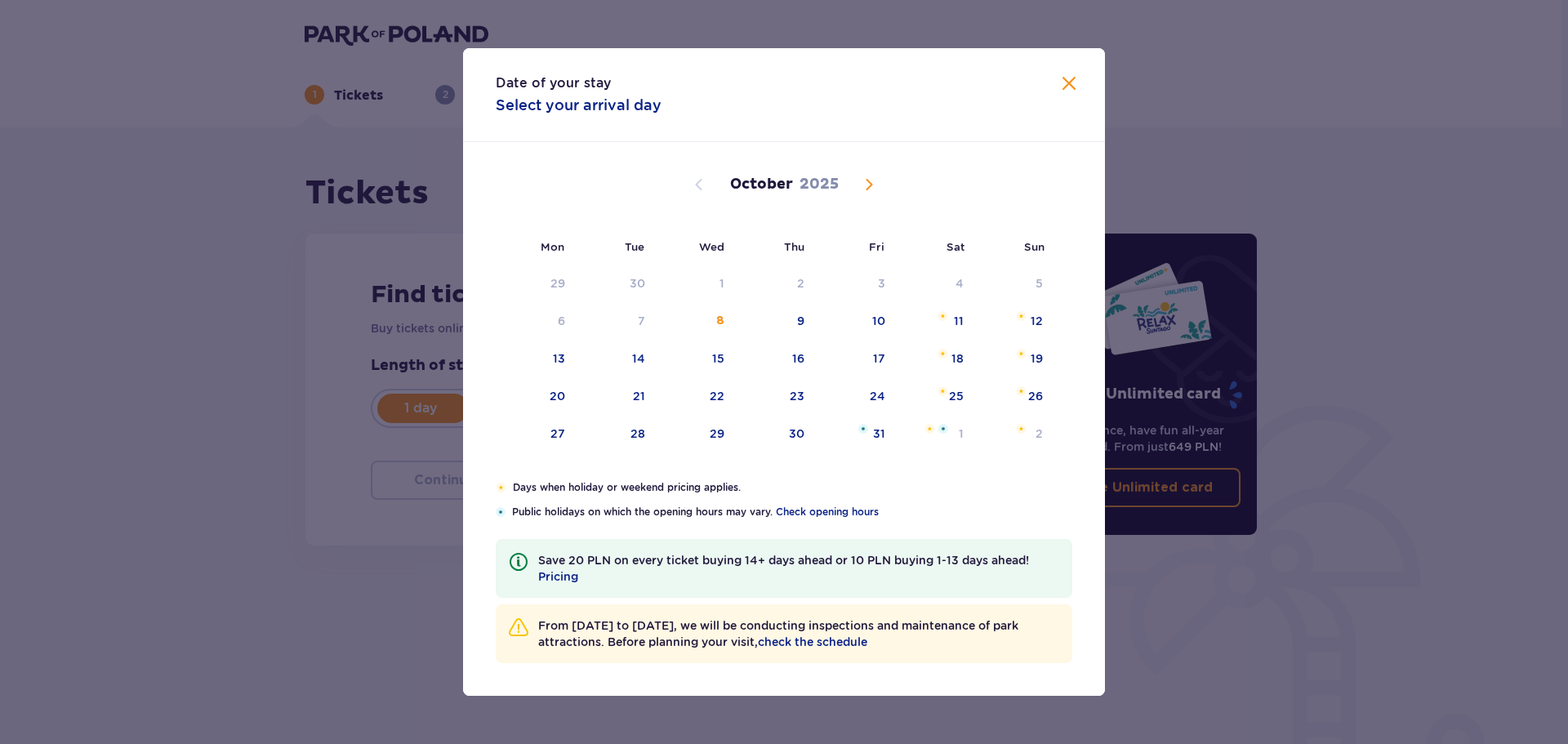
click at [874, 183] on span "Next month" at bounding box center [869, 185] width 20 height 20
click at [873, 183] on span "Next month" at bounding box center [869, 185] width 20 height 20
click at [870, 183] on span "Next month" at bounding box center [869, 185] width 20 height 20
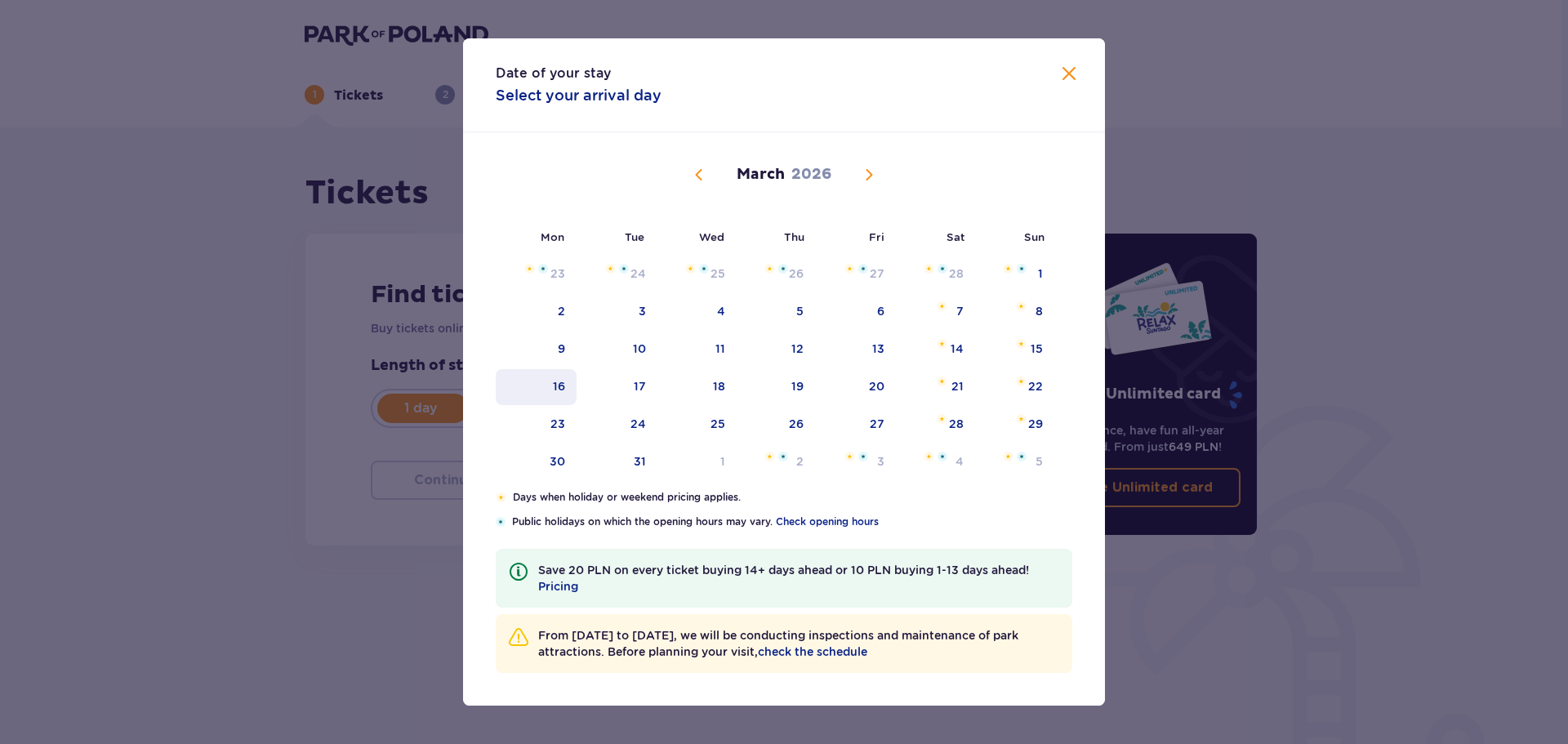
click at [562, 389] on div "16" at bounding box center [559, 386] width 12 height 16
type input "16.03.26"
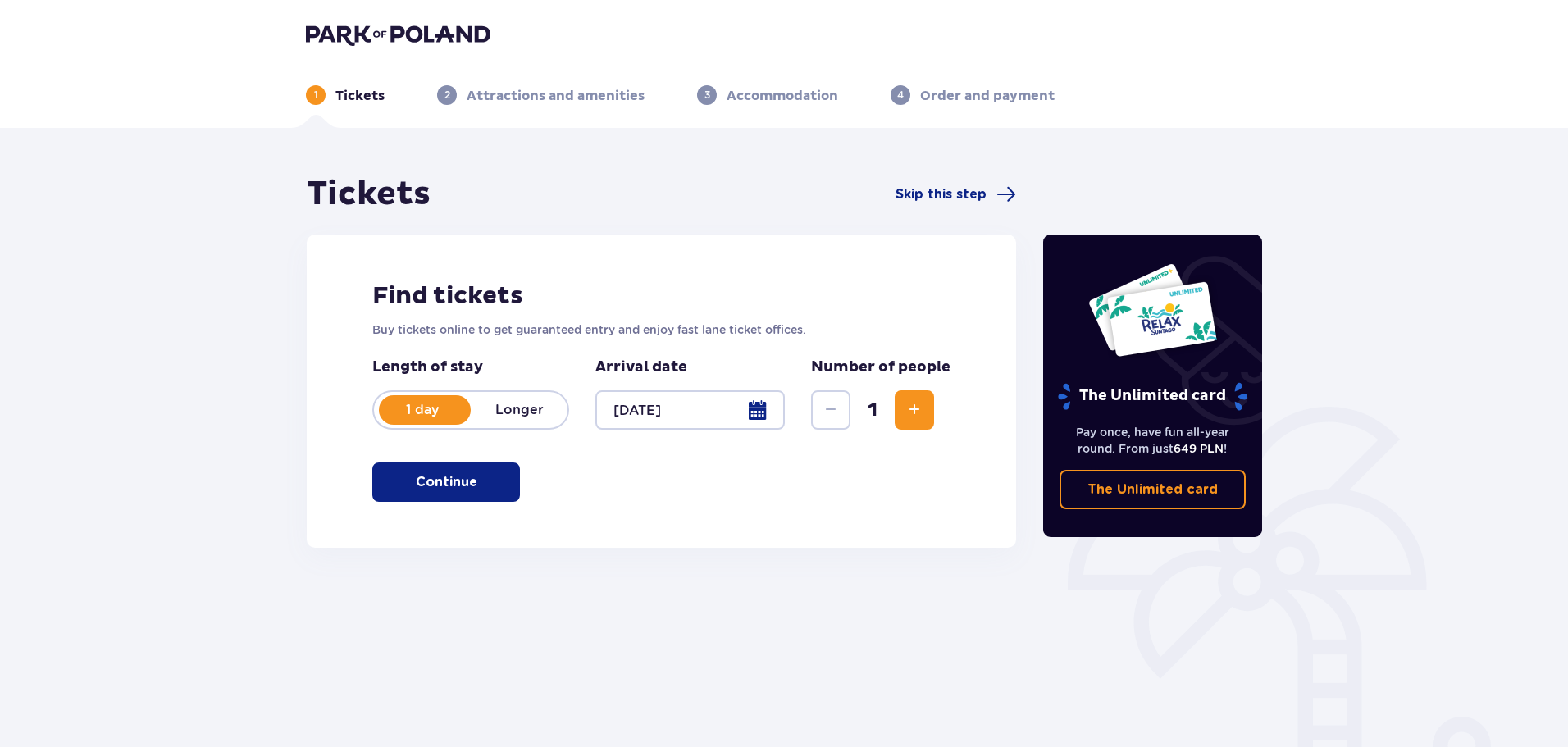
click at [919, 418] on span "Increase" at bounding box center [915, 410] width 20 height 20
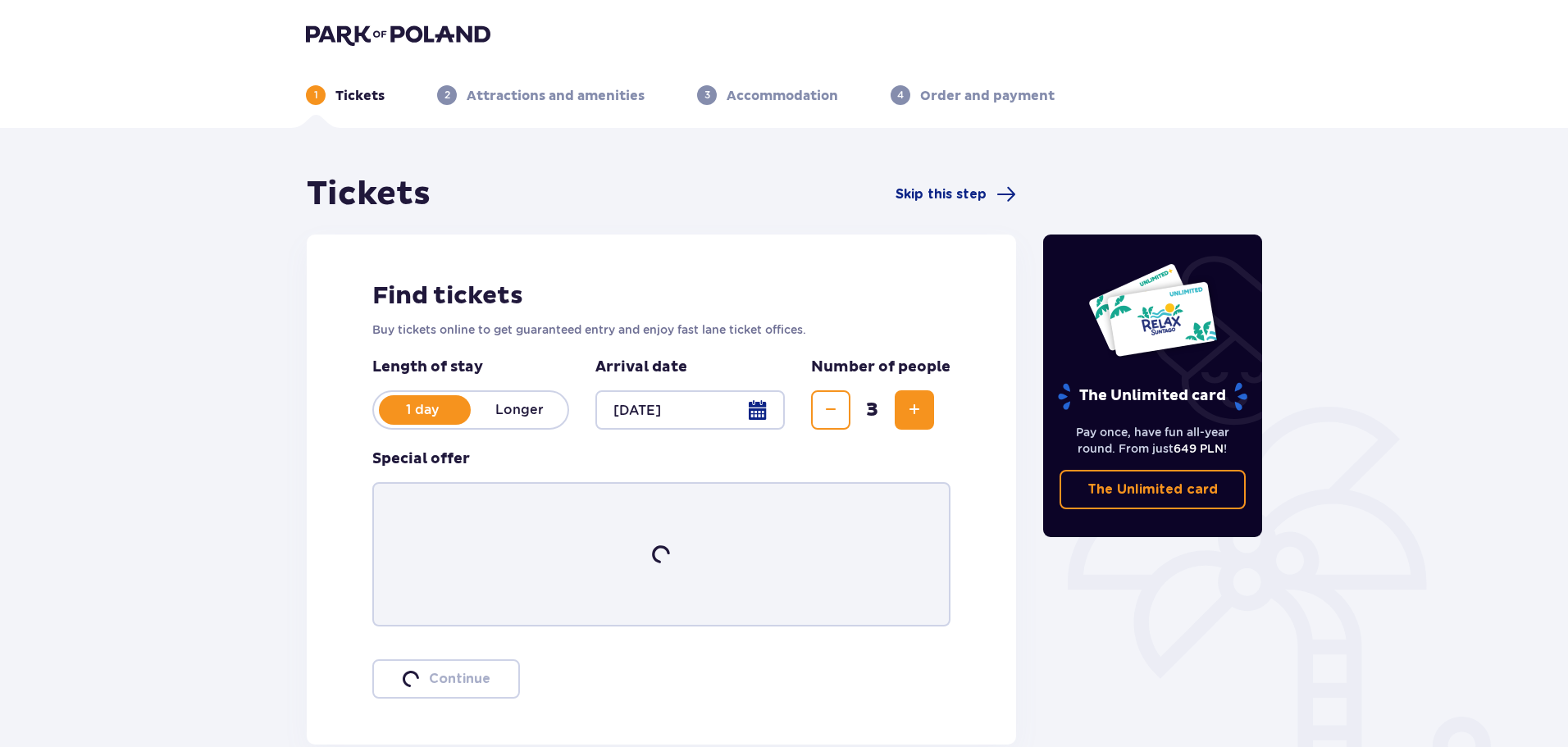
click at [919, 418] on span "Increase" at bounding box center [915, 410] width 20 height 20
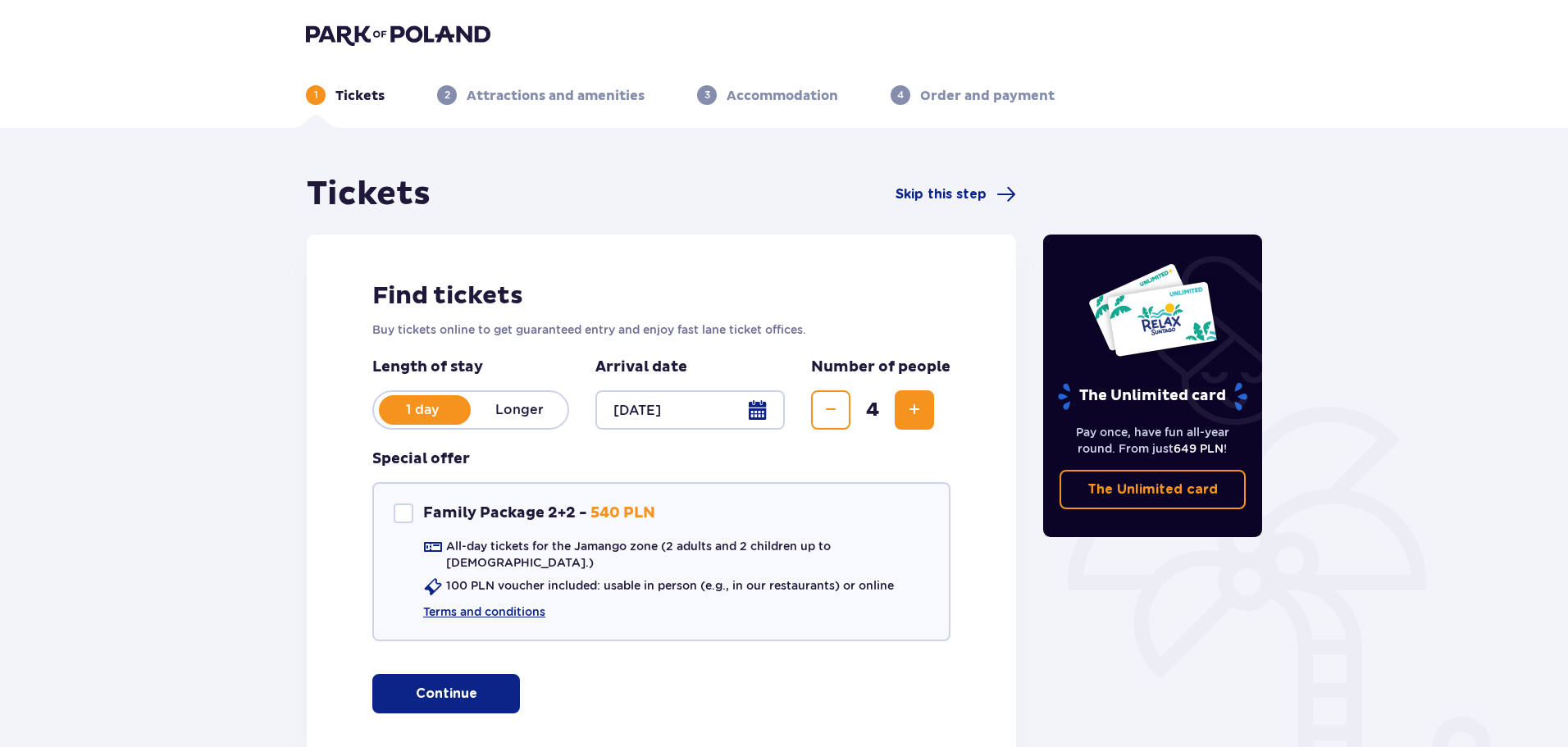
scroll to position [97, 0]
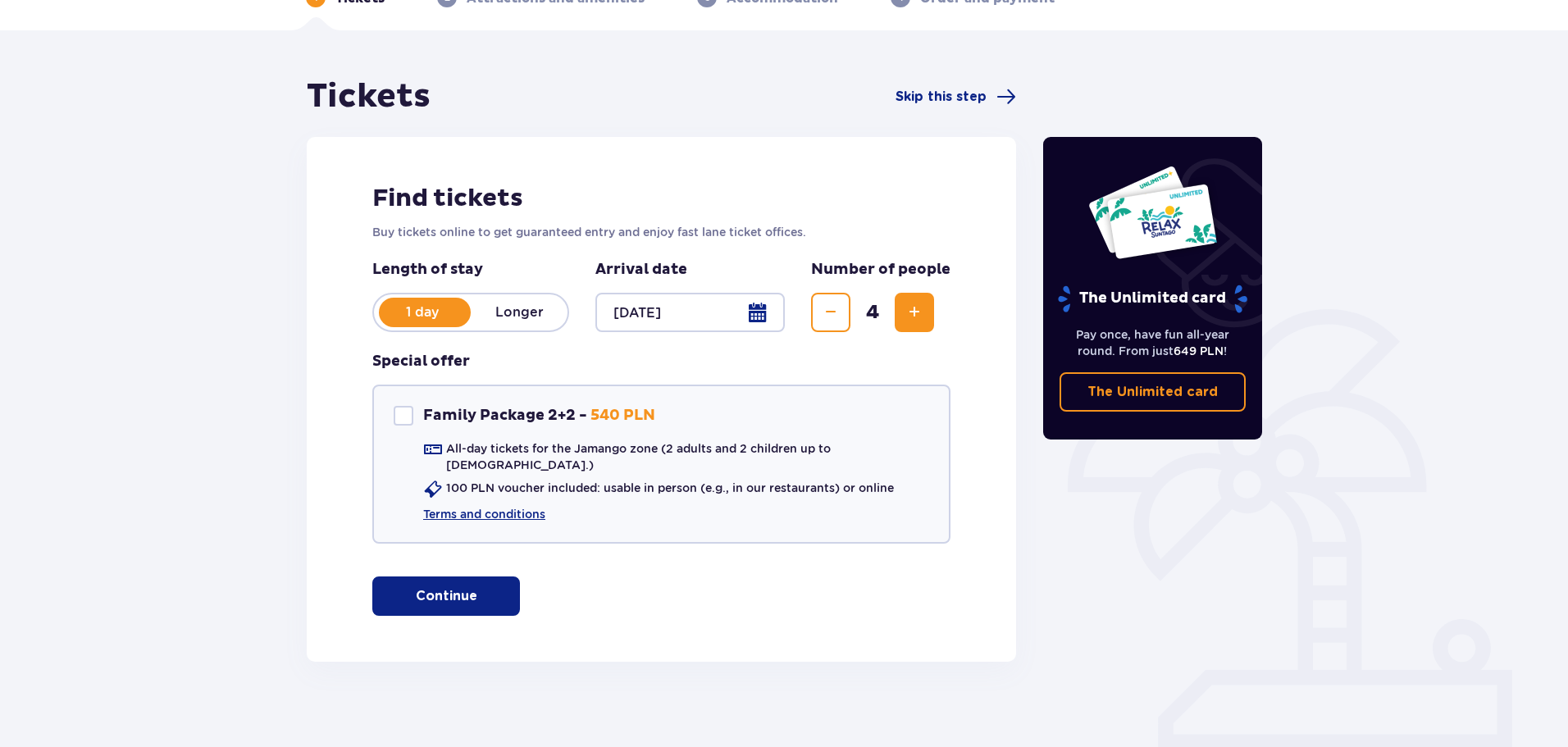
click at [446, 587] on p "Continue" at bounding box center [447, 596] width 62 height 18
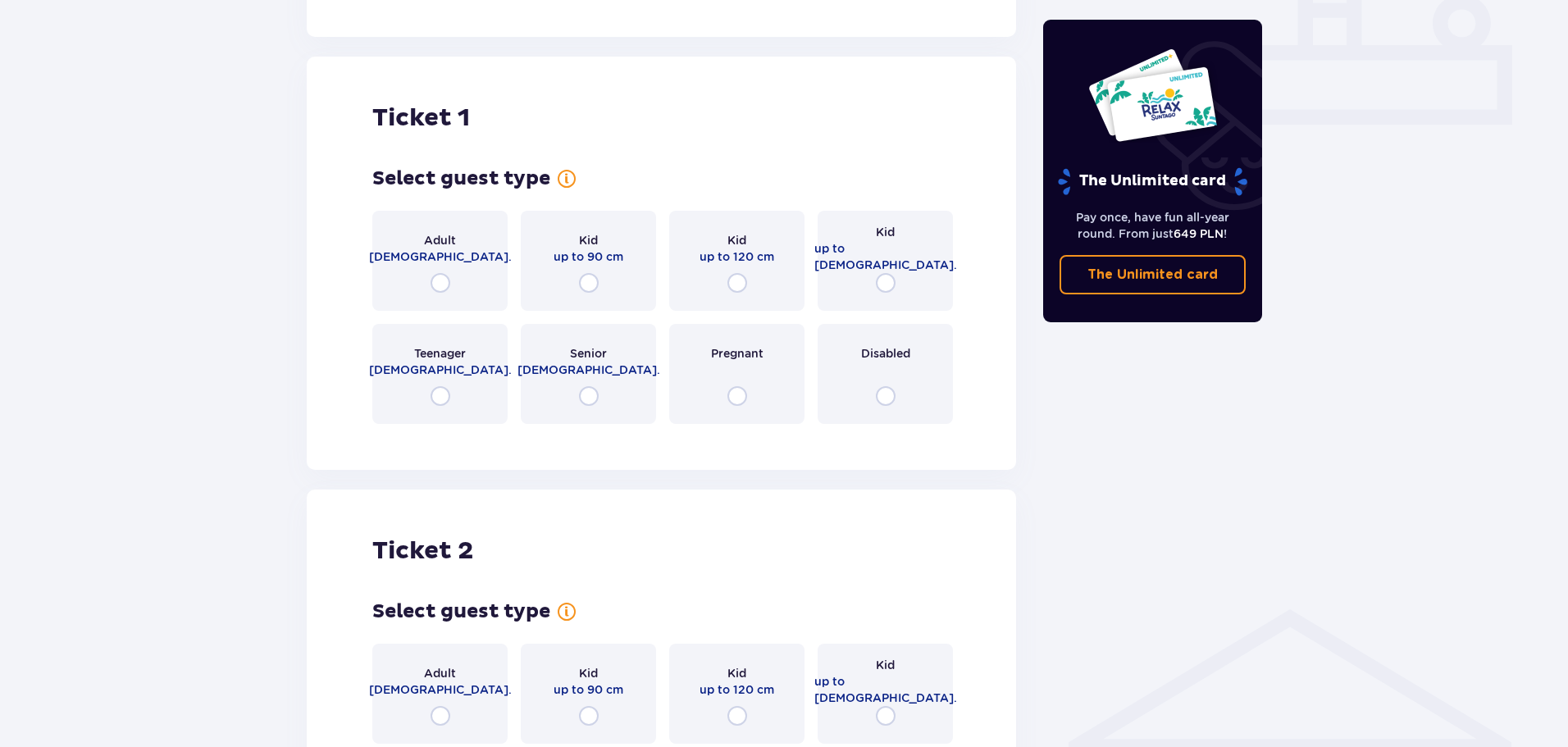
scroll to position [746, 0]
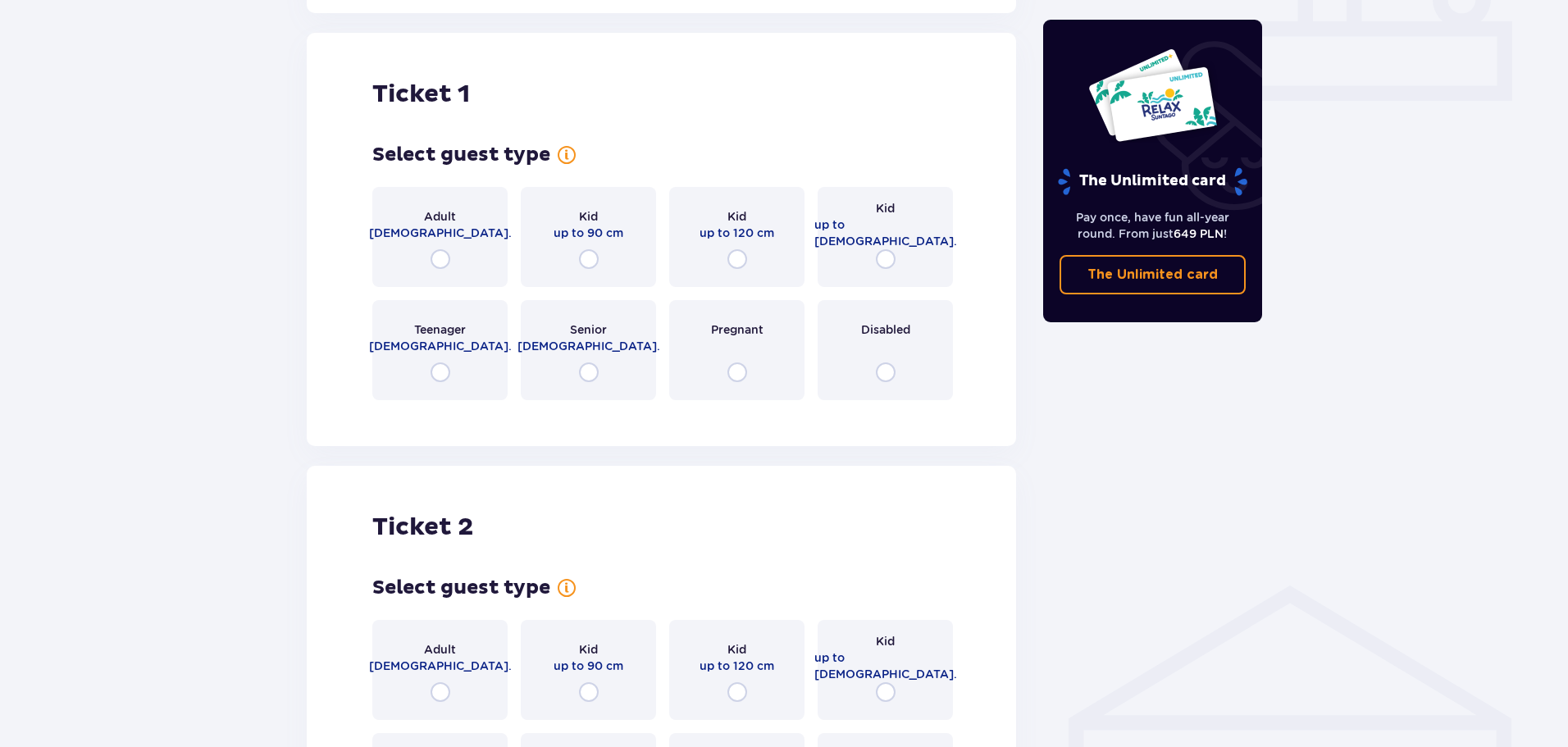
click at [445, 249] on input "radio" at bounding box center [441, 259] width 20 height 20
radio input "true"
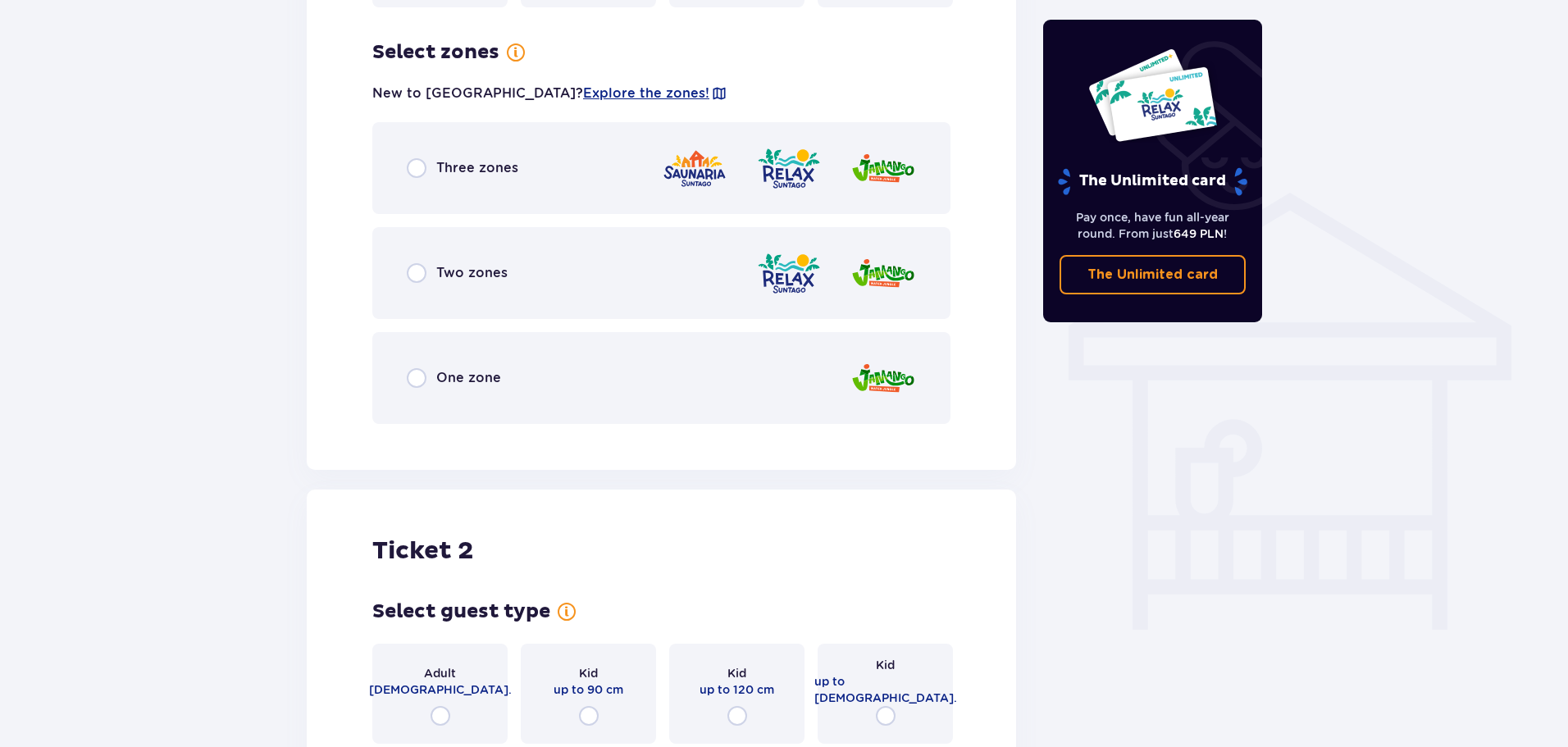
scroll to position [1147, 0]
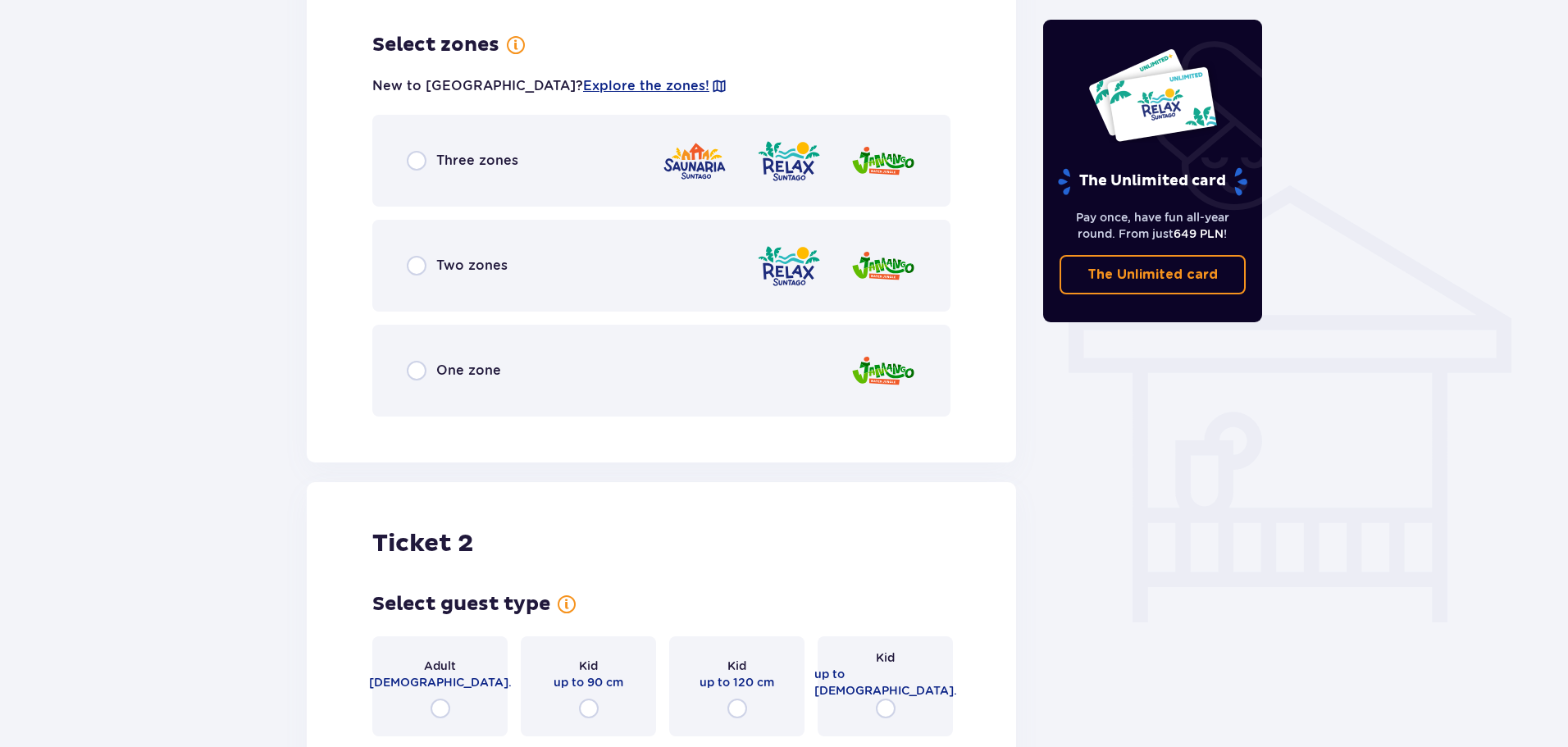
click at [416, 258] on input "radio" at bounding box center [417, 266] width 20 height 20
radio input "true"
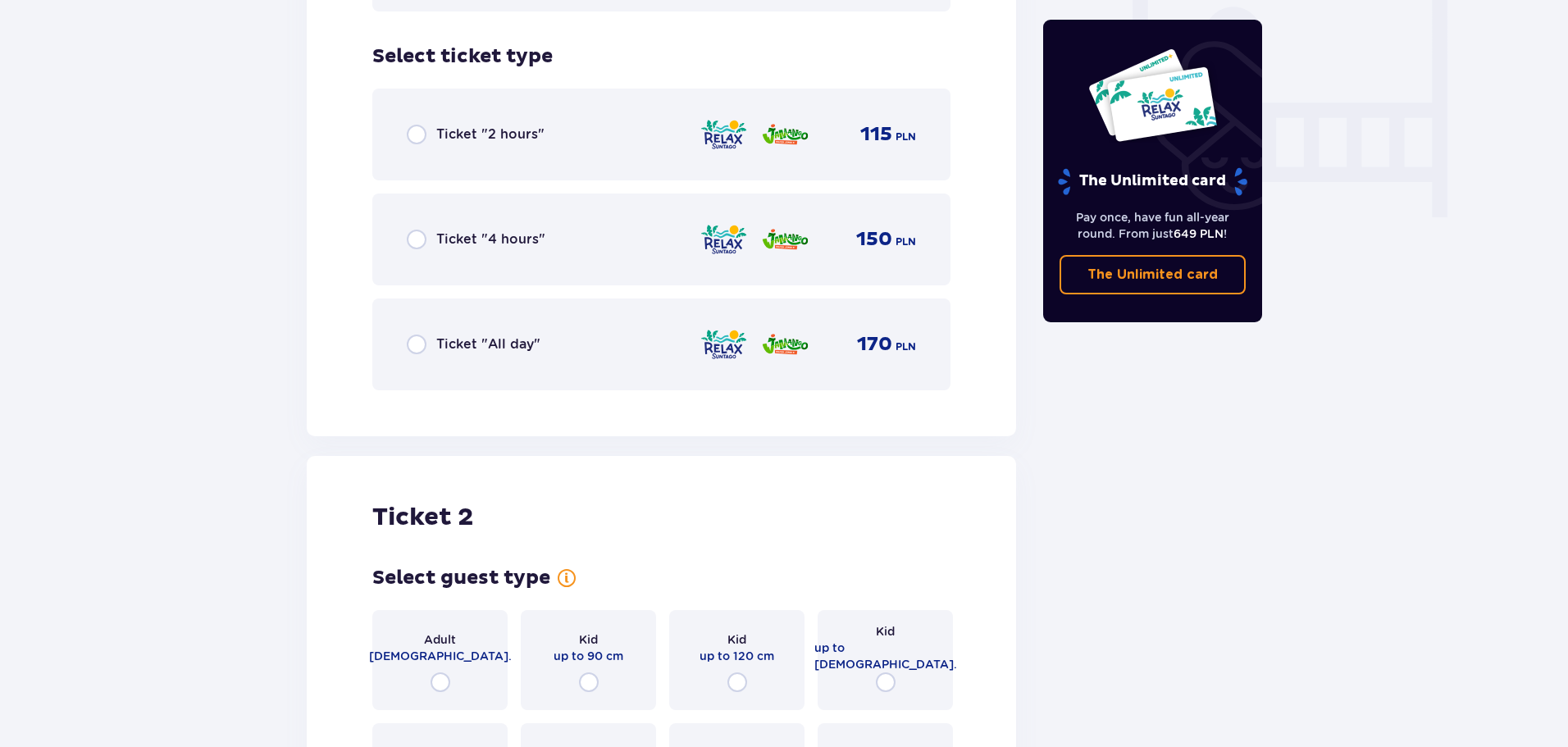
scroll to position [1563, 0]
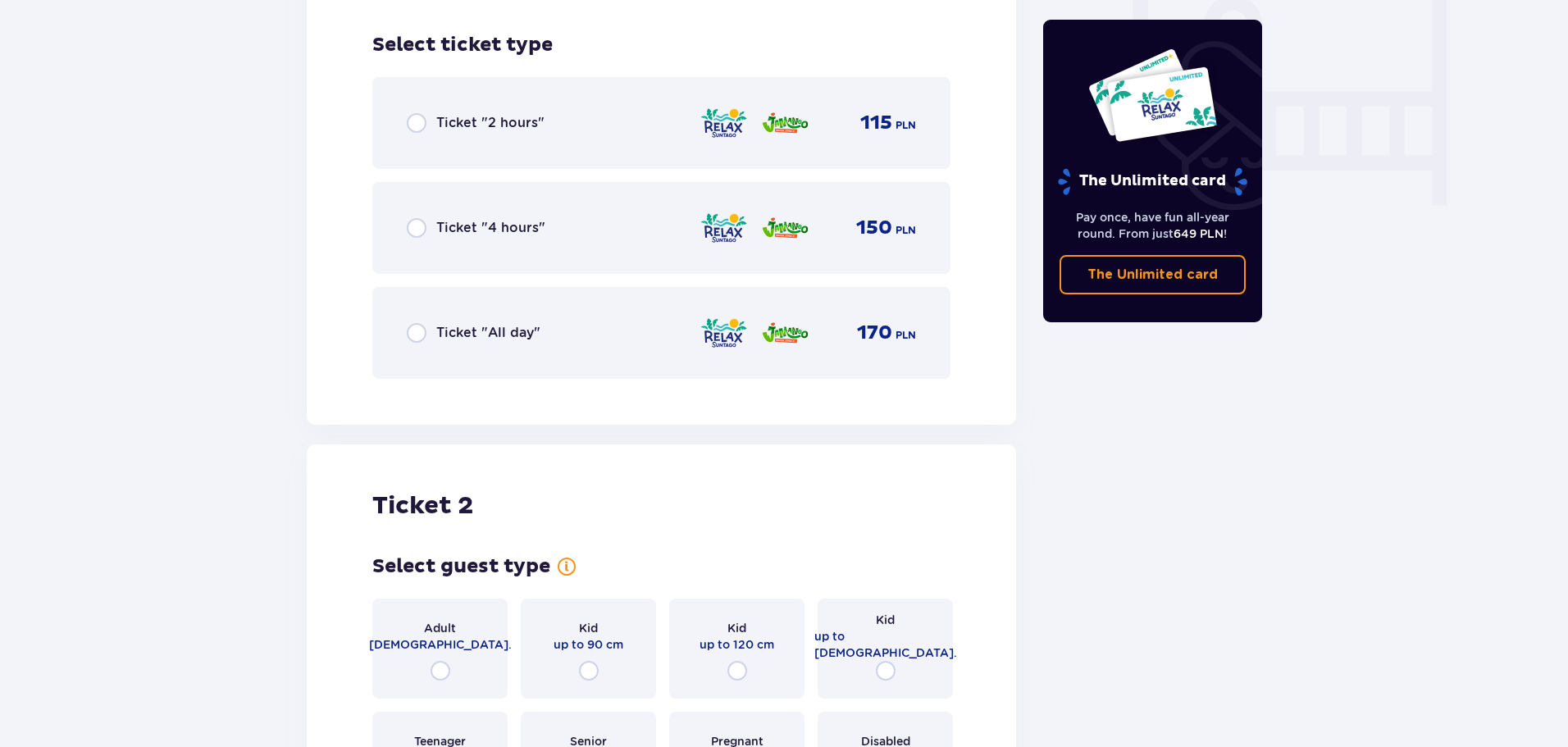
click at [415, 324] on input "radio" at bounding box center [417, 333] width 20 height 20
radio input "true"
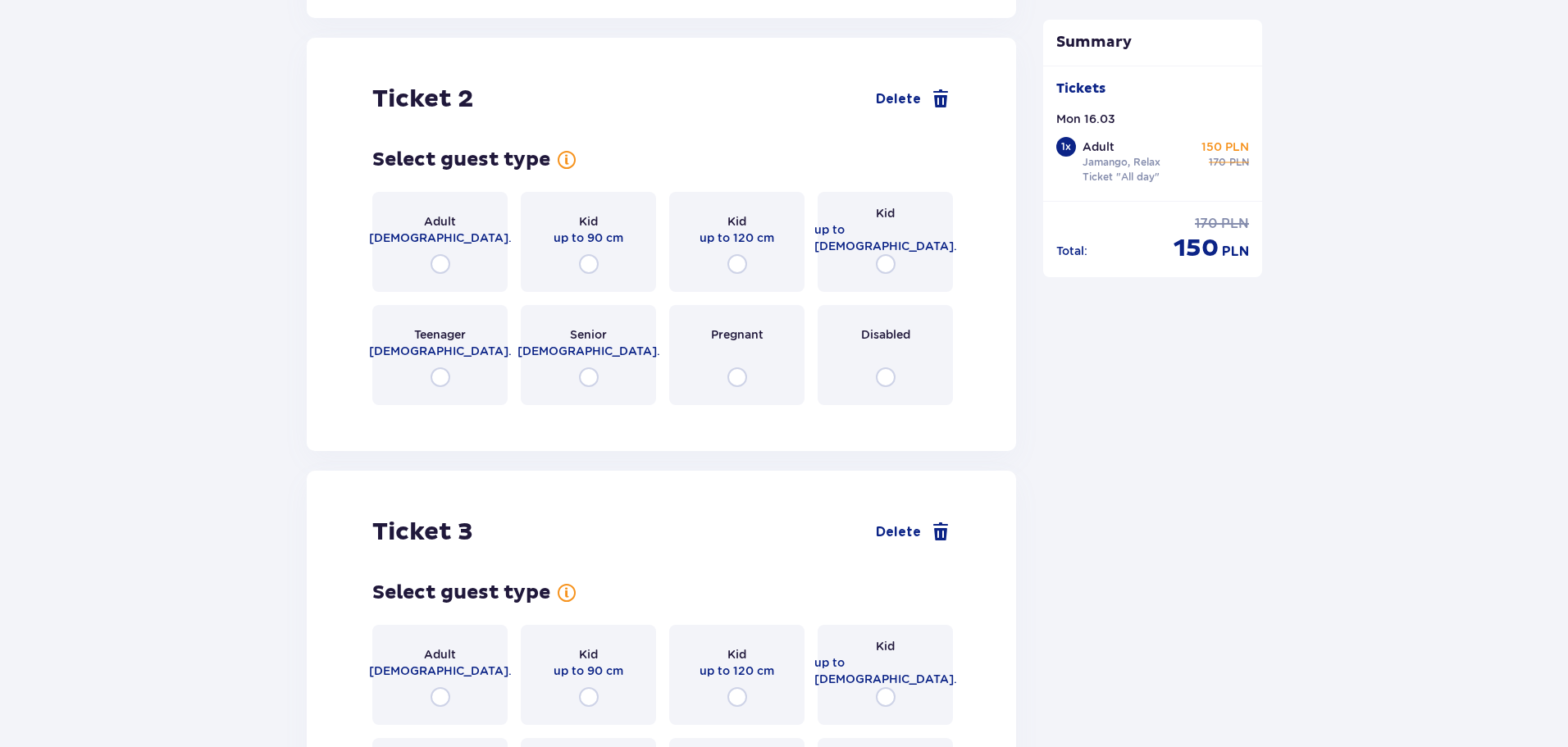
scroll to position [1974, 0]
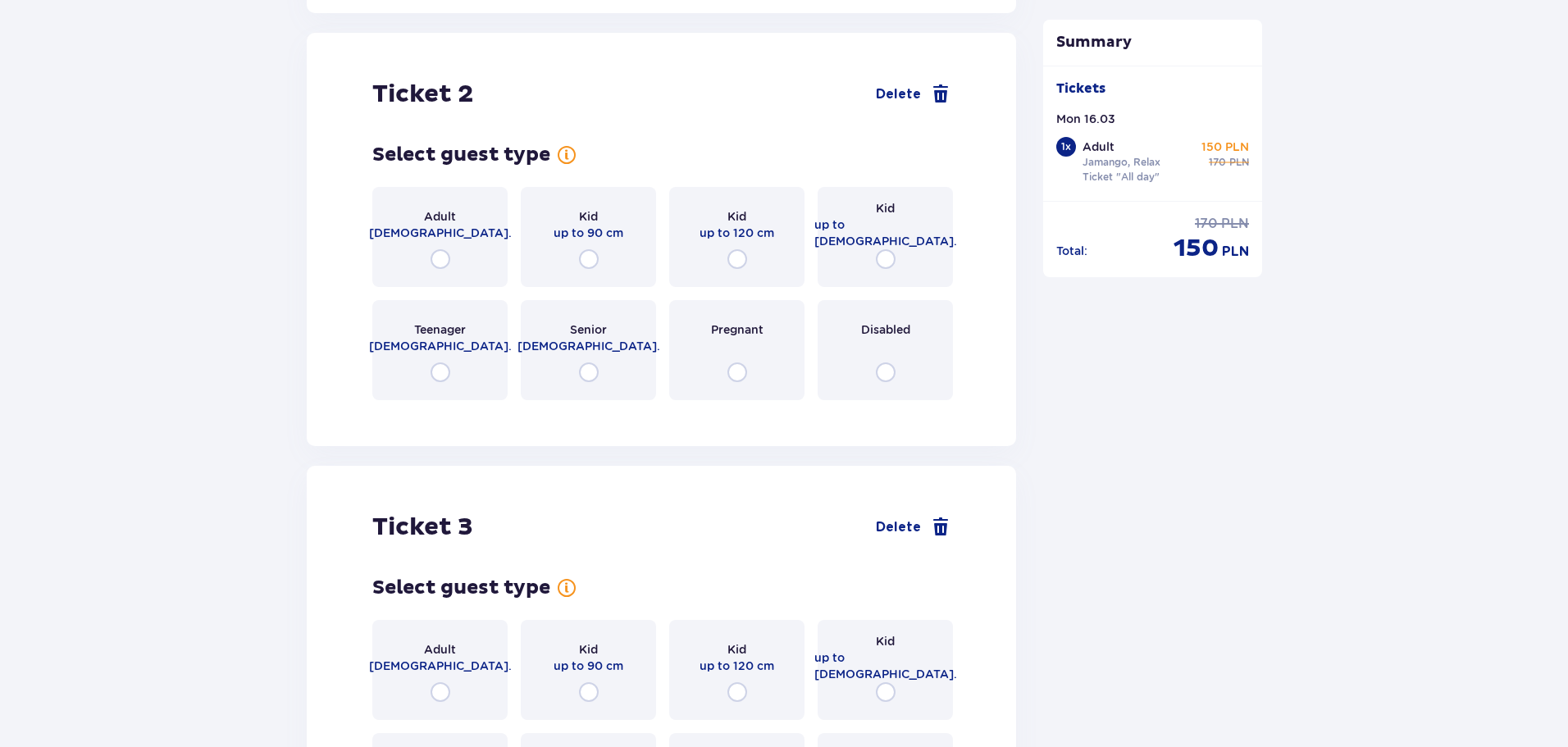
click at [442, 249] on input "radio" at bounding box center [441, 259] width 20 height 20
radio input "true"
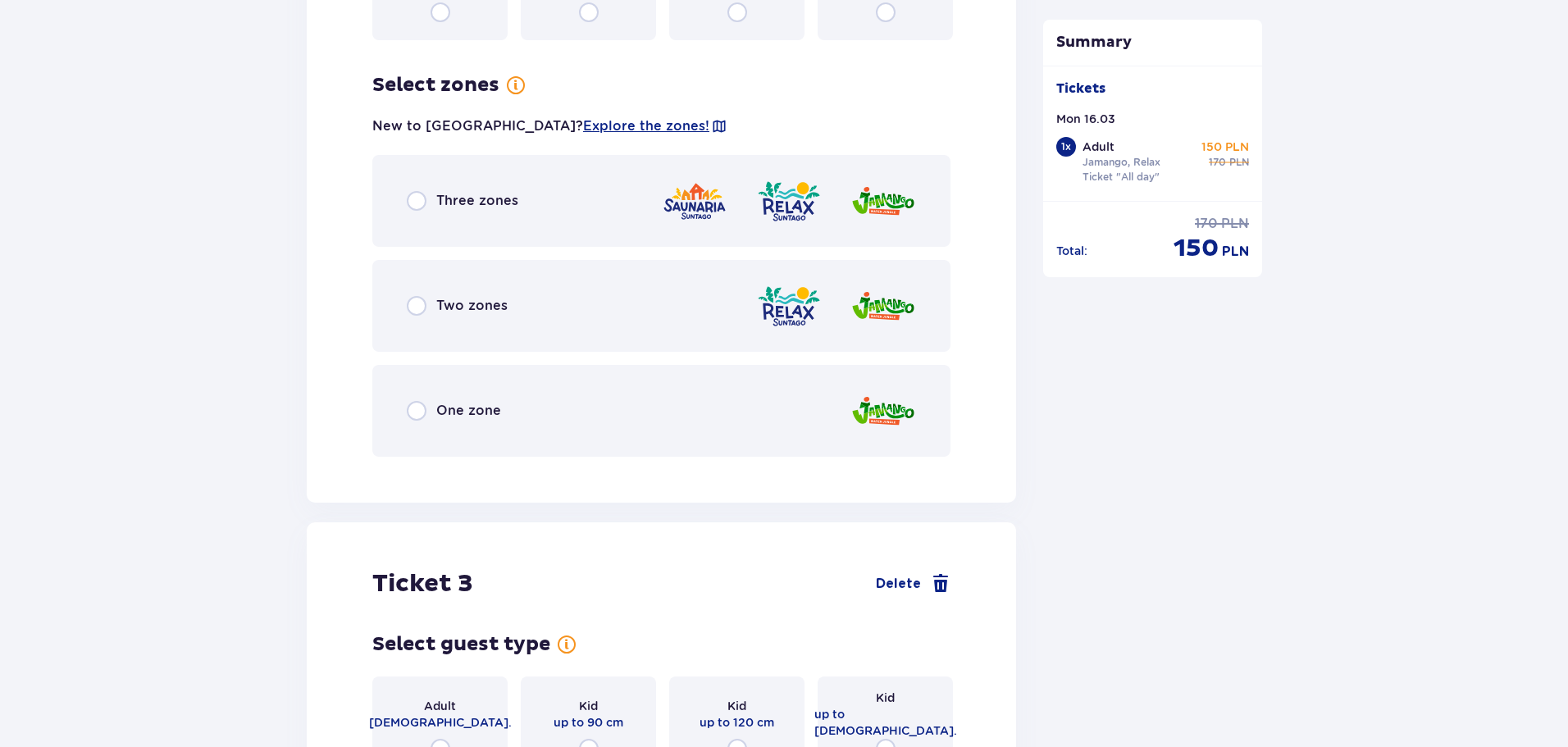
scroll to position [2375, 0]
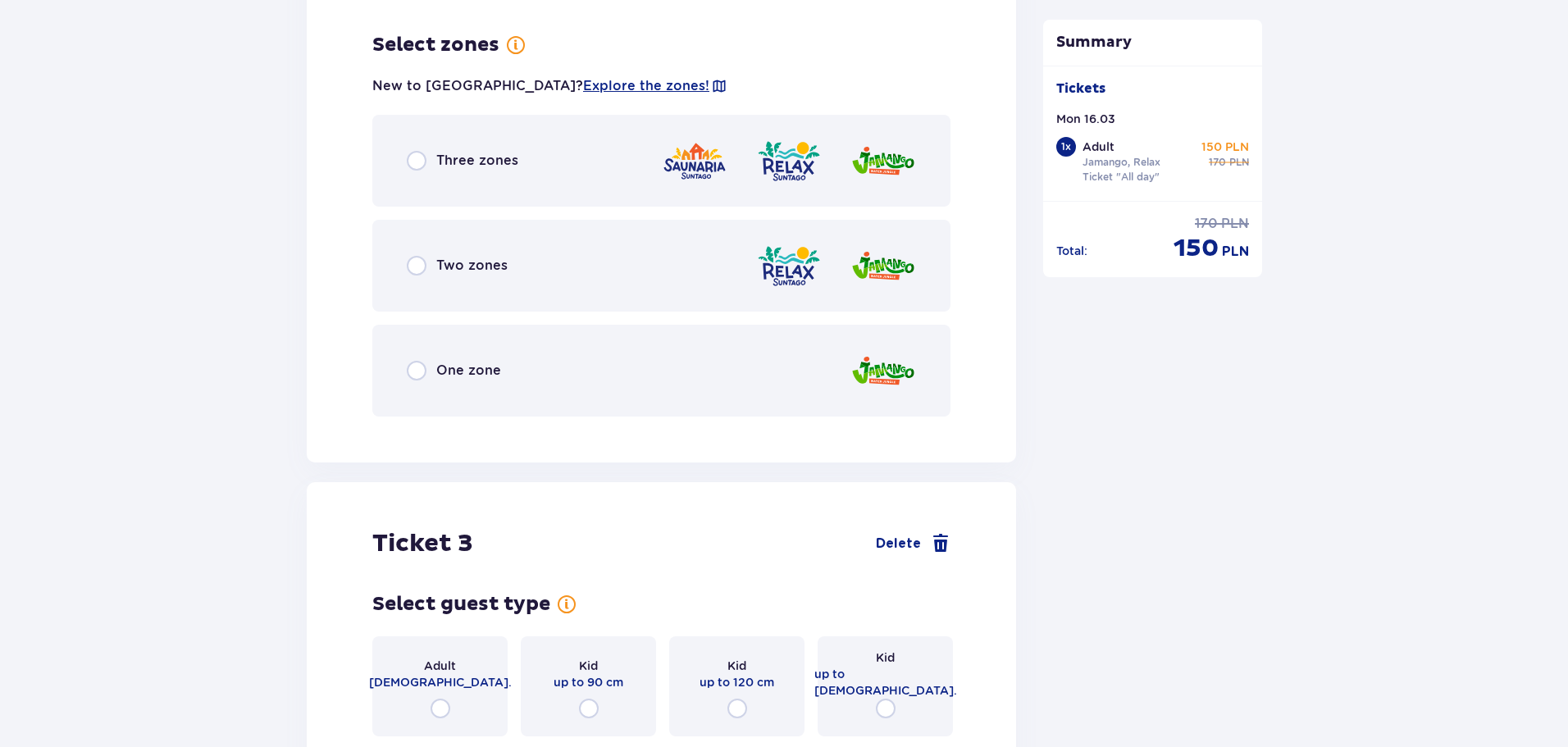
click at [422, 256] on input "radio" at bounding box center [417, 266] width 20 height 20
radio input "true"
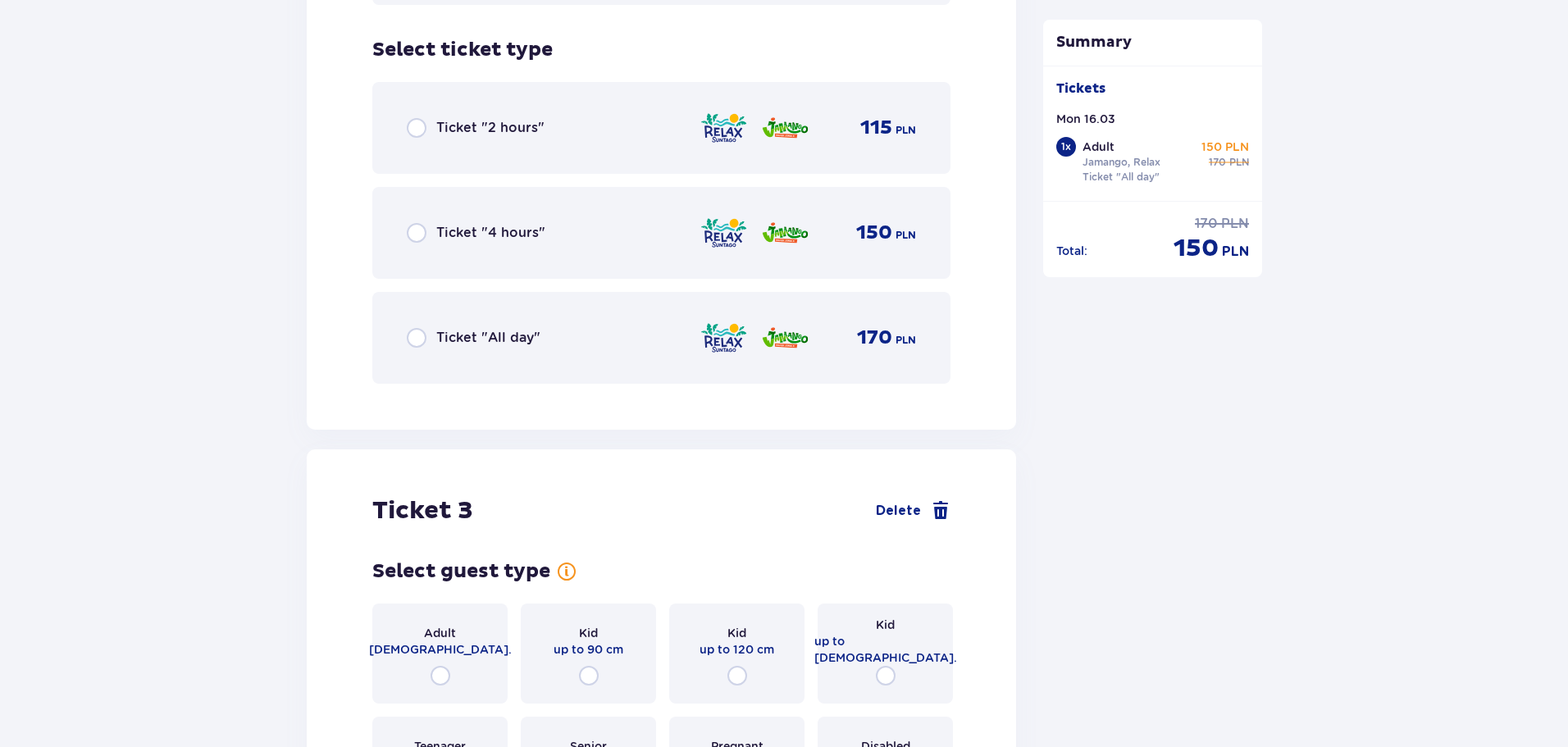
scroll to position [2791, 0]
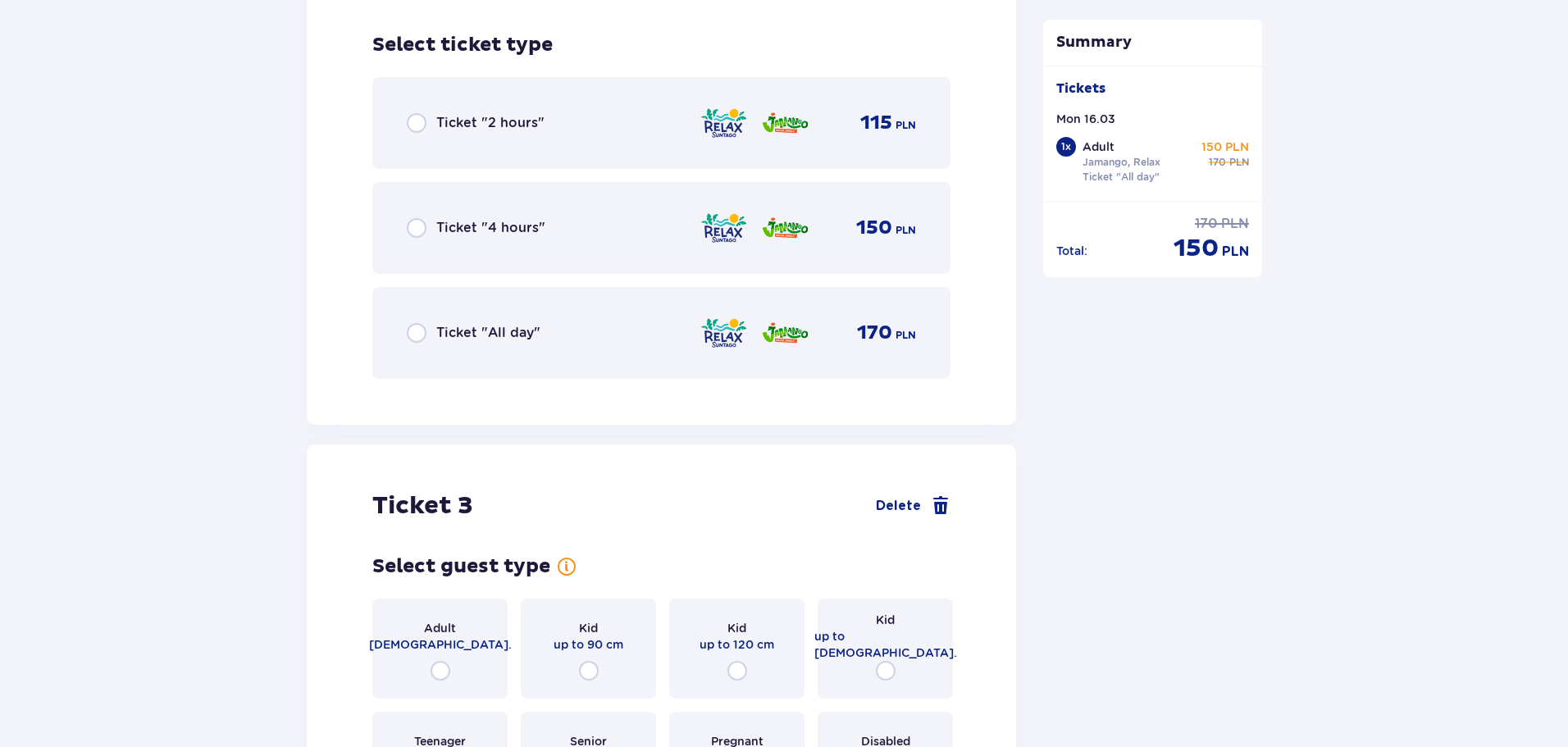
click at [421, 326] on input "radio" at bounding box center [417, 333] width 20 height 20
radio input "true"
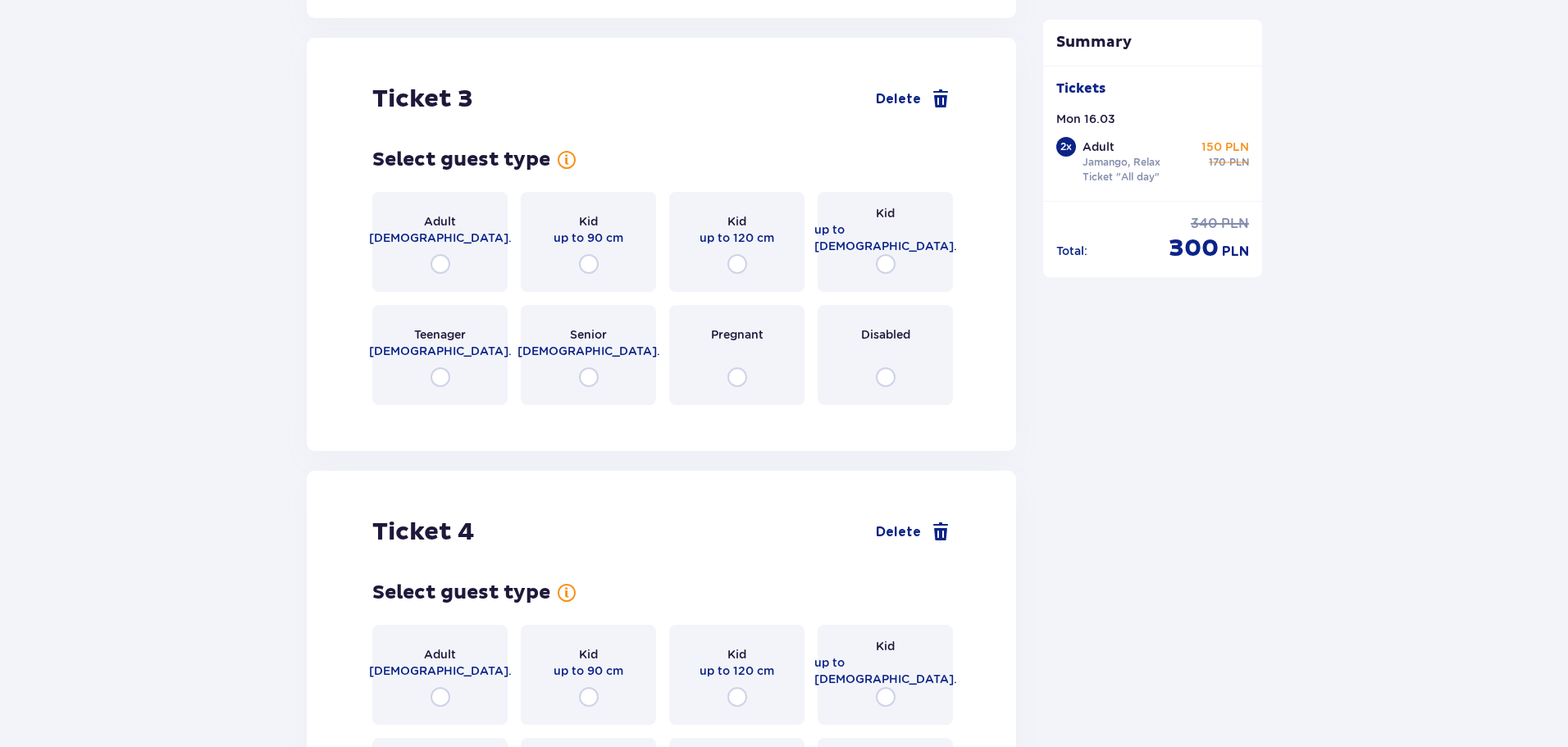
scroll to position [3203, 0]
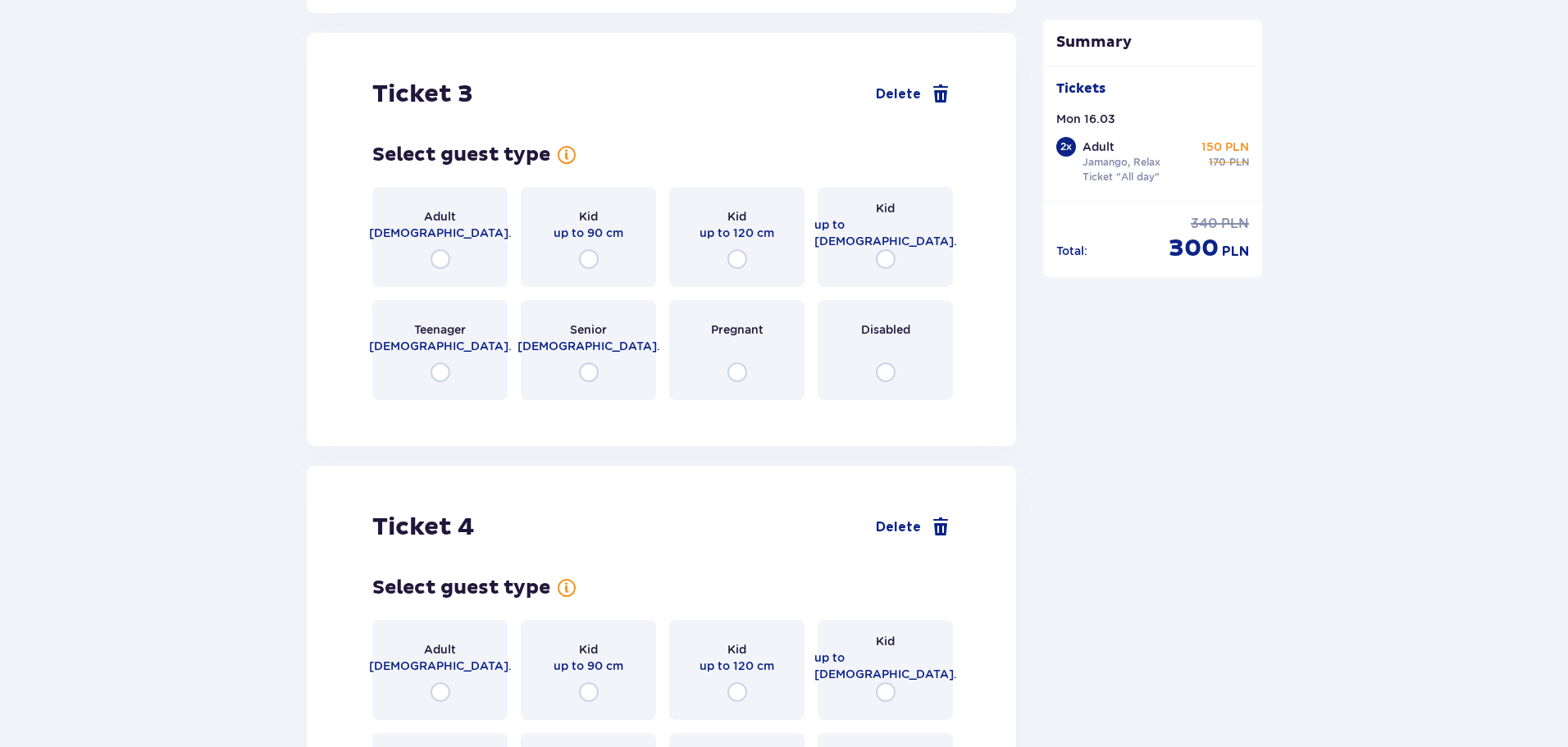
click at [737, 249] on input "radio" at bounding box center [737, 259] width 20 height 20
radio input "true"
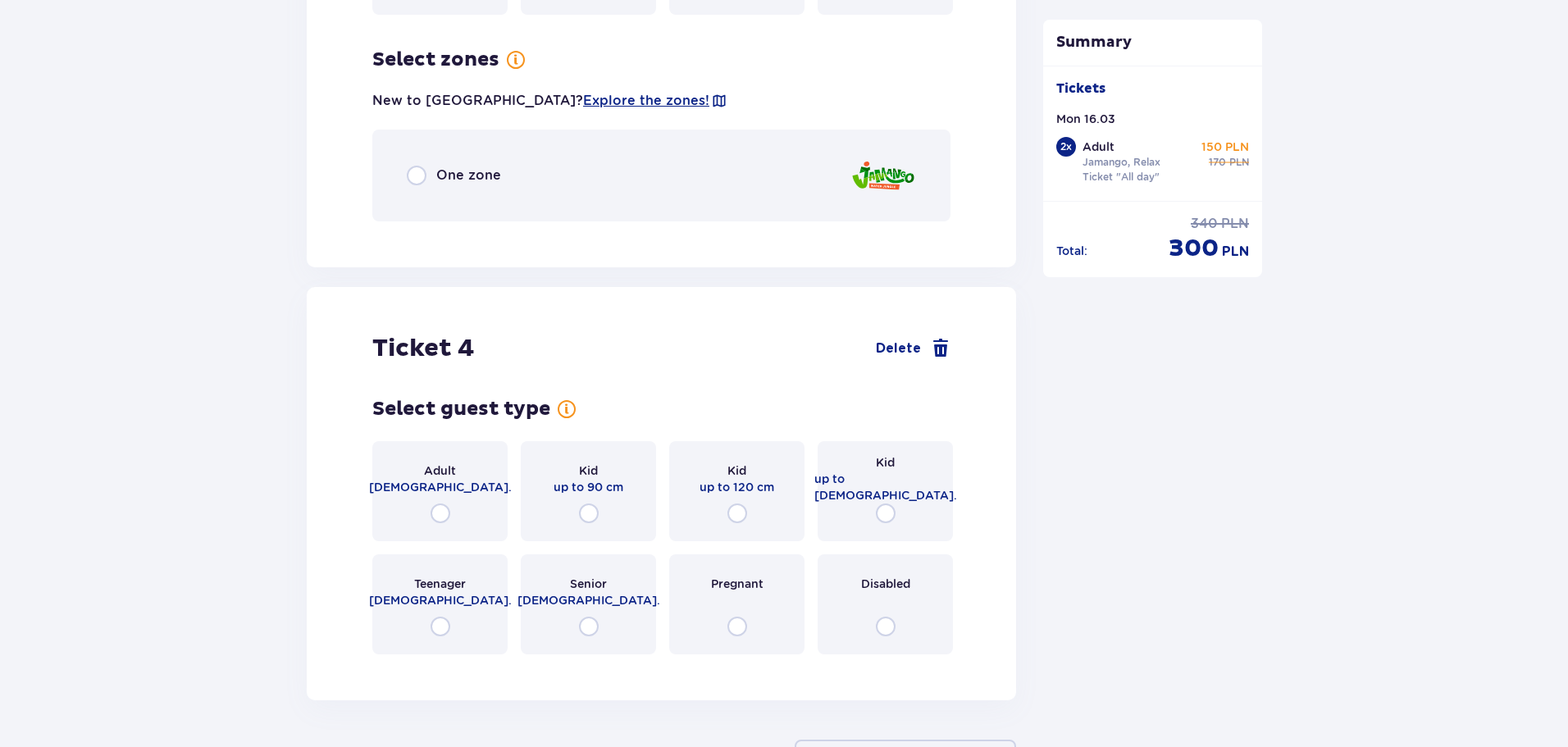
scroll to position [3603, 0]
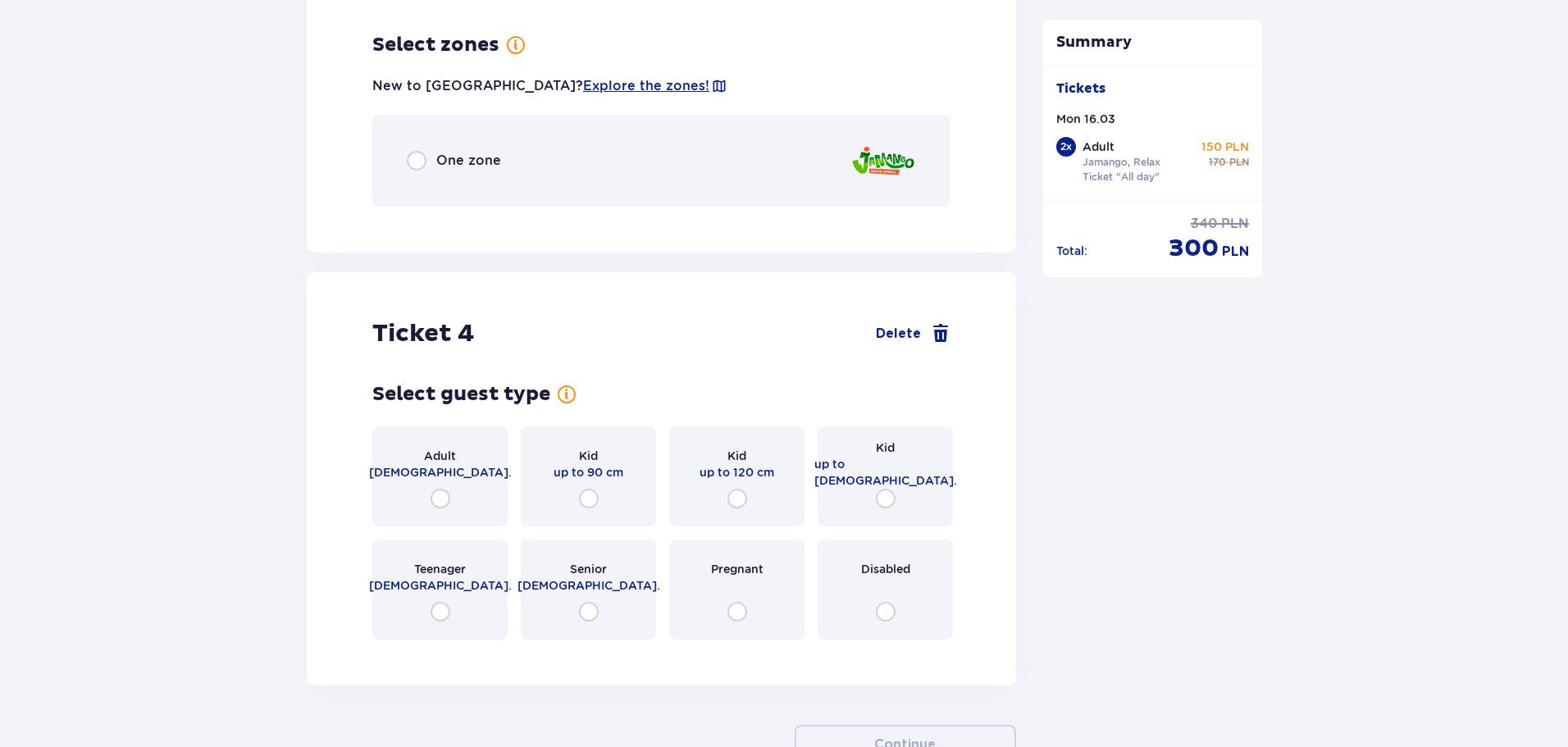
click at [423, 152] on input "radio" at bounding box center [417, 161] width 20 height 20
radio input "true"
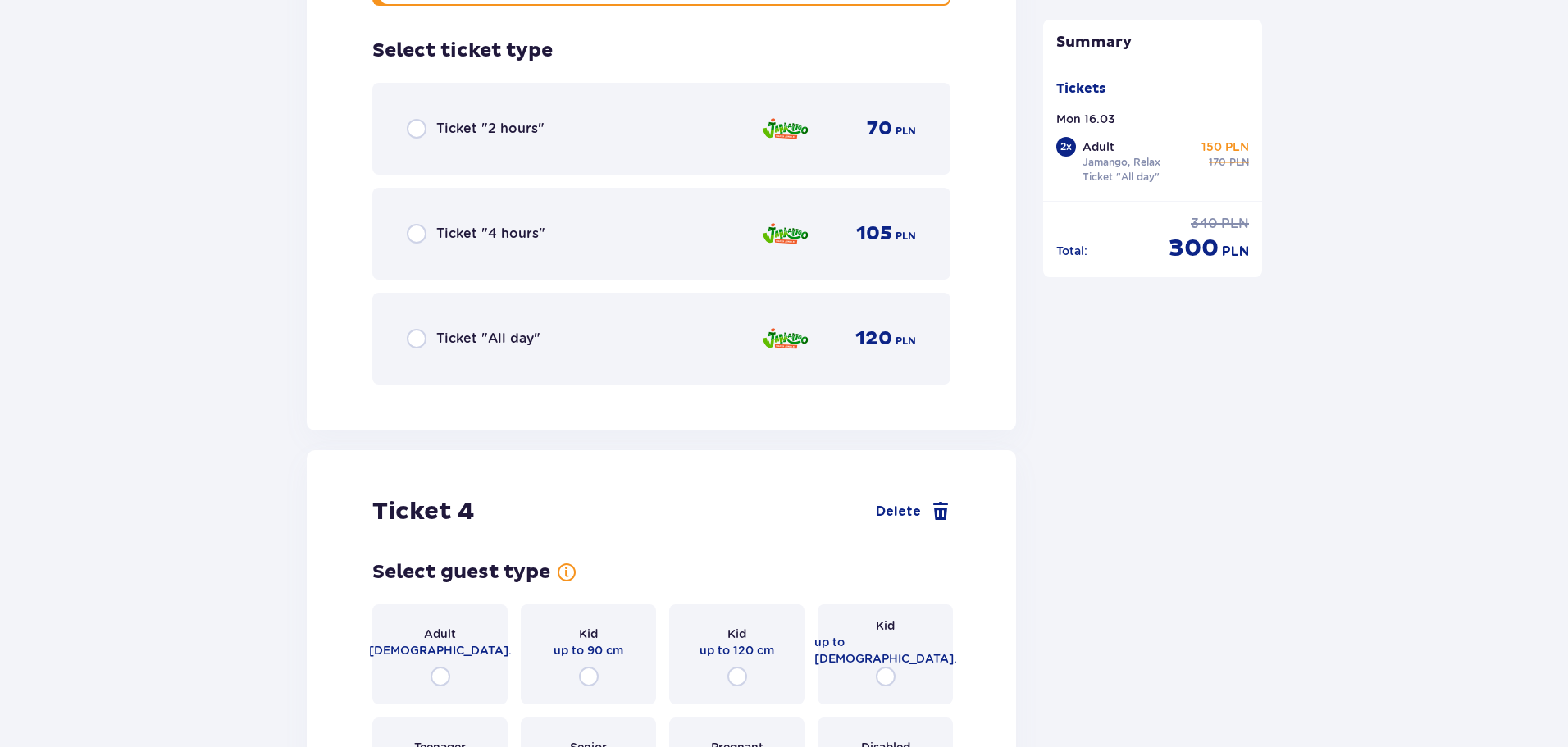
scroll to position [3809, 0]
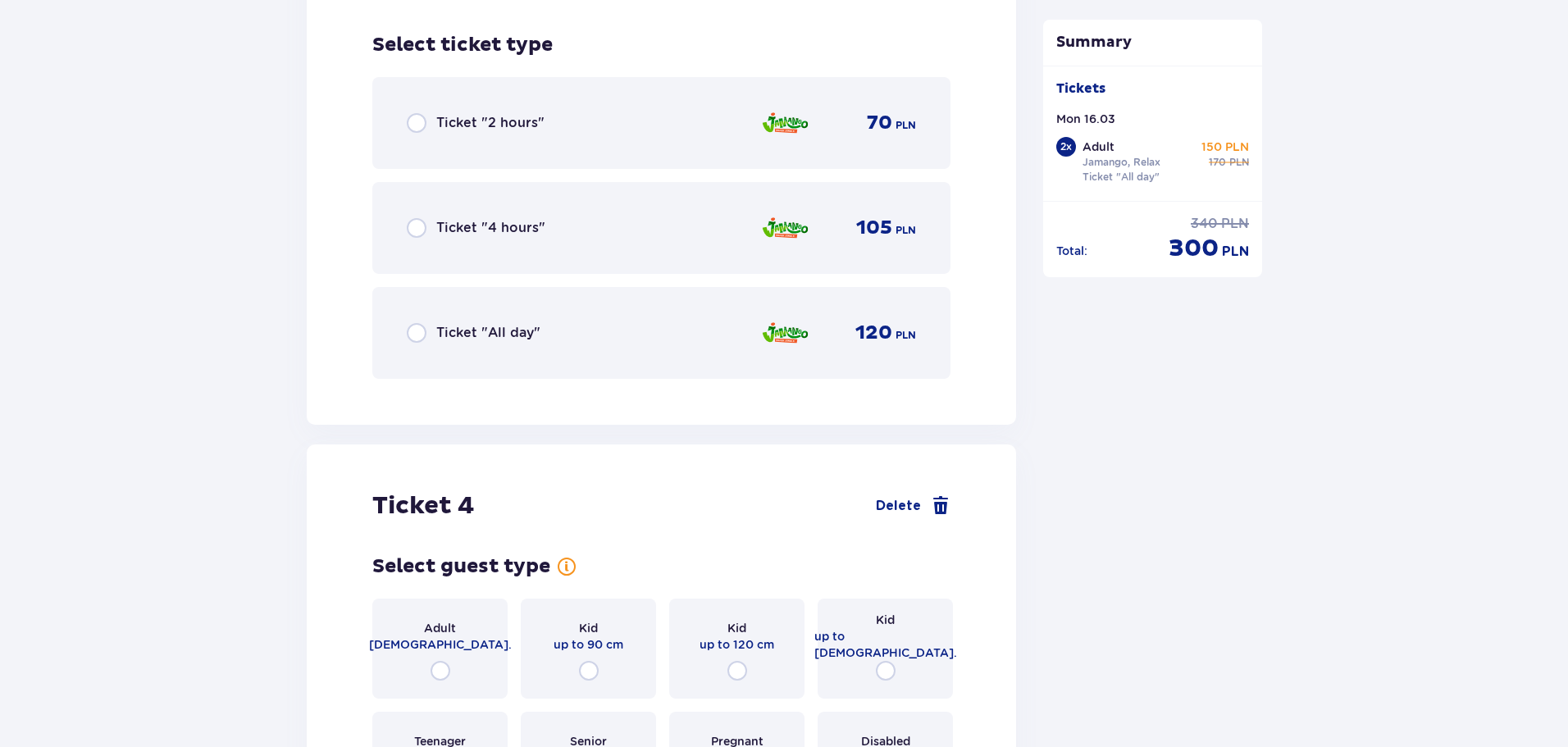
click at [417, 323] on input "radio" at bounding box center [417, 333] width 20 height 20
radio input "true"
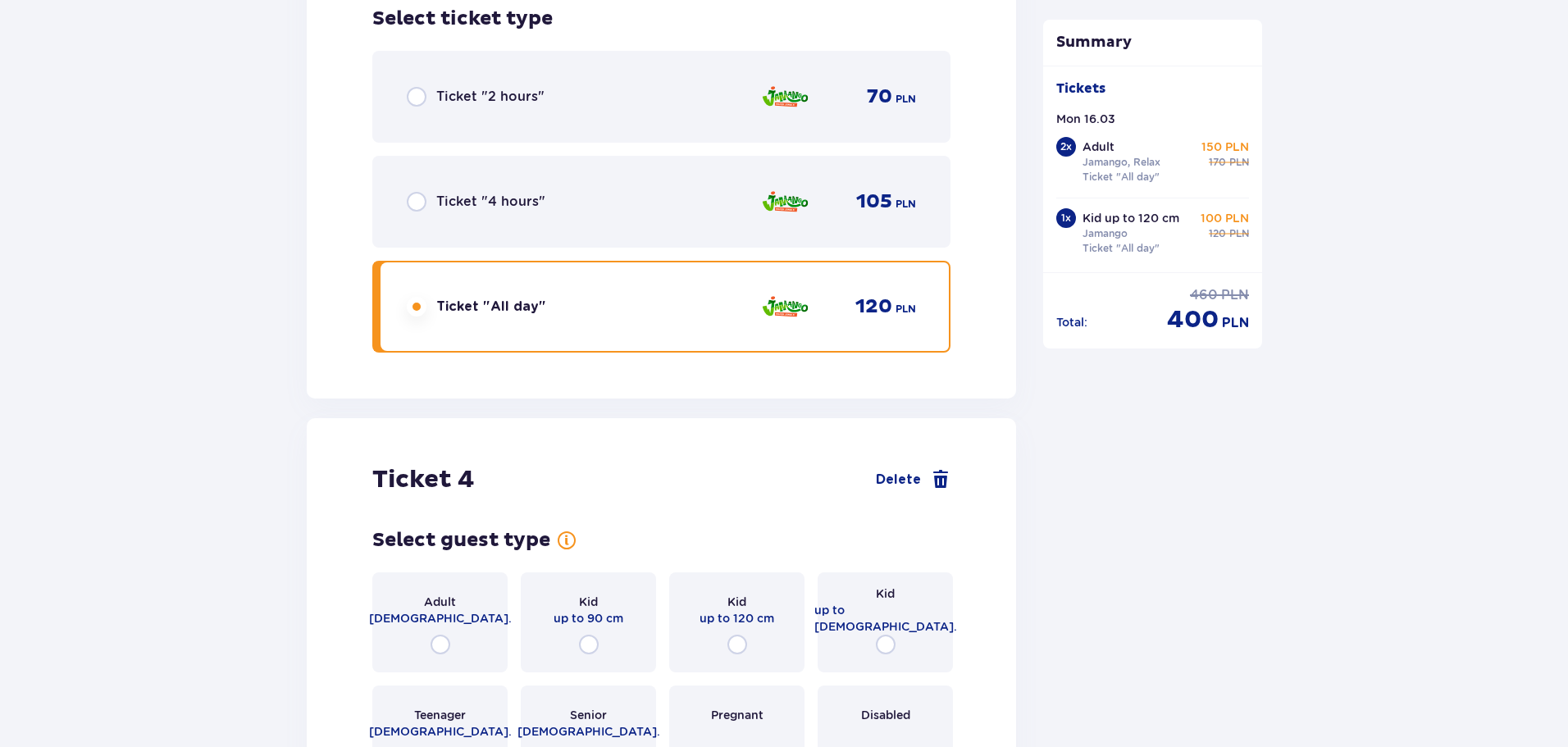
scroll to position [4084, 0]
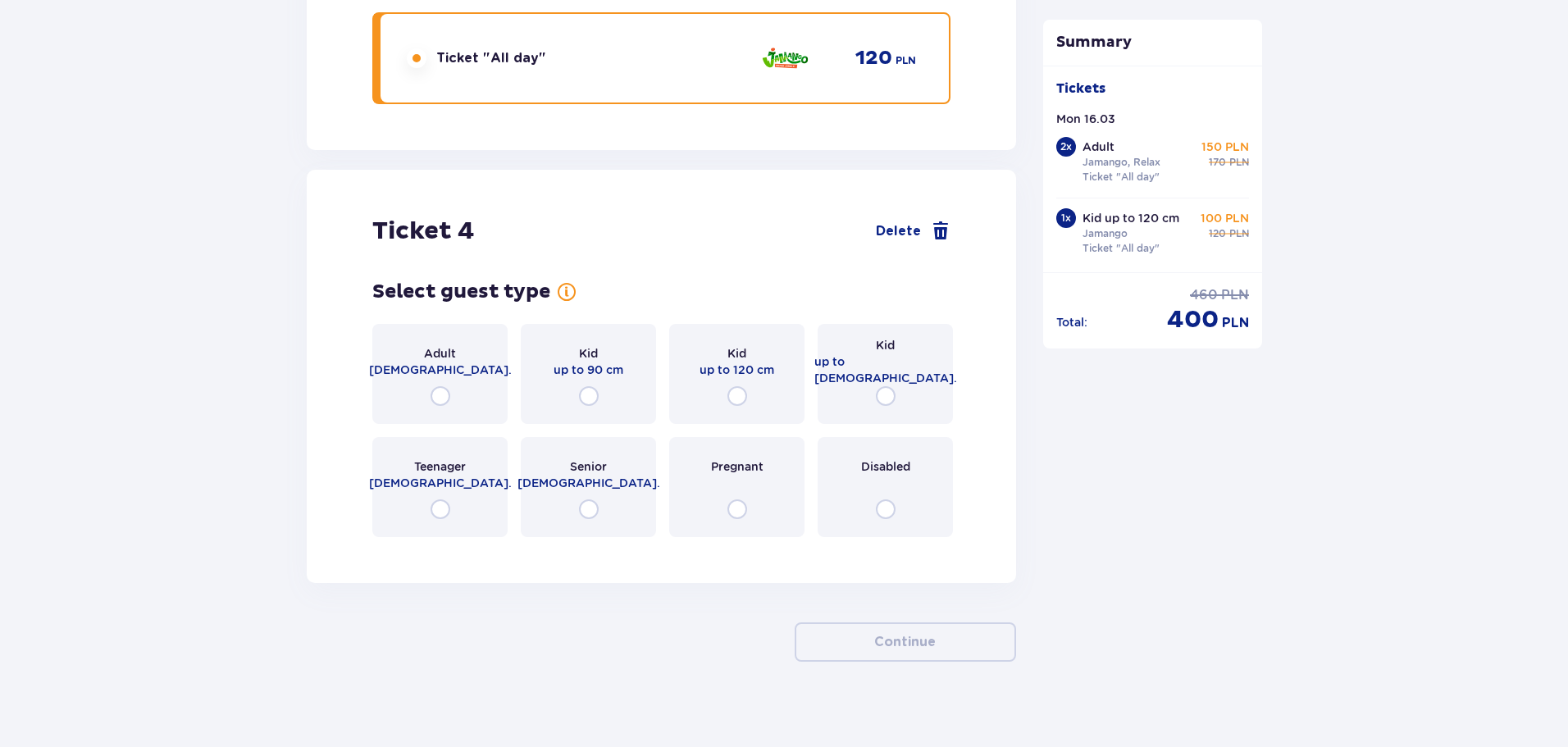
click at [879, 388] on input "radio" at bounding box center [886, 396] width 20 height 20
radio input "true"
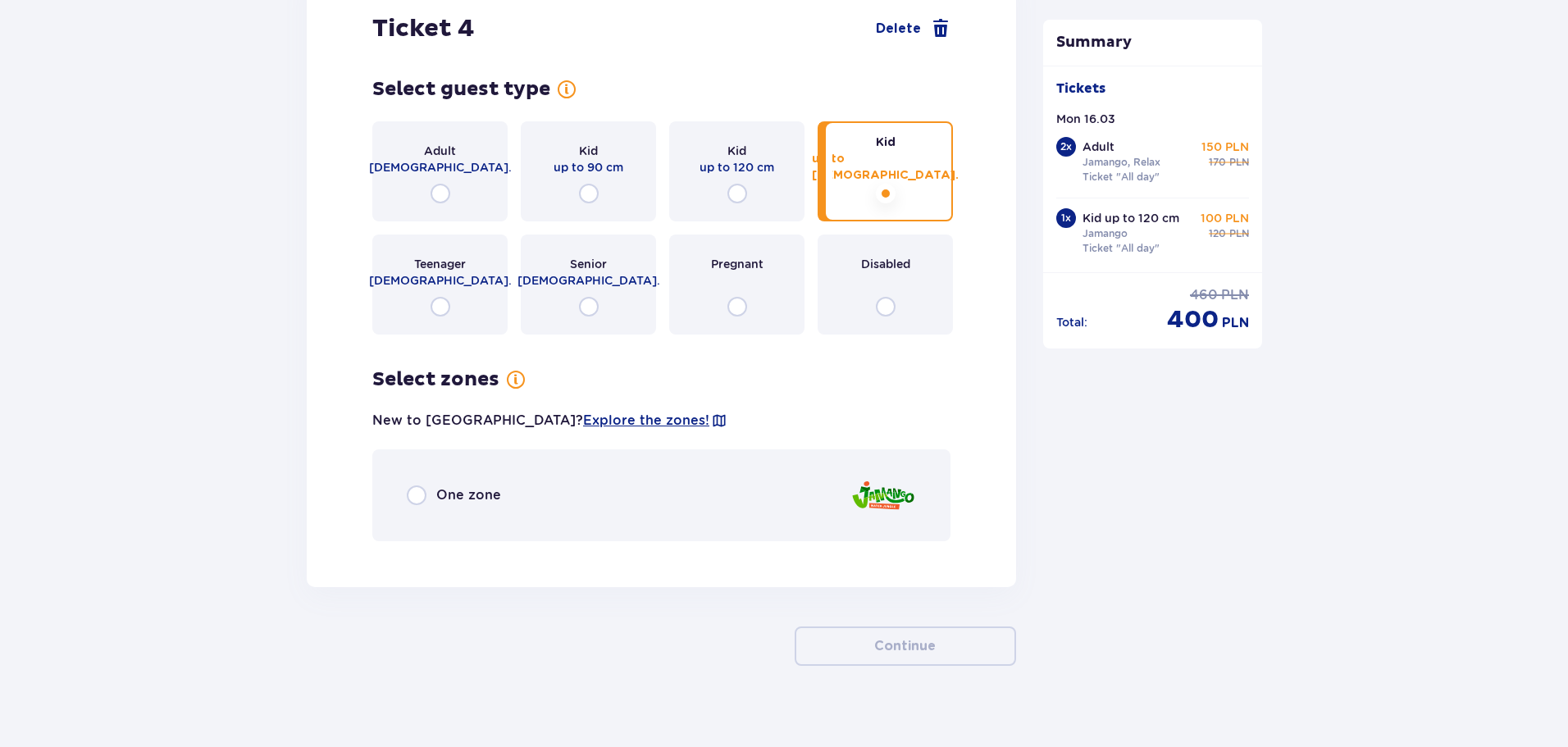
scroll to position [4291, 0]
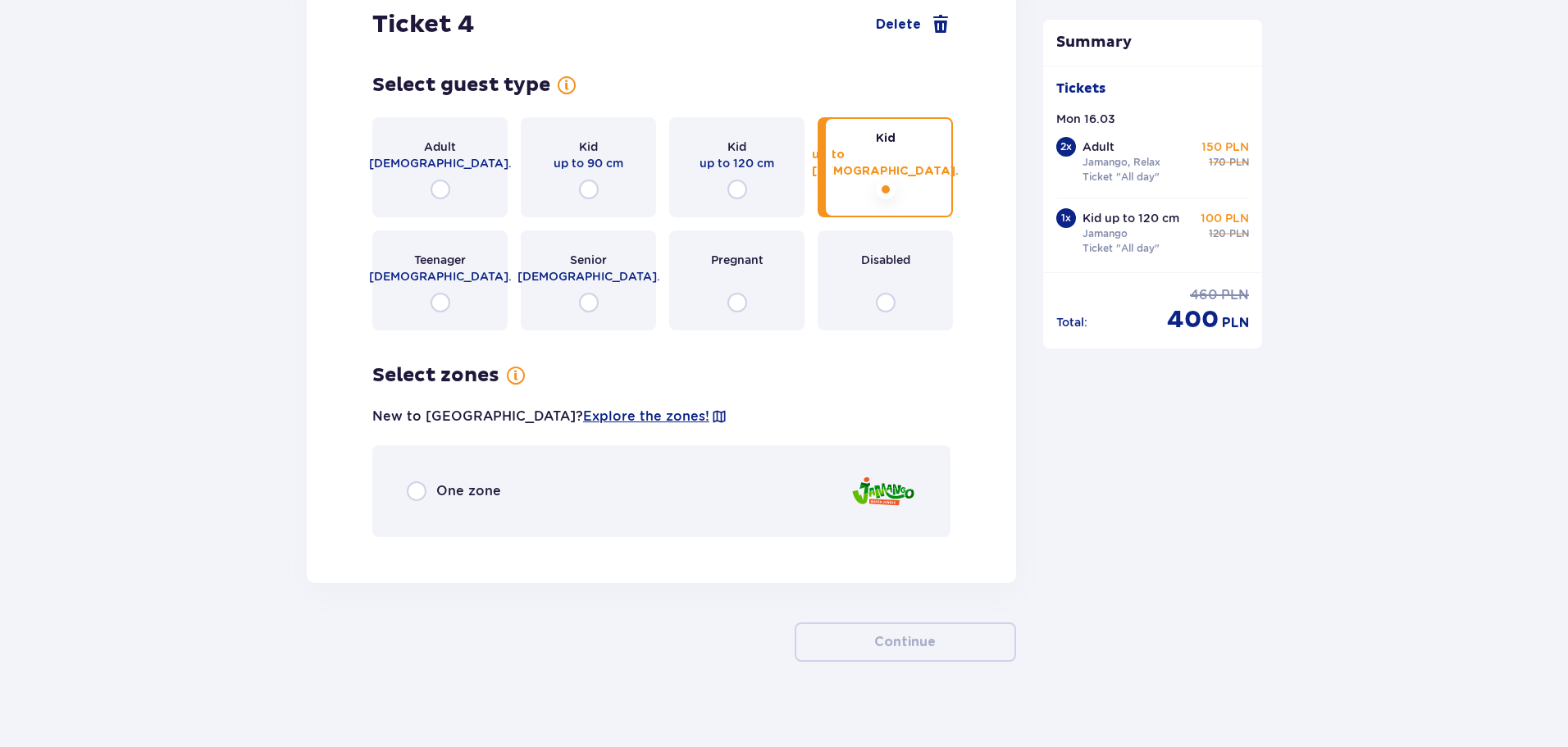
click at [418, 481] on input "radio" at bounding box center [417, 491] width 20 height 20
radio input "true"
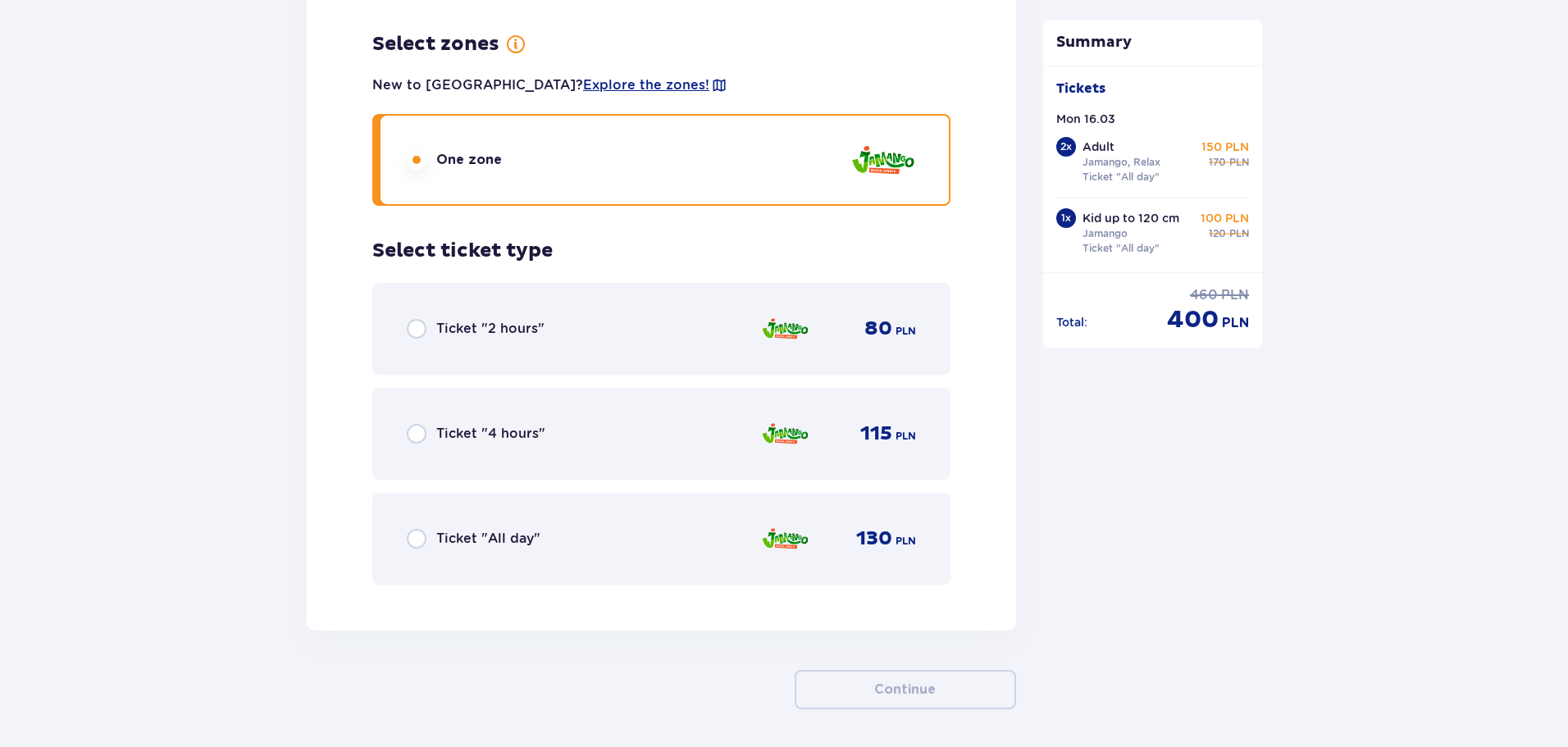
scroll to position [4669, 0]
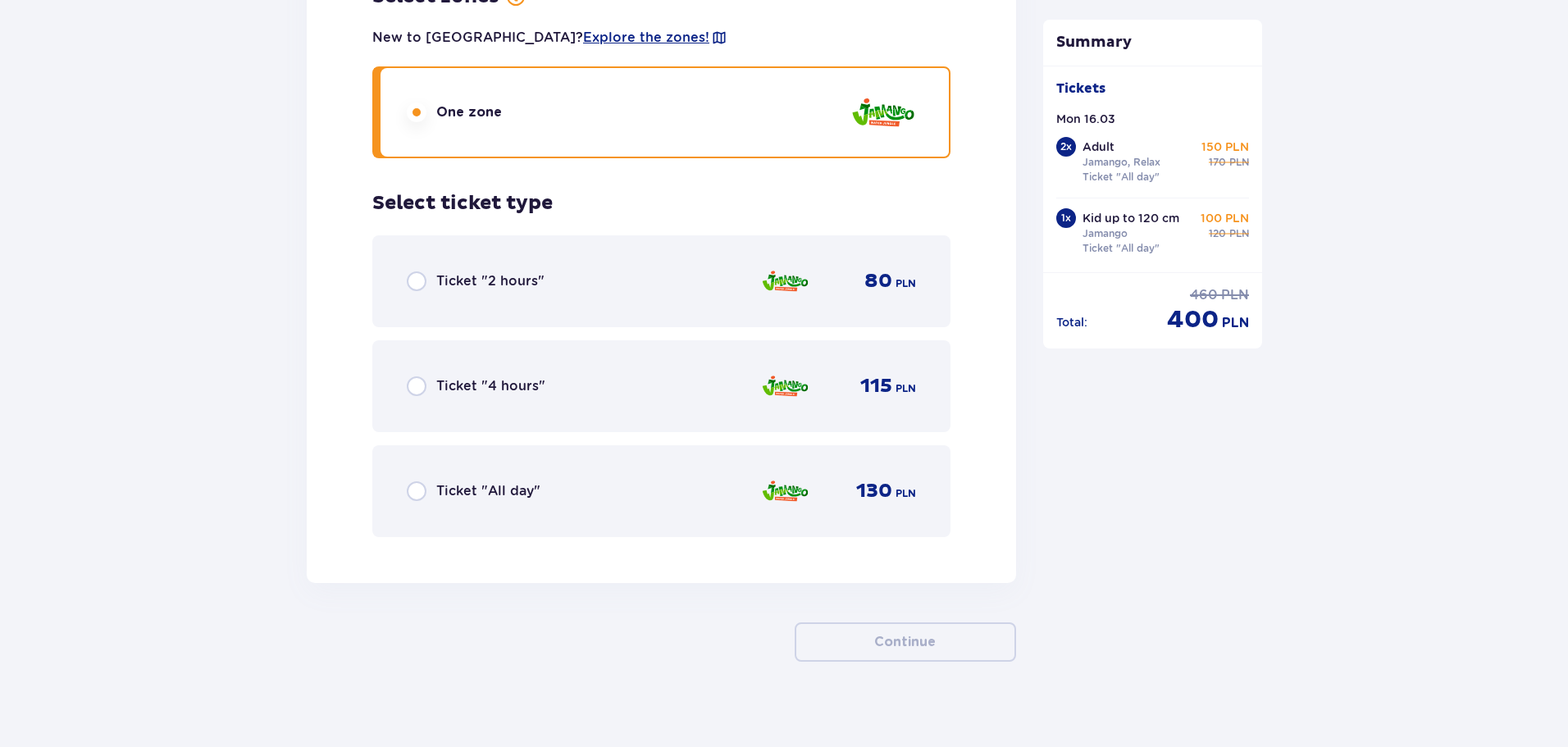
click at [416, 481] on input "radio" at bounding box center [417, 491] width 20 height 20
radio input "true"
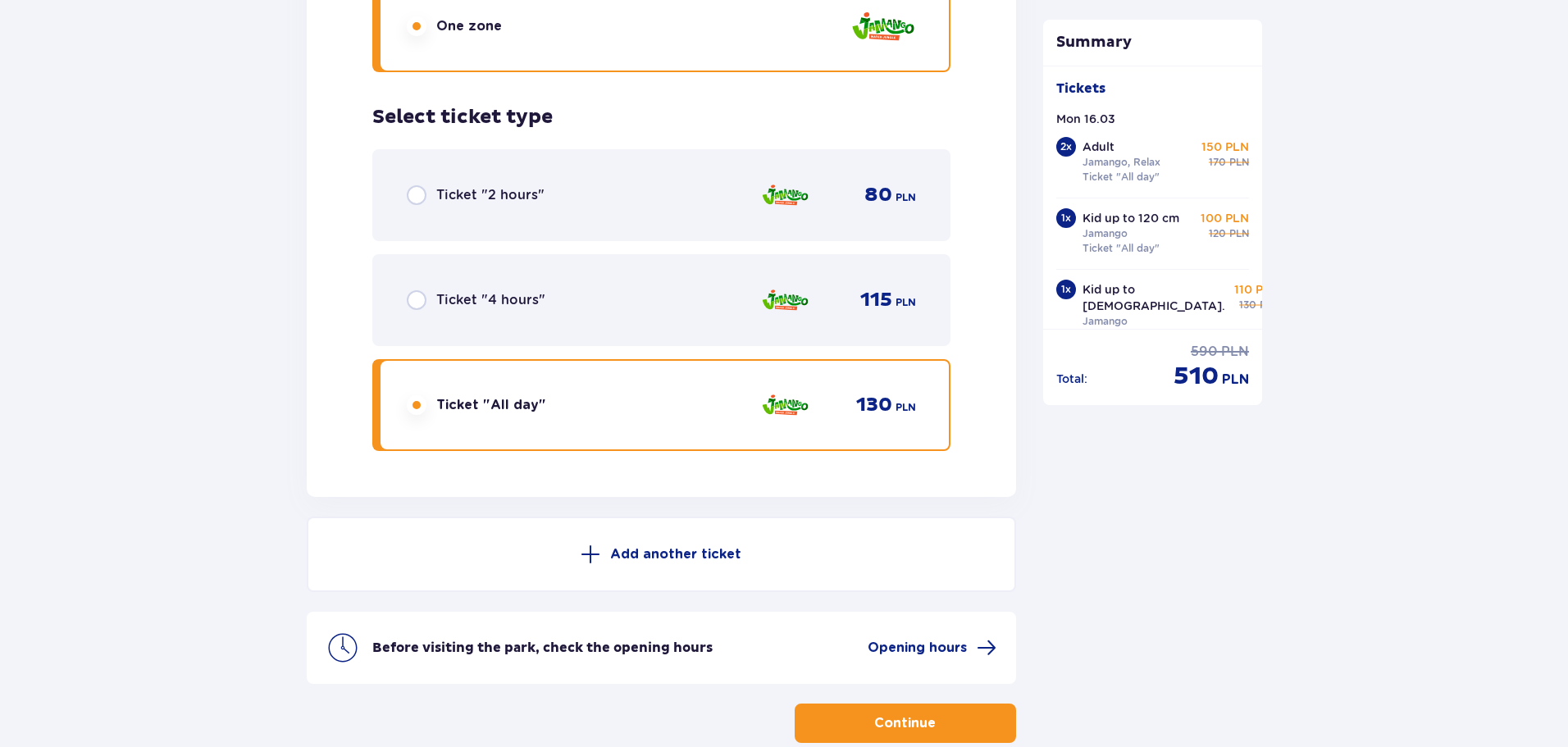
scroll to position [4837, 0]
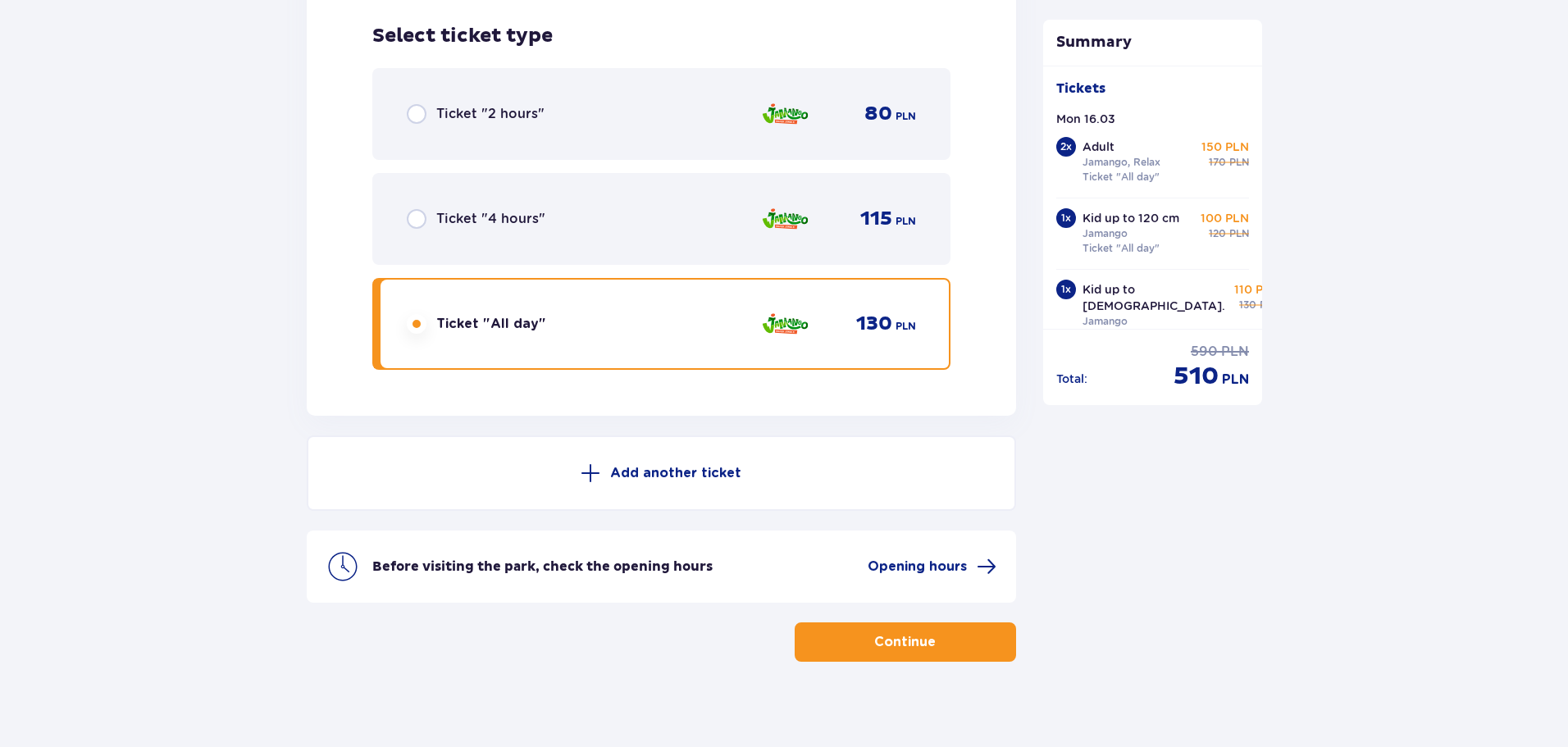
click at [914, 638] on p "Continue" at bounding box center [905, 642] width 62 height 18
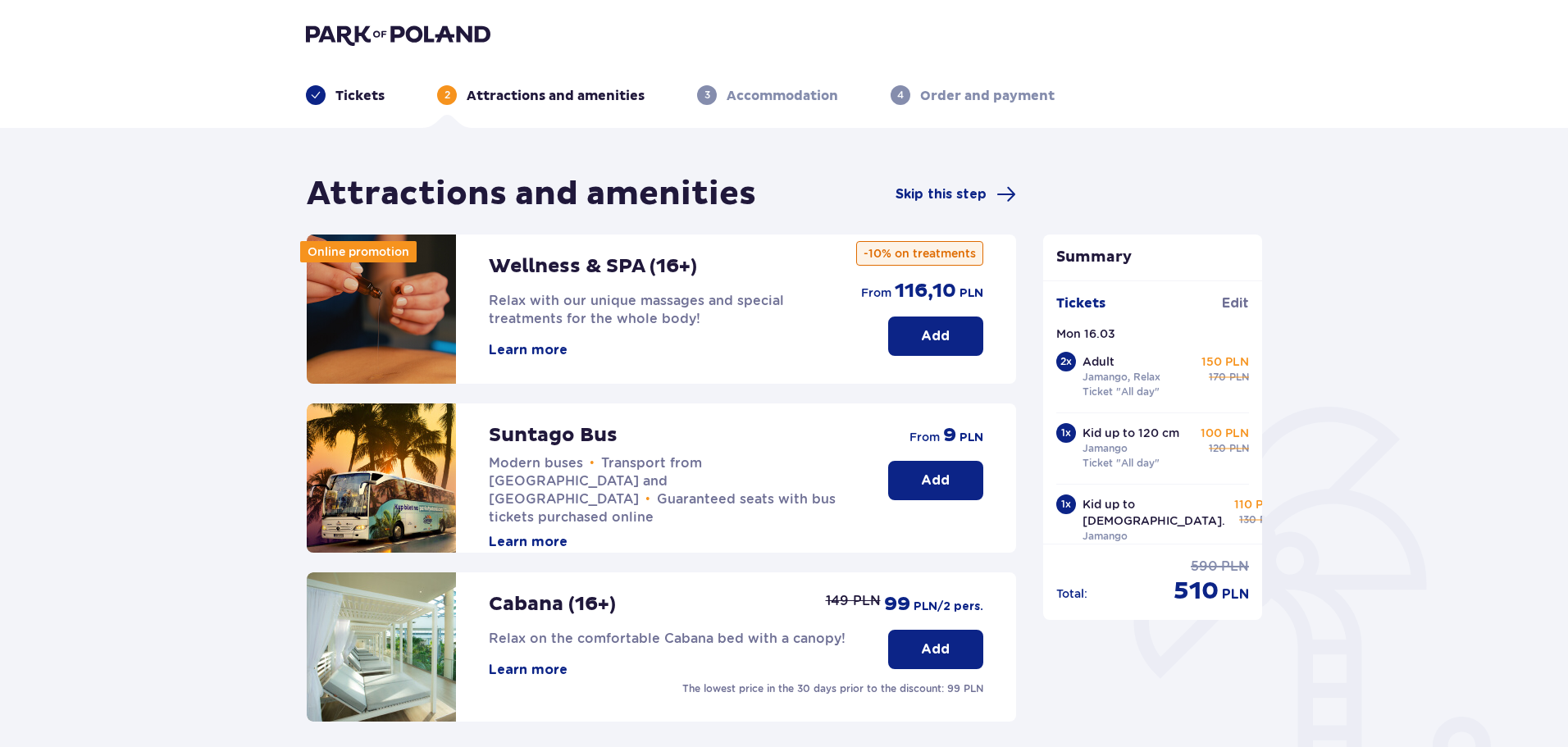
scroll to position [365, 0]
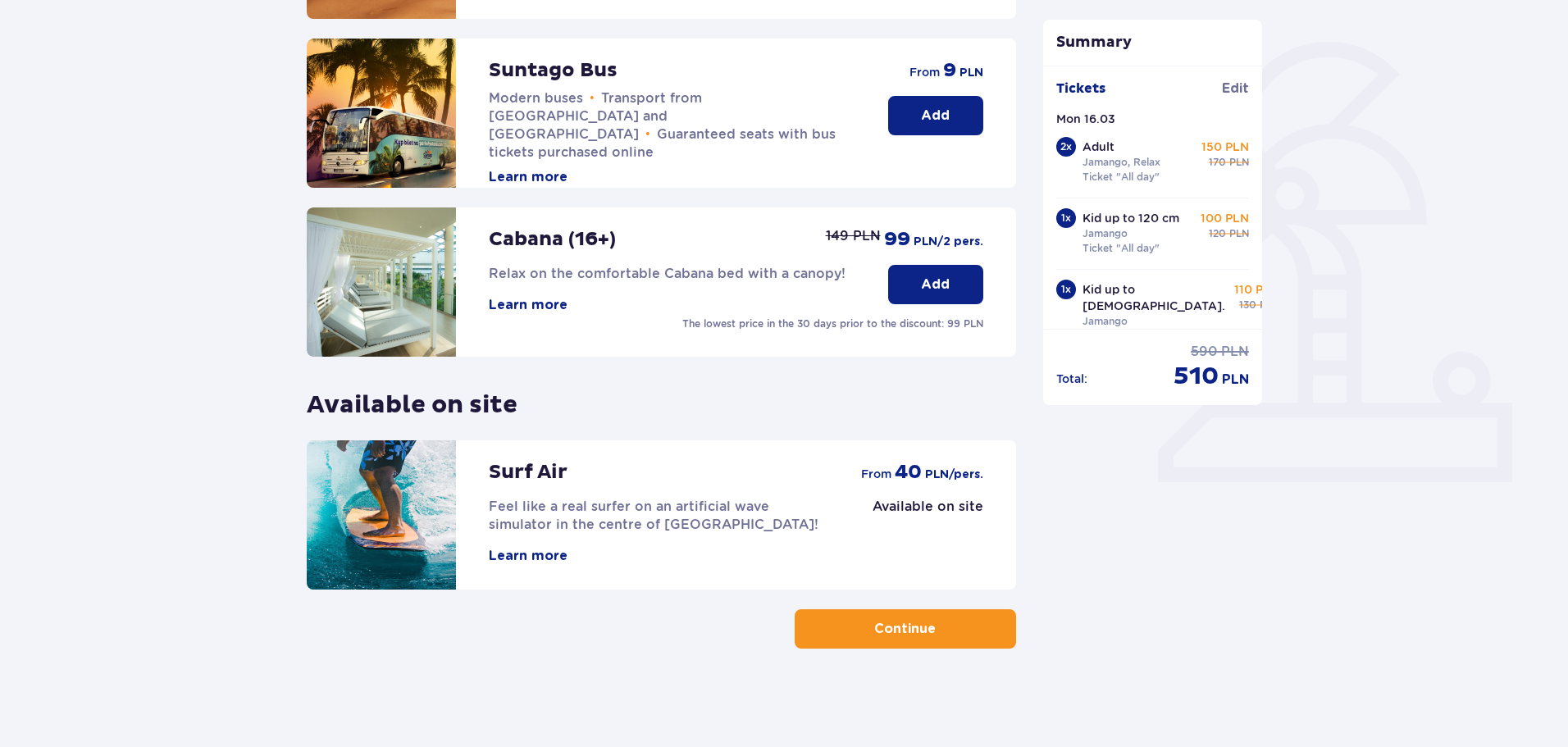
click at [917, 630] on p "Continue" at bounding box center [905, 629] width 62 height 18
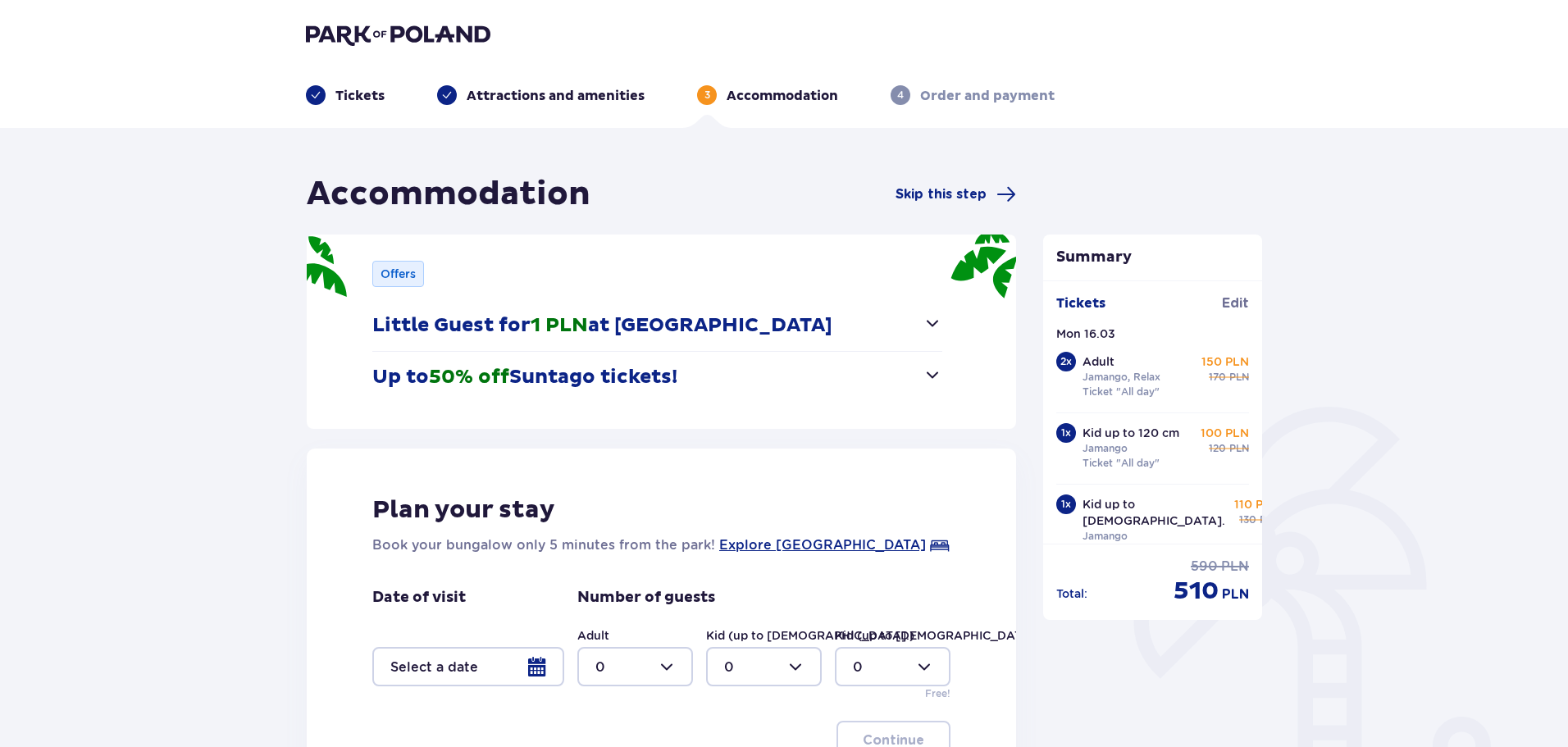
scroll to position [216, 0]
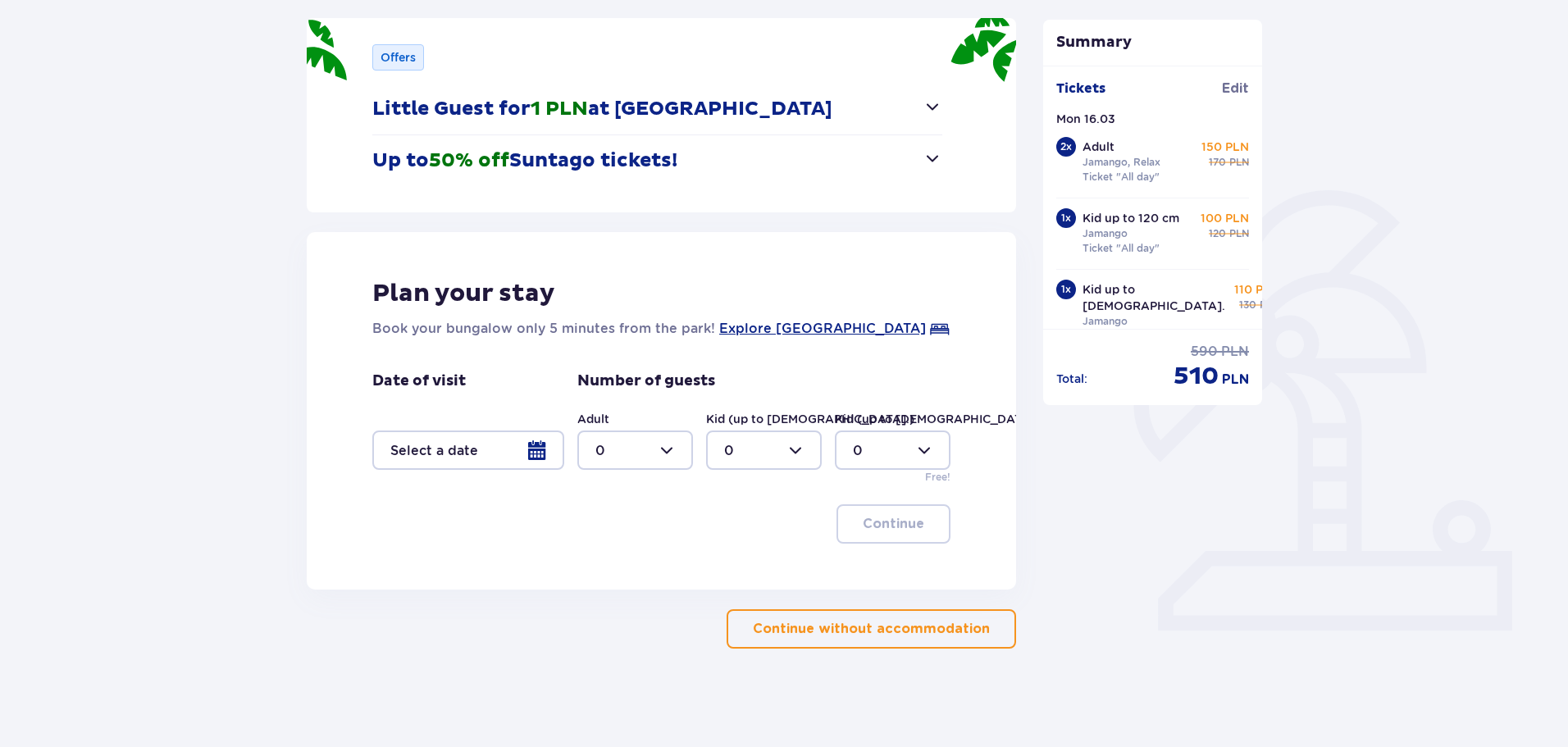
click at [530, 459] on div at bounding box center [468, 451] width 192 height 40
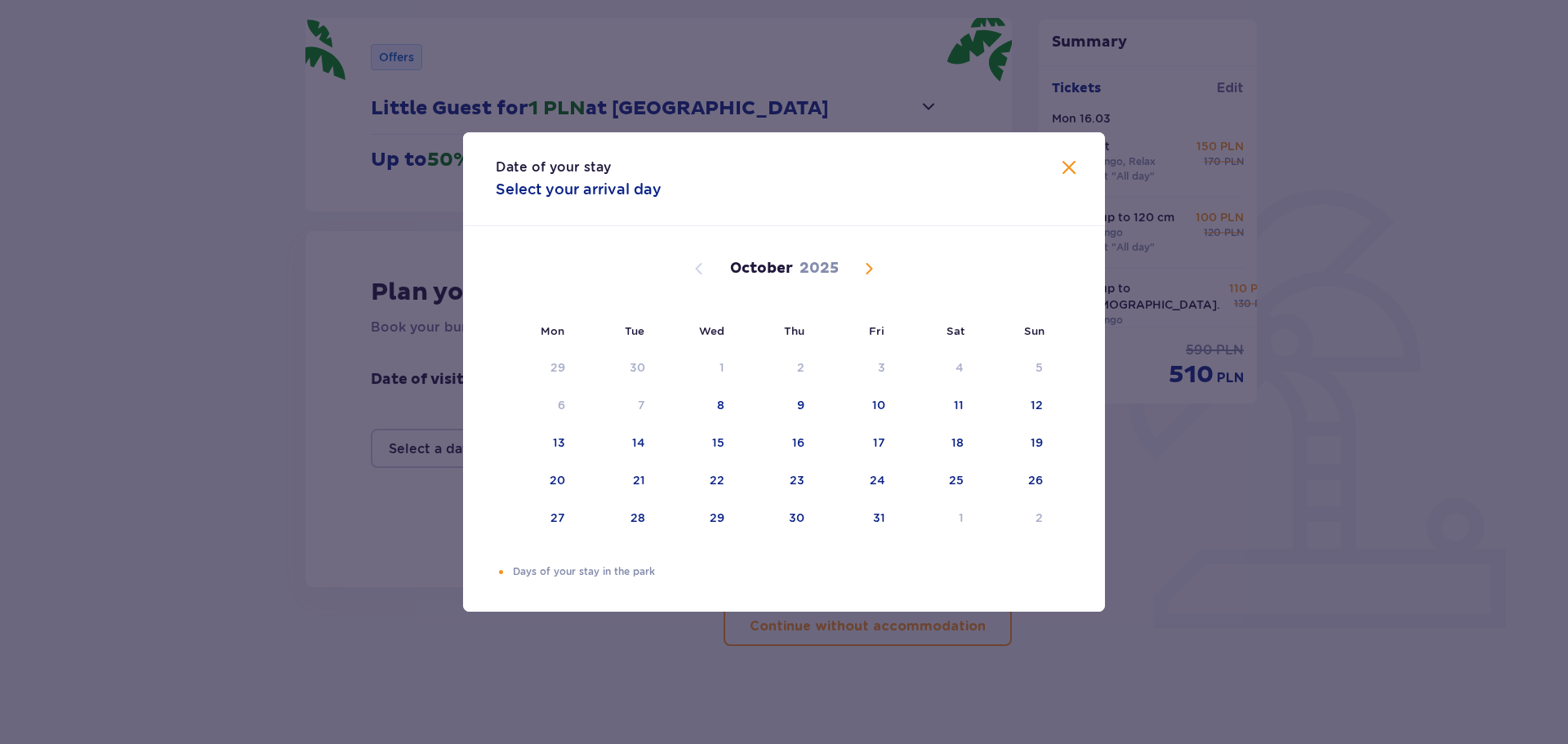
click at [872, 271] on span "Next month" at bounding box center [869, 269] width 20 height 20
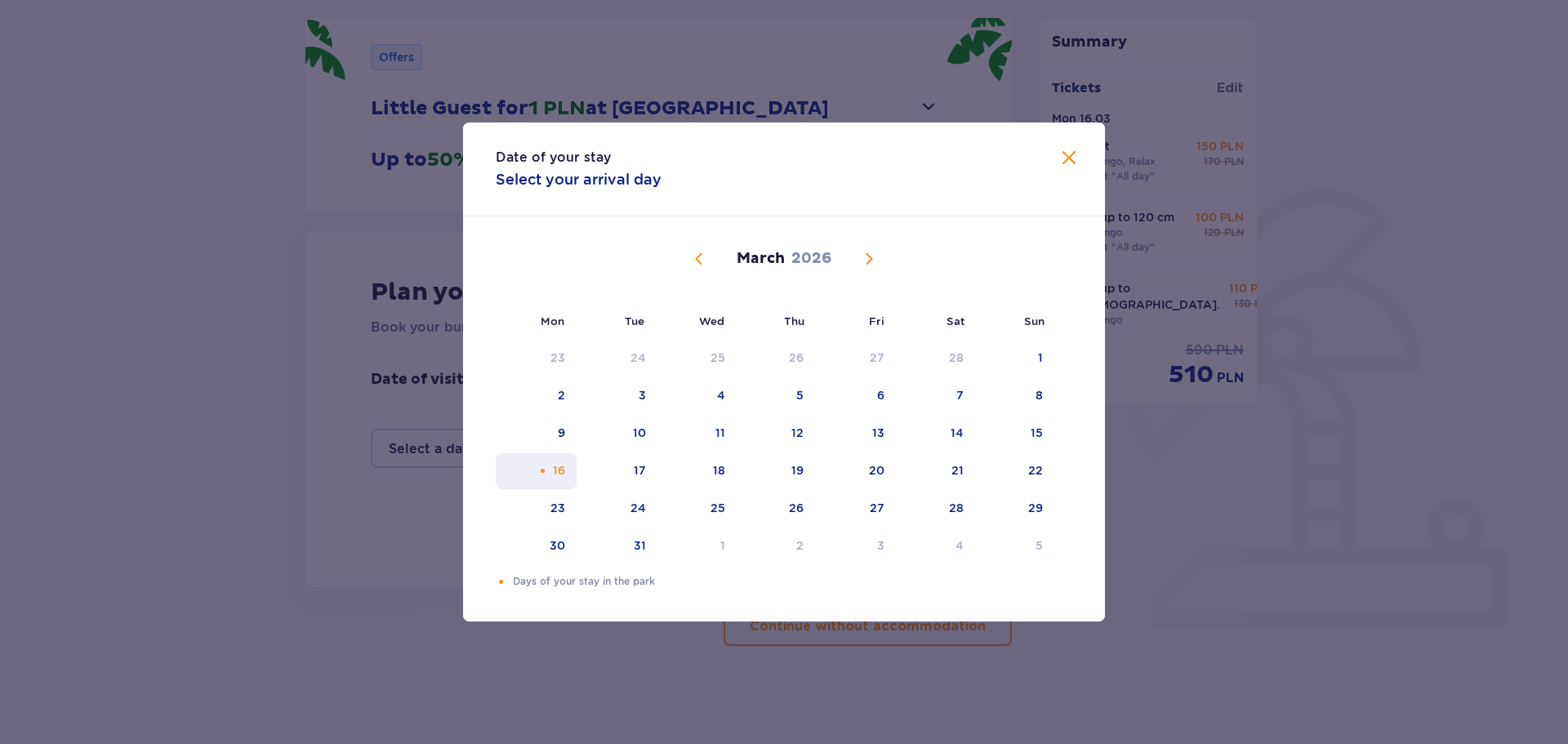
click at [548, 468] on div "Orange dot" at bounding box center [543, 470] width 11 height 11
click at [627, 478] on div "17" at bounding box center [617, 471] width 81 height 36
type input "16.03.26 - 17.03.26"
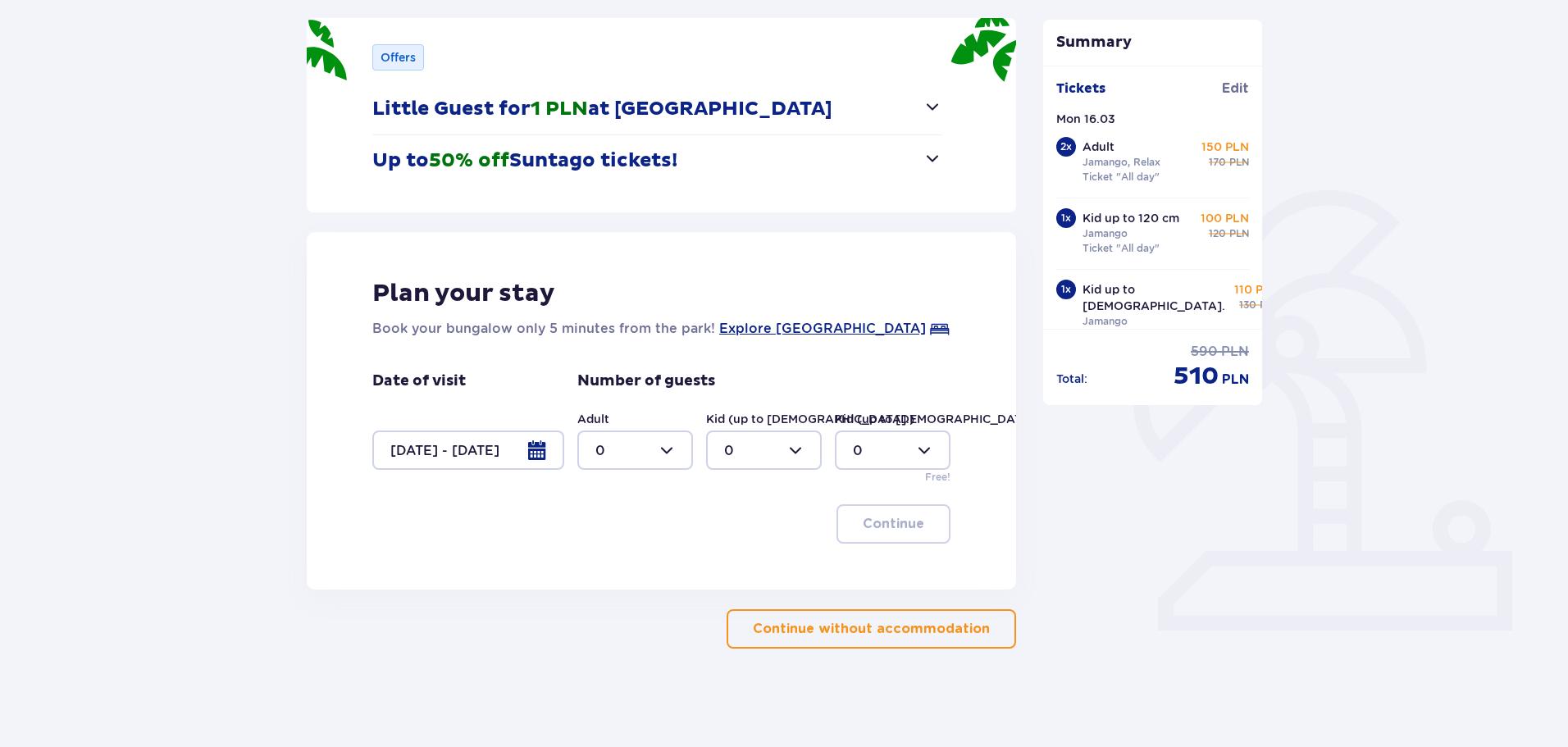
click at [672, 450] on div at bounding box center [635, 451] width 116 height 40
click at [604, 572] on div "2" at bounding box center [635, 569] width 79 height 18
type input "2"
click at [805, 453] on div at bounding box center [764, 451] width 116 height 40
click at [740, 568] on div "2" at bounding box center [764, 569] width 79 height 18
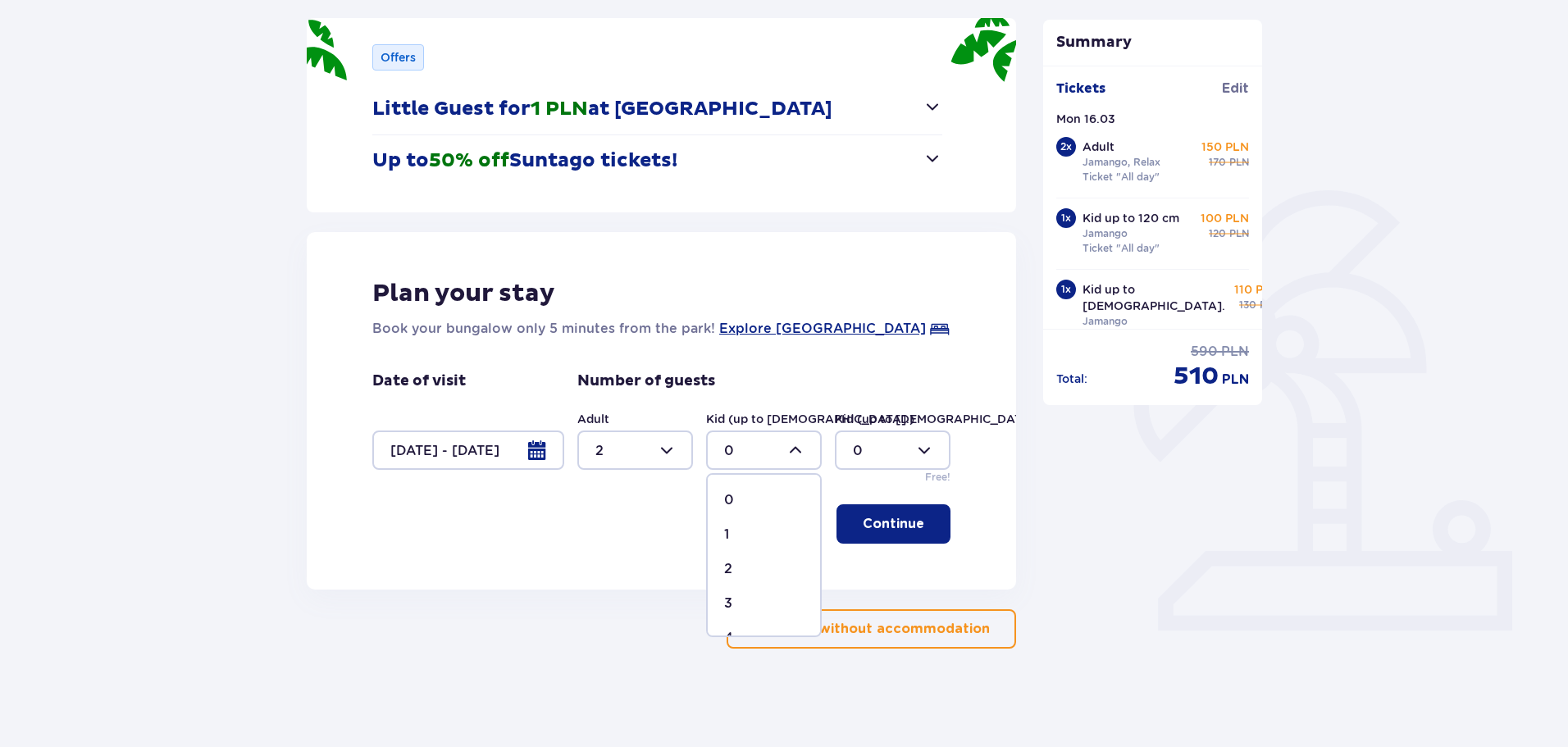
type input "2"
click at [889, 527] on p "Continue" at bounding box center [893, 524] width 62 height 18
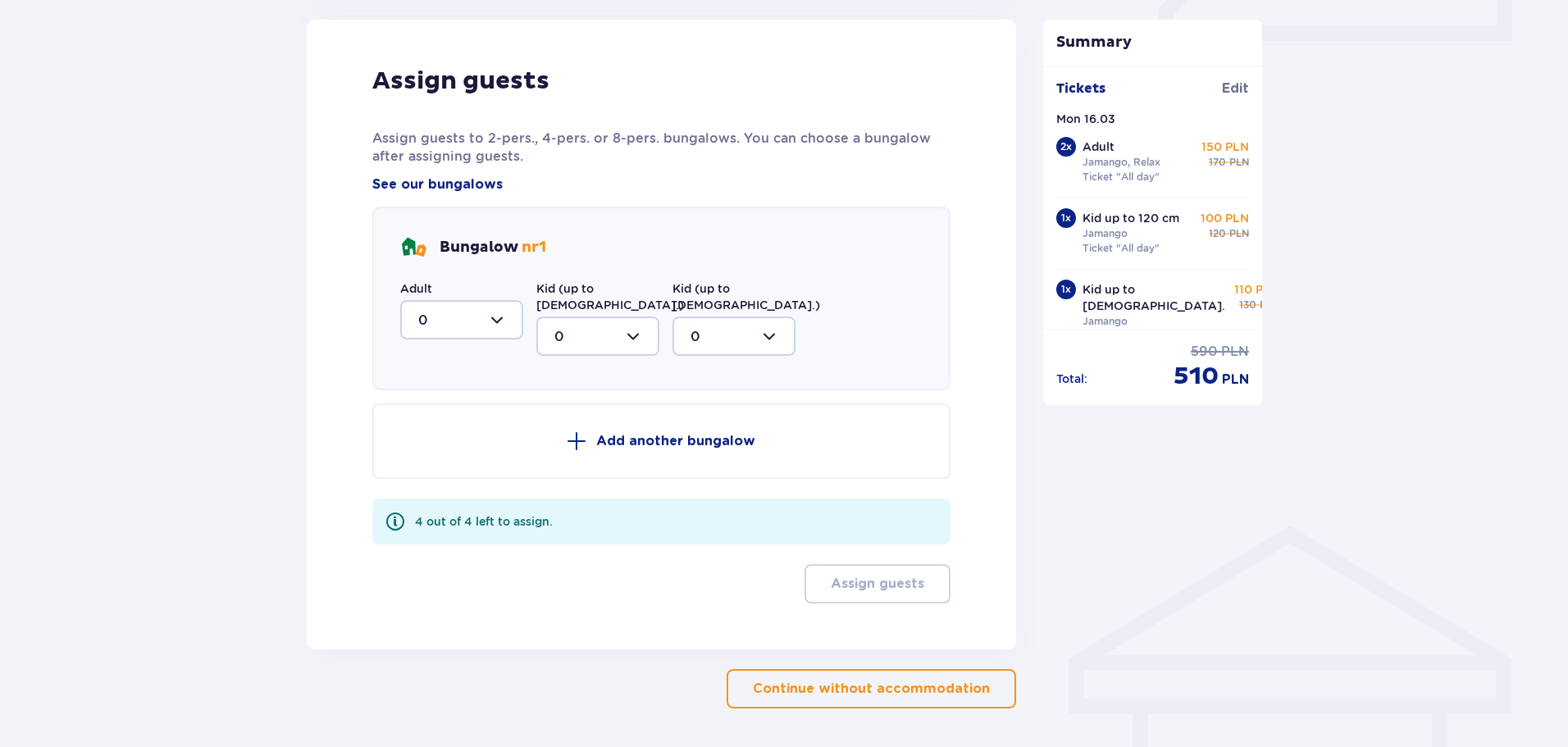
scroll to position [849, 0]
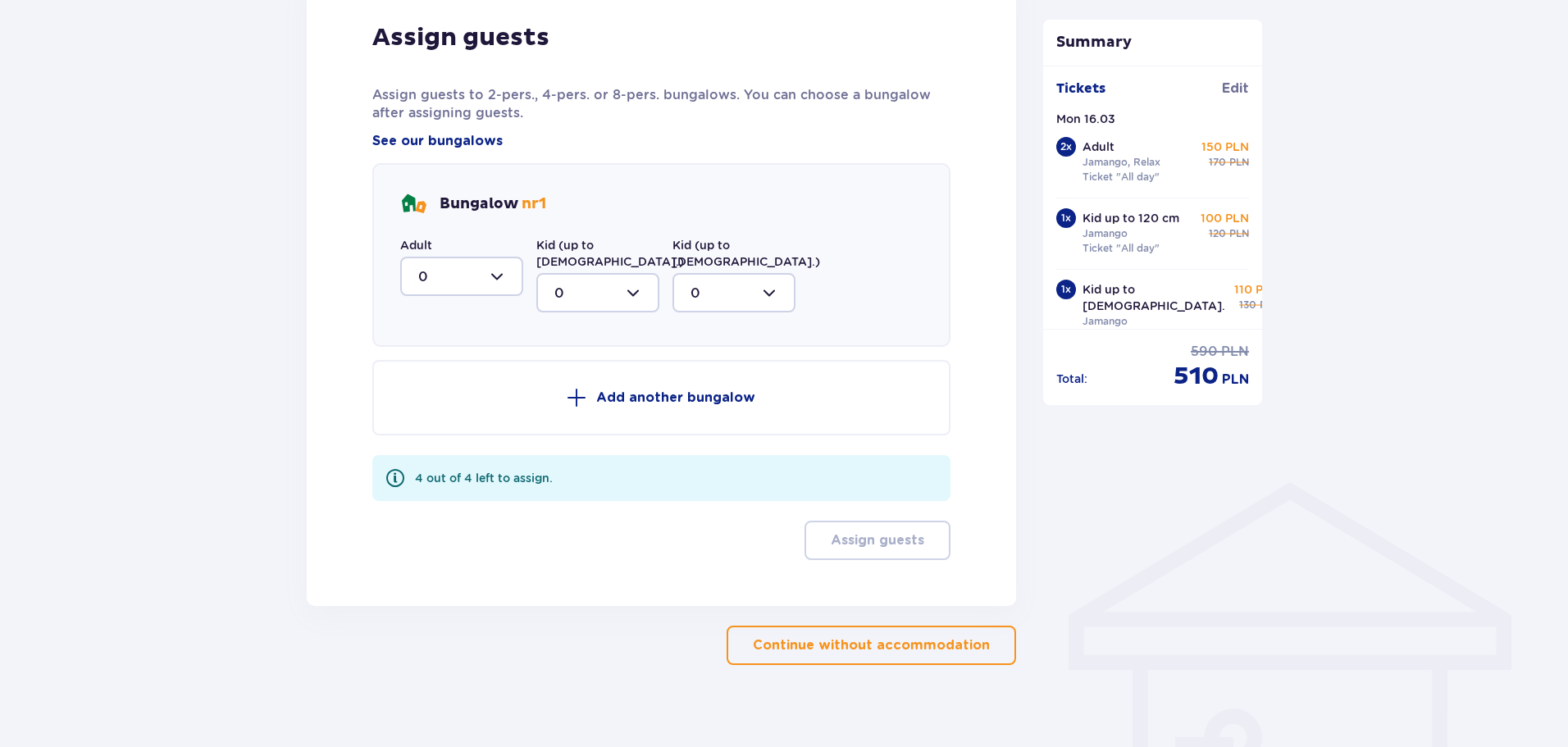
click at [519, 278] on div at bounding box center [462, 277] width 123 height 40
click at [443, 394] on div "2" at bounding box center [462, 395] width 87 height 18
type input "2"
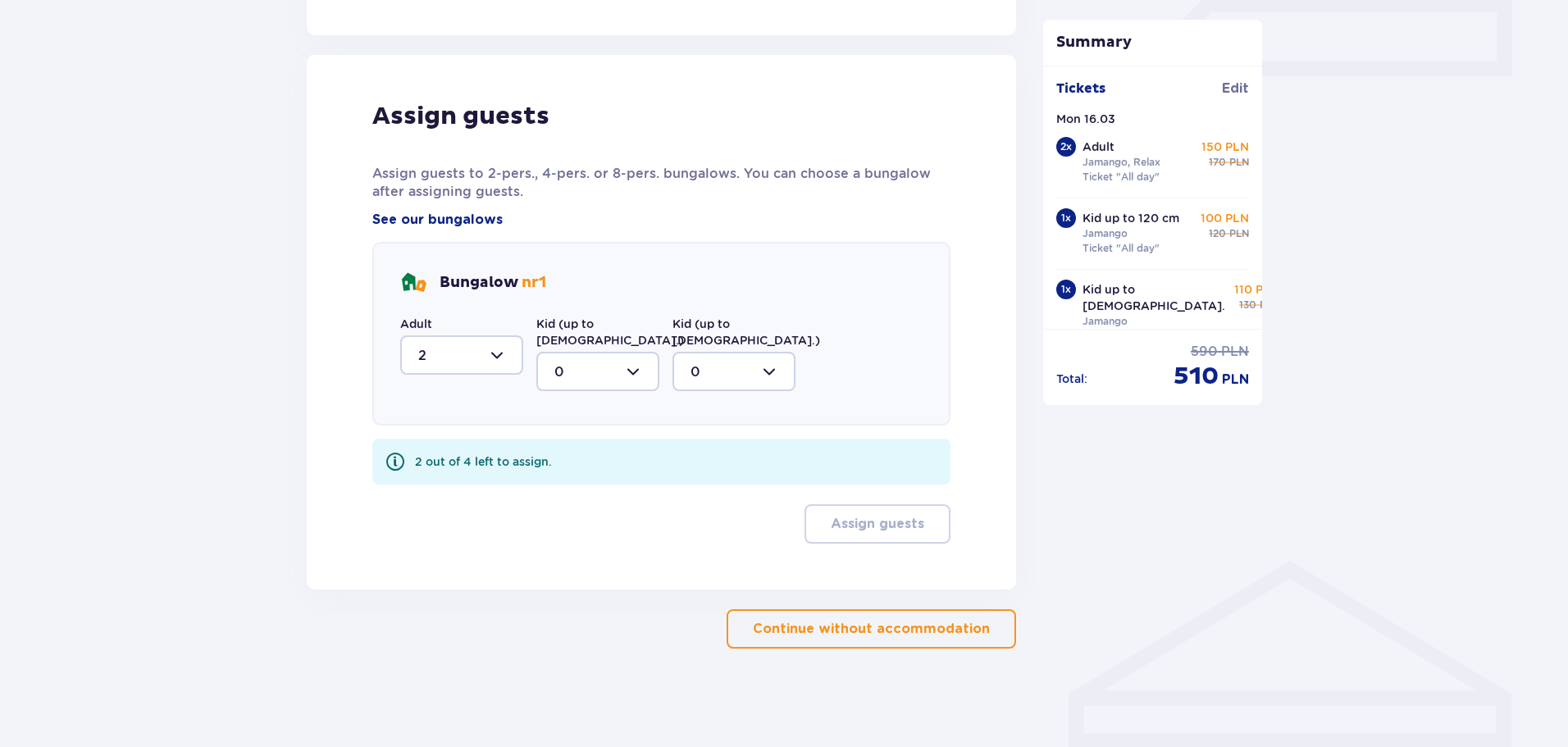
scroll to position [754, 0]
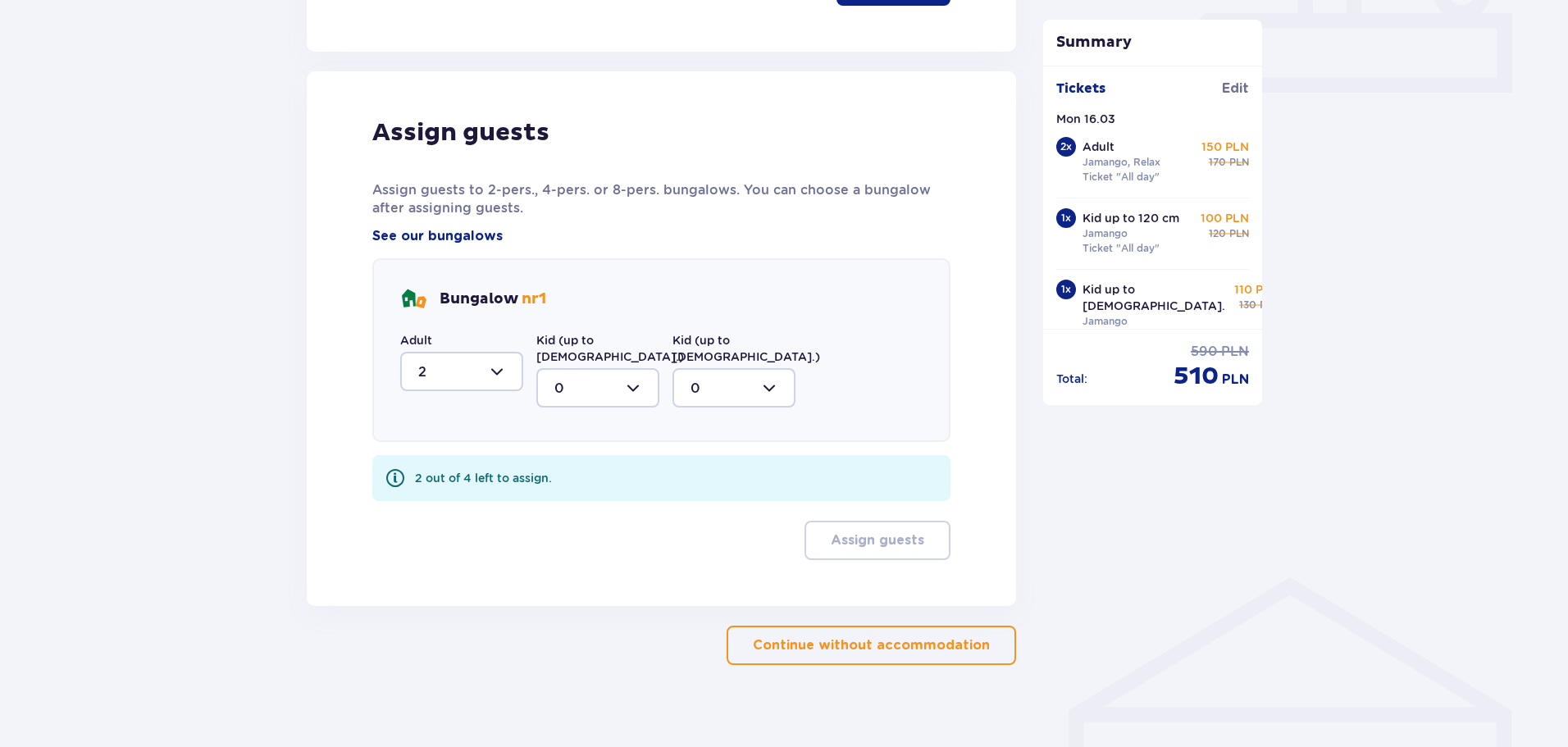
click at [642, 371] on div at bounding box center [598, 388] width 123 height 40
click at [576, 498] on div "2" at bounding box center [598, 507] width 87 height 18
type input "2"
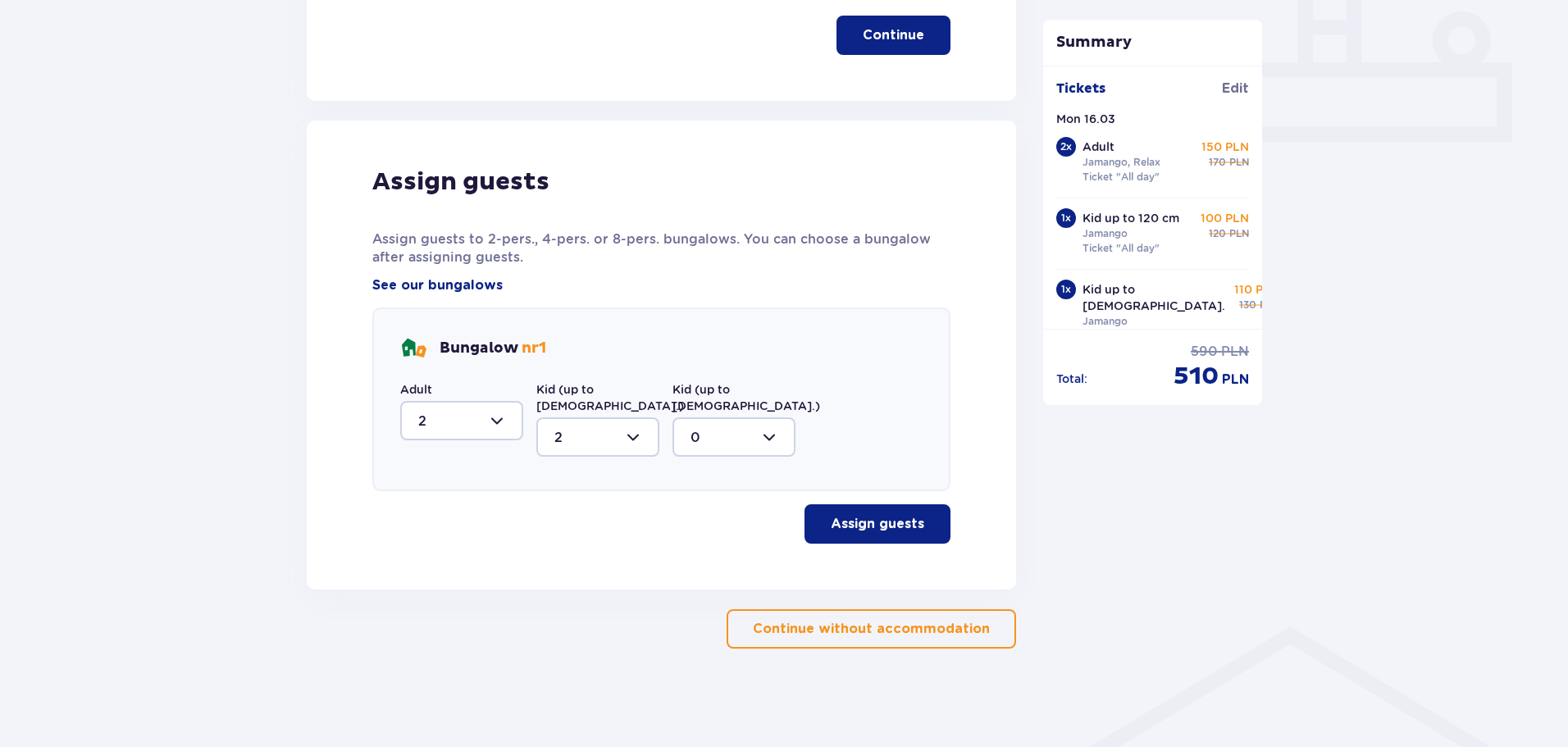
scroll to position [688, 0]
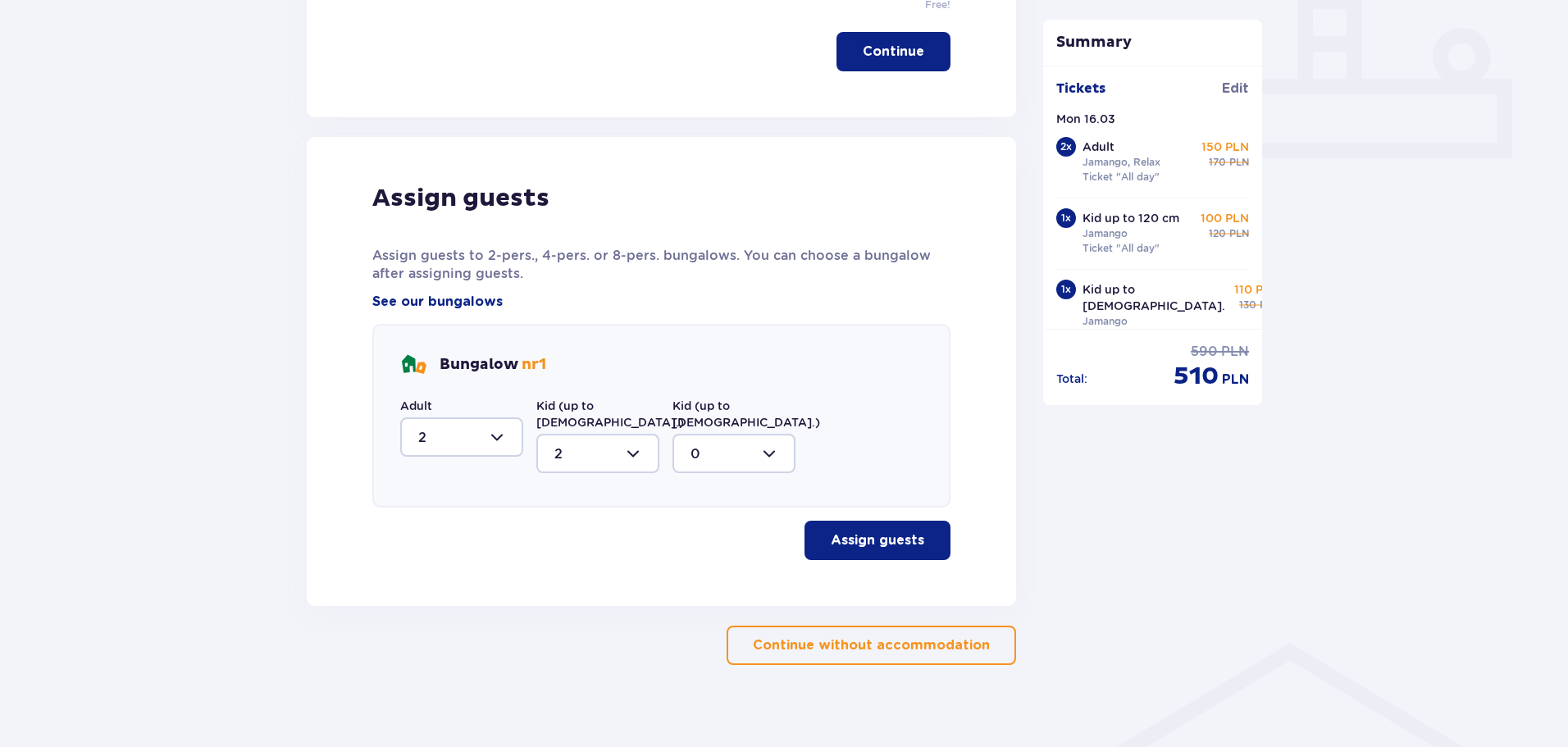
click at [874, 532] on p "Assign guests" at bounding box center [877, 541] width 93 height 18
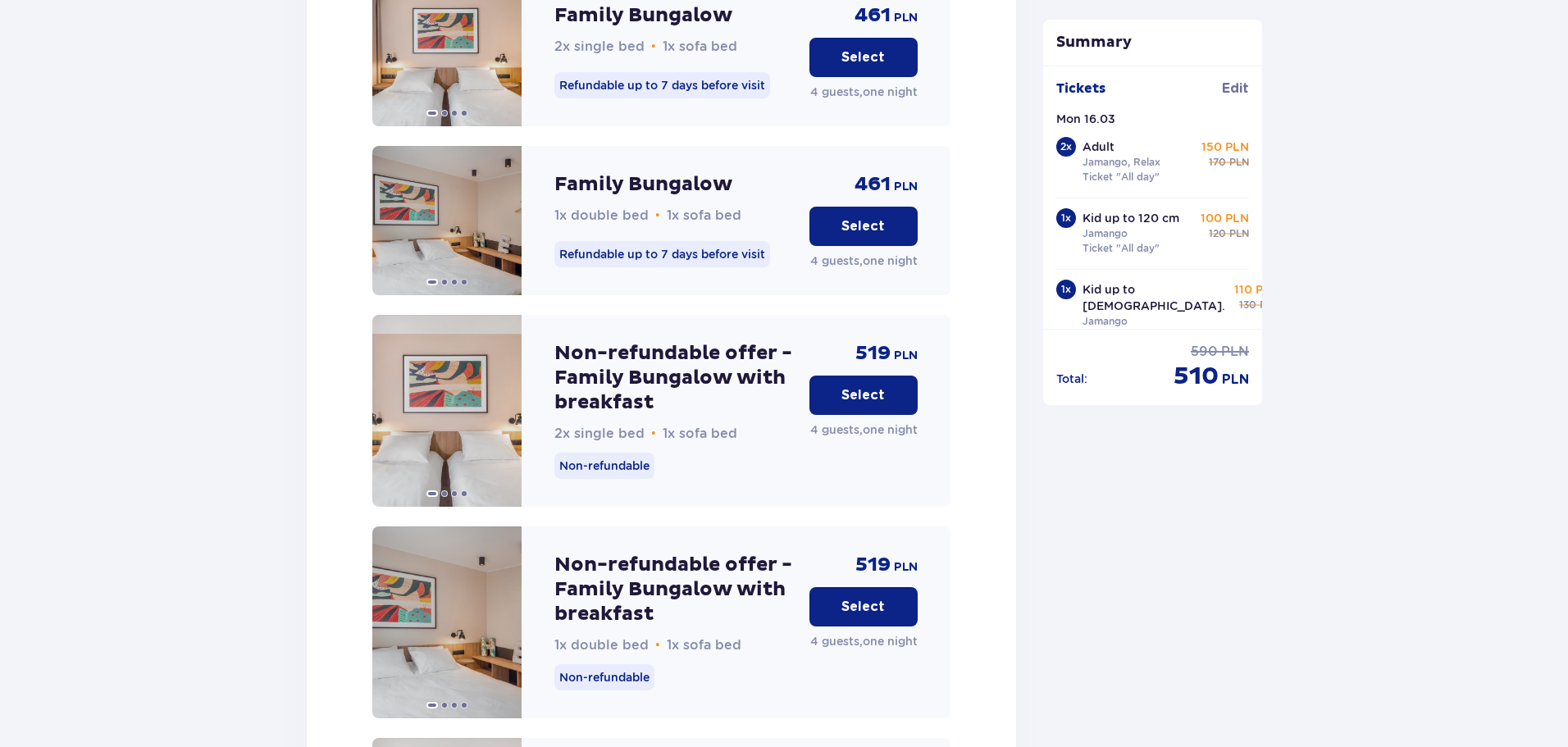
scroll to position [2016, 0]
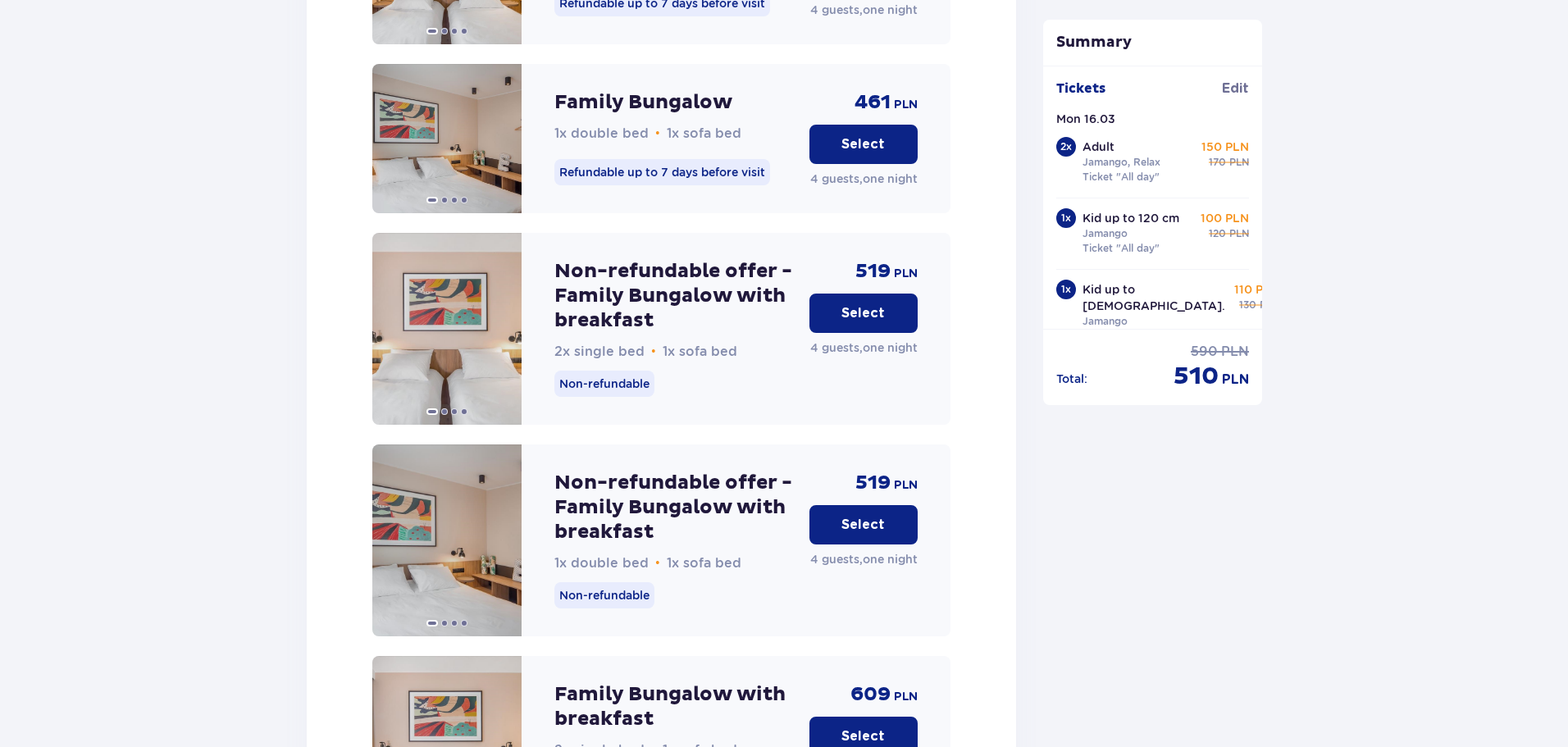
click at [871, 516] on p "Select" at bounding box center [863, 525] width 44 height 18
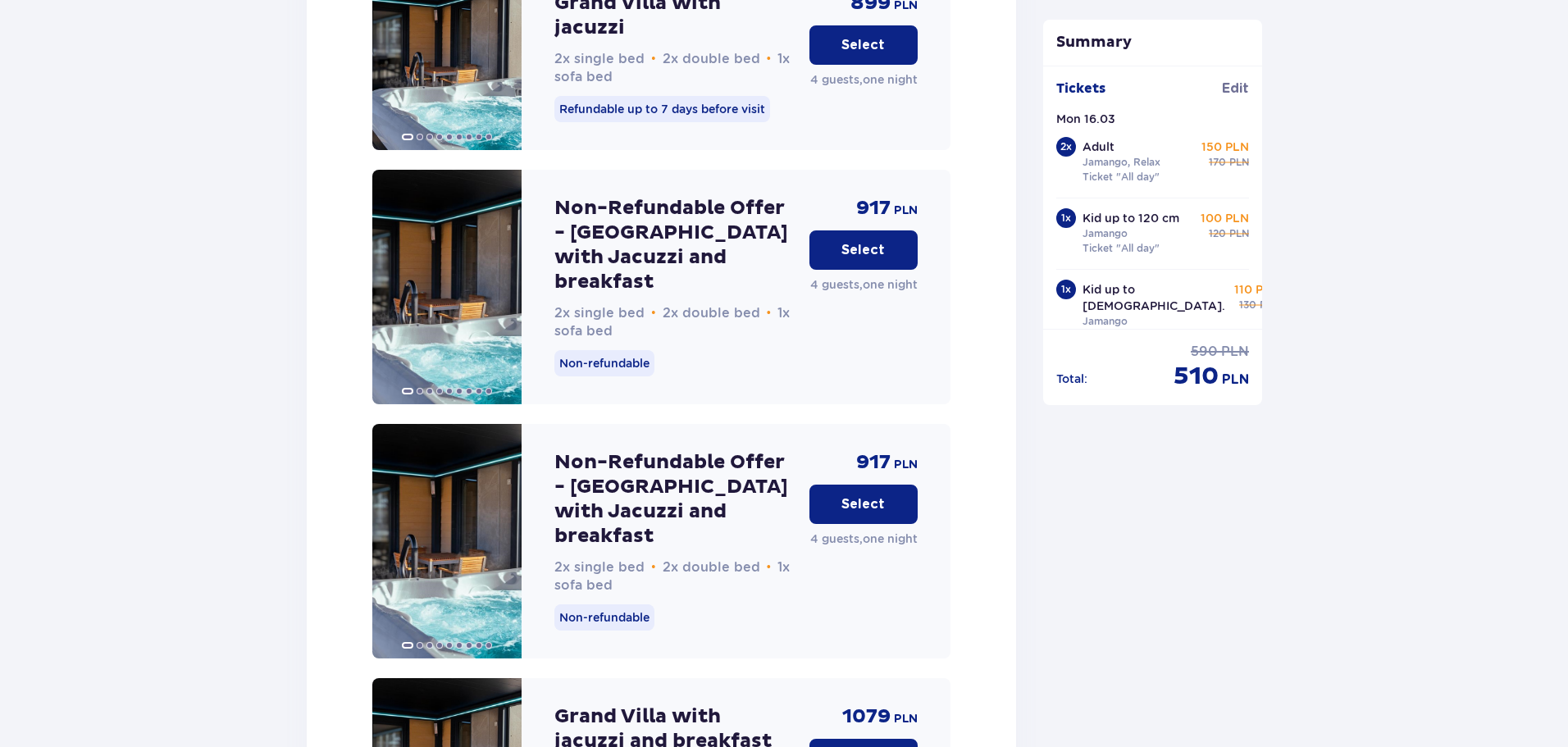
scroll to position [4238, 0]
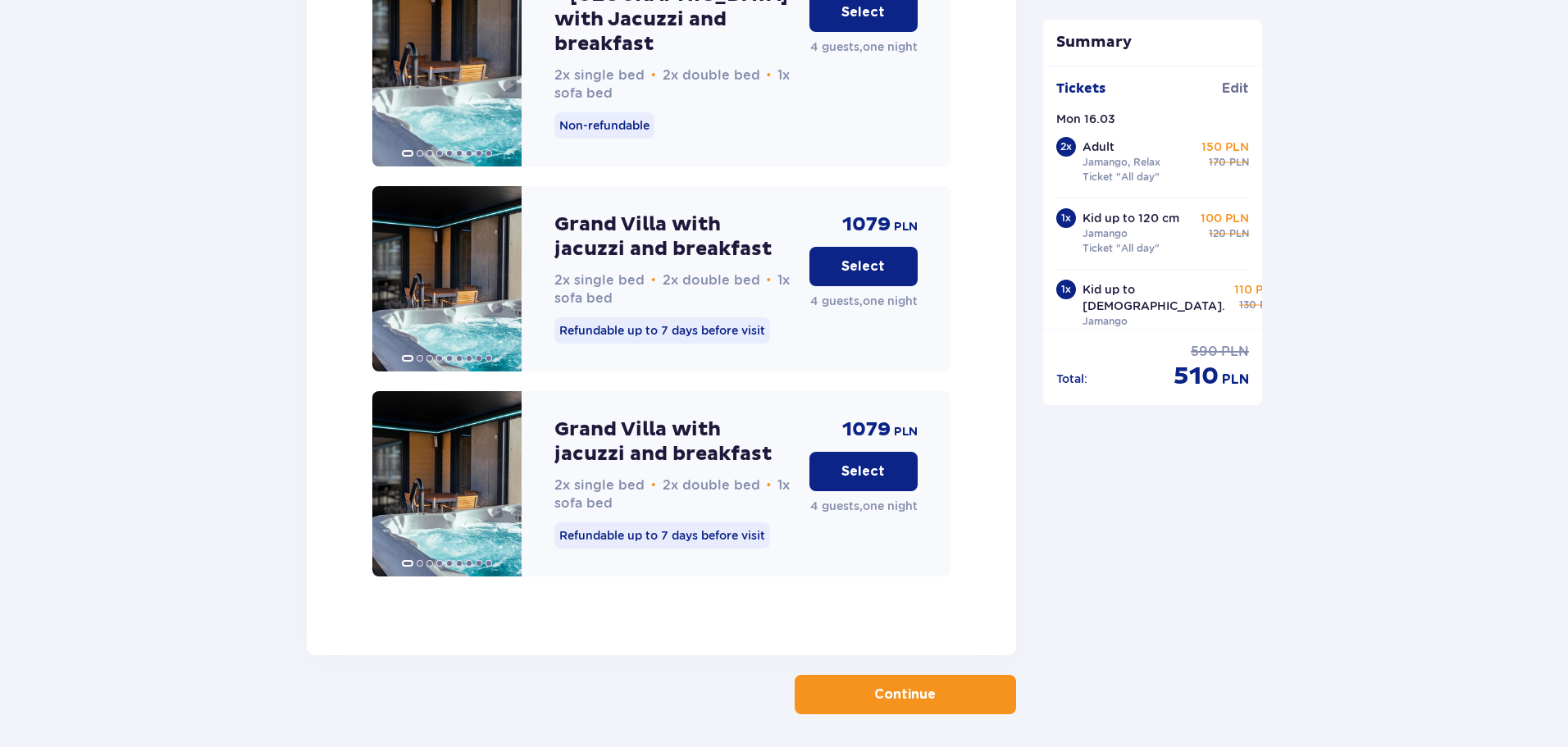
click at [942, 684] on span "button" at bounding box center [939, 694] width 20 height 20
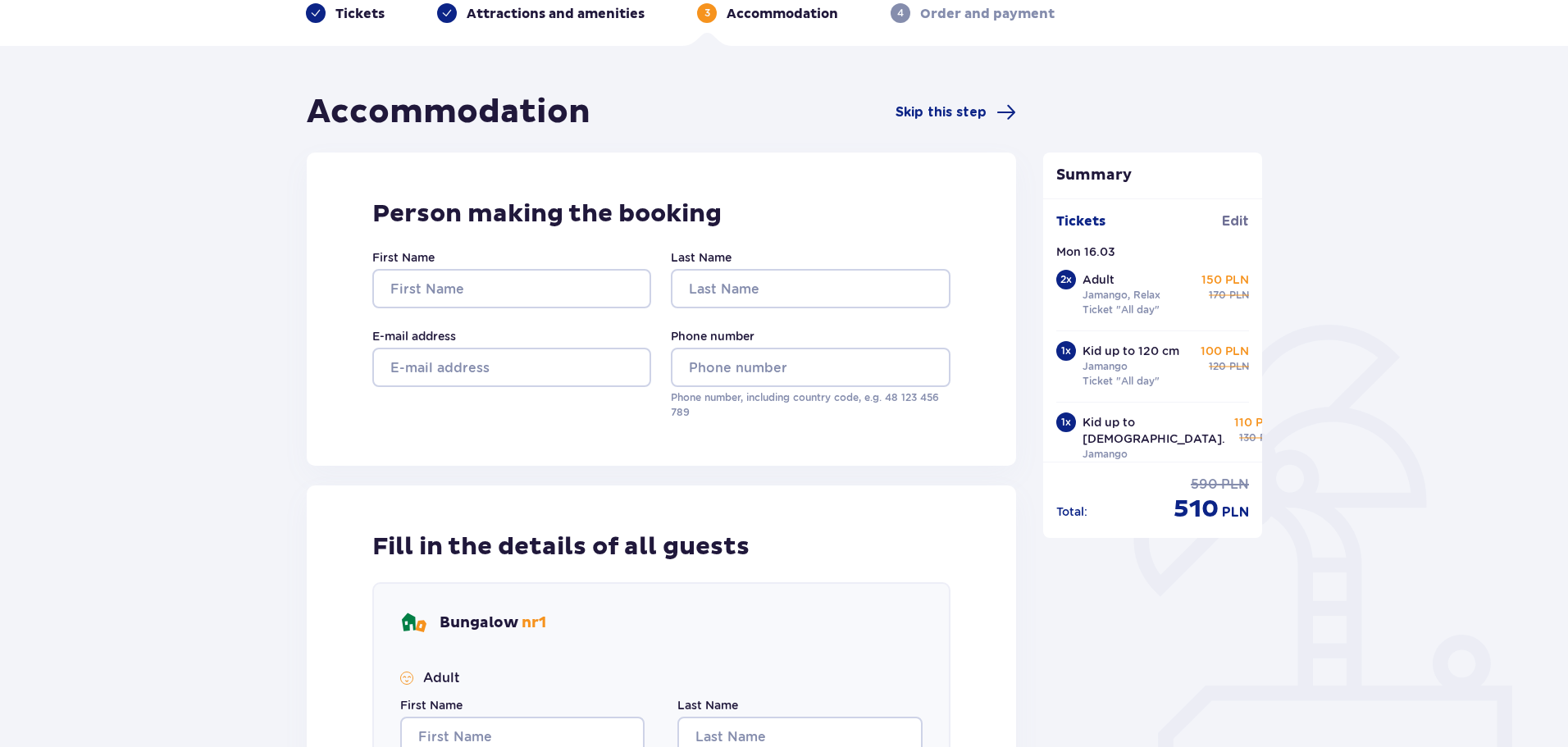
scroll to position [164, 0]
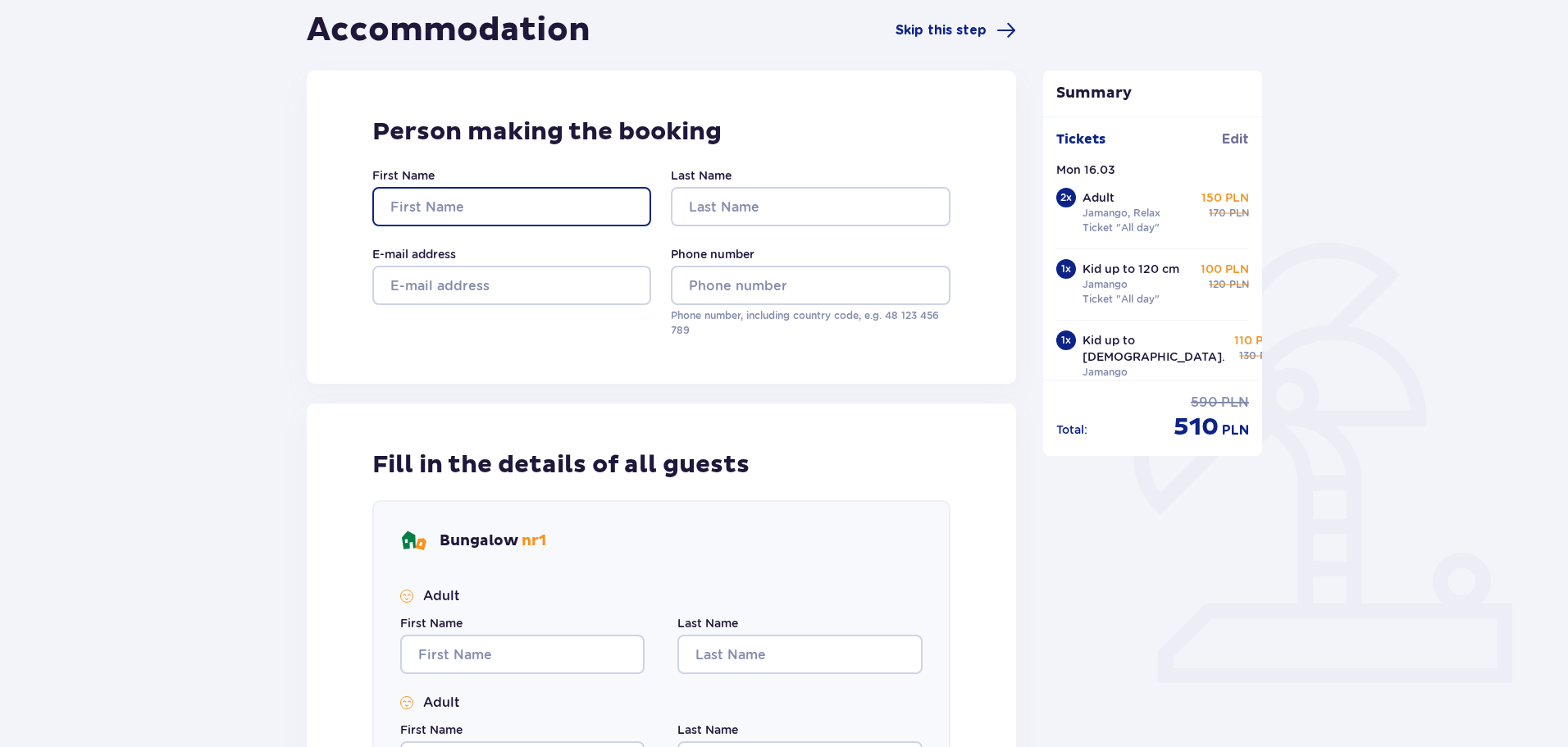
click at [486, 204] on input "First Name" at bounding box center [512, 206] width 279 height 40
type input "JEKATERINA"
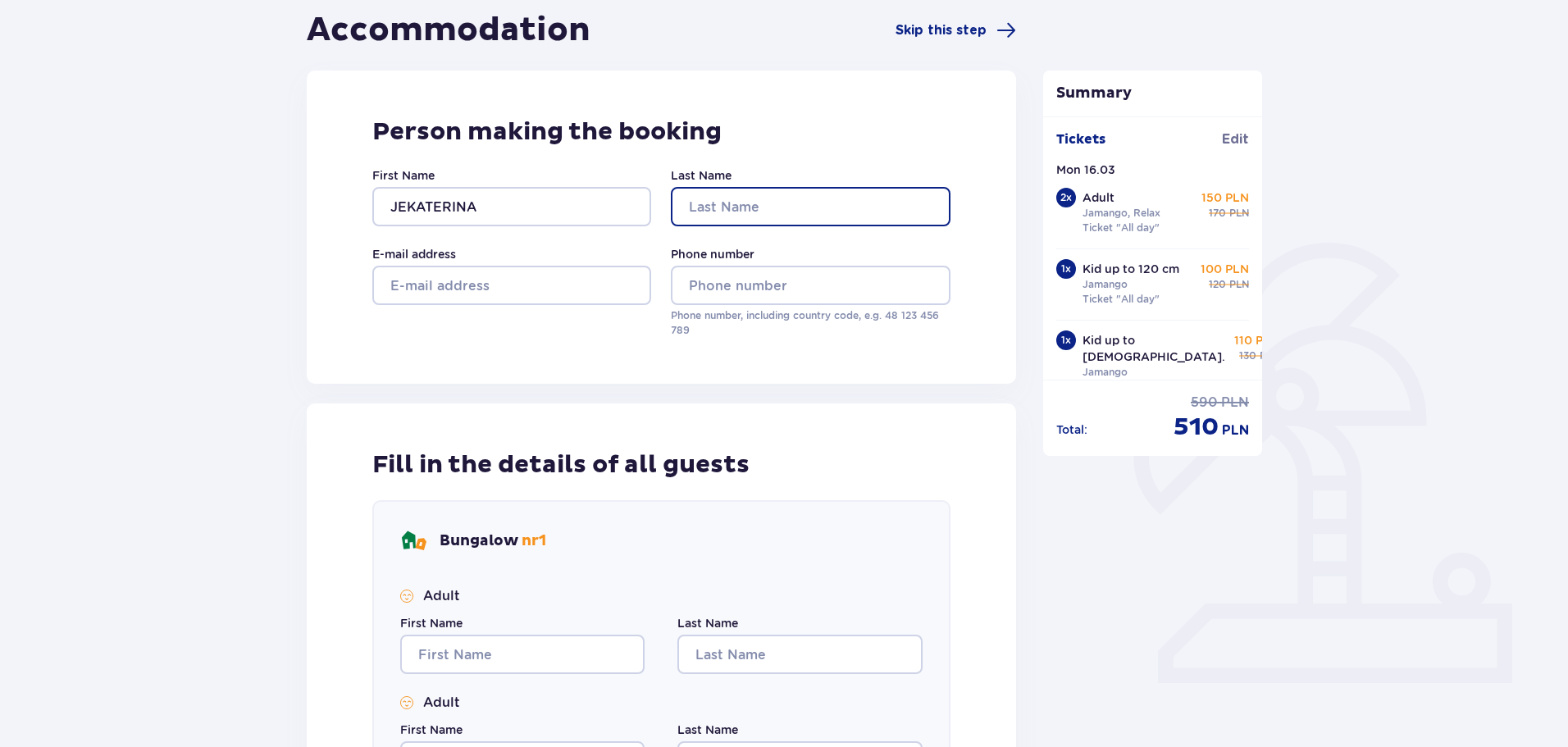
type input "VIRBINSKA"
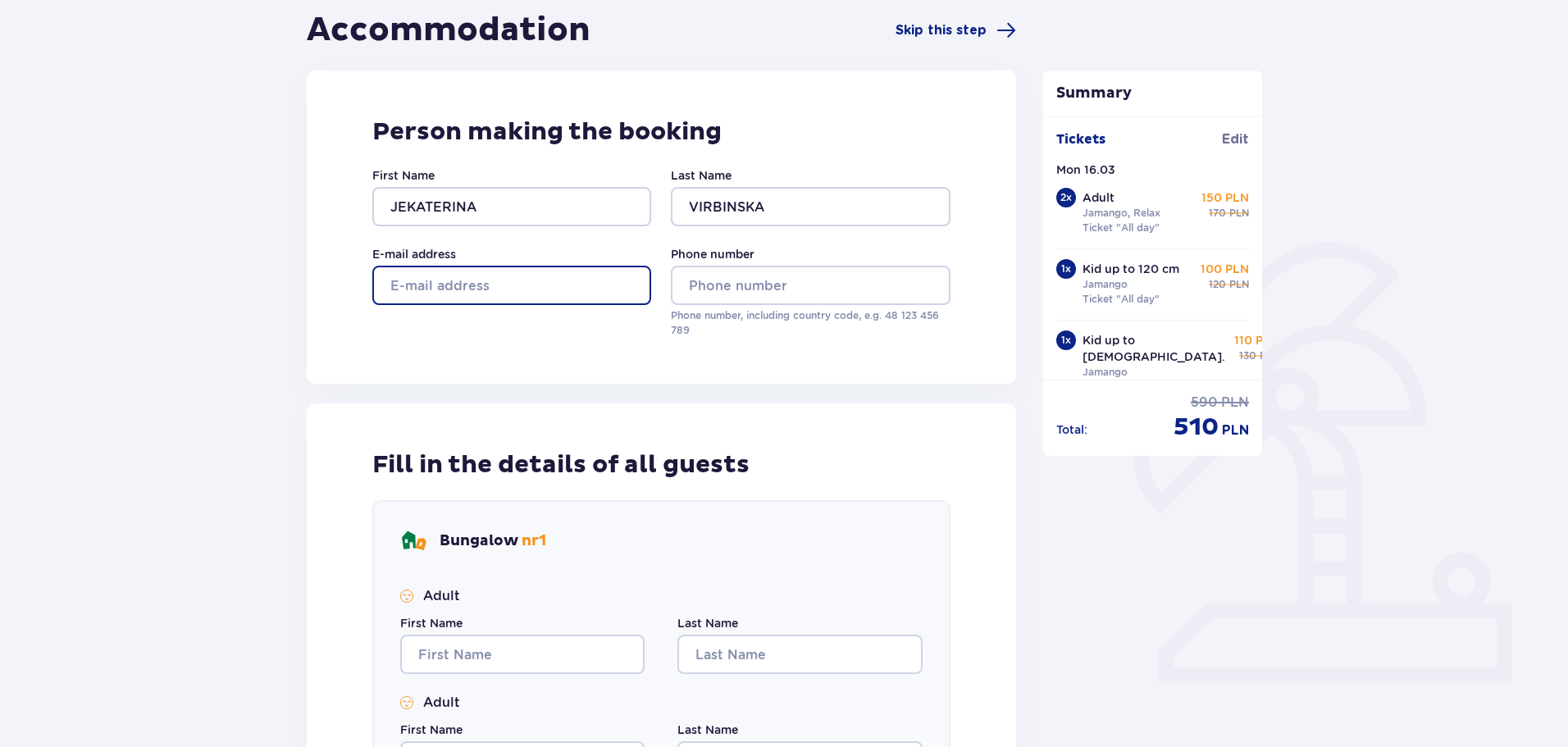
type input "katjok@inbox.lv"
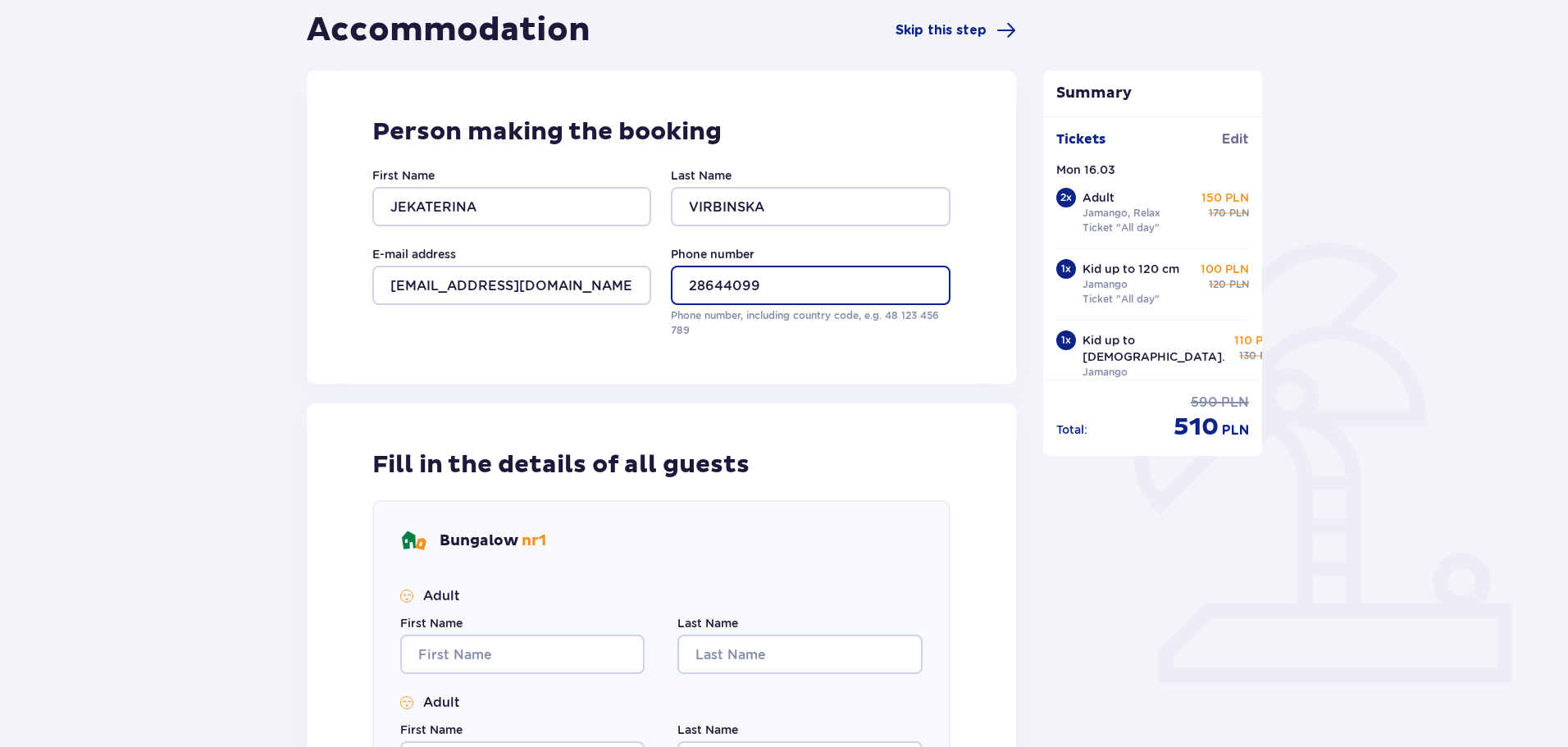
click at [689, 289] on input "28644099" at bounding box center [811, 286] width 279 height 40
click at [836, 285] on input "+37128644099" at bounding box center [811, 286] width 279 height 40
click at [718, 283] on input "+37128644099" at bounding box center [811, 286] width 279 height 40
click at [826, 283] on input "+371 28644099" at bounding box center [811, 286] width 279 height 40
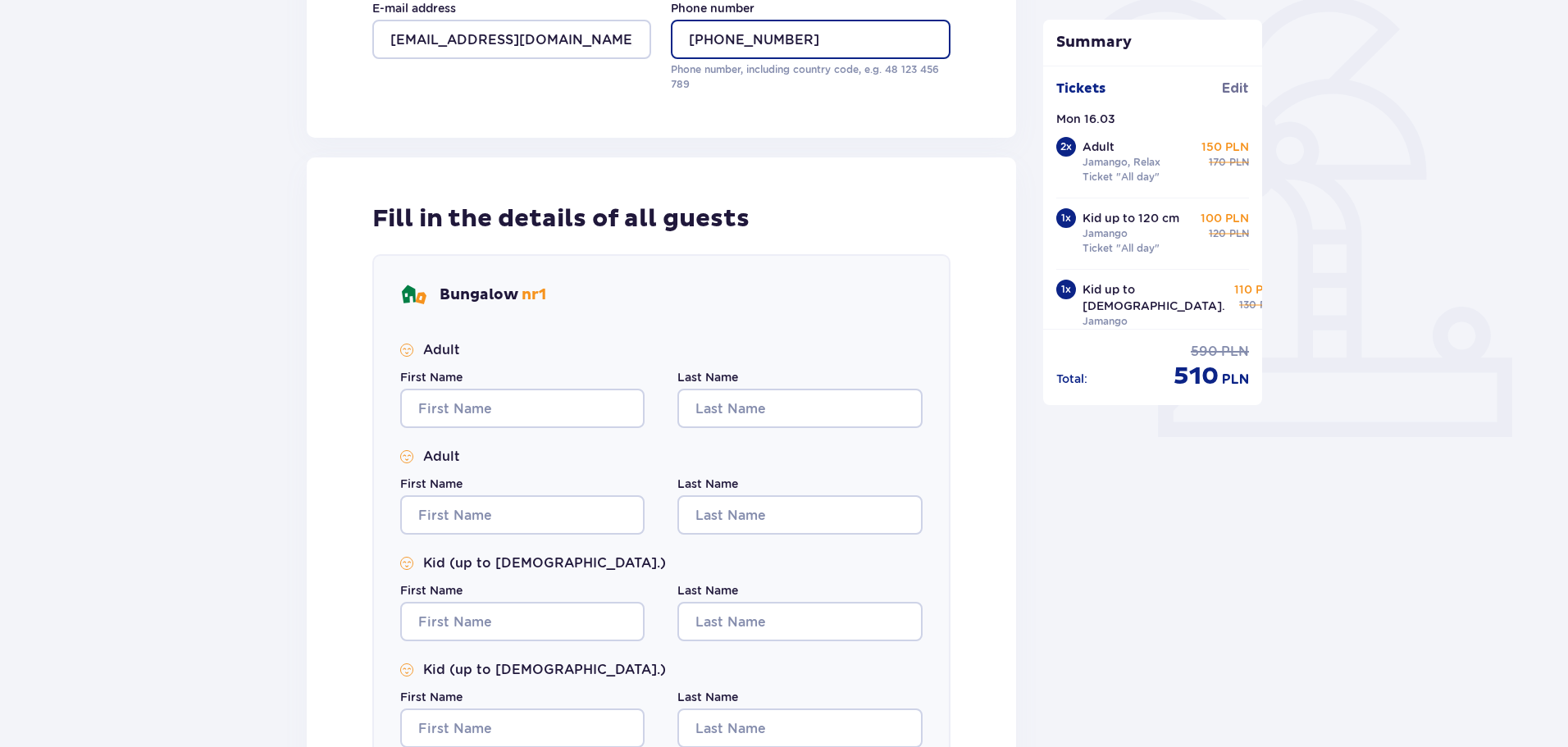
scroll to position [574, 0]
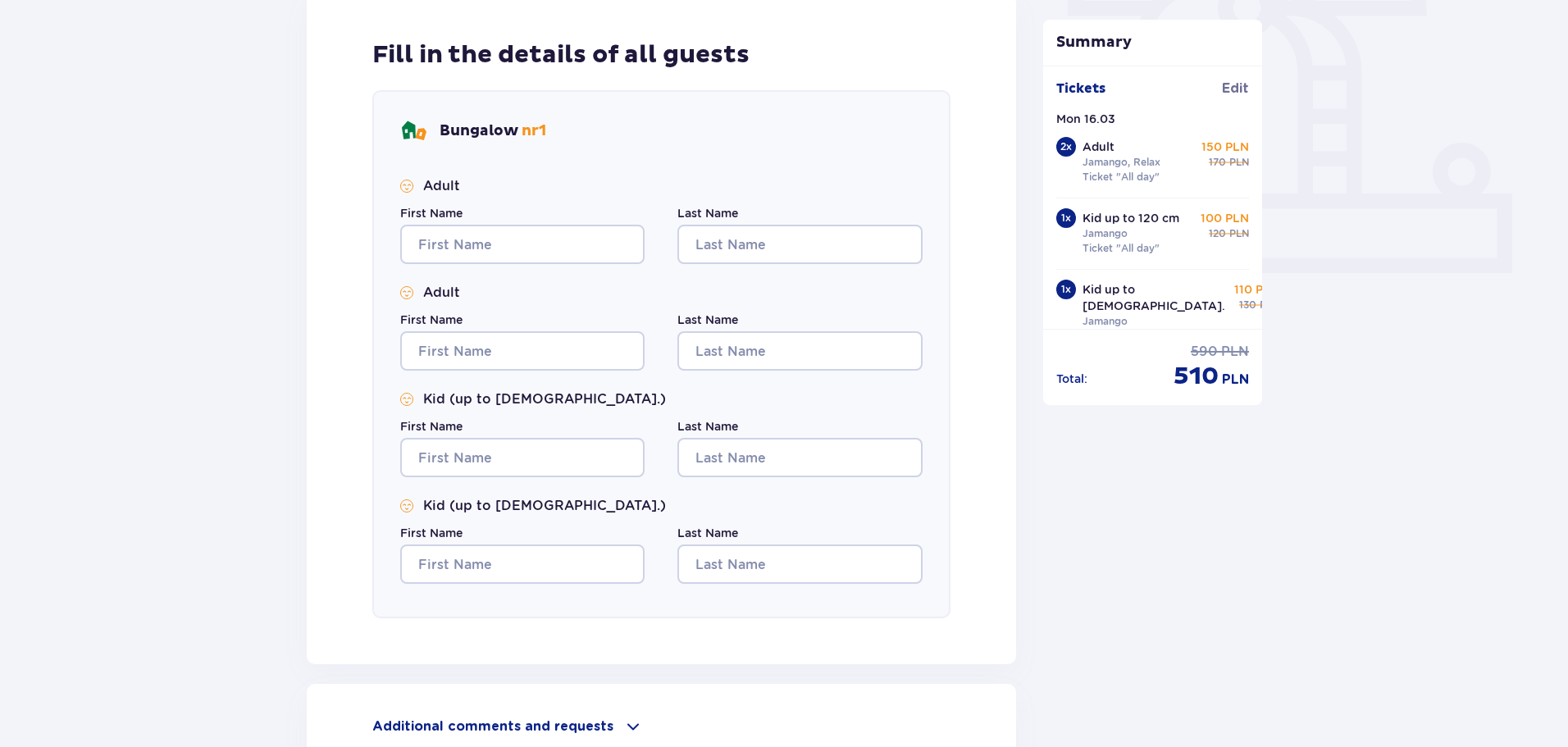
type input "+371 28644099"
click at [505, 251] on input "First Name" at bounding box center [523, 244] width 244 height 40
type input "JEKATERINA"
type input "VIRBINSKA"
type input "JEKATERINA"
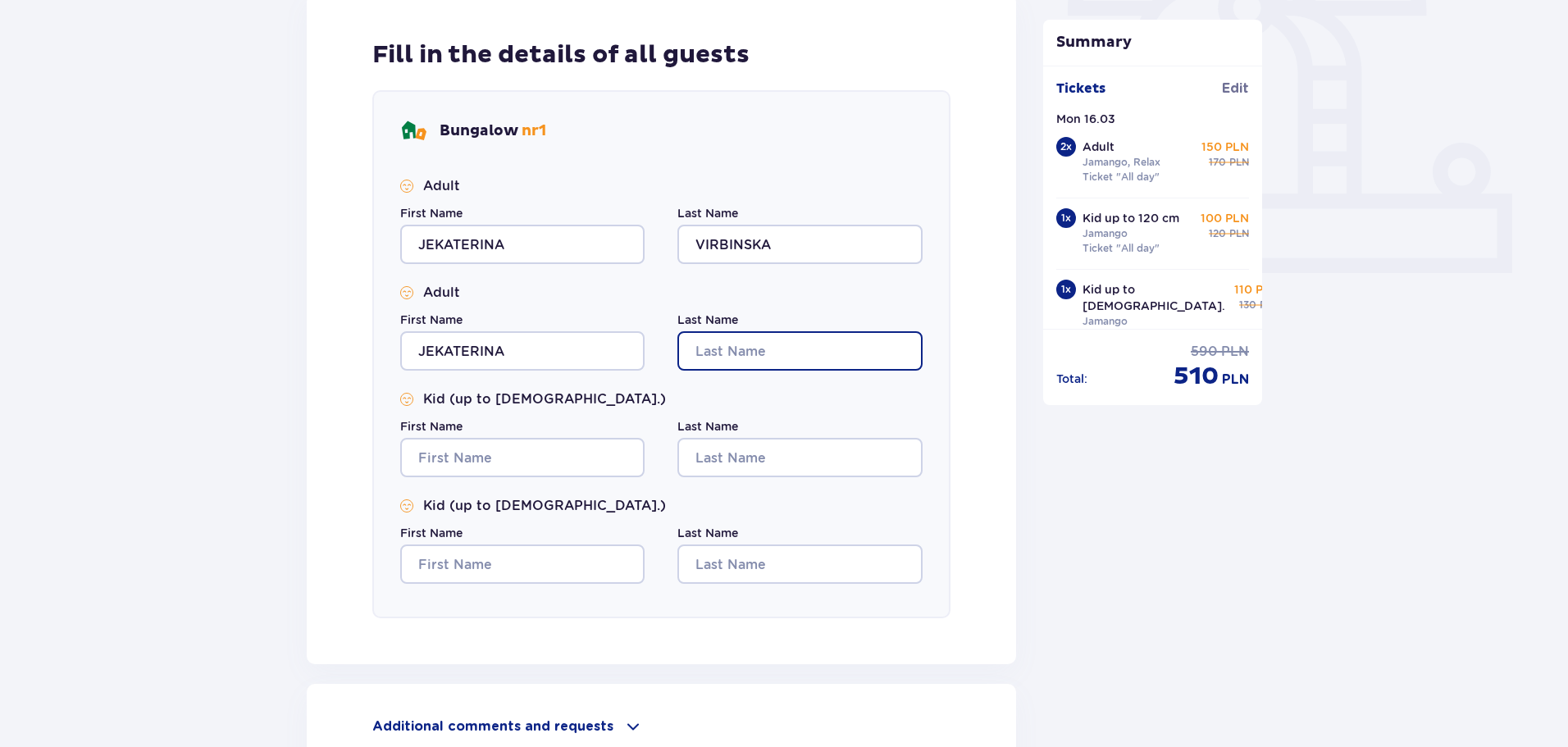
type input "VIRBINSKA"
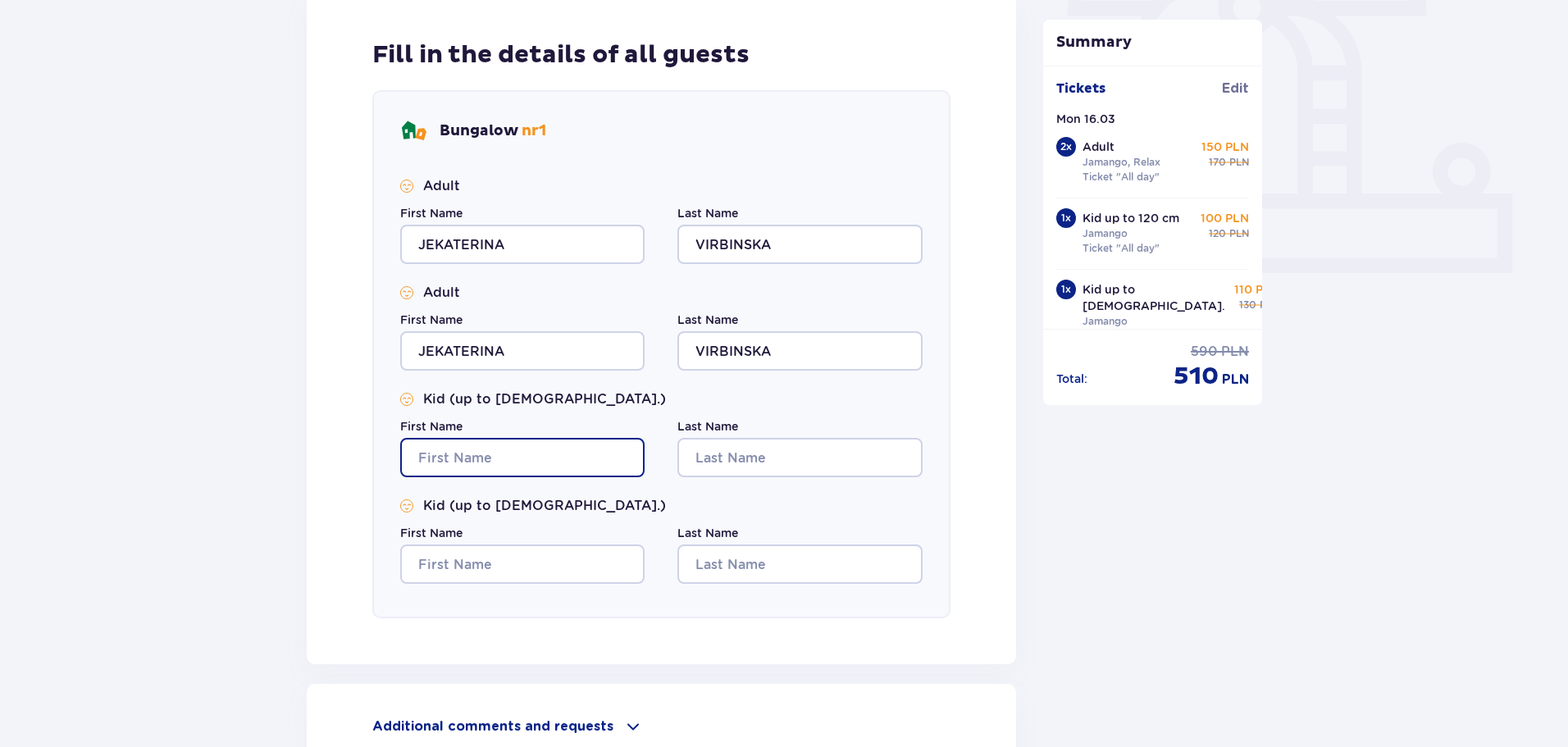
type input "JEKATERINA"
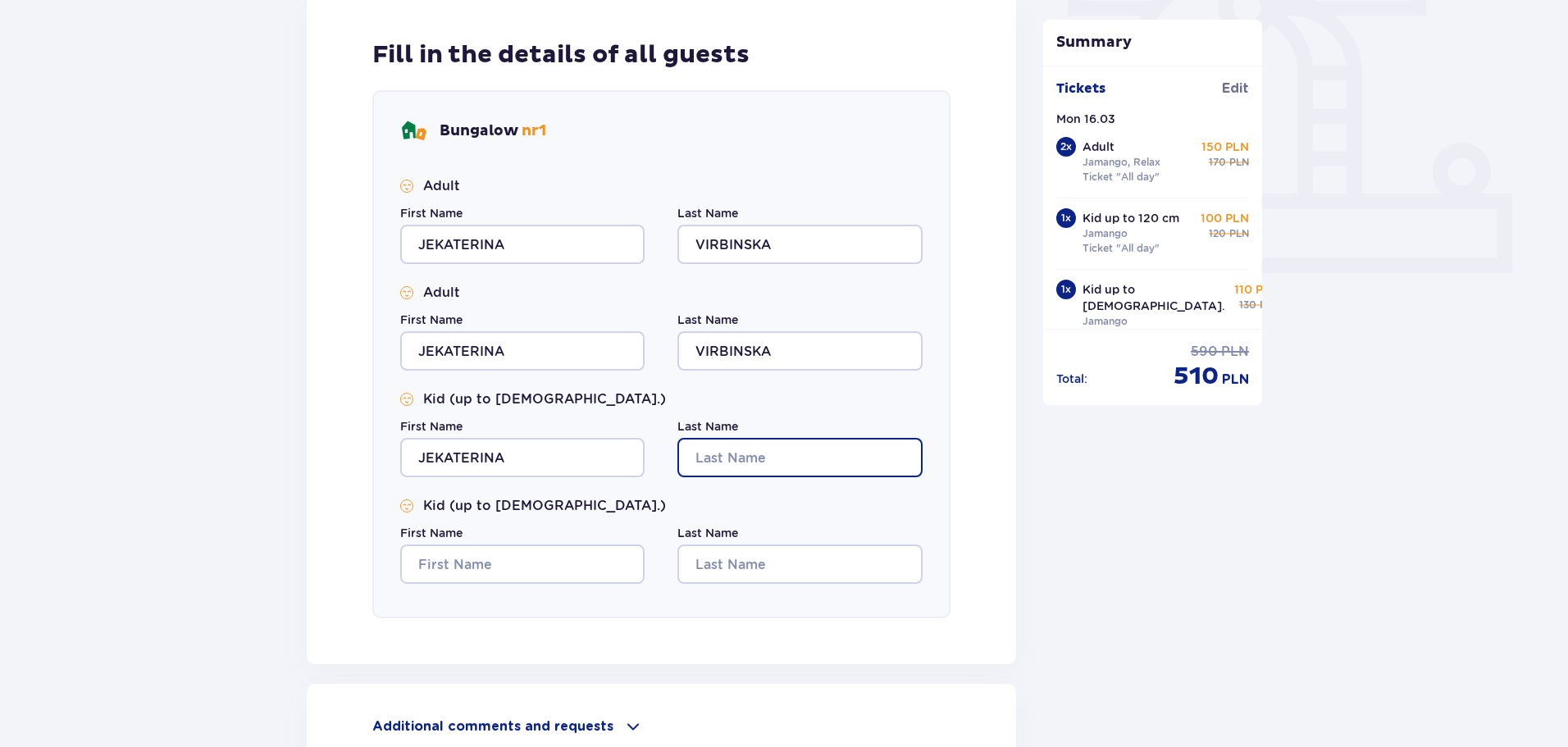
type input "VIRBINSKA"
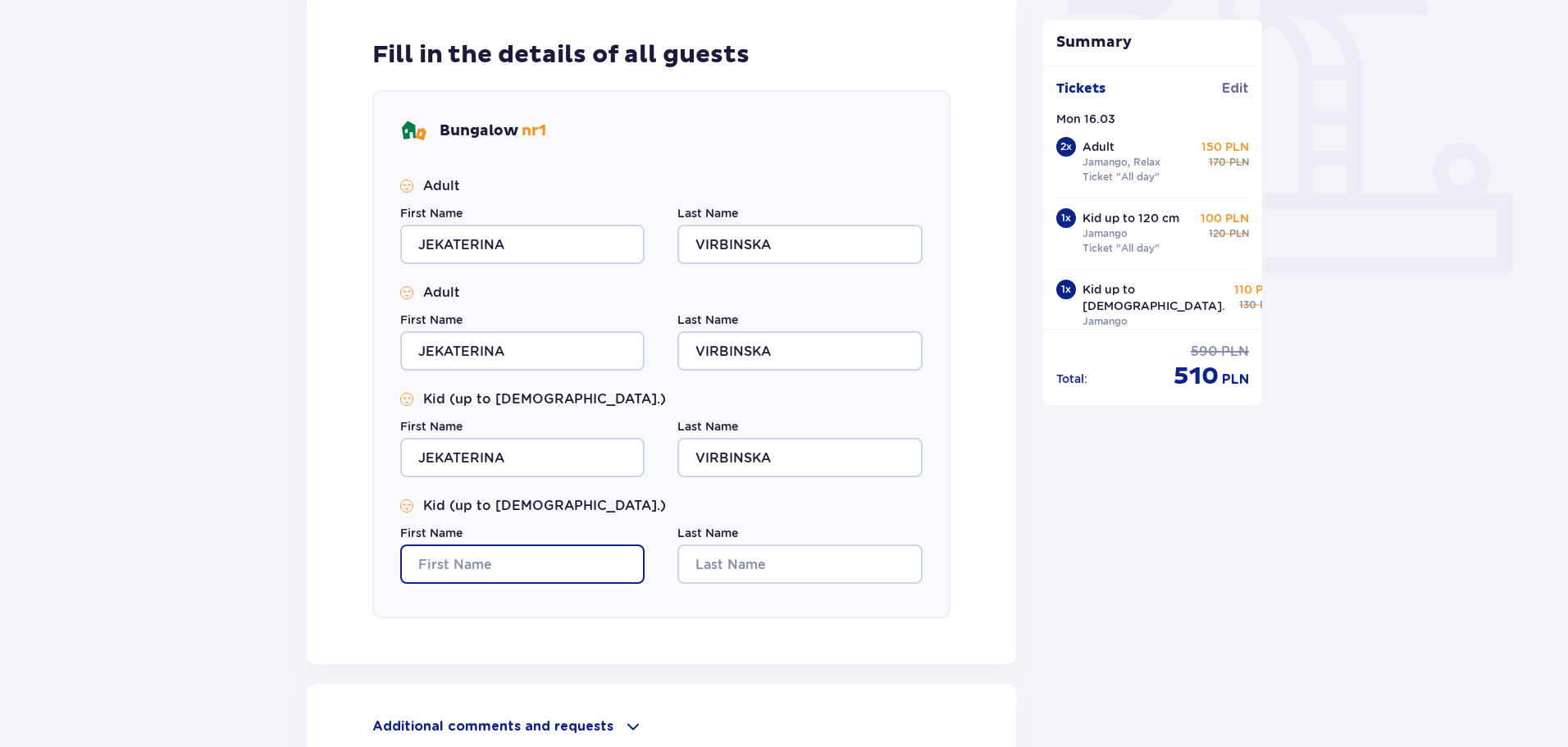
type input "JEKATERINA"
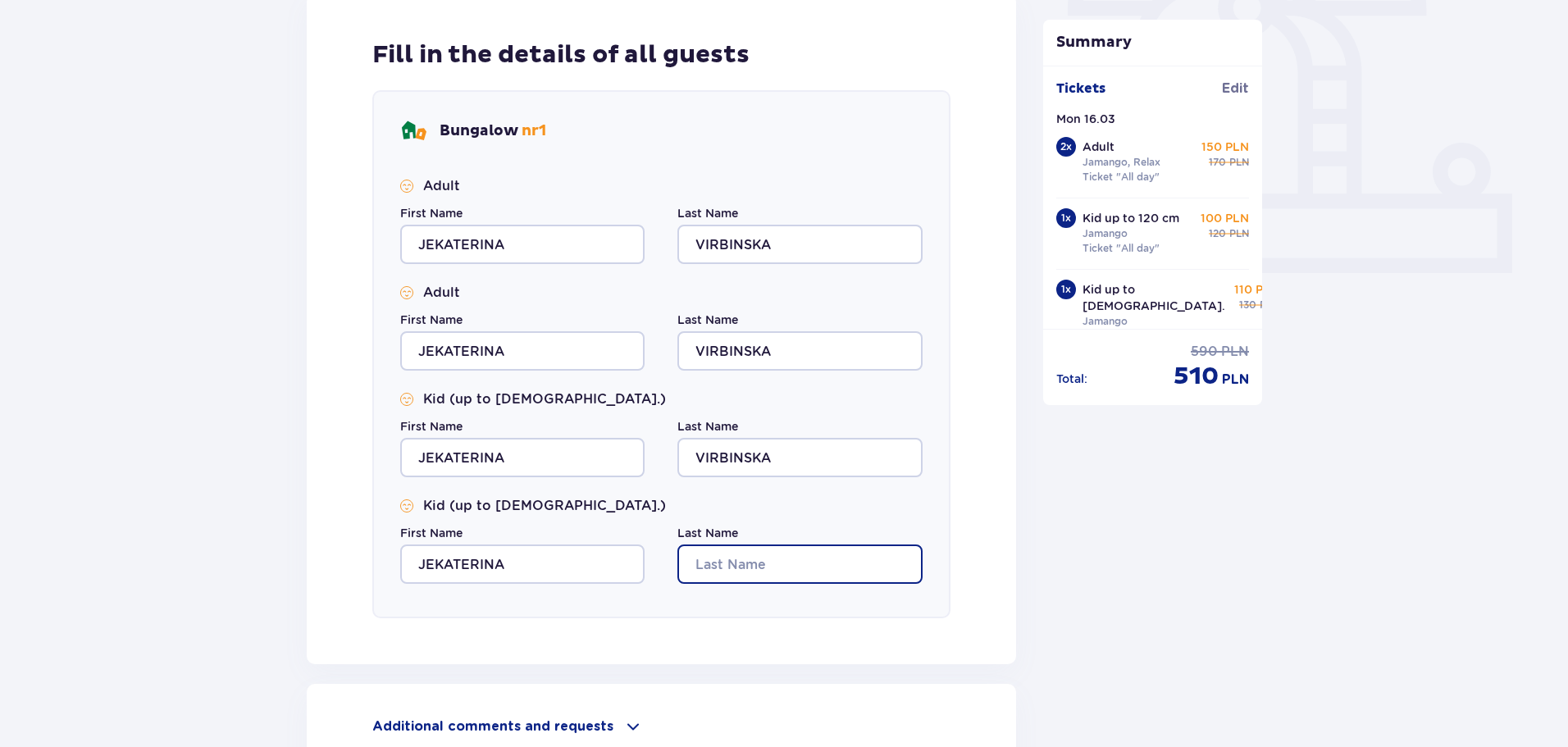
type input "VIRBINSKA"
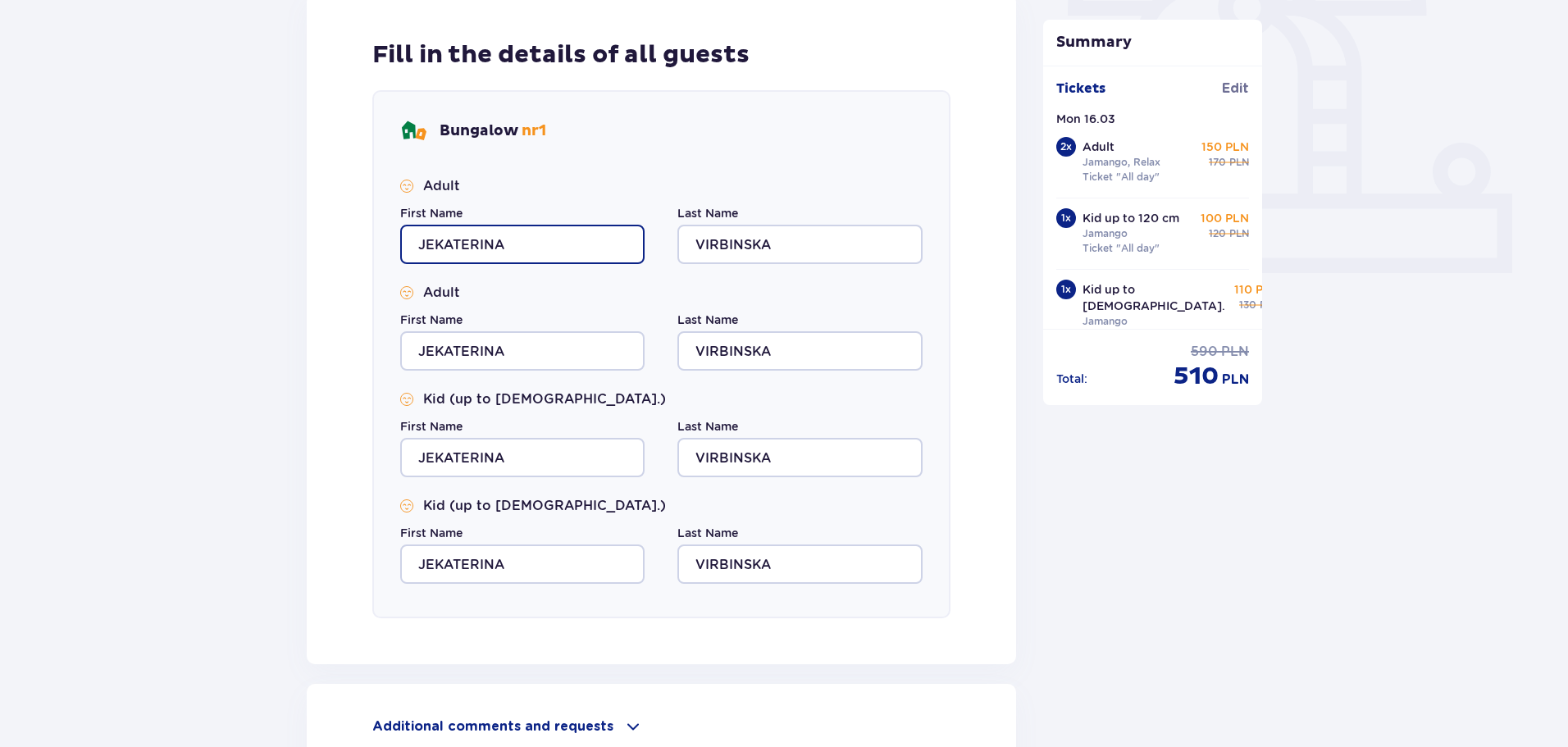
scroll to position [656, 0]
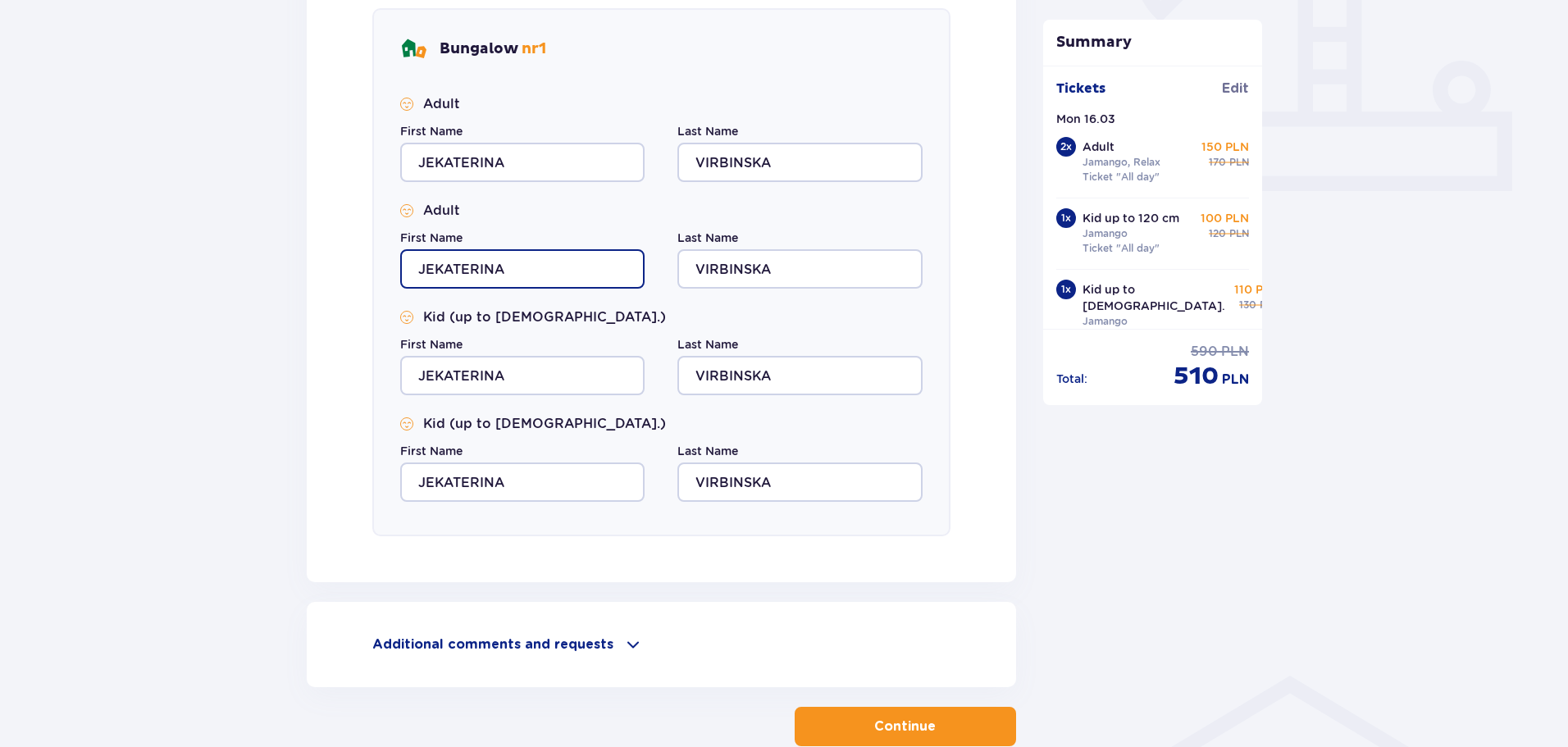
drag, startPoint x: 529, startPoint y: 267, endPoint x: 368, endPoint y: 287, distance: 162.2
click at [368, 287] on div "Fill in the details of all guests Bungalow nr 1 Adult First Name JEKATERINA Las…" at bounding box center [661, 247] width 709 height 671
type input "ALEKSANDRS"
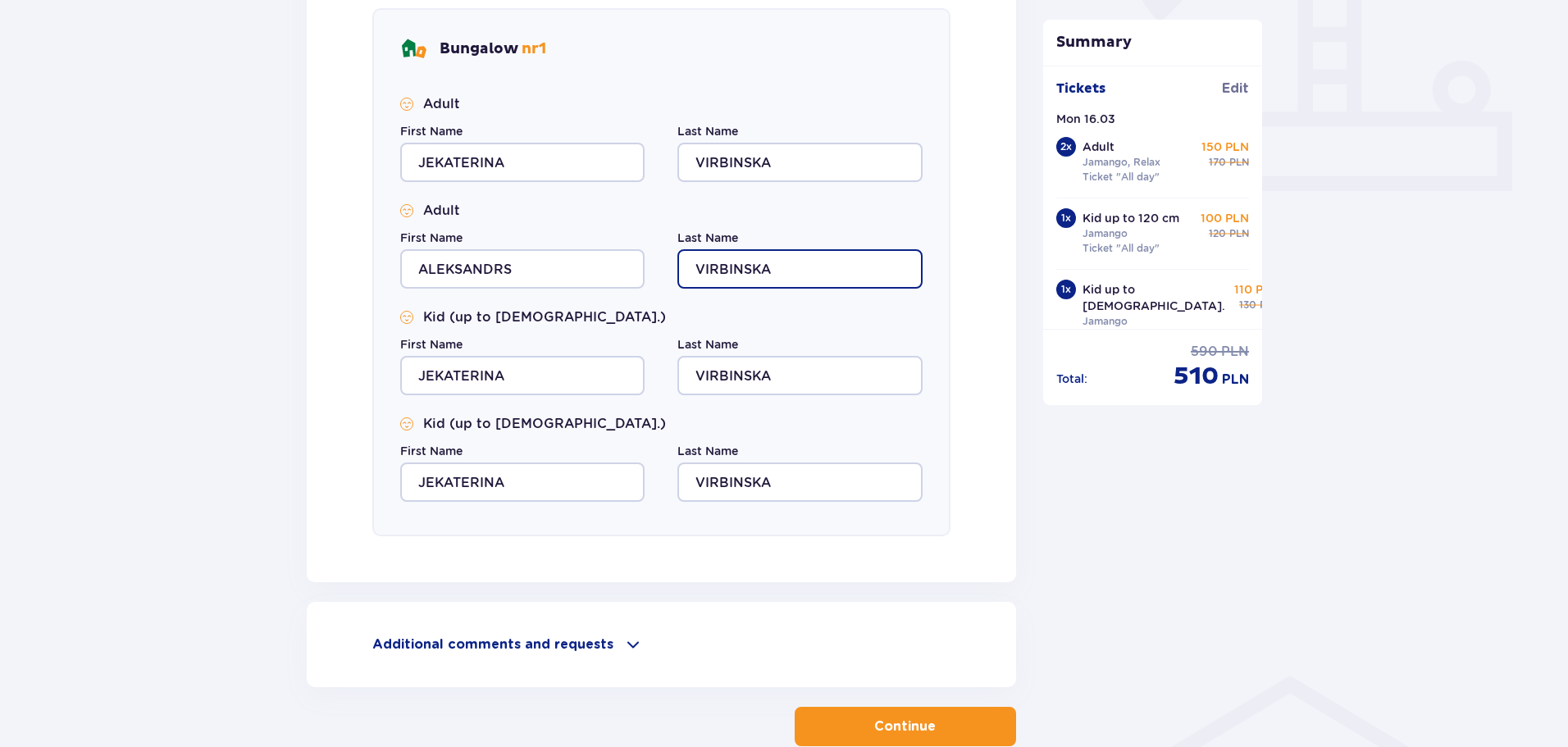
click at [795, 267] on input "VIRBINSKA" at bounding box center [800, 269] width 244 height 40
type input "VIRBINSKIS"
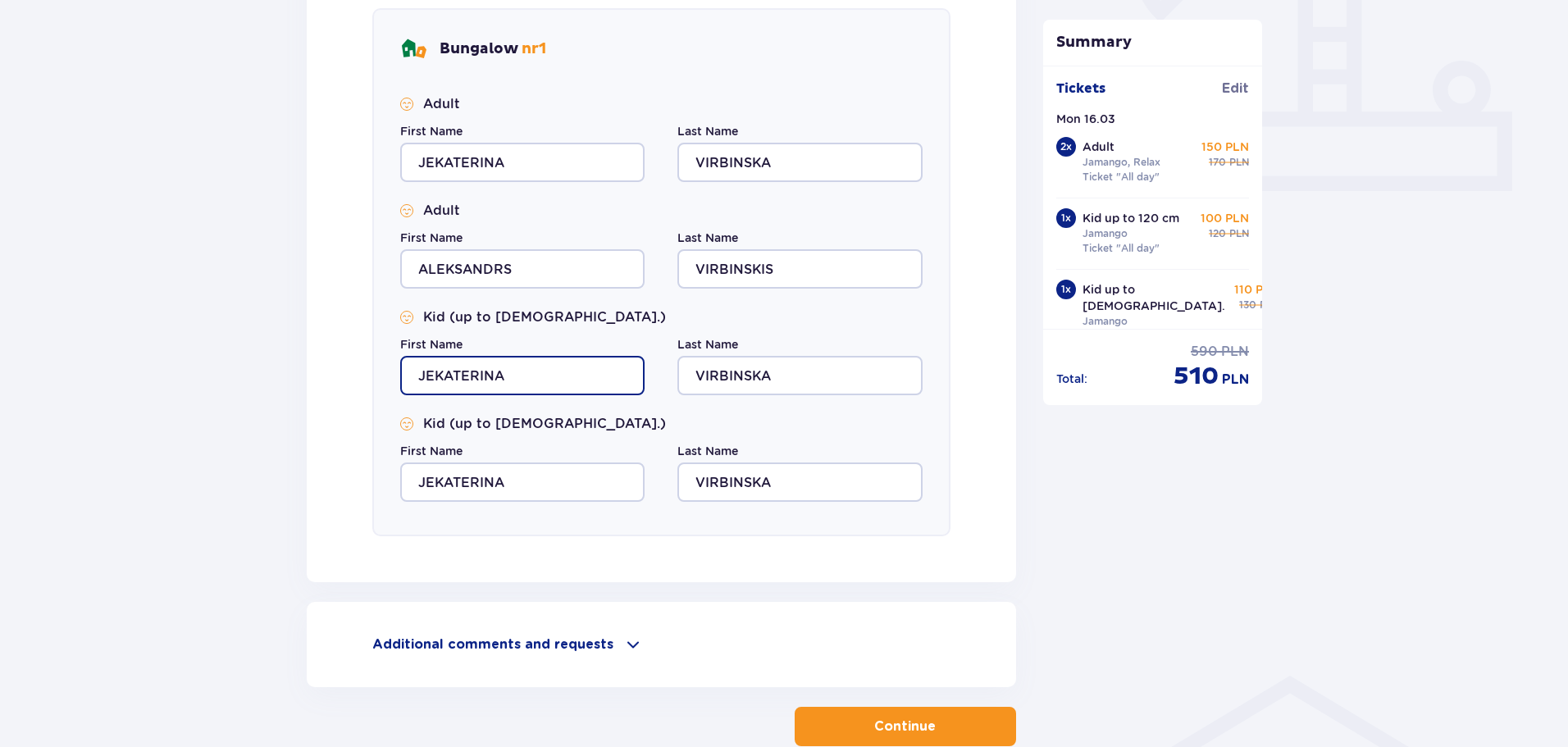
click at [529, 376] on input "JEKATERINA" at bounding box center [523, 376] width 244 height 40
type input "J"
type input "SOFIJA"
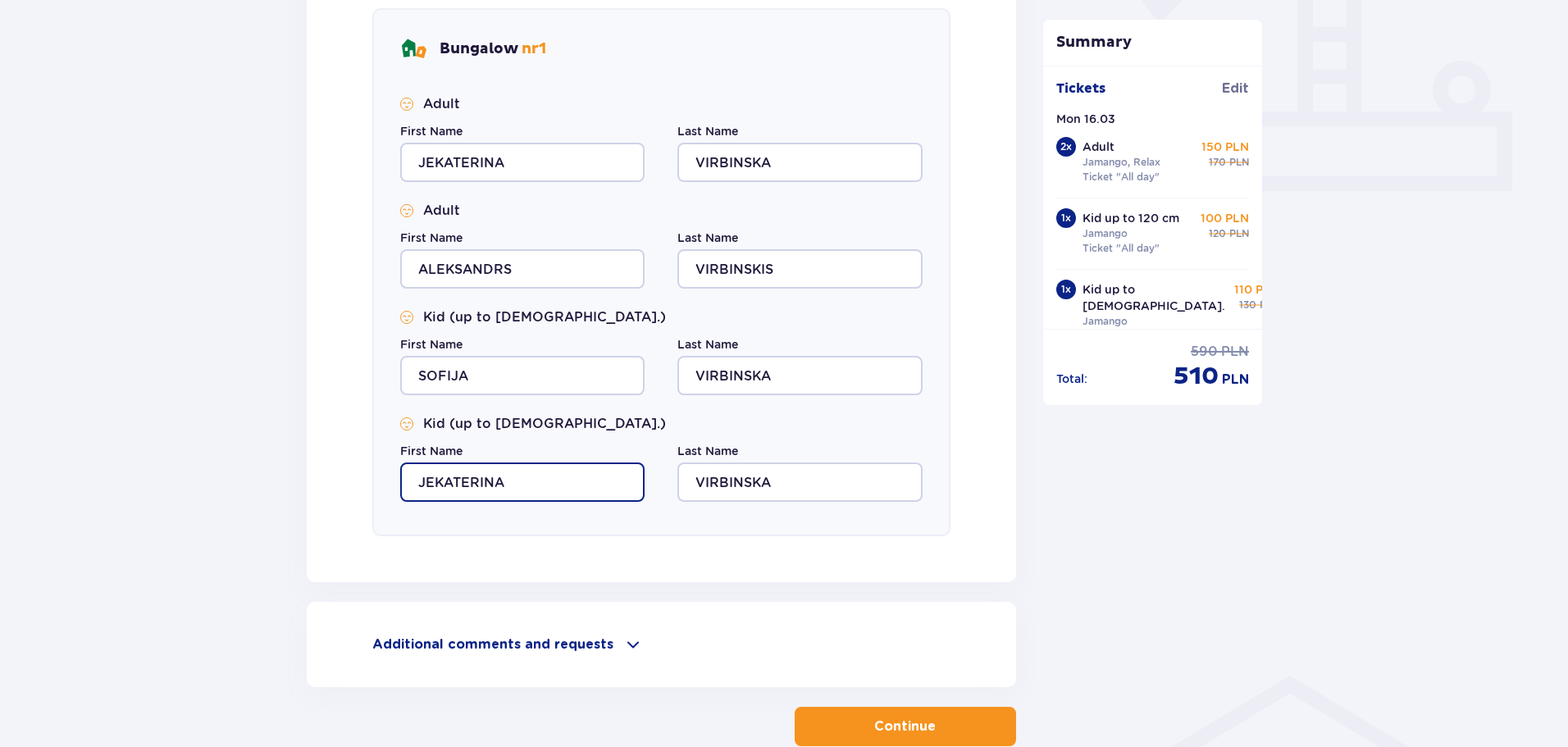
click at [539, 475] on input "JEKATERINA" at bounding box center [523, 482] width 244 height 40
type input "J"
type input "ARTURS"
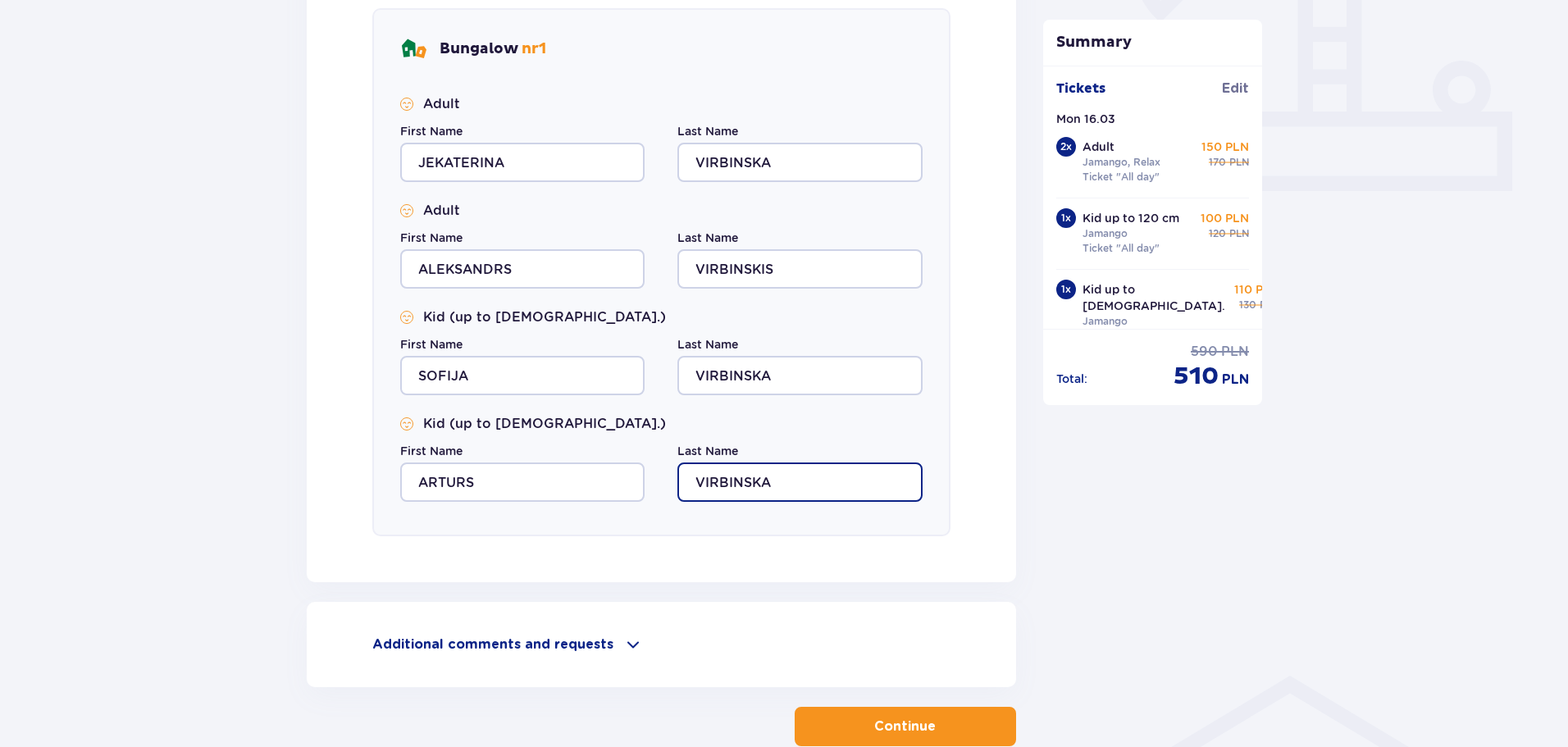
click at [805, 485] on input "VIRBINSKA" at bounding box center [800, 482] width 244 height 40
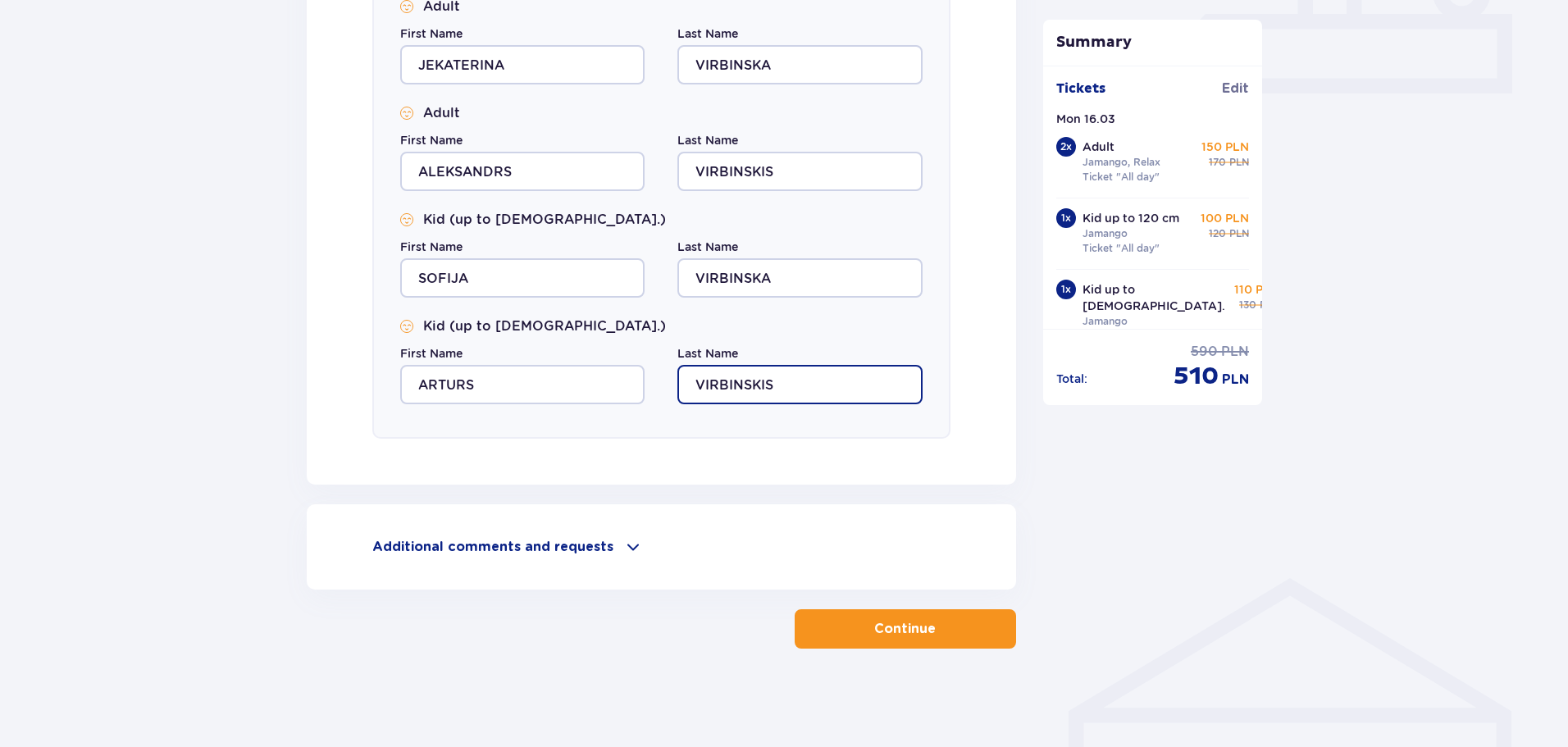
type input "VIRBINSKIS"
click at [900, 620] on p "Continue" at bounding box center [905, 629] width 62 height 18
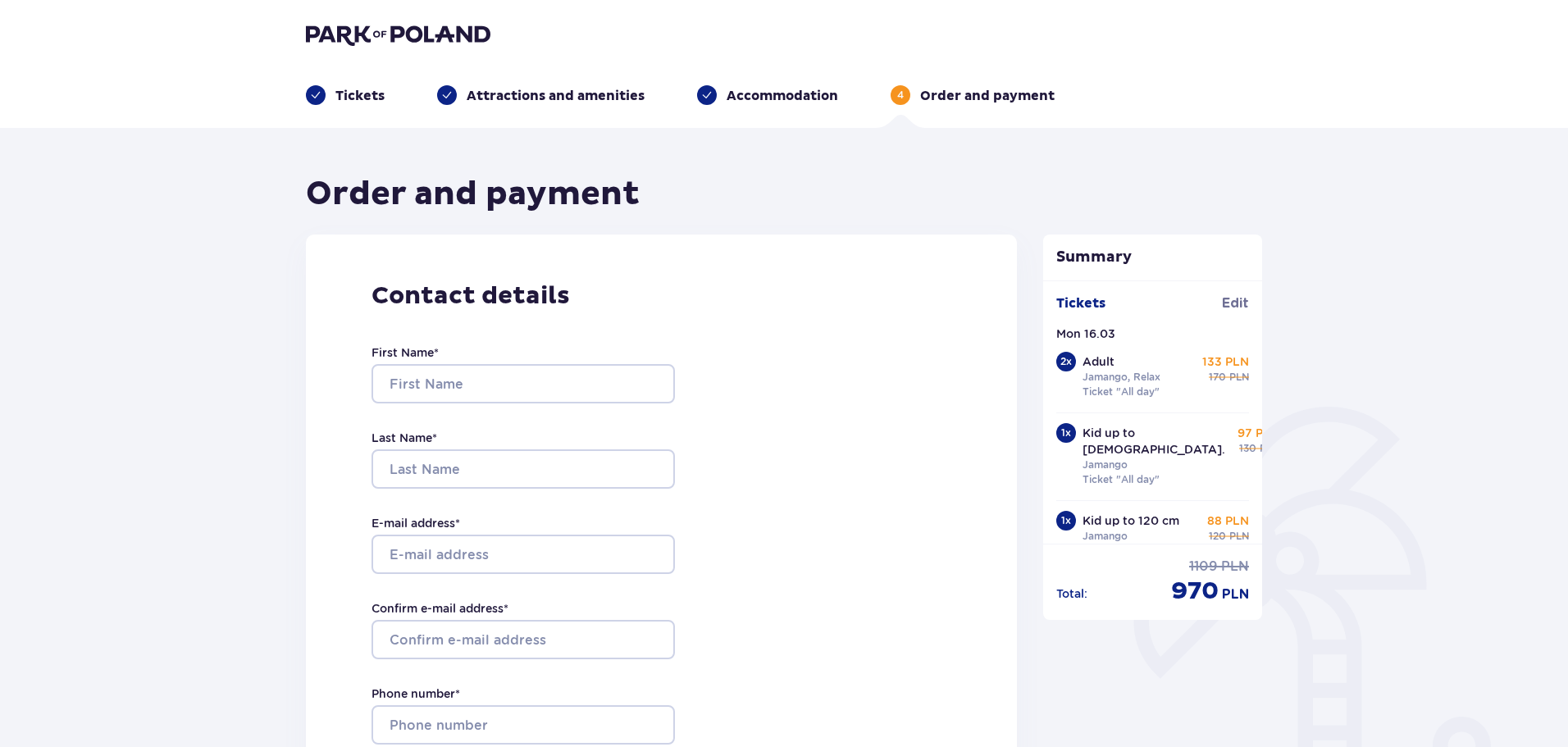
drag, startPoint x: 1262, startPoint y: 304, endPoint x: 1260, endPoint y: 320, distance: 16.1
click at [1260, 320] on div "Tickets Edit Mon 16.03 2 x Adult Jamango, Relax Ticket "All day" 133 PLN regula…" at bounding box center [1153, 412] width 220 height 263
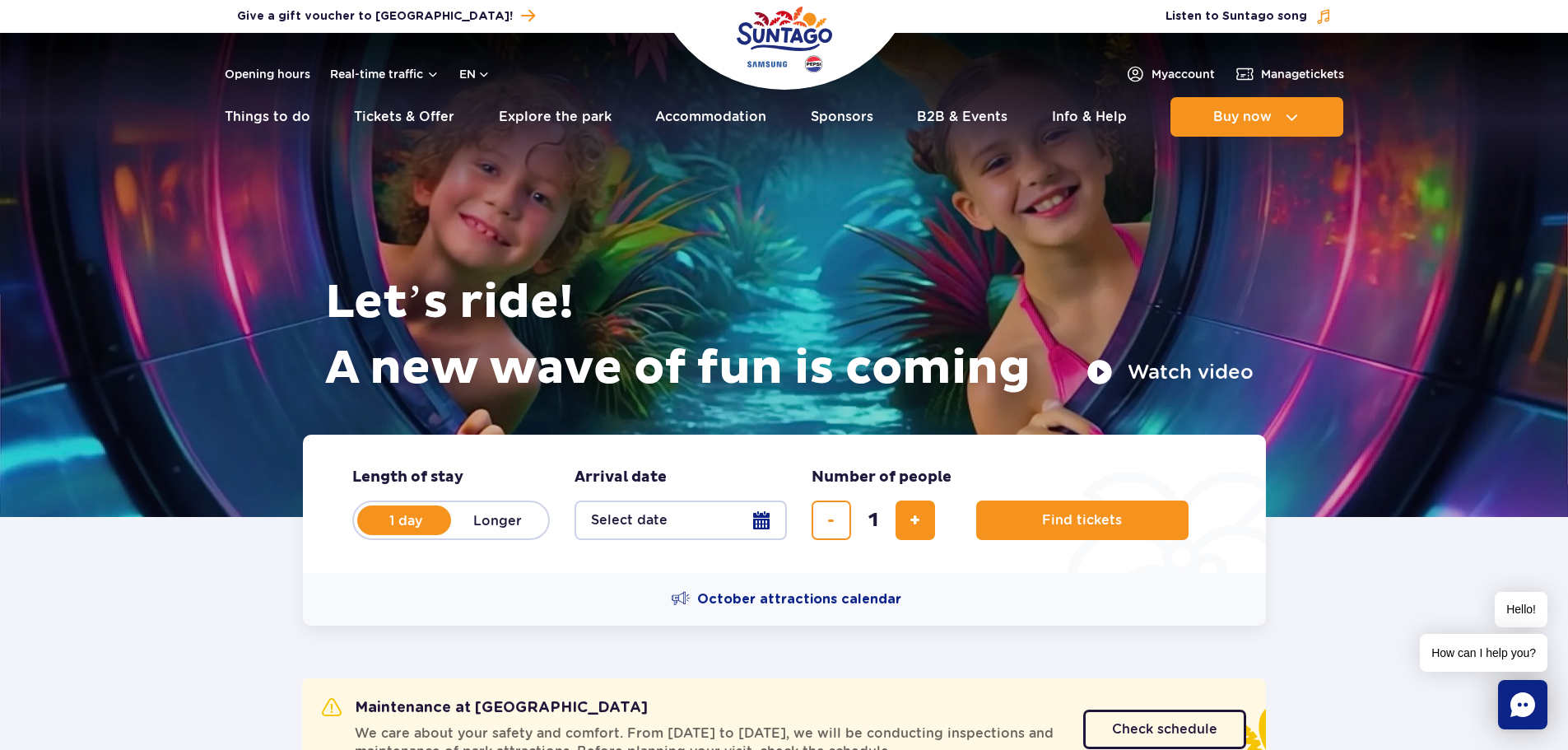
click at [494, 73] on div "Opening hours Real-time traffic en PL EN UA My account Manage tickets" at bounding box center [784, 74] width 1120 height 20
click at [490, 70] on button "en" at bounding box center [475, 74] width 31 height 17
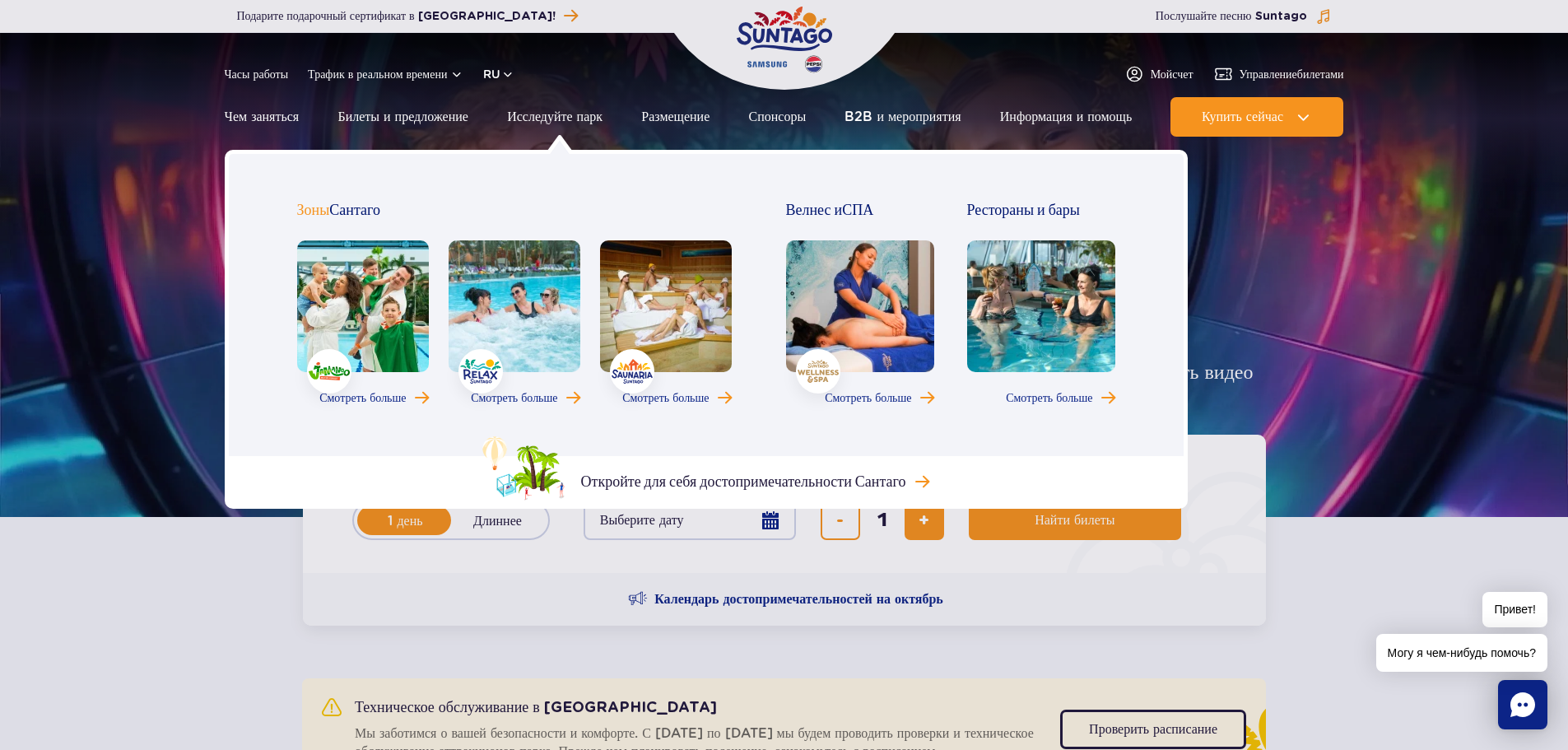
click at [666, 357] on link at bounding box center [665, 306] width 132 height 132
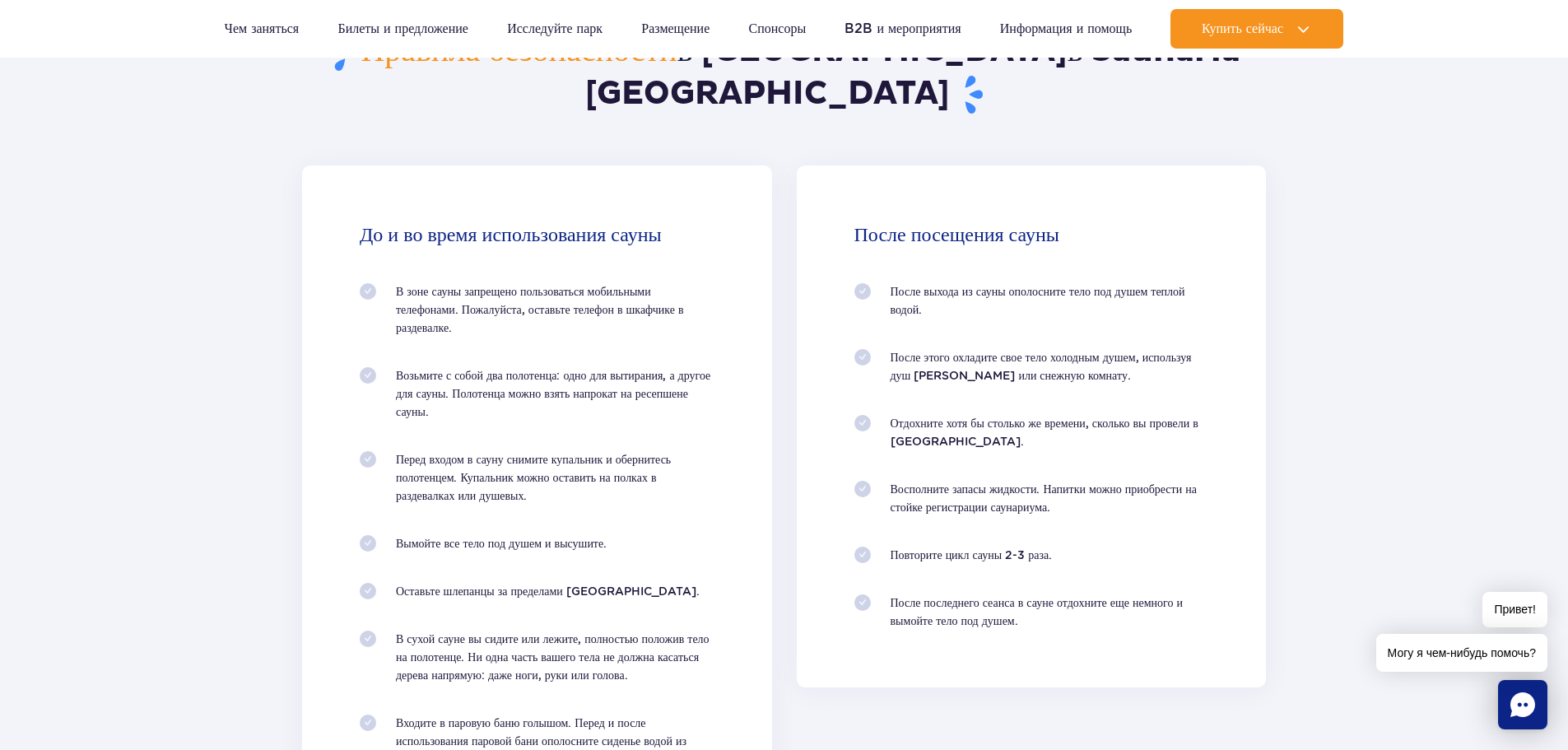
scroll to position [1647, 0]
